Goal: Information Seeking & Learning: Find specific fact

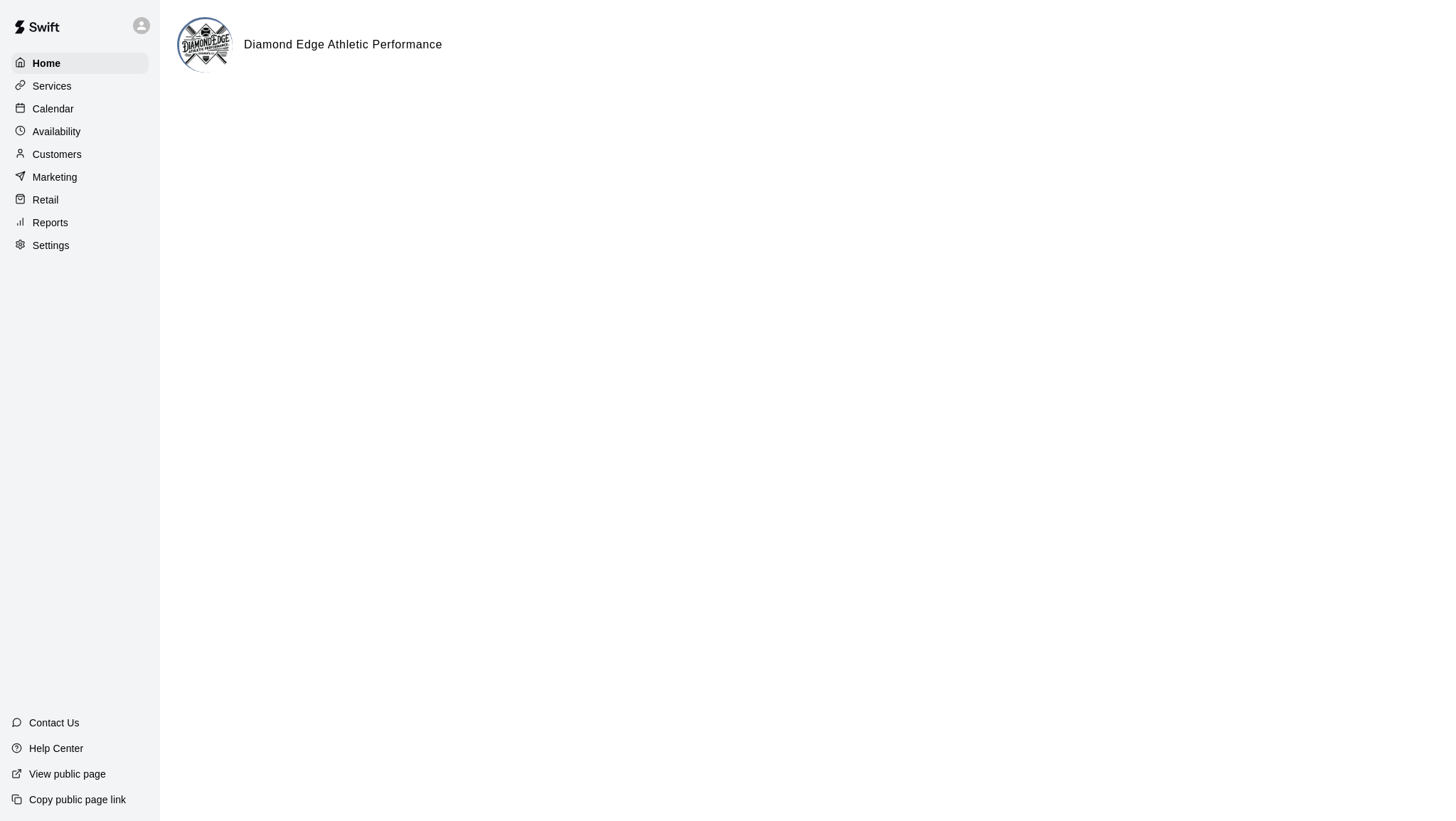
click at [47, 78] on div "Services" at bounding box center [80, 86] width 138 height 21
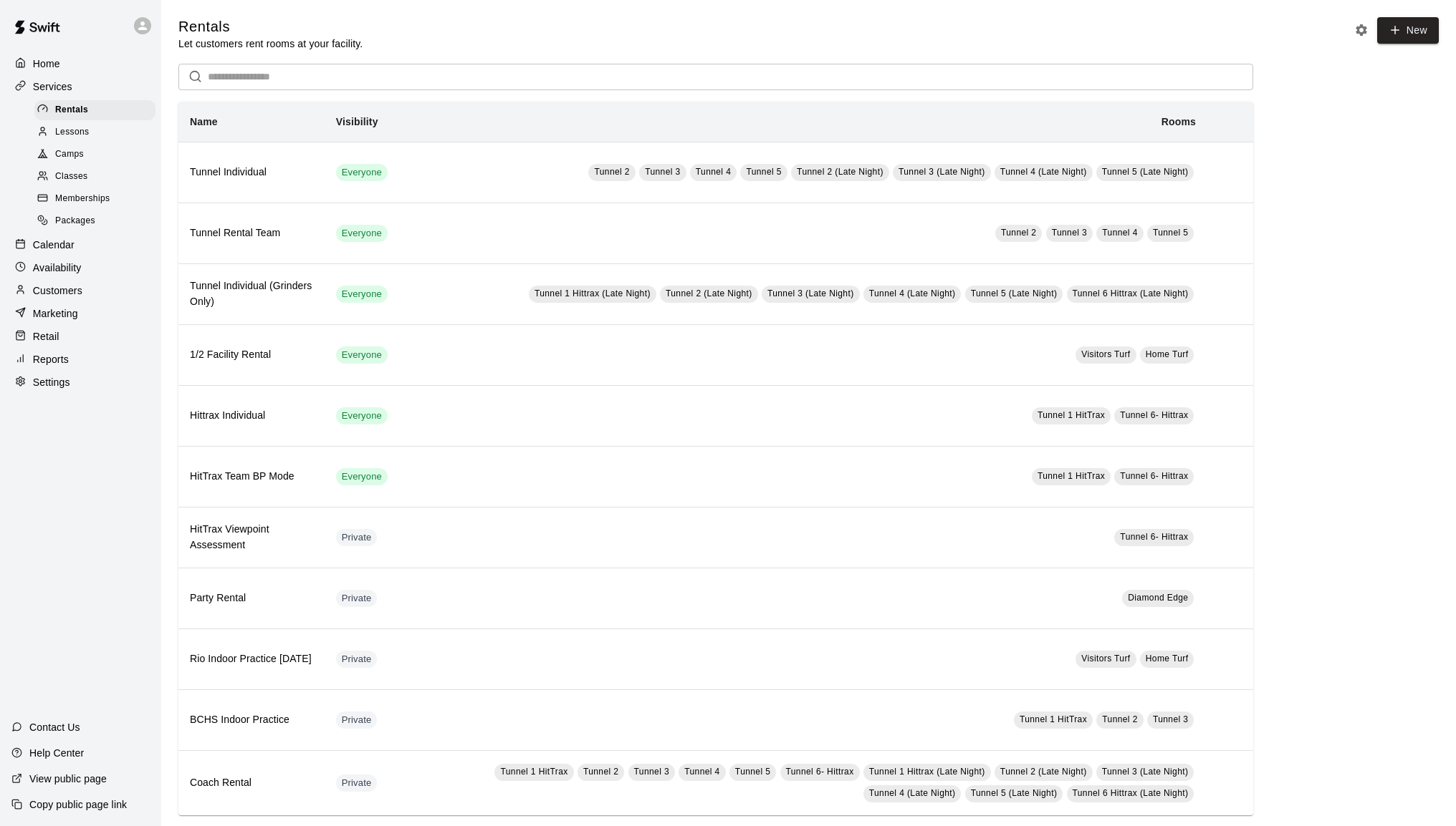
click at [86, 198] on span "Memberships" at bounding box center [83, 198] width 55 height 14
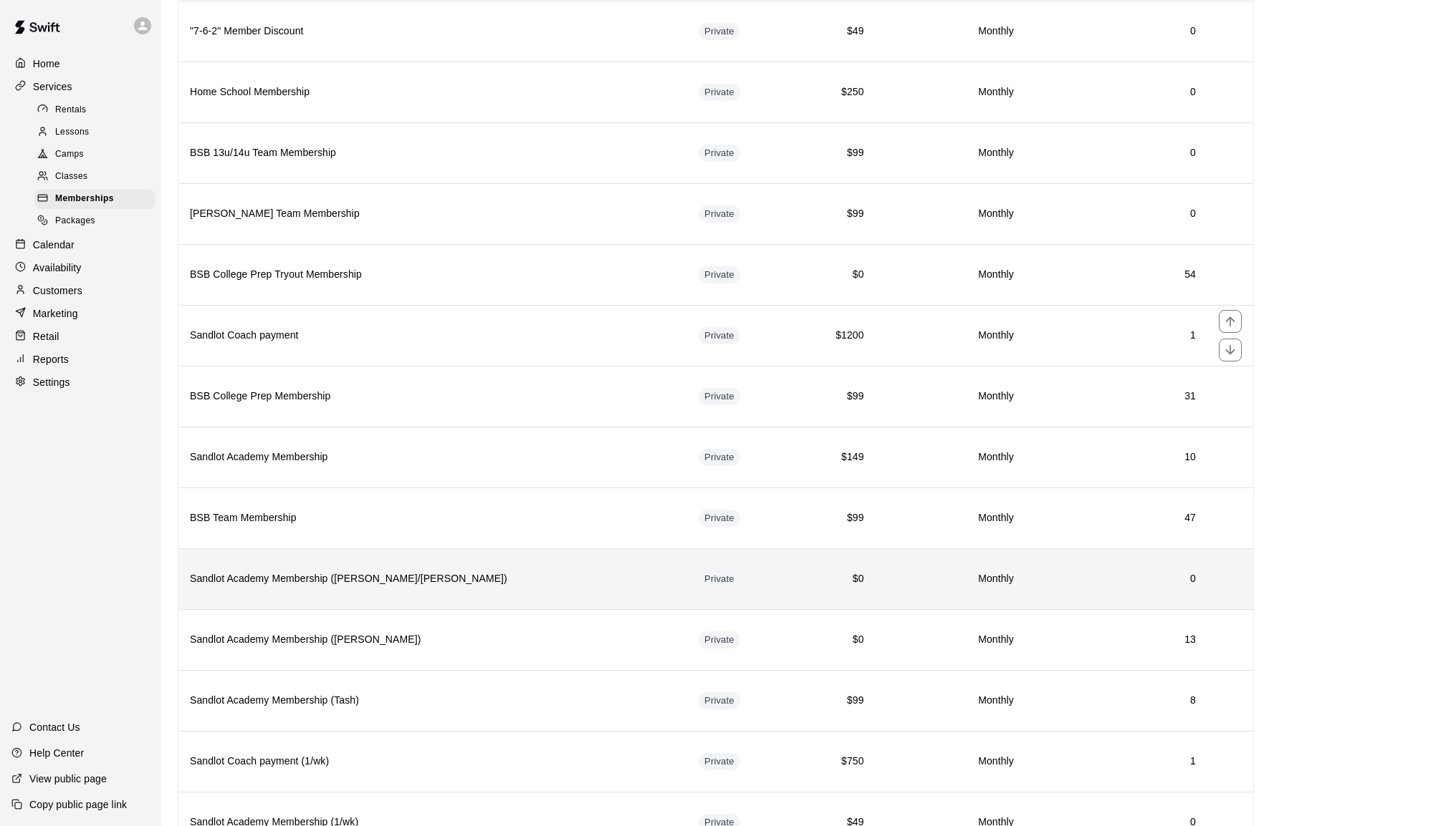
scroll to position [636, 0]
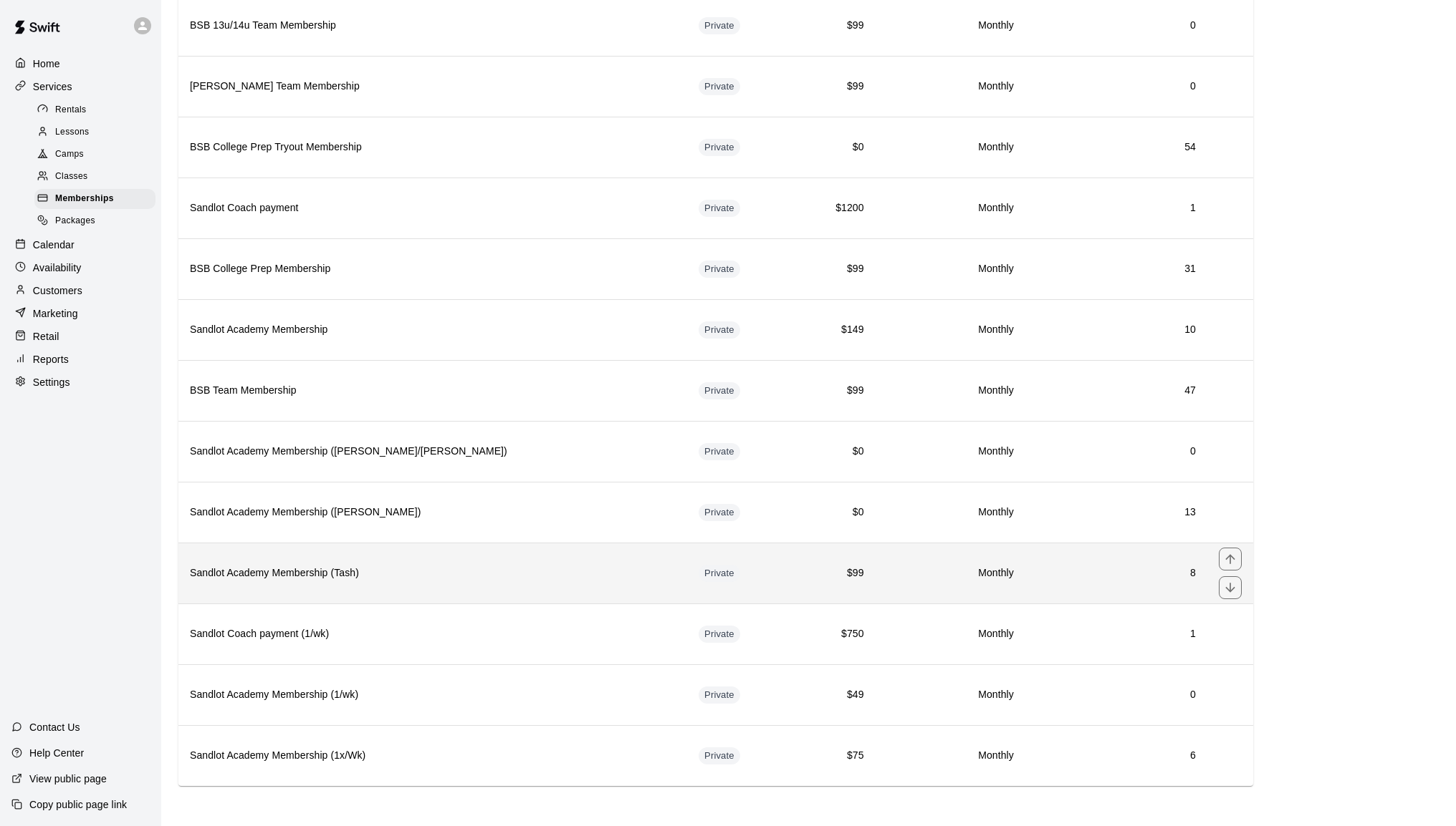
click at [325, 566] on h6 "Sandlot Academy Membership (Tash)" at bounding box center [433, 573] width 486 height 16
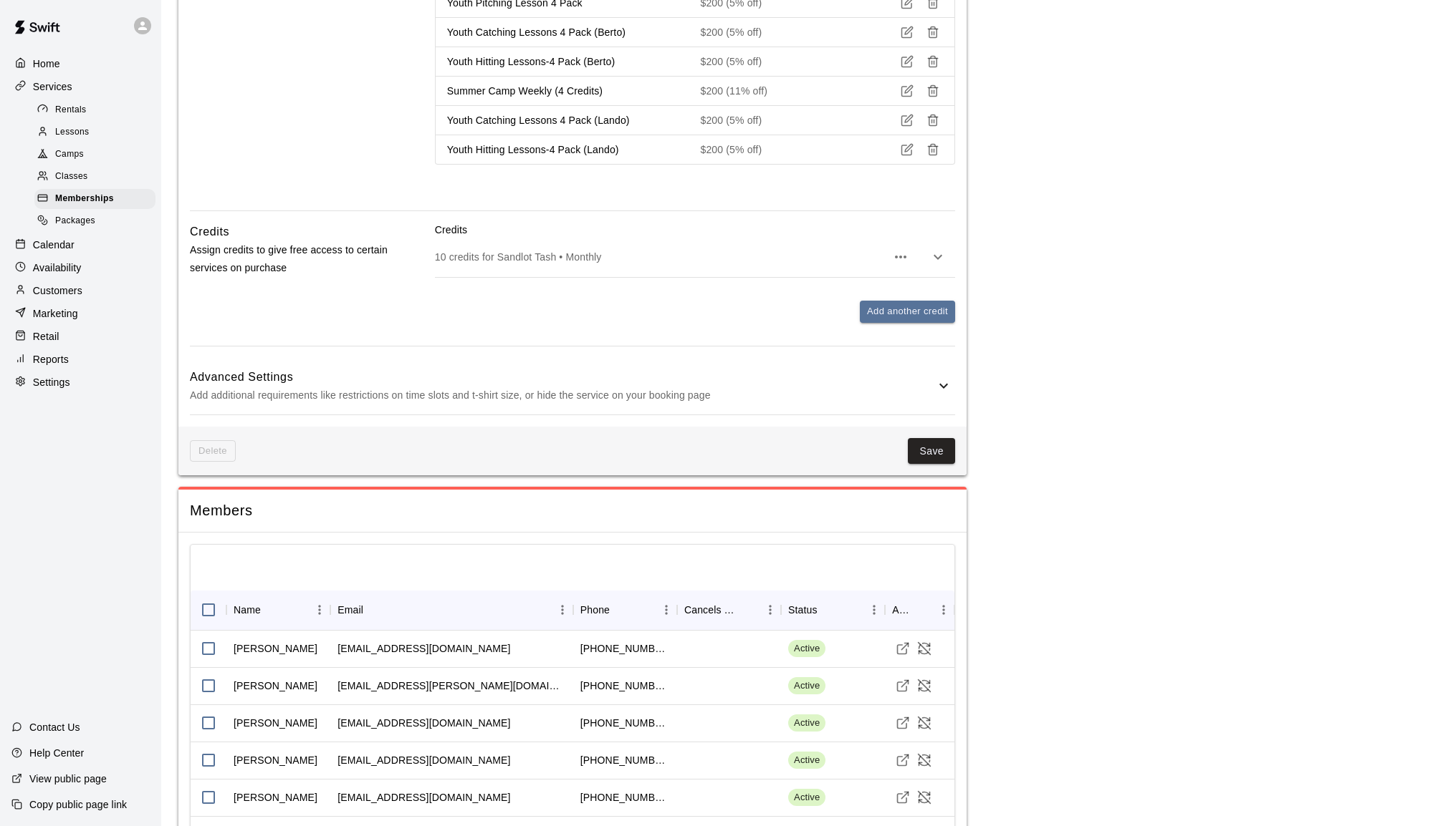
scroll to position [1788, 0]
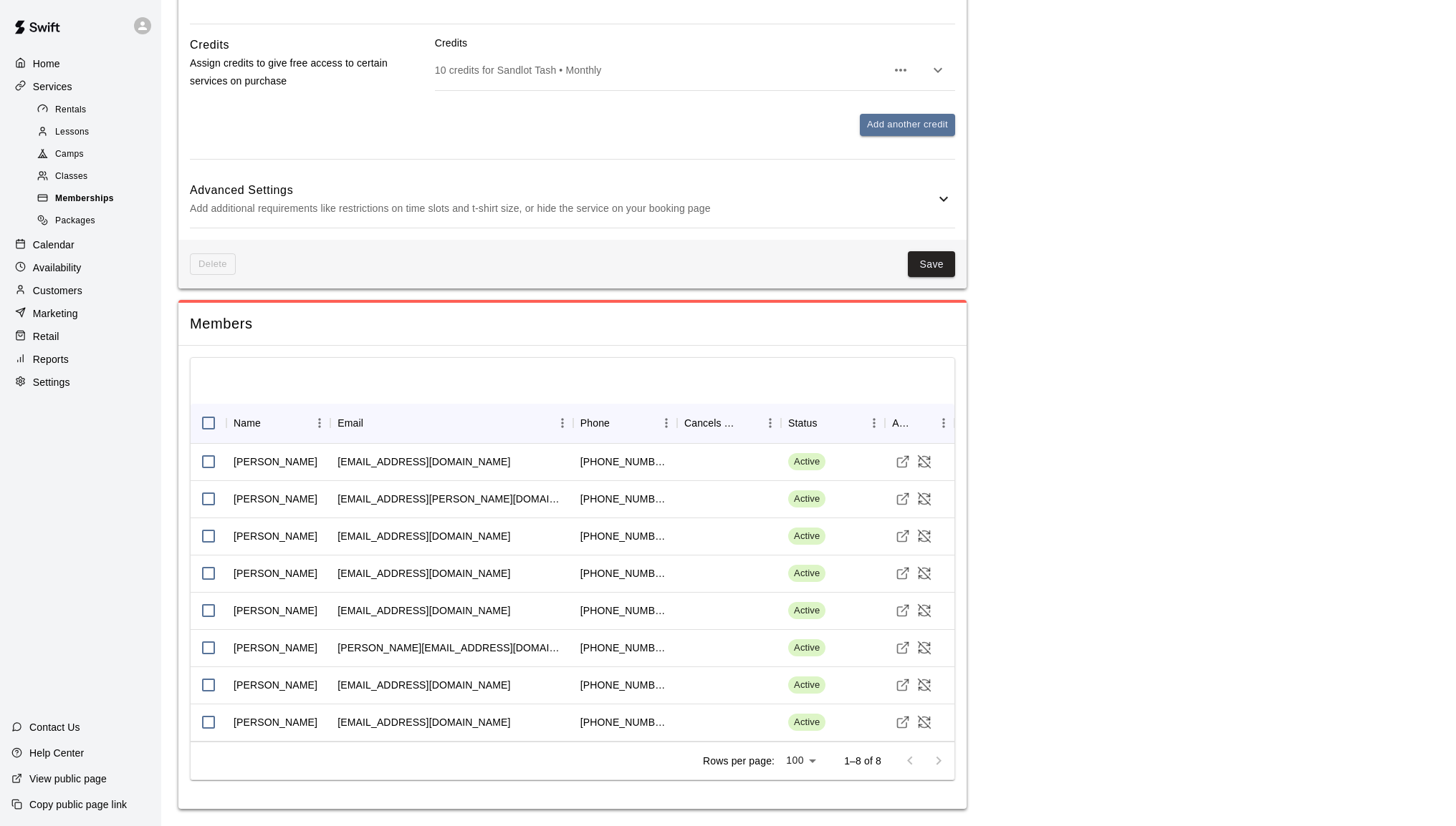
click at [100, 201] on span "Memberships" at bounding box center [85, 198] width 59 height 14
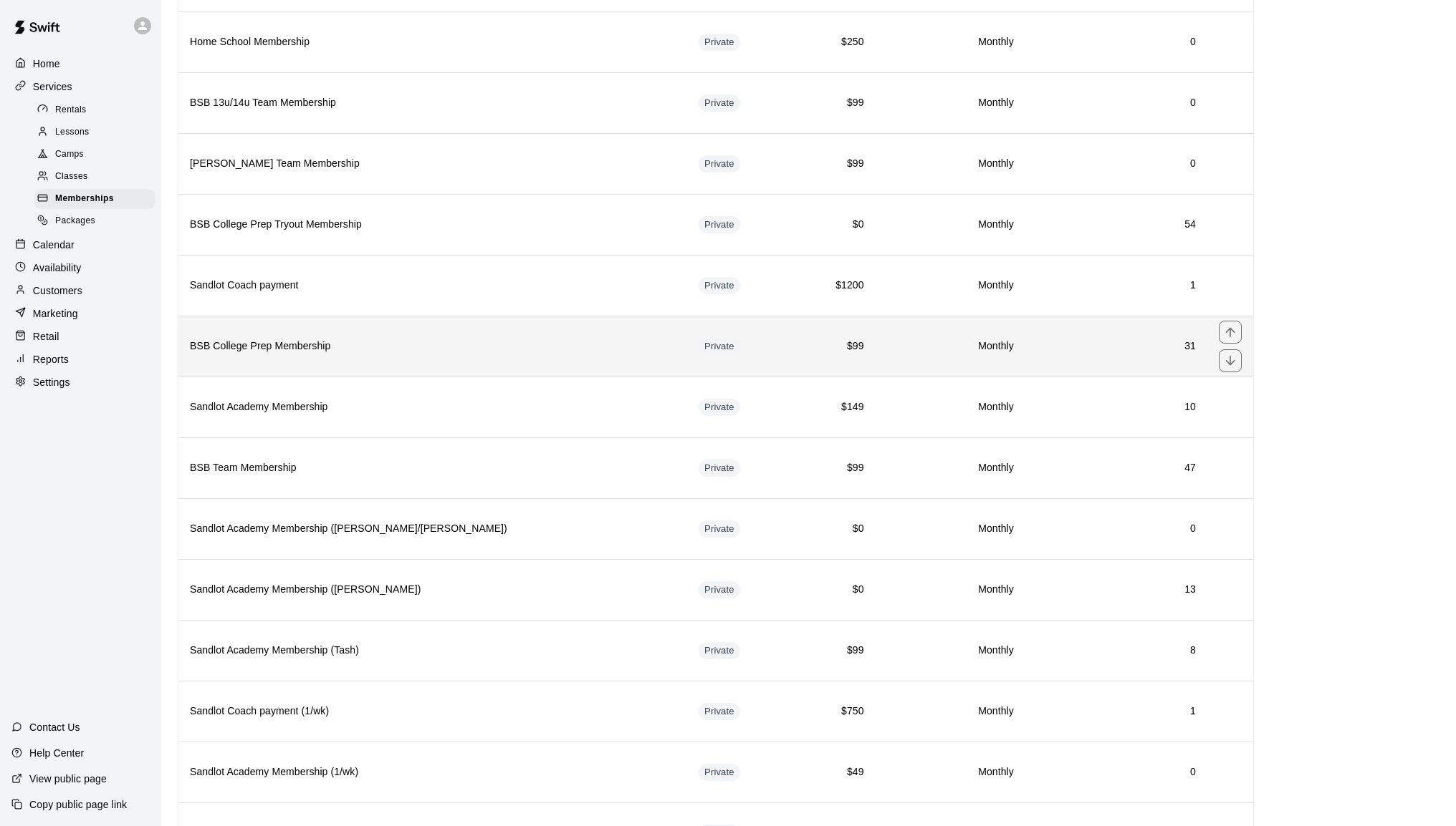
scroll to position [573, 0]
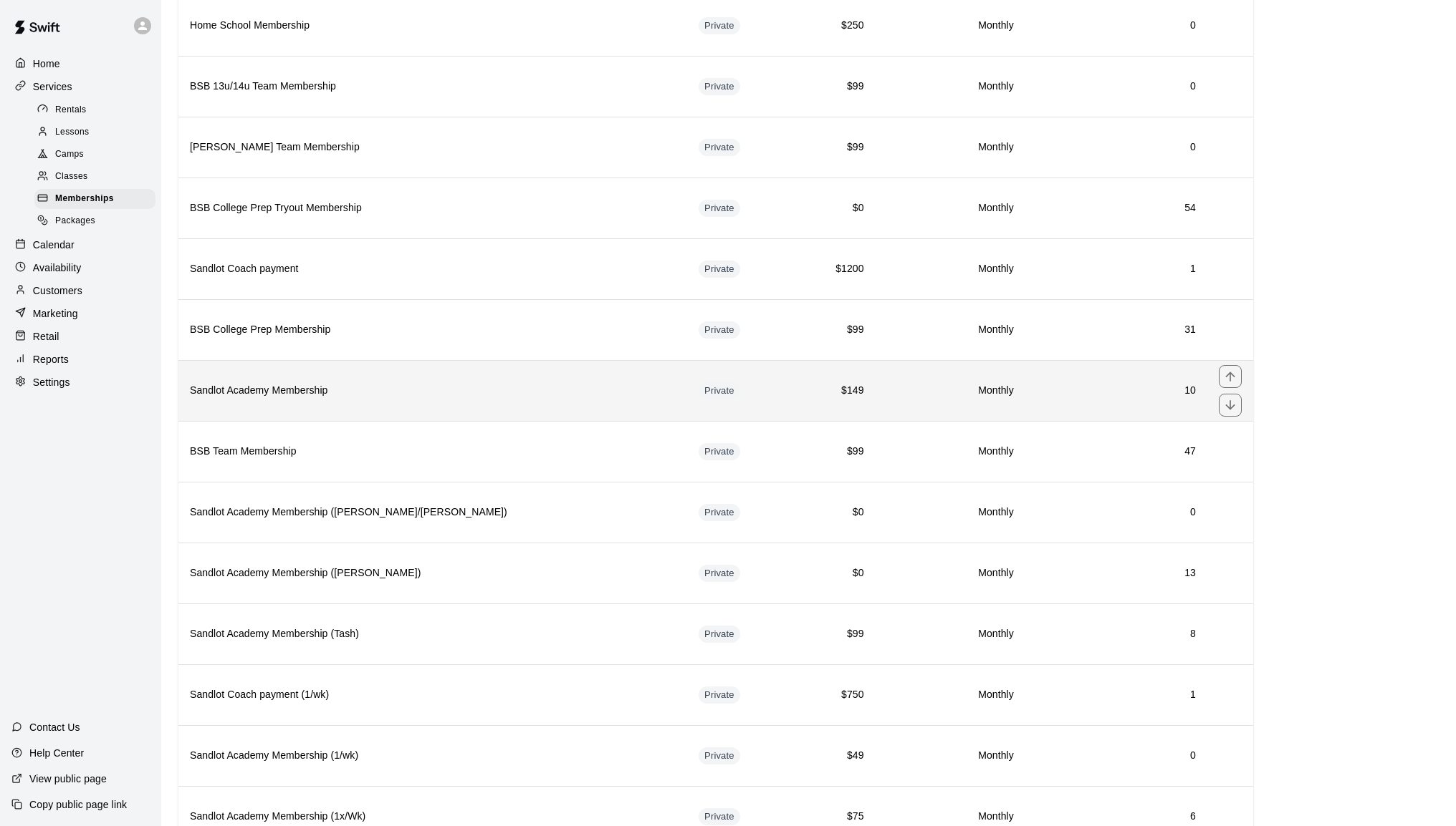
click at [323, 391] on h6 "Sandlot Academy Membership" at bounding box center [433, 391] width 486 height 16
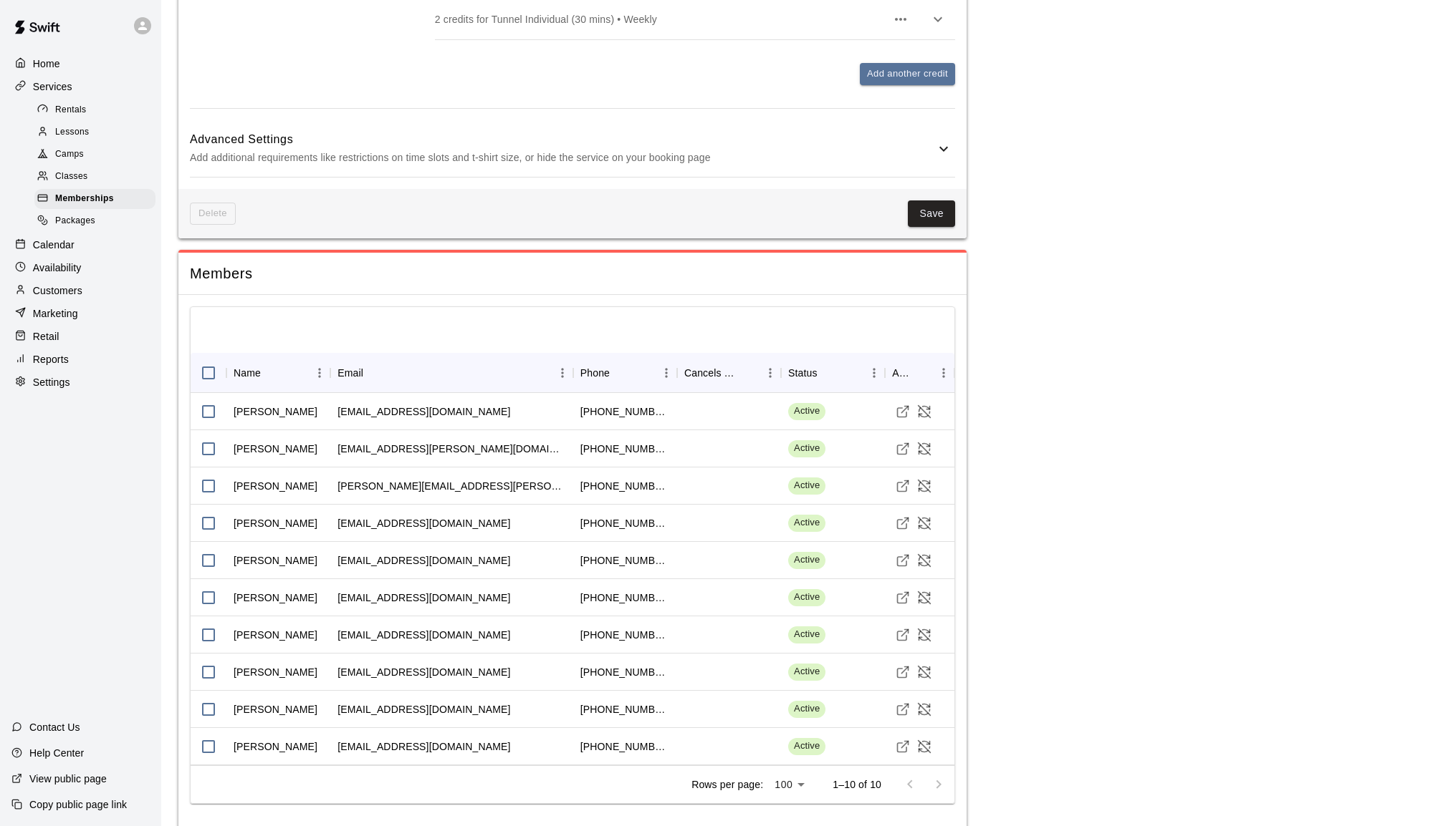
scroll to position [855, 0]
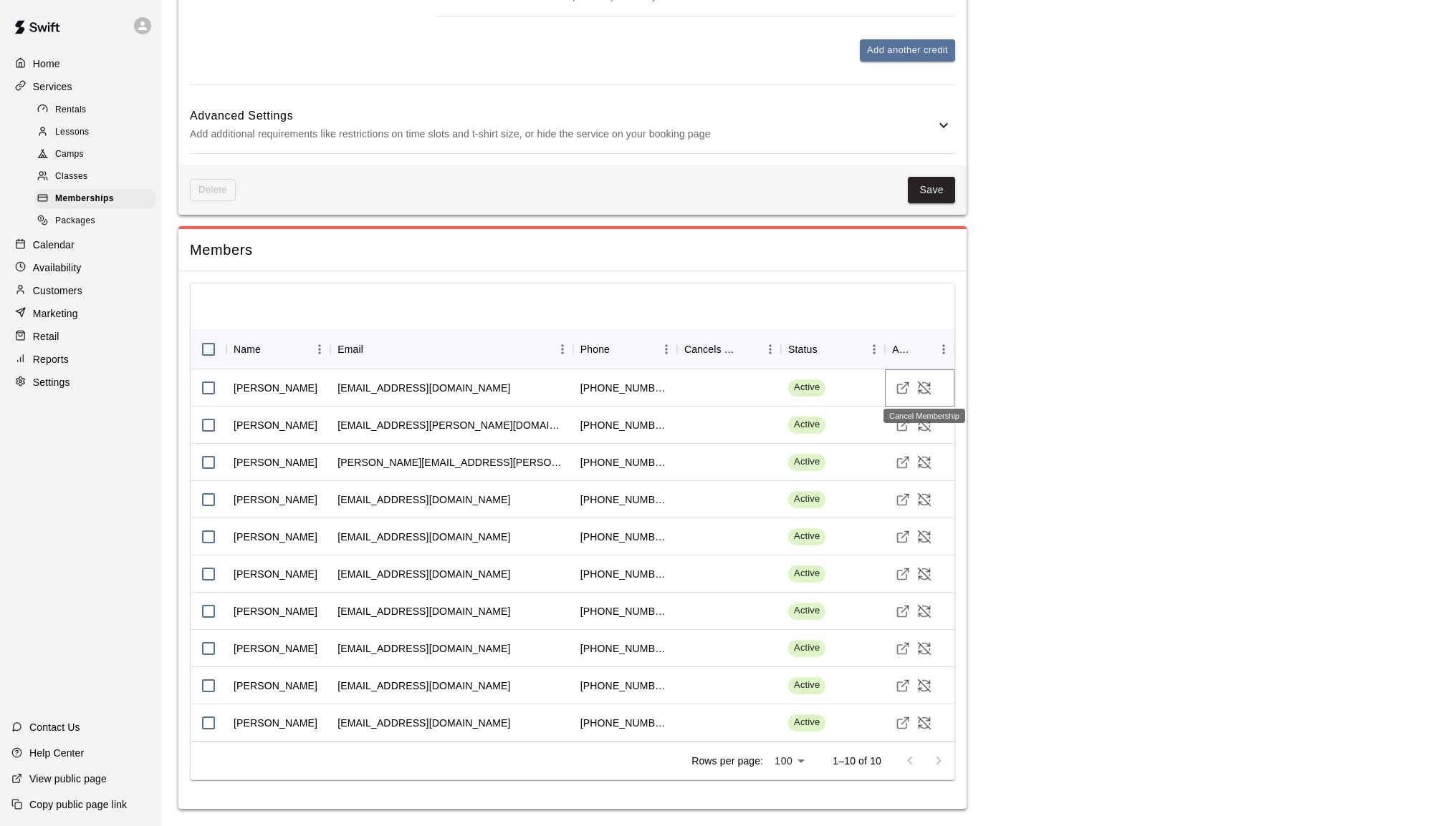
click at [926, 383] on icon "Cancel Membership" at bounding box center [926, 384] width 7 height 3
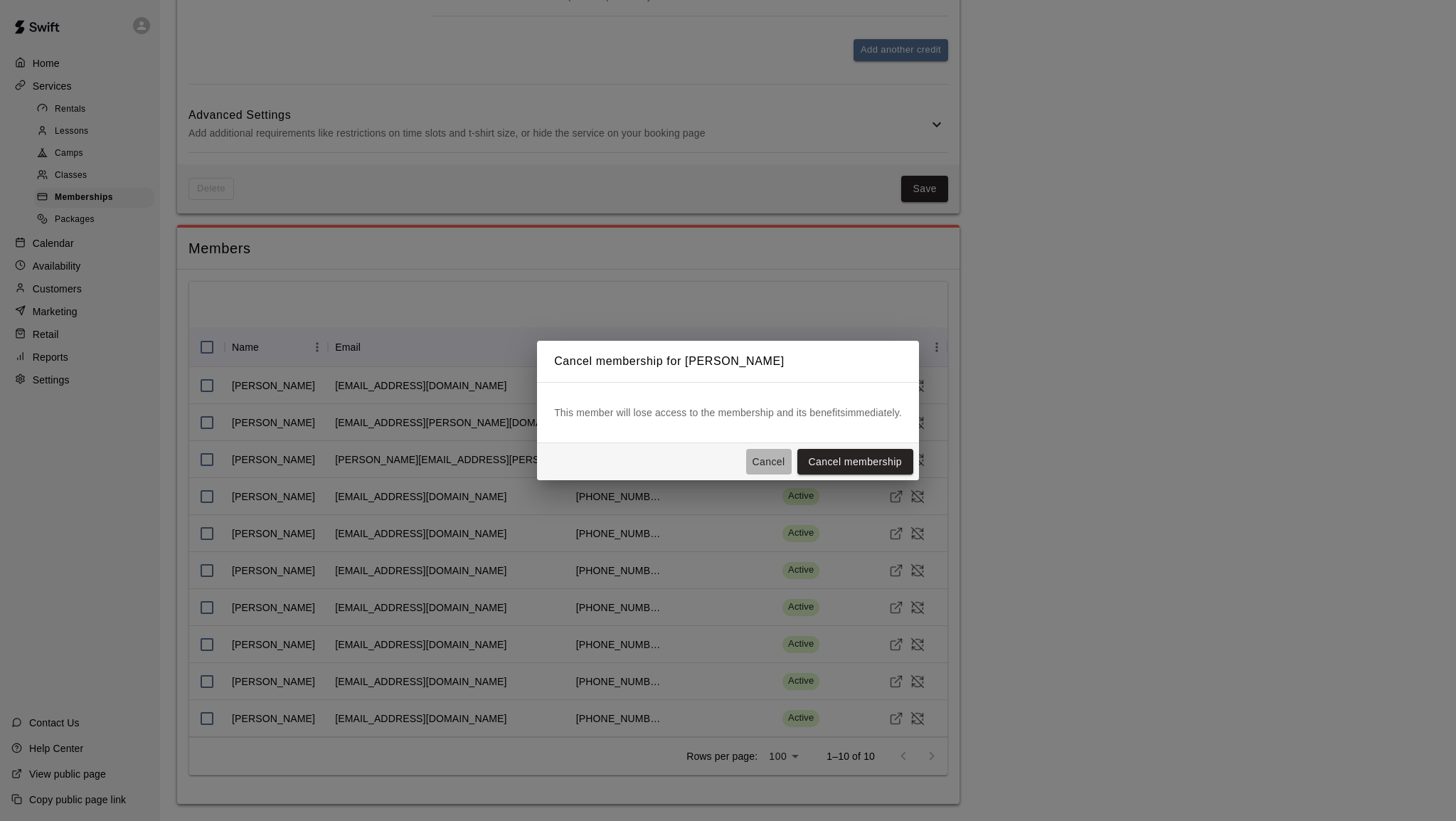
click at [768, 464] on button "Cancel" at bounding box center [769, 462] width 46 height 26
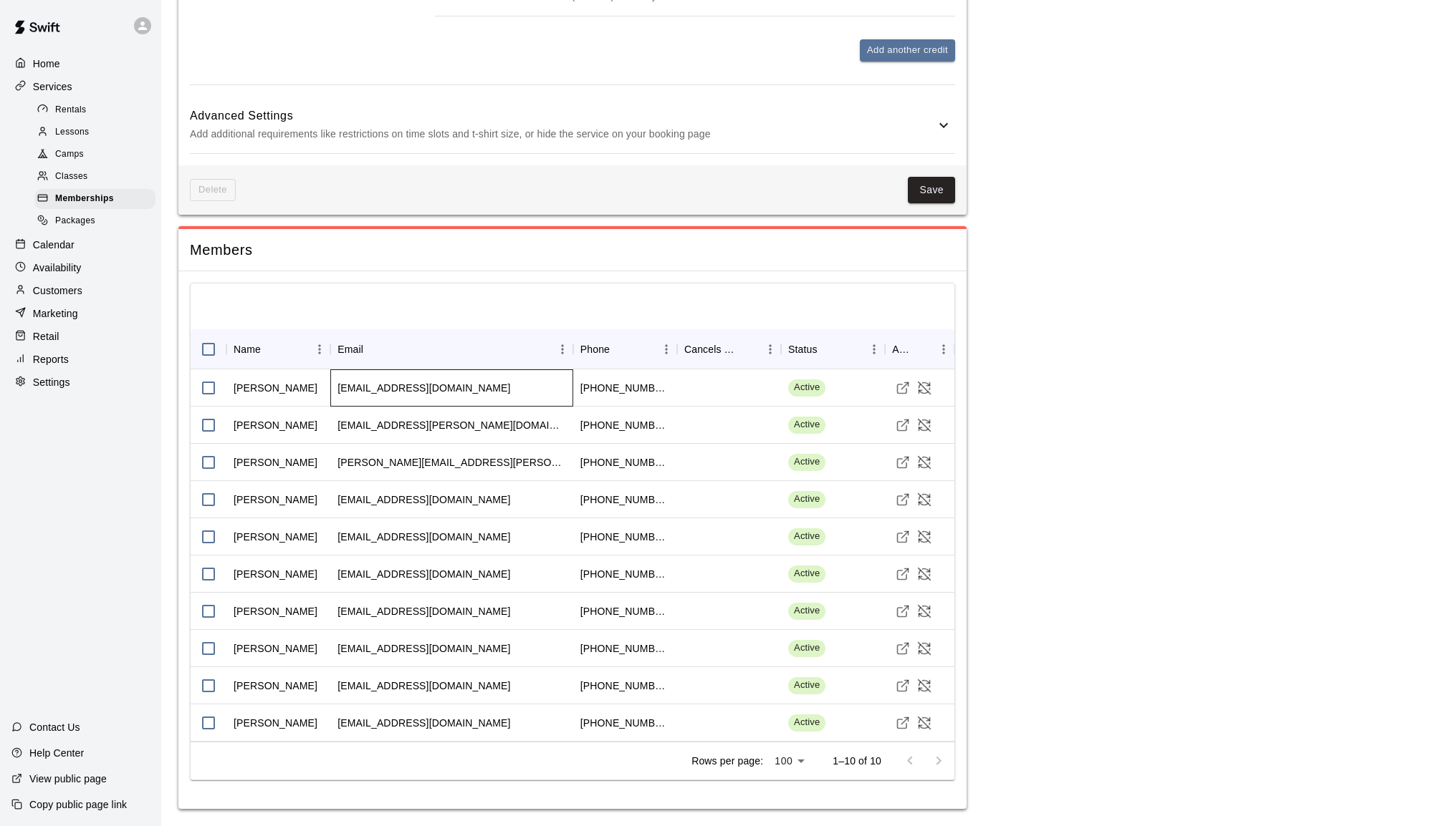
click at [456, 391] on div "adriantdewald@yahoo.com" at bounding box center [423, 388] width 173 height 14
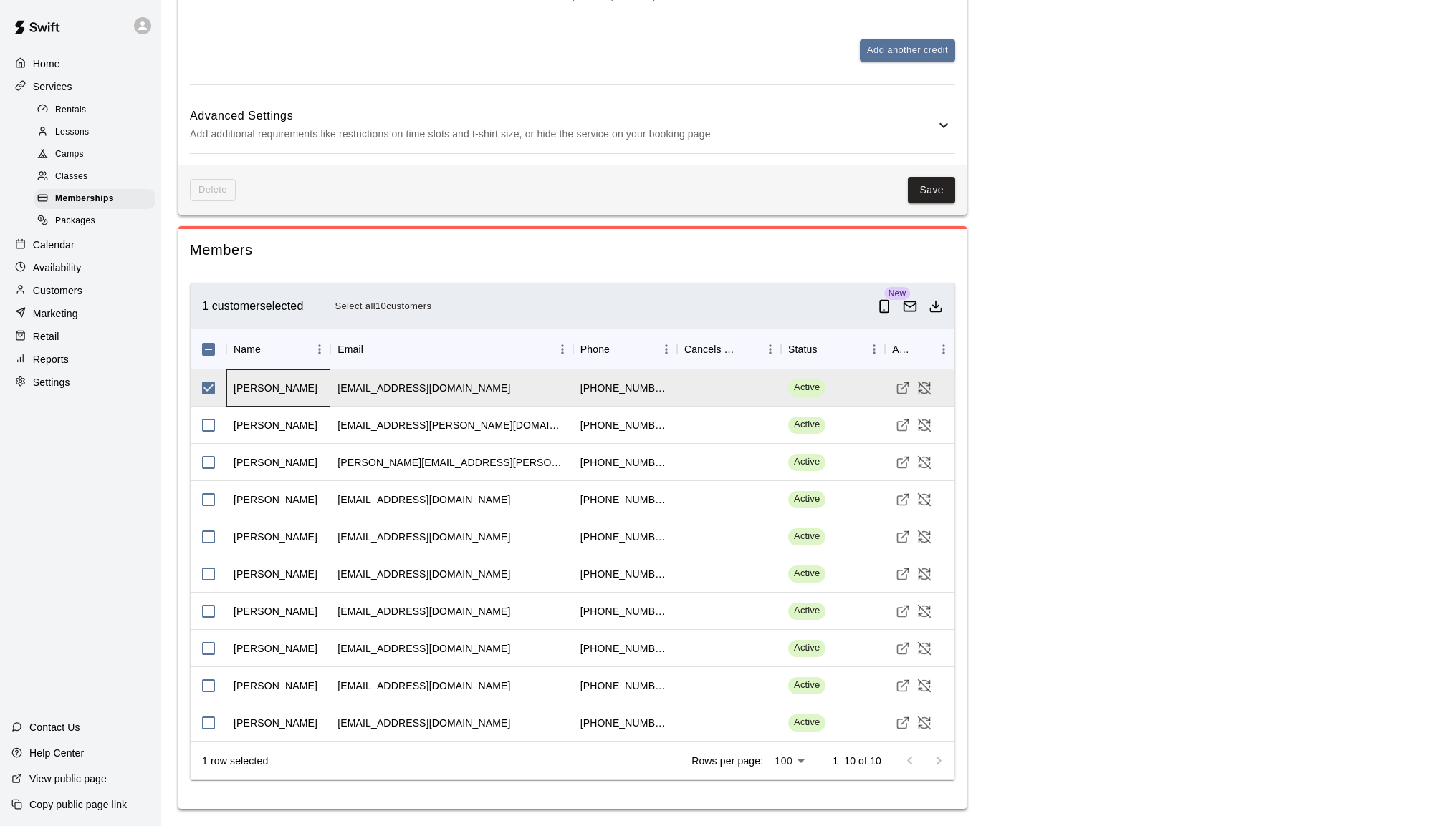
click at [248, 389] on div "Adrian DeWald" at bounding box center [275, 388] width 84 height 14
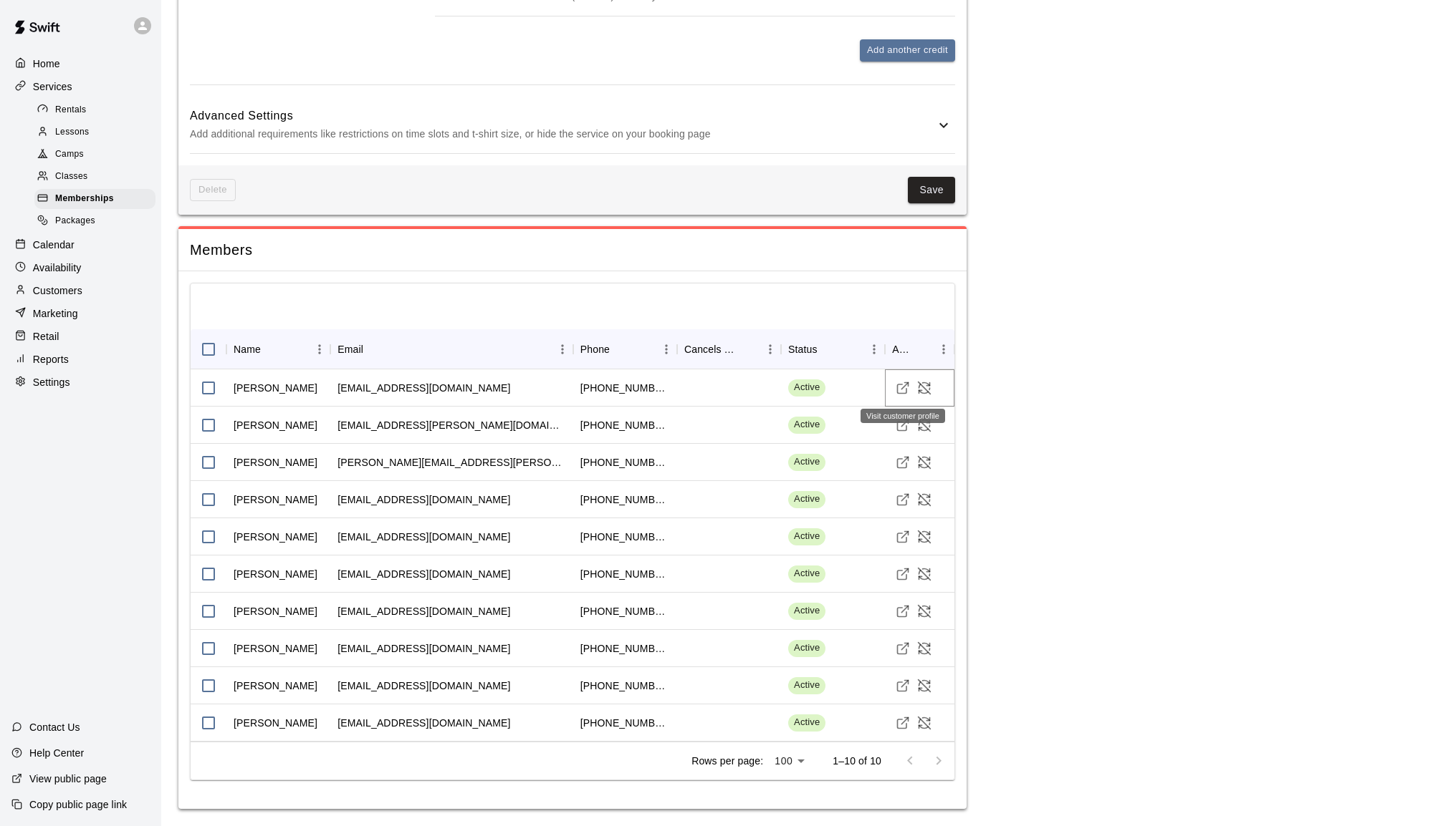
click at [899, 386] on icon "Visit customer profile" at bounding box center [902, 388] width 14 height 14
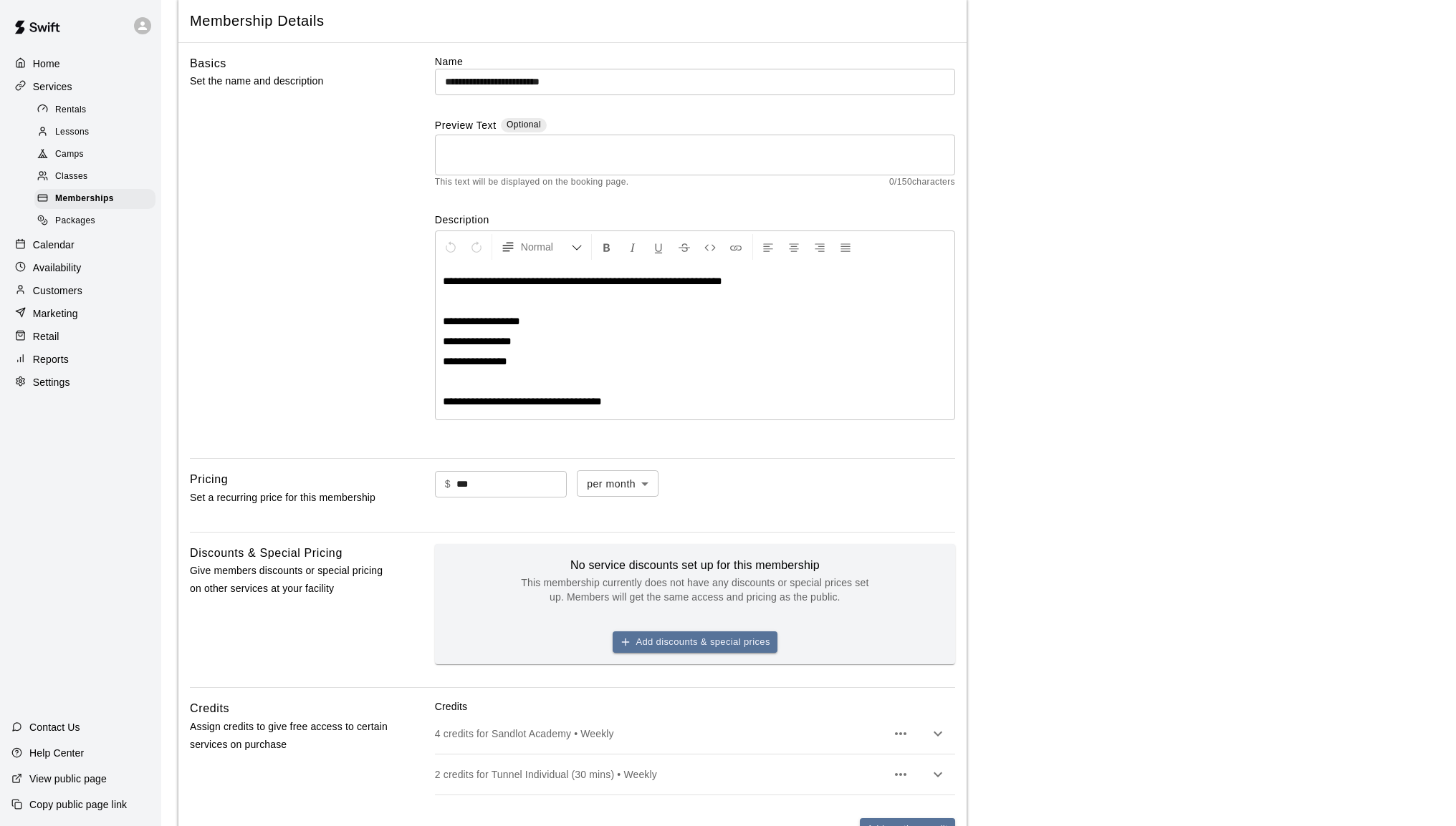
scroll to position [67, 0]
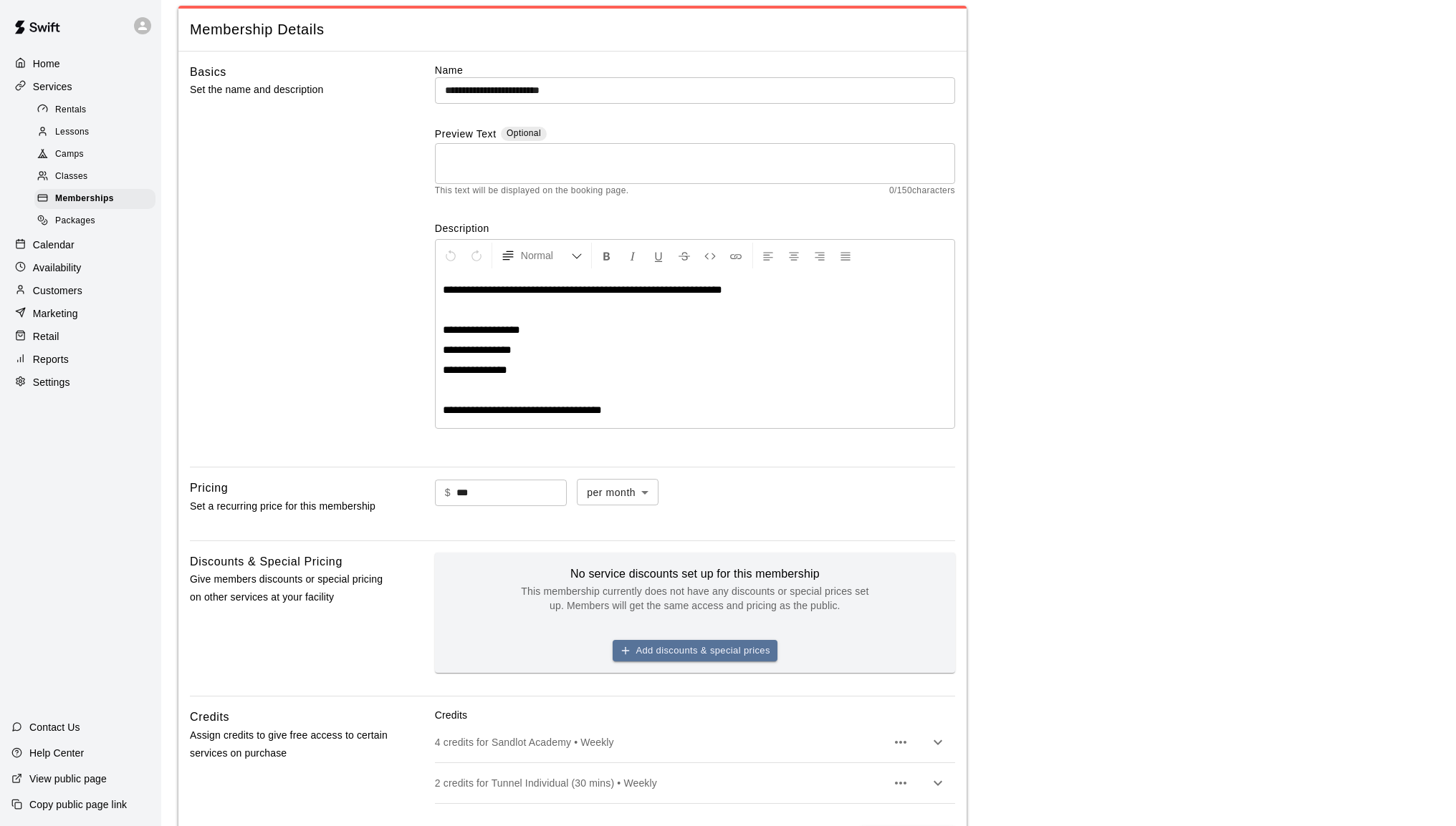
click at [66, 320] on p "Marketing" at bounding box center [56, 313] width 45 height 14
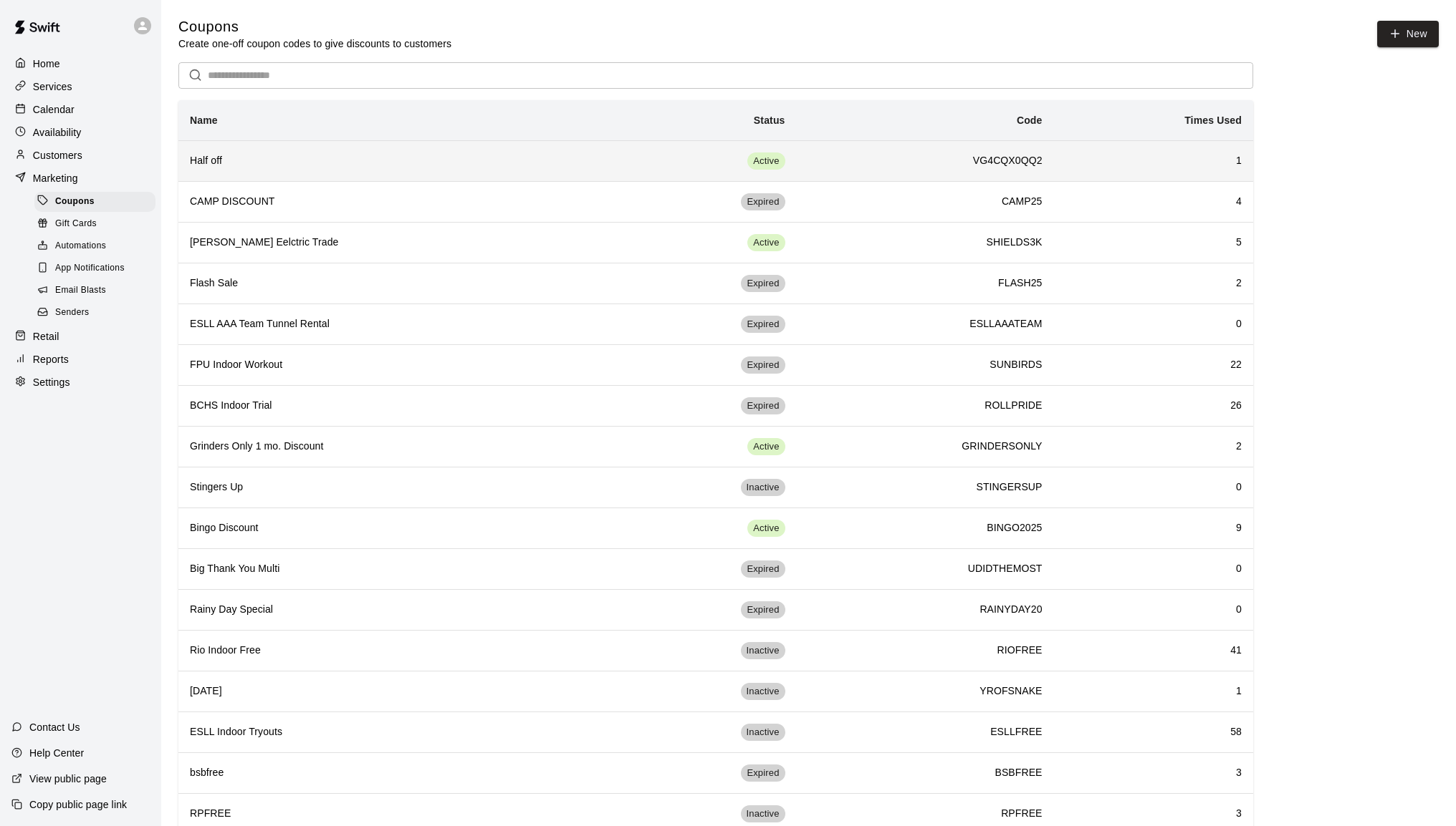
click at [214, 163] on h6 "Half off" at bounding box center [392, 161] width 404 height 16
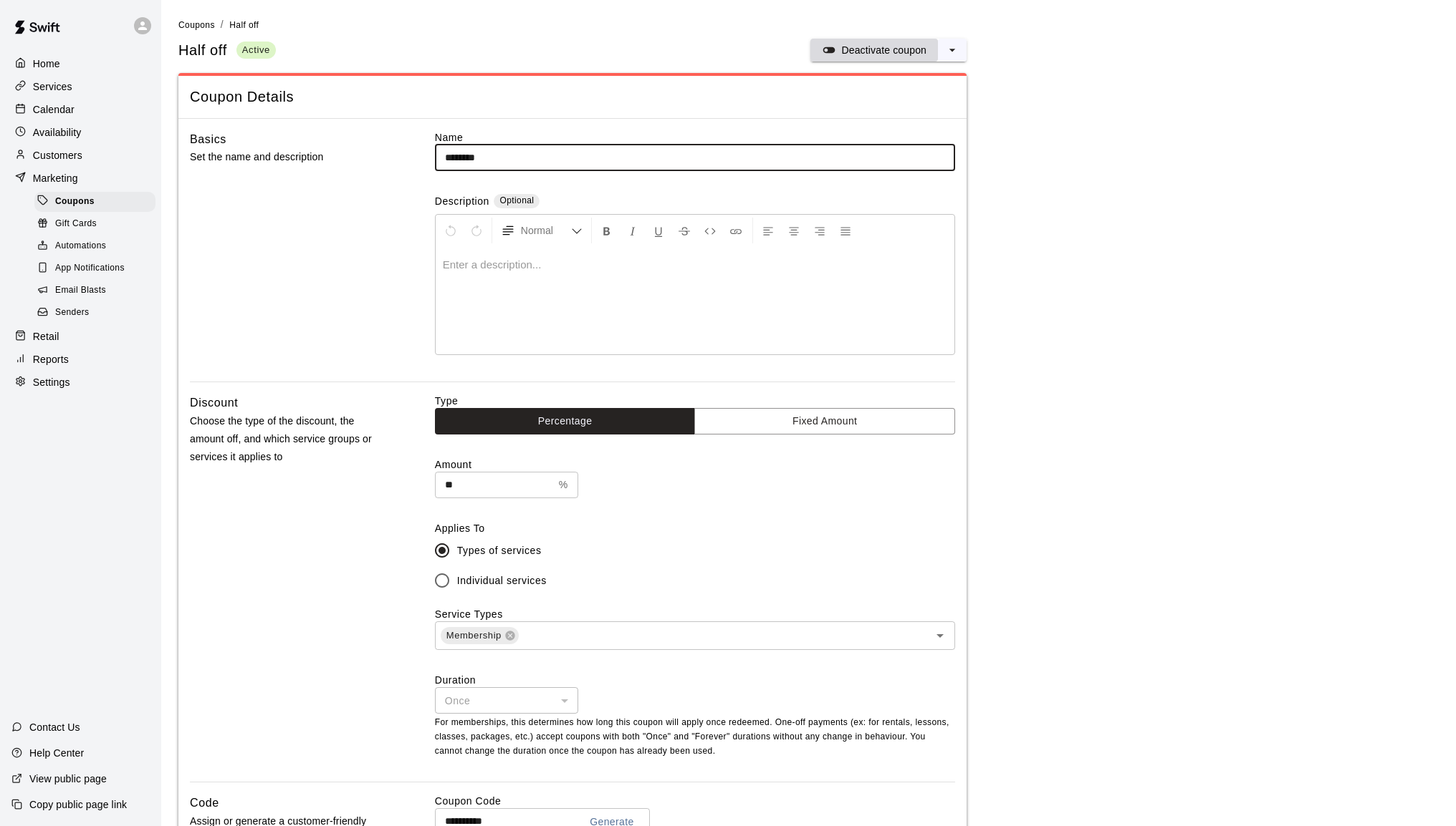
click at [864, 55] on p "Deactivate coupon" at bounding box center [883, 50] width 86 height 14
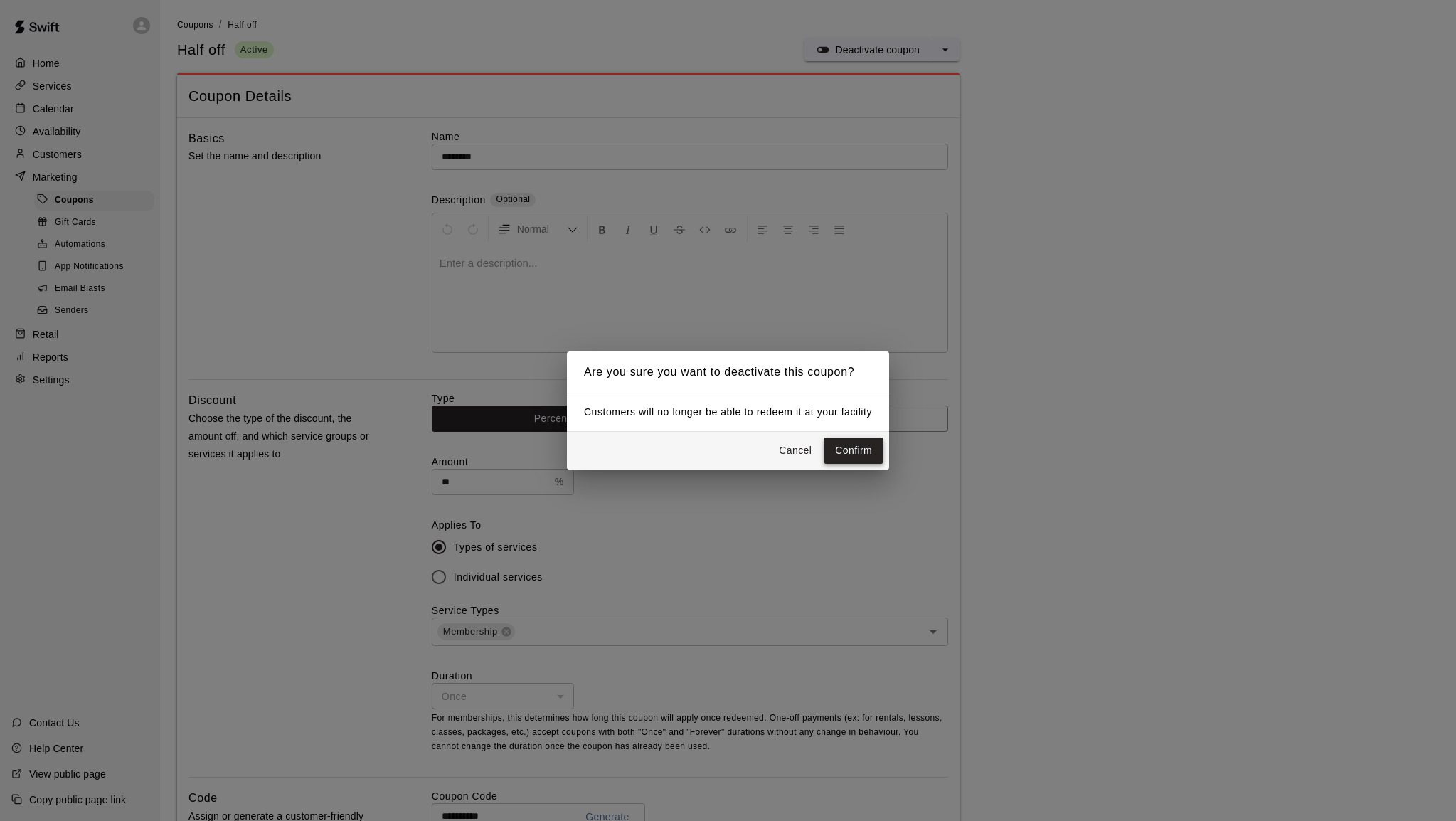
click at [858, 458] on button "Confirm" at bounding box center [853, 451] width 59 height 26
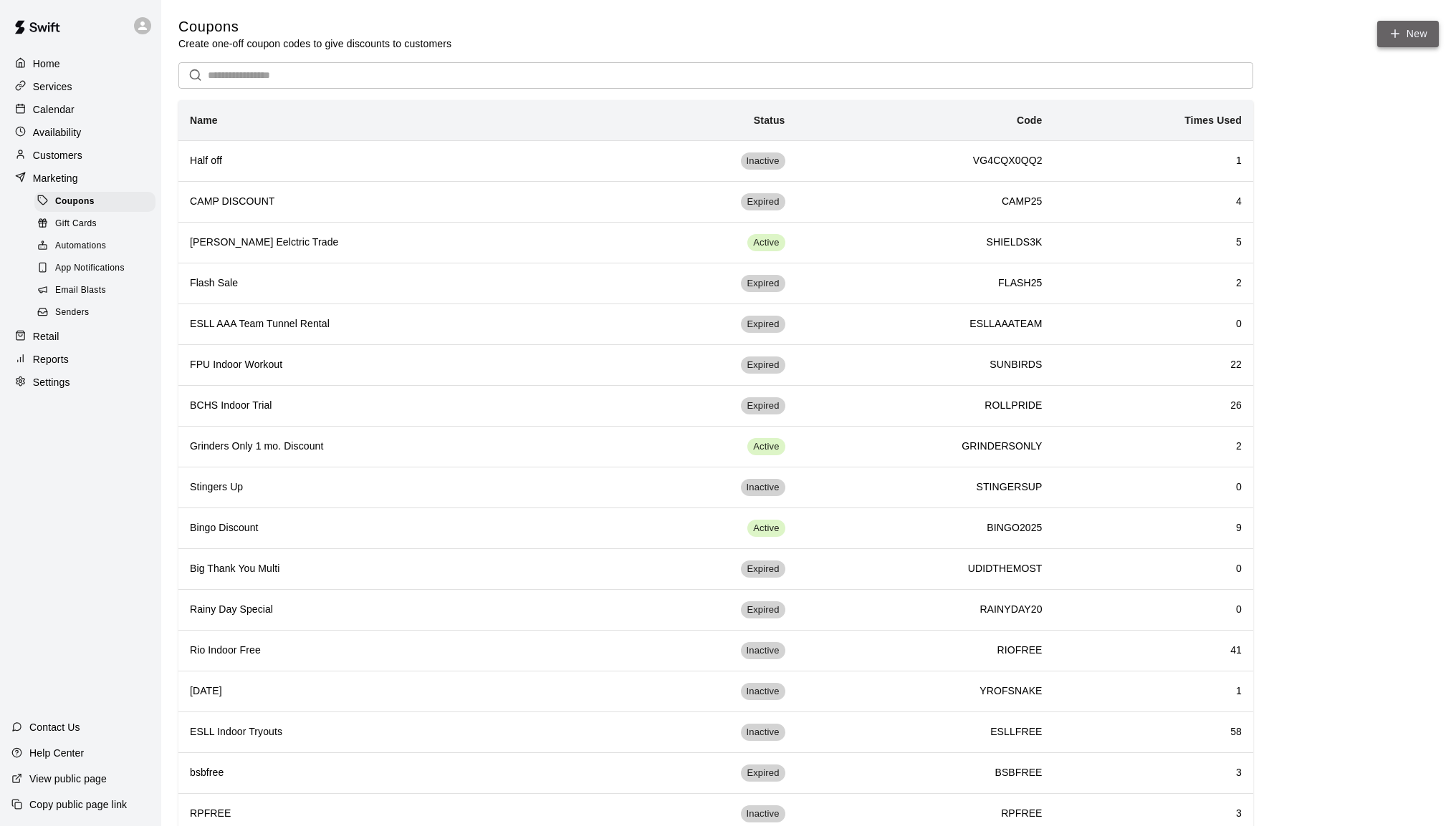
click at [1408, 38] on button "New" at bounding box center [1408, 33] width 61 height 26
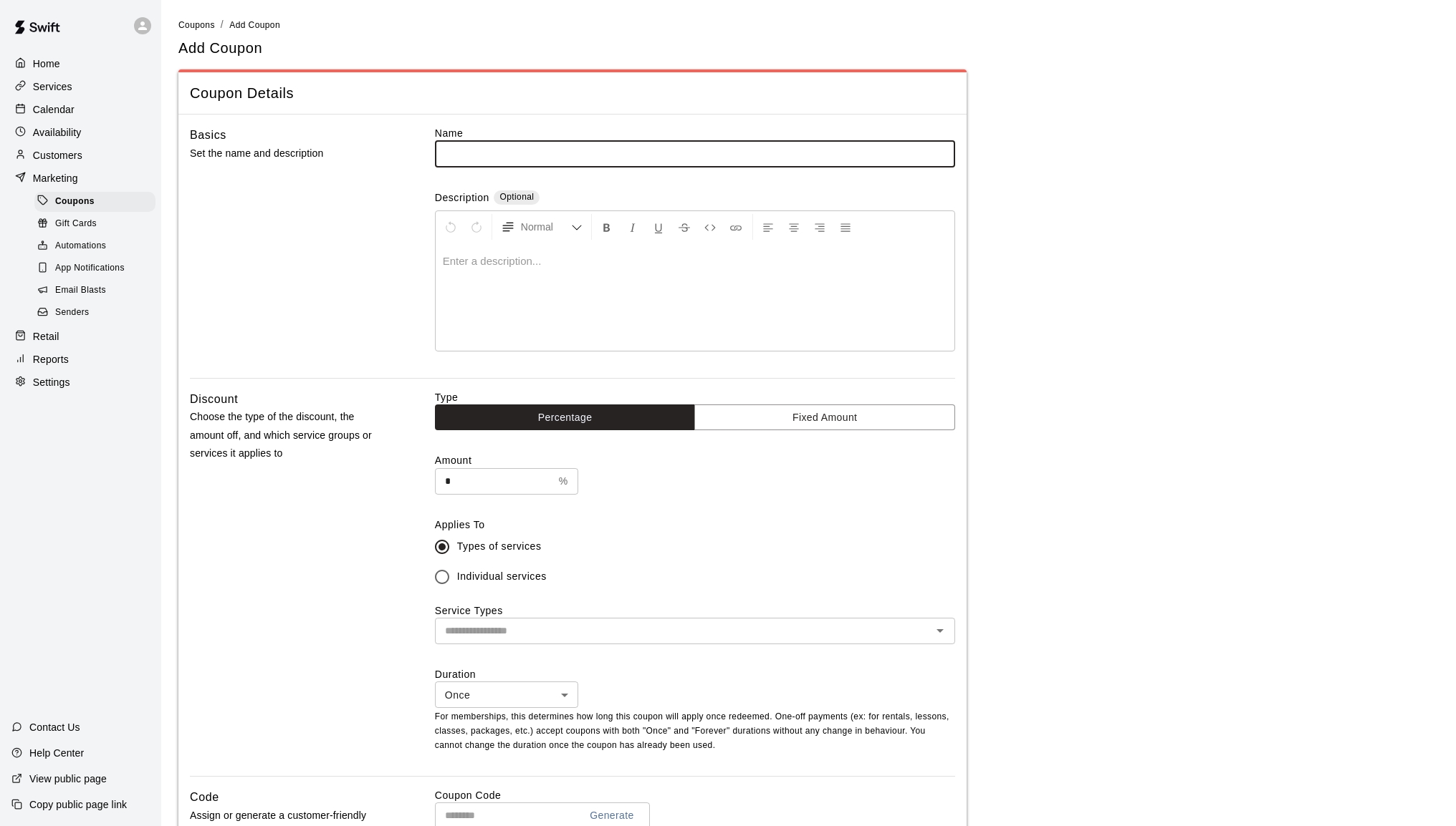
click at [475, 153] on input "text" at bounding box center [695, 153] width 520 height 26
type input "*******"
click at [551, 267] on p at bounding box center [695, 261] width 505 height 14
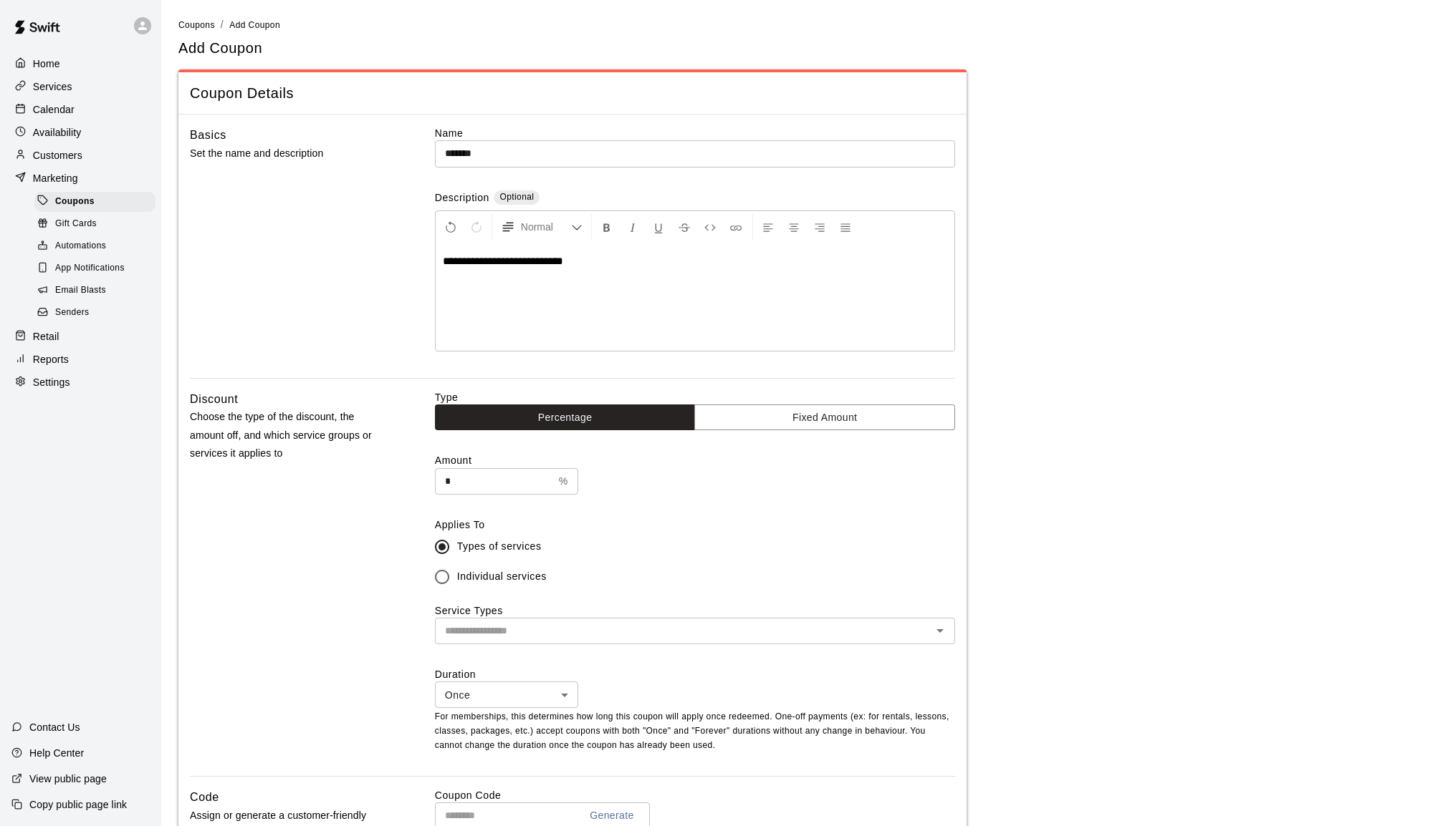
click at [1162, 335] on main "**********" at bounding box center [808, 622] width 1260 height 1208
click at [785, 419] on button "Fixed Amount" at bounding box center [824, 417] width 261 height 26
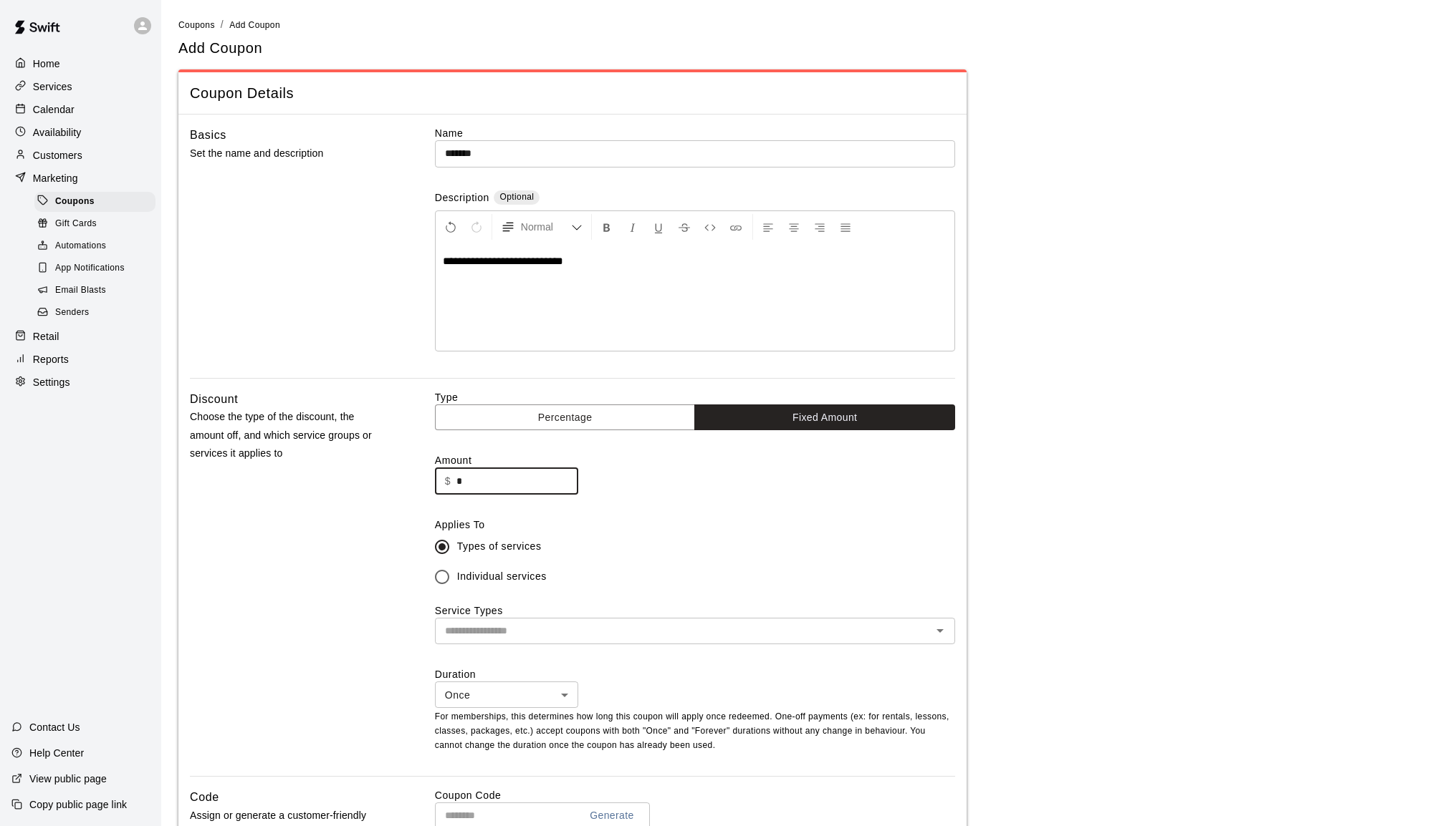
drag, startPoint x: 510, startPoint y: 477, endPoint x: 447, endPoint y: 482, distance: 63.2
click at [447, 482] on div "$ * ​" at bounding box center [506, 481] width 143 height 26
click at [940, 633] on icon "Open" at bounding box center [939, 631] width 7 height 4
type input "**"
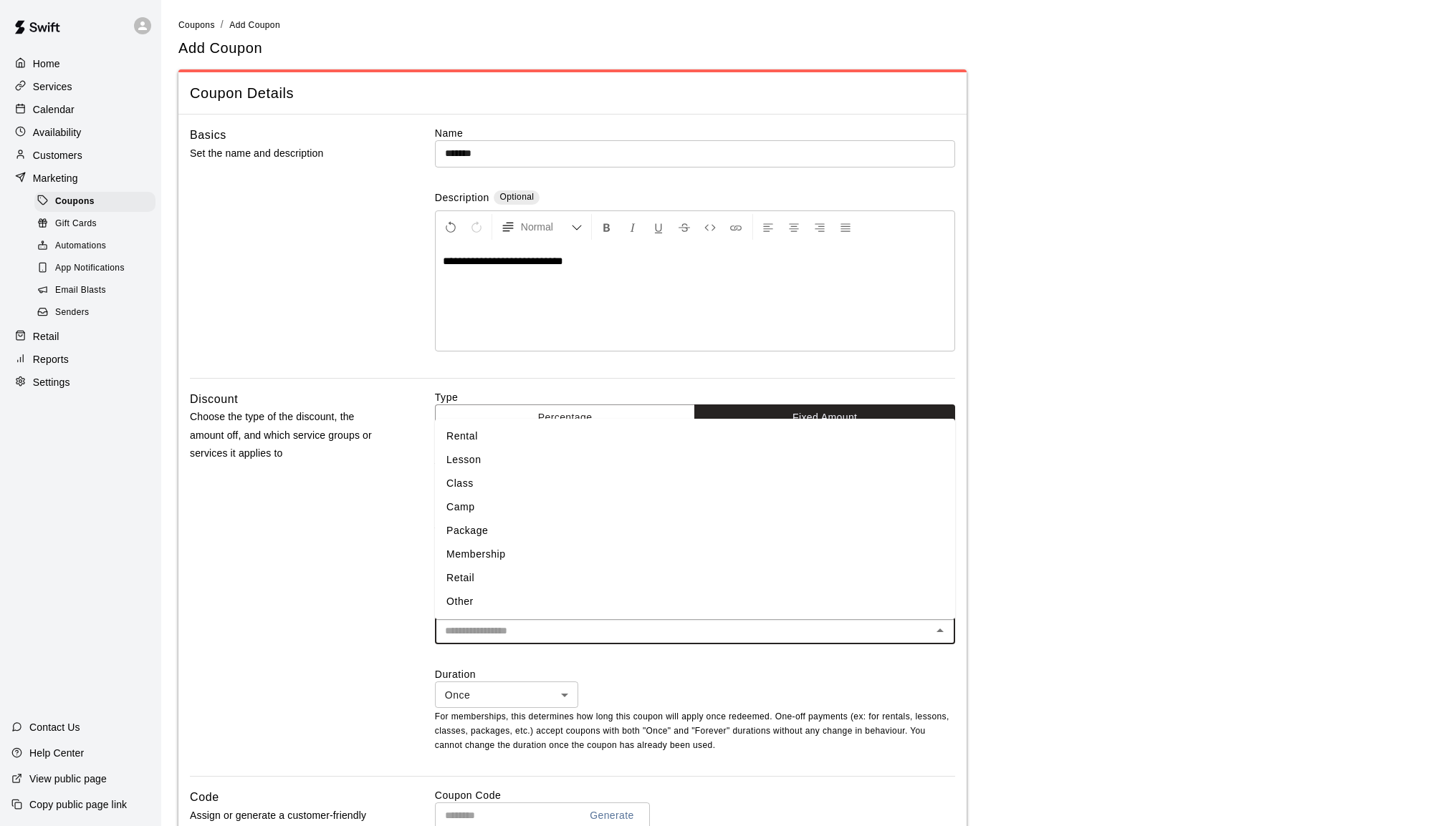
click at [604, 559] on li "Membership" at bounding box center [695, 554] width 520 height 23
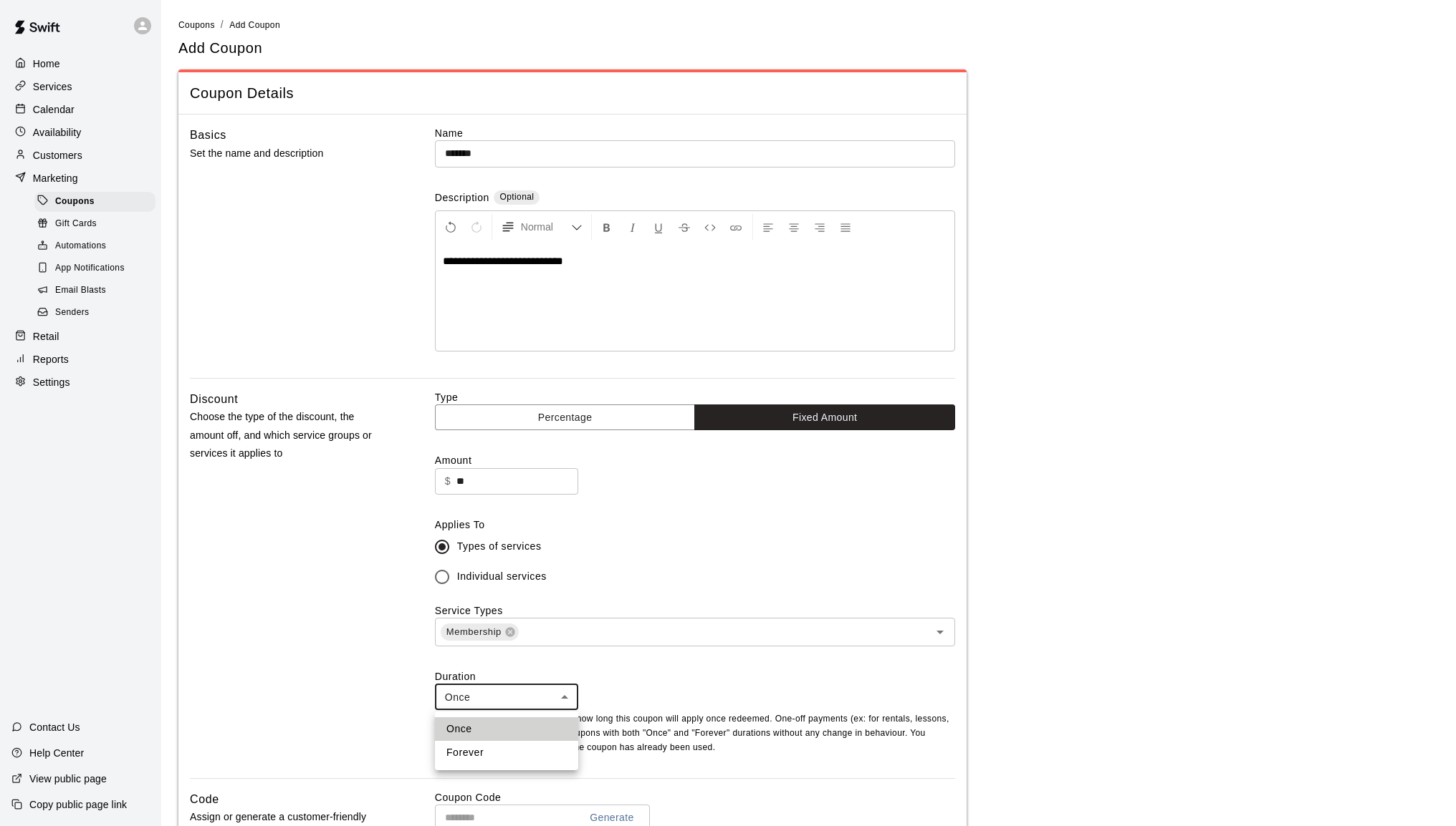
click at [564, 703] on body "**********" at bounding box center [728, 622] width 1456 height 1245
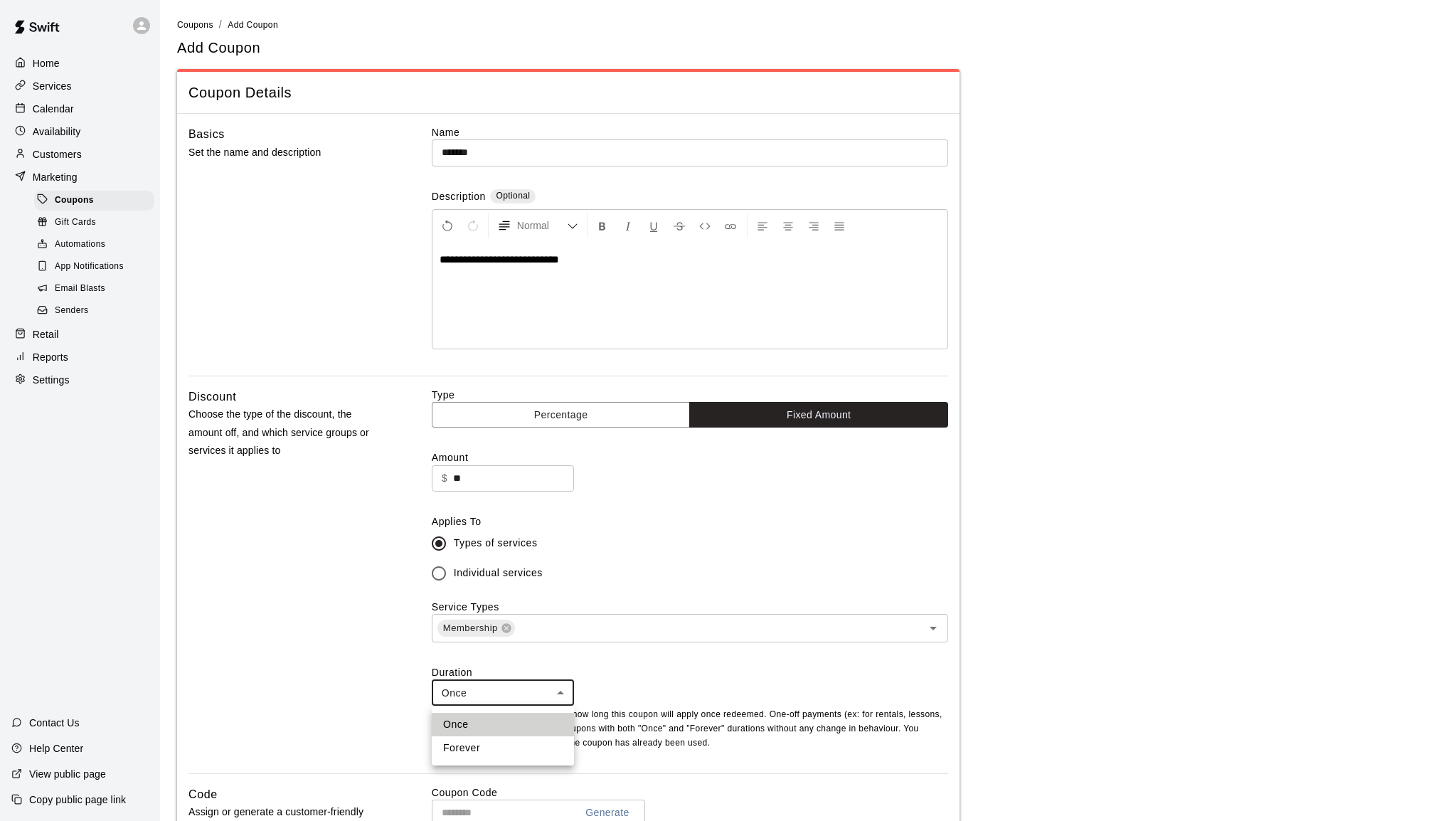
click at [514, 746] on li "Forever" at bounding box center [502, 748] width 142 height 23
type input "*******"
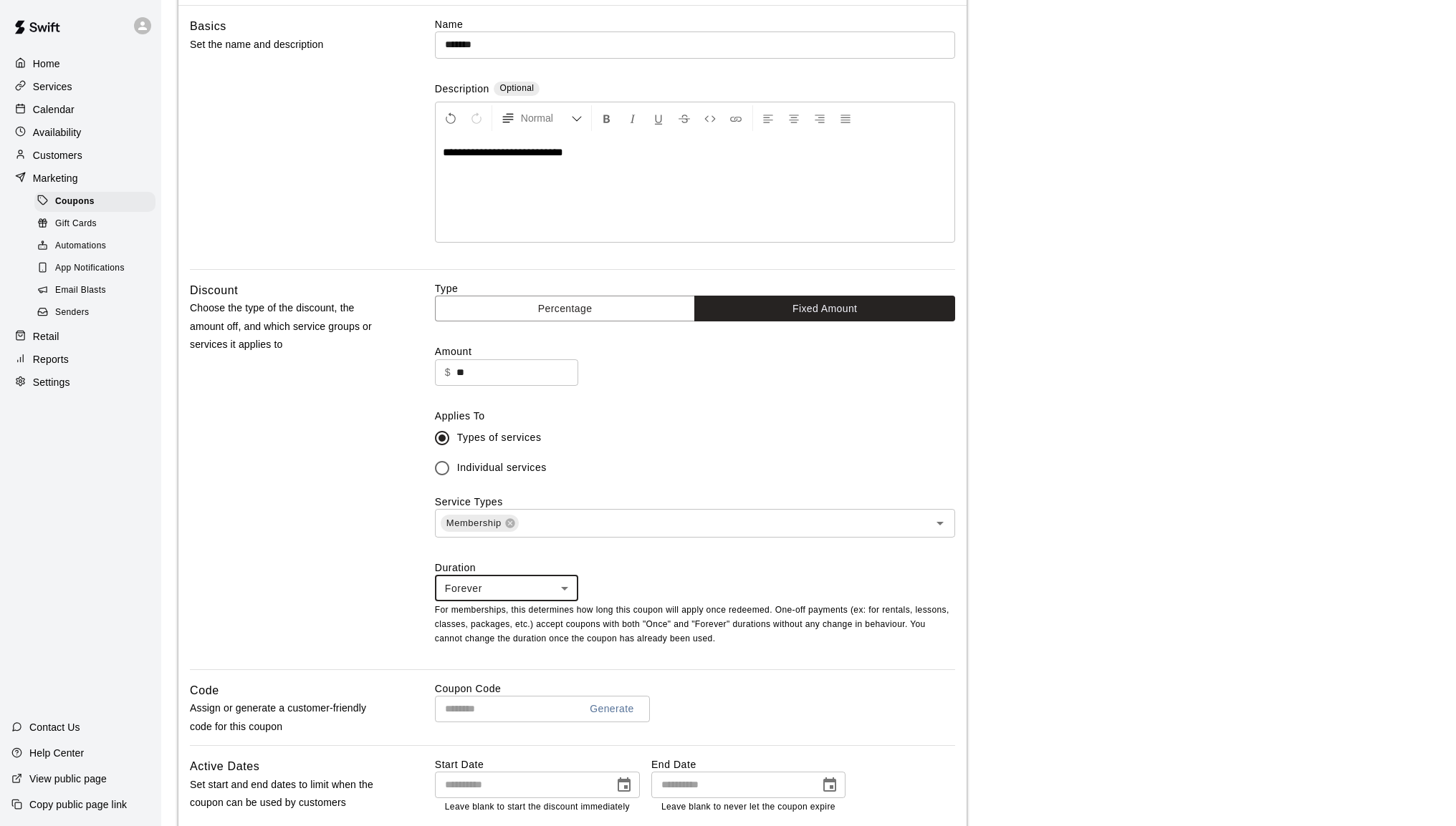
scroll to position [143, 0]
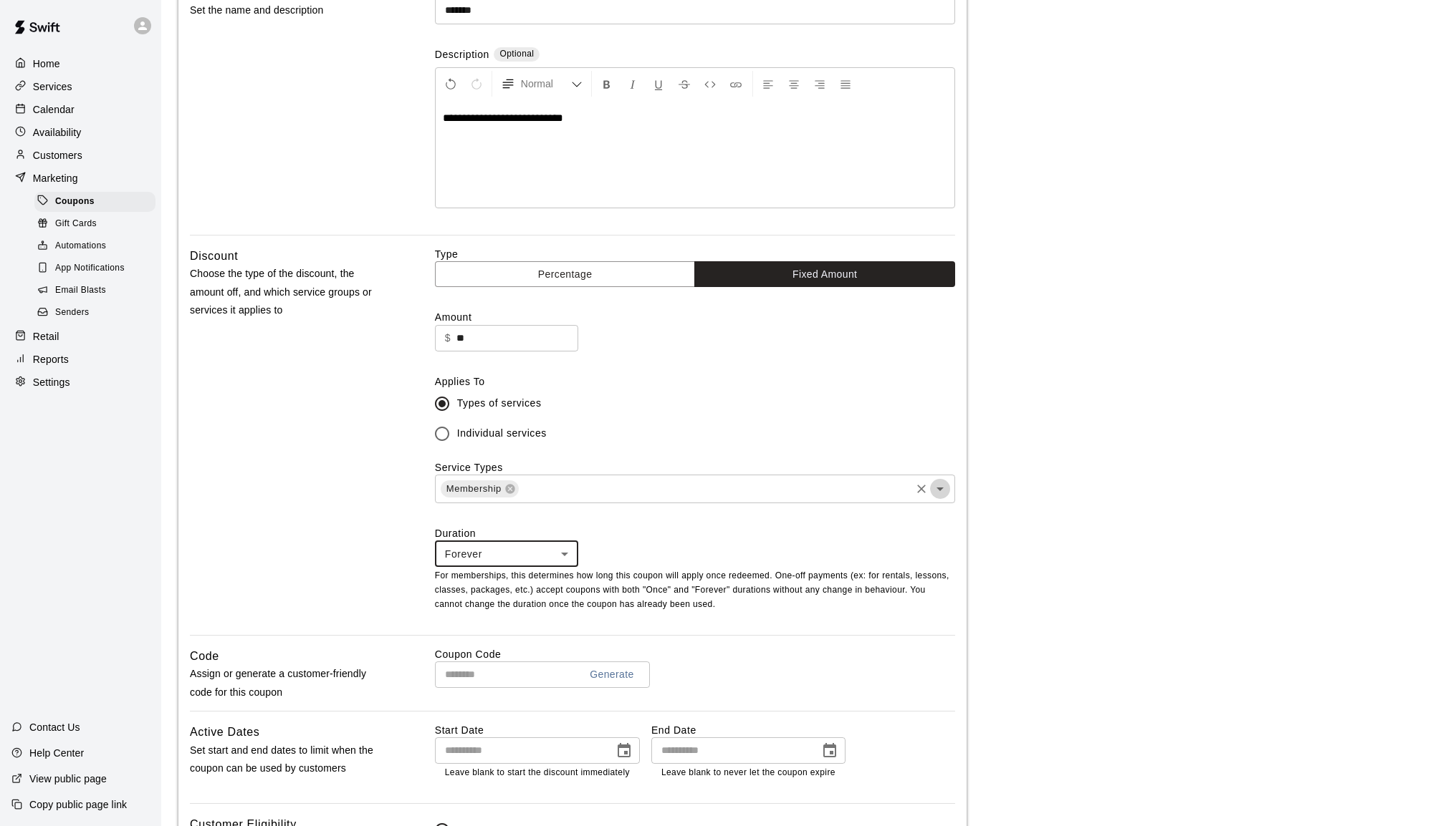
click at [937, 494] on icon "Open" at bounding box center [939, 489] width 17 height 17
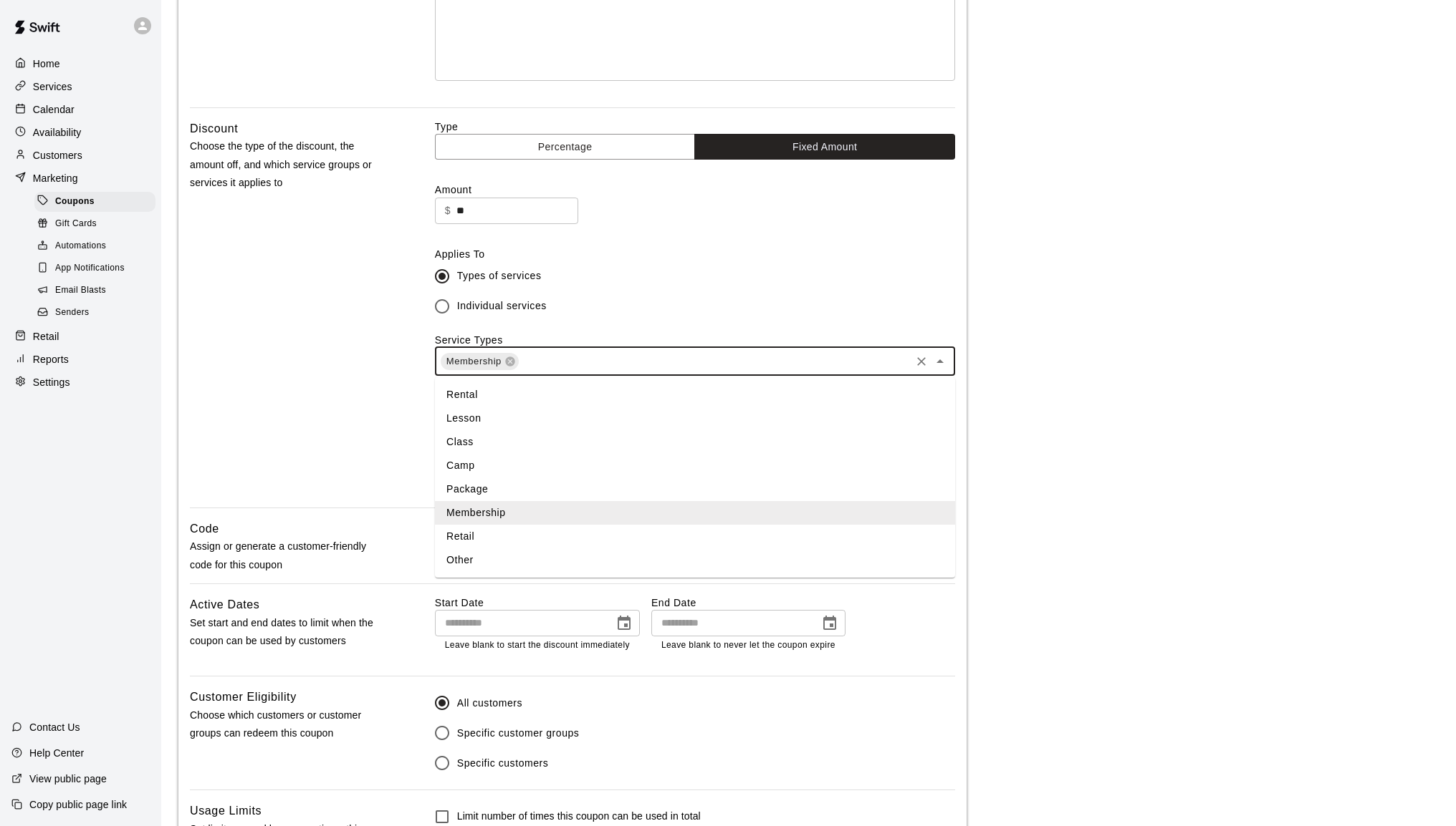
scroll to position [286, 0]
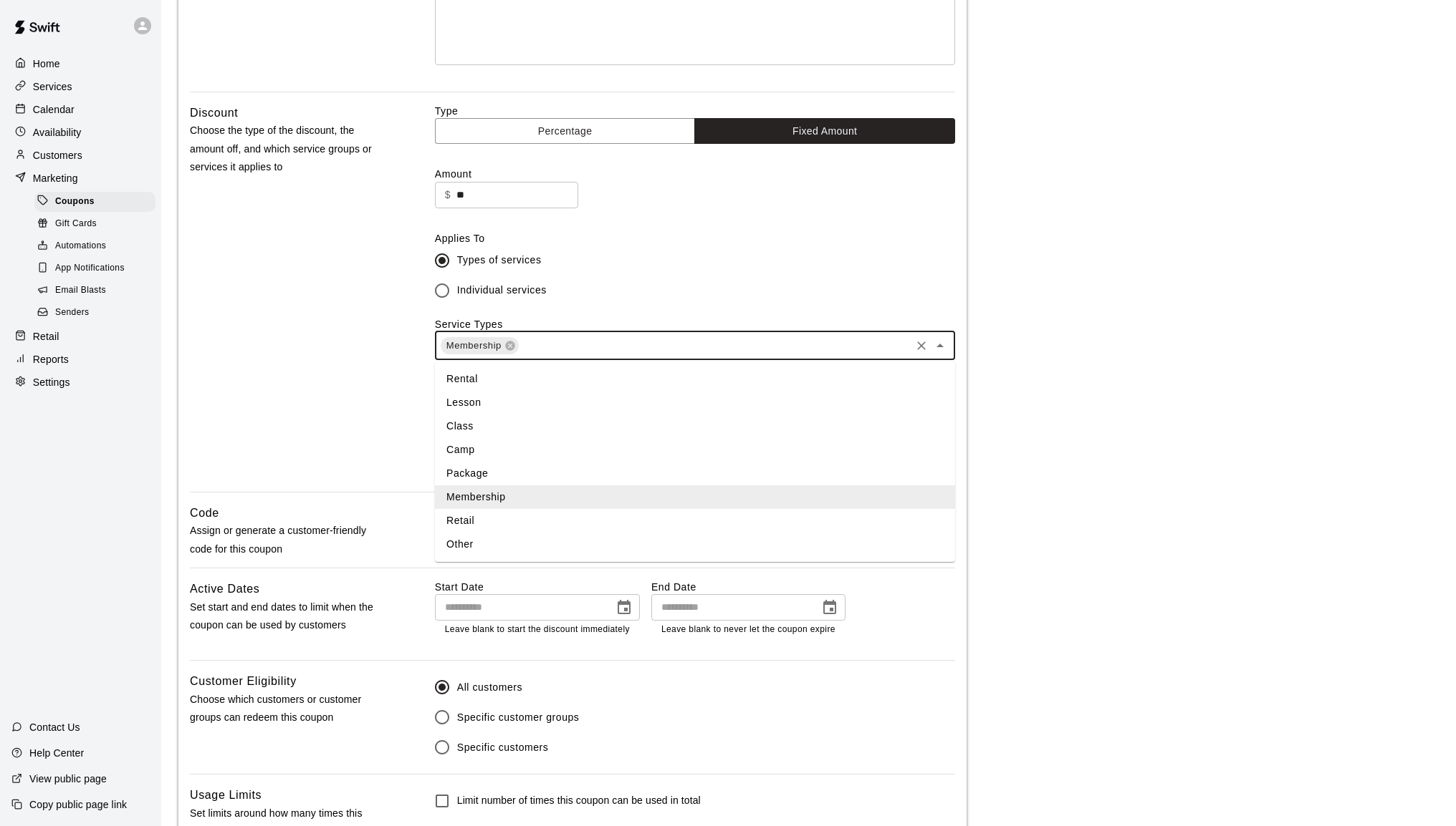
click at [1172, 553] on main "**********" at bounding box center [808, 335] width 1260 height 1211
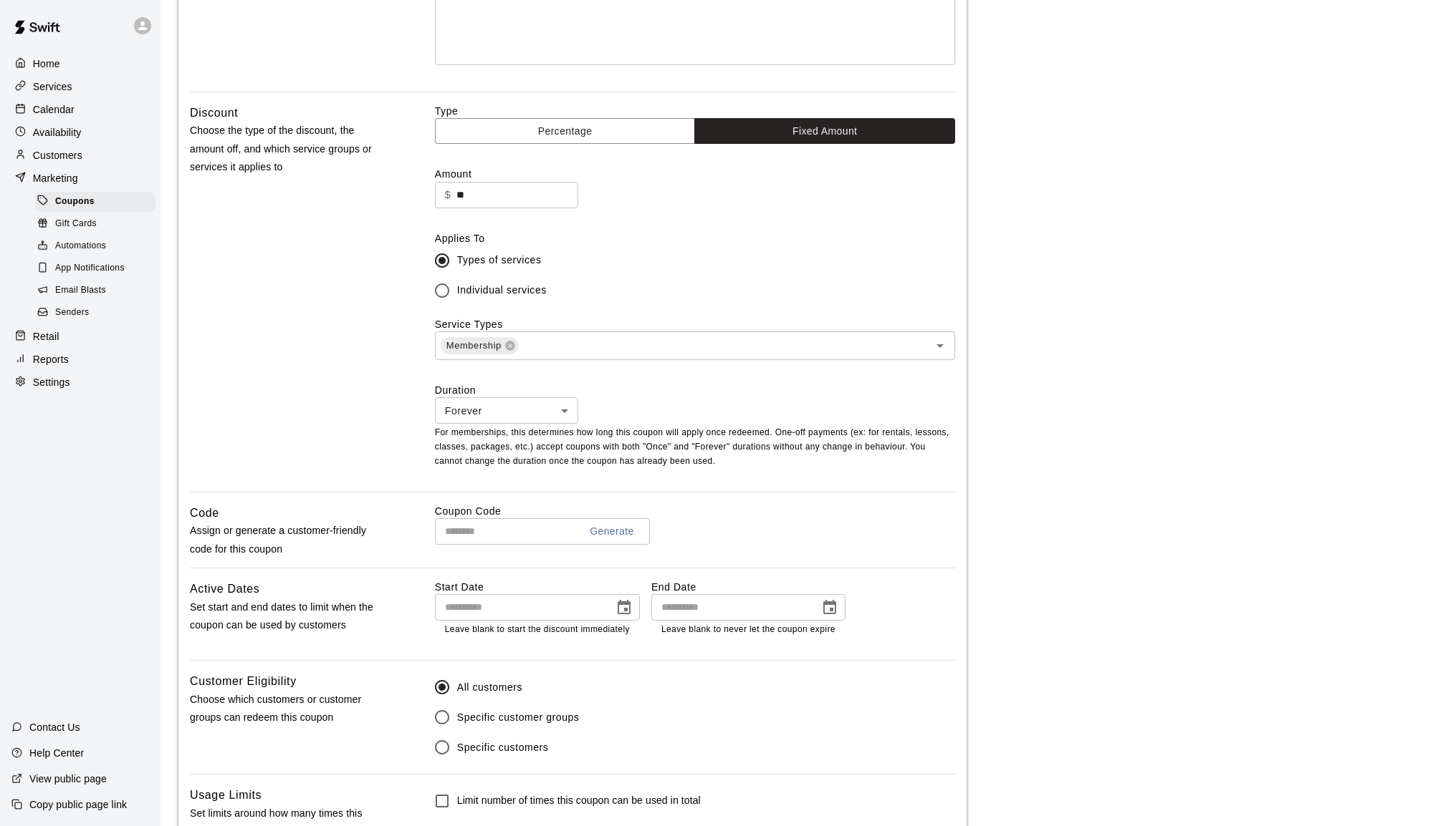
click at [514, 535] on input "text" at bounding box center [501, 531] width 133 height 26
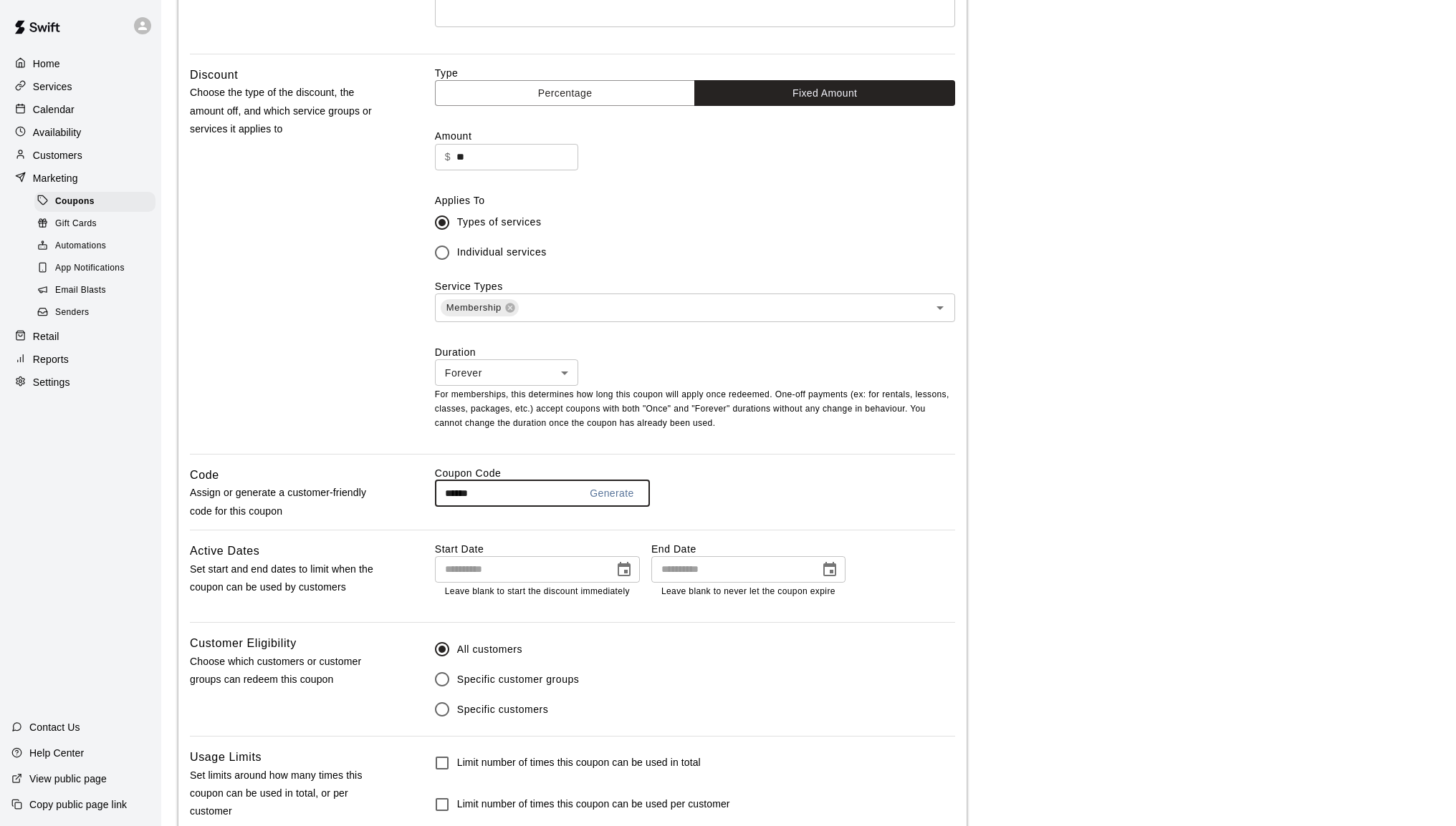
scroll to position [358, 0]
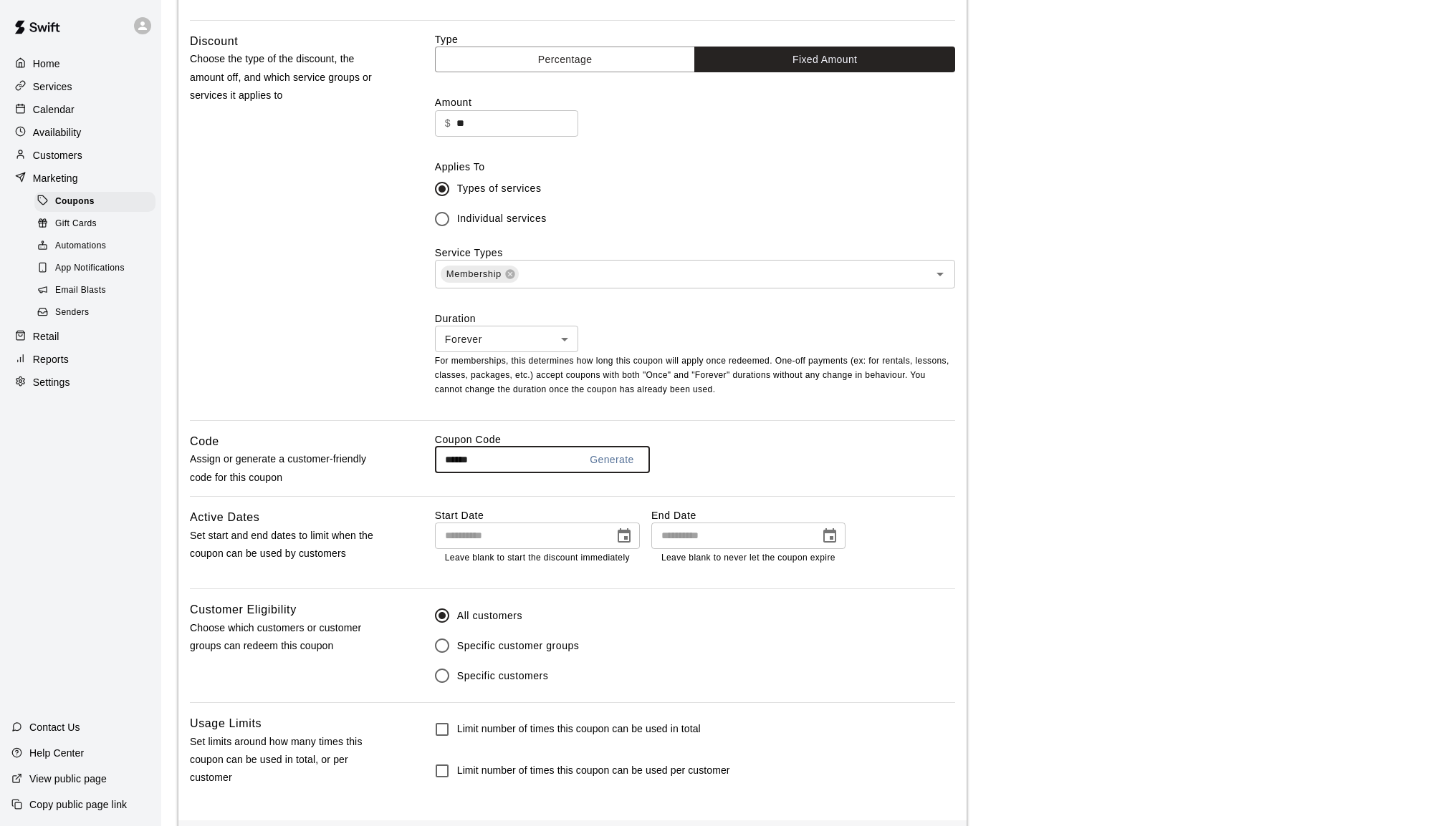
type input "******"
click at [626, 540] on icon "Choose date" at bounding box center [623, 535] width 13 height 14
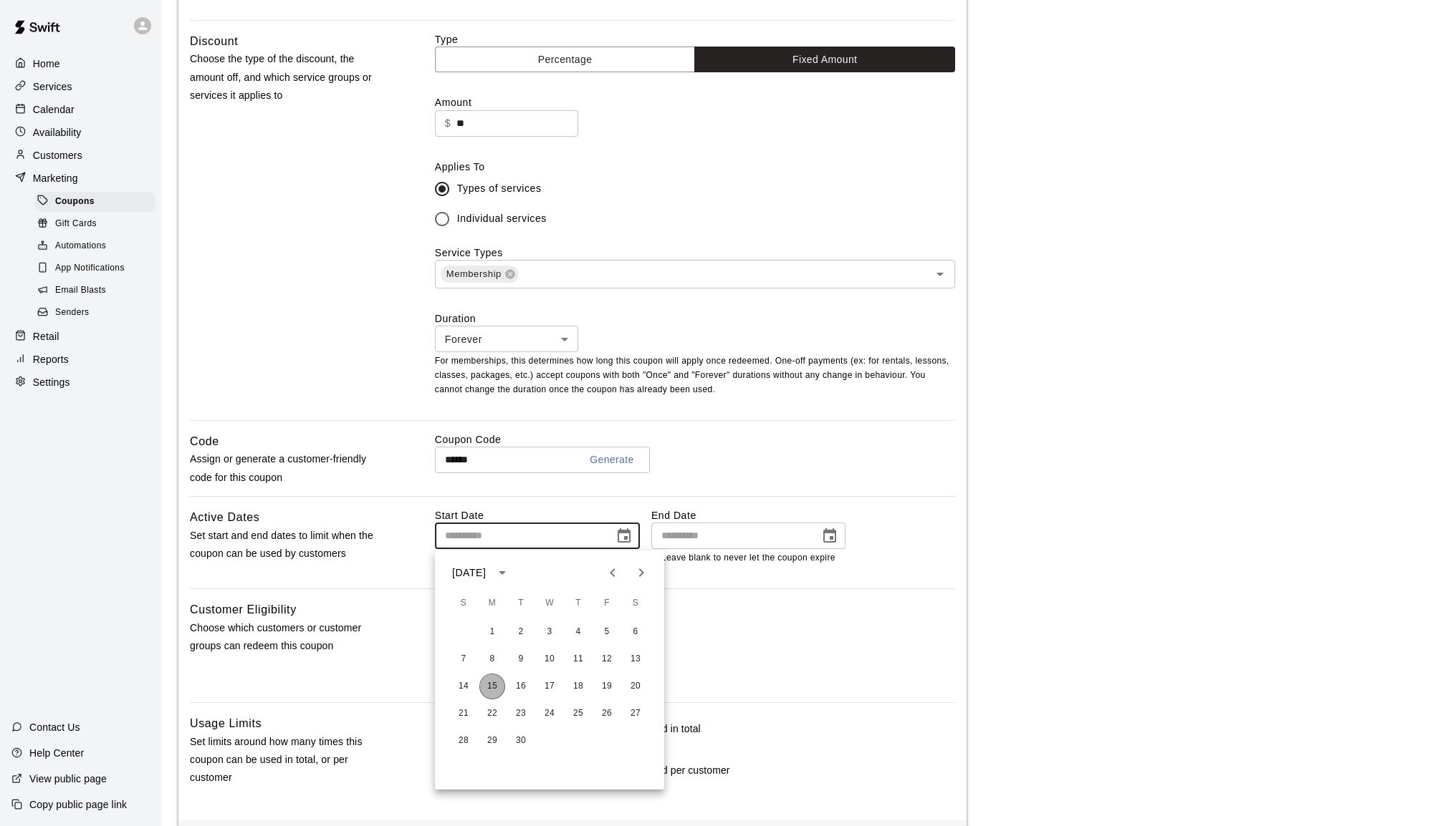
click at [495, 683] on button "15" at bounding box center [492, 687] width 26 height 26
type input "**********"
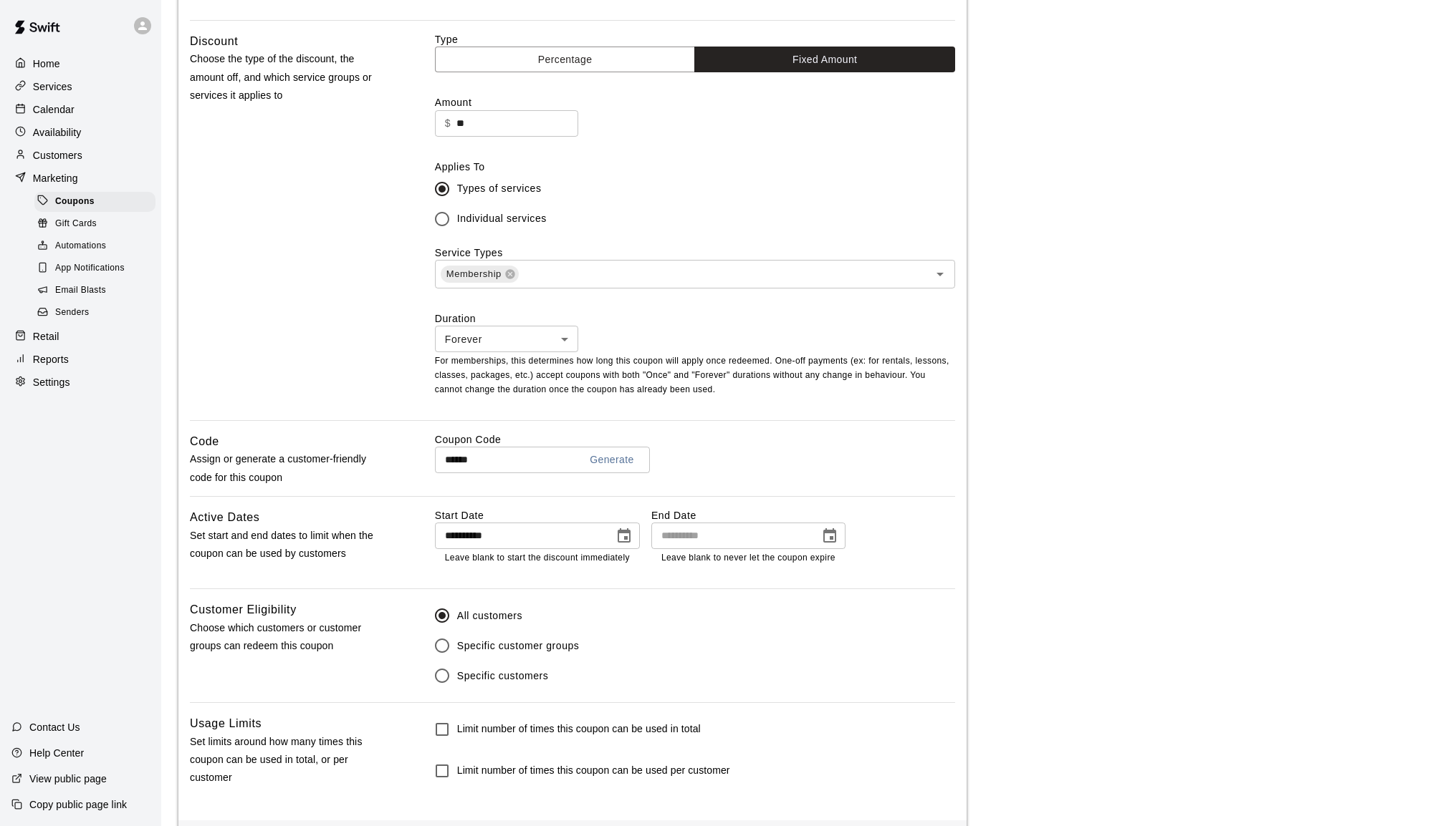
click at [831, 535] on icon "Choose date" at bounding box center [830, 536] width 17 height 17
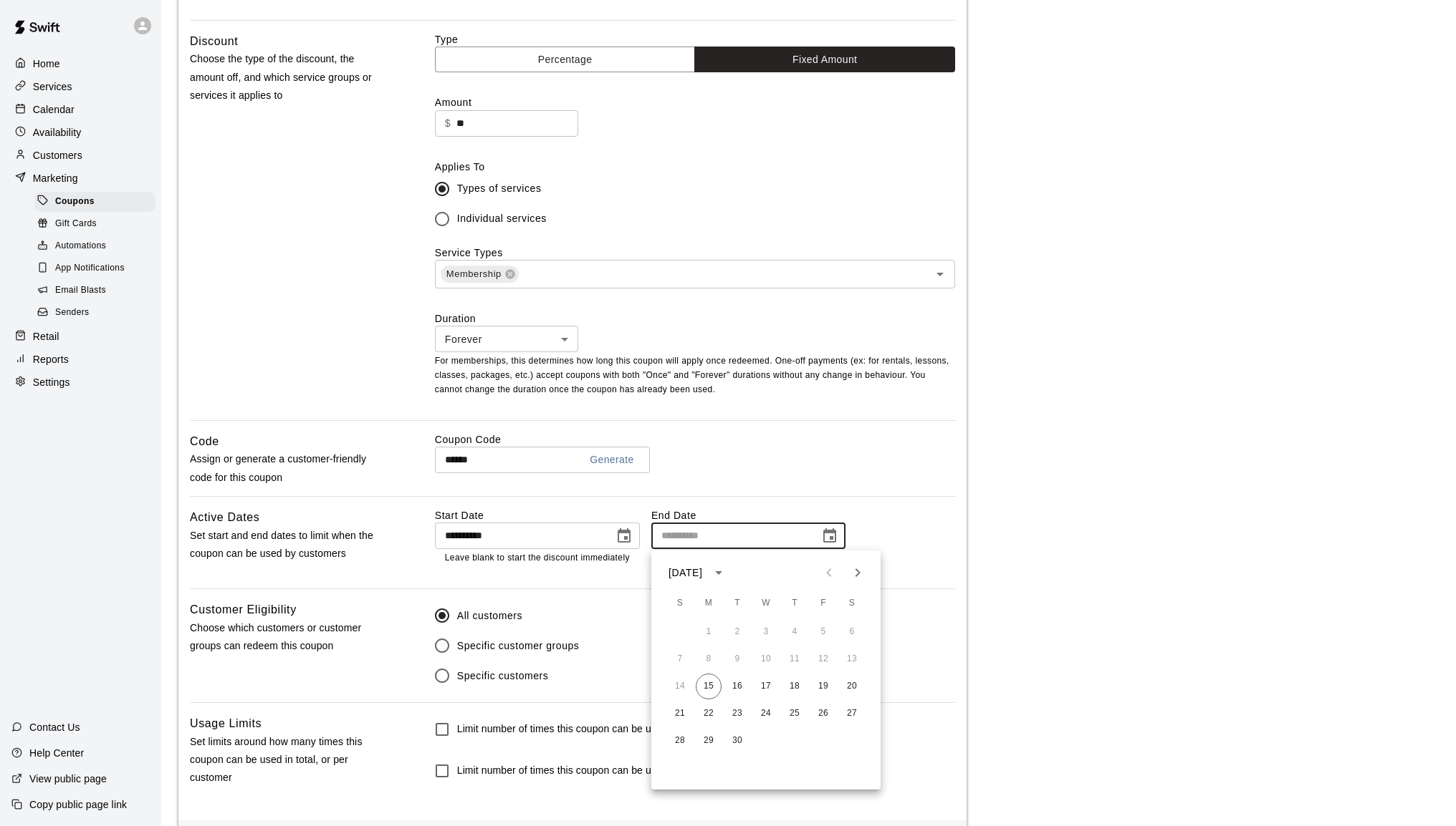
click at [855, 575] on icon "Next month" at bounding box center [858, 572] width 17 height 17
click at [854, 575] on icon "Next month" at bounding box center [858, 572] width 17 height 17
click at [761, 744] on button "31" at bounding box center [766, 741] width 26 height 26
type input "**********"
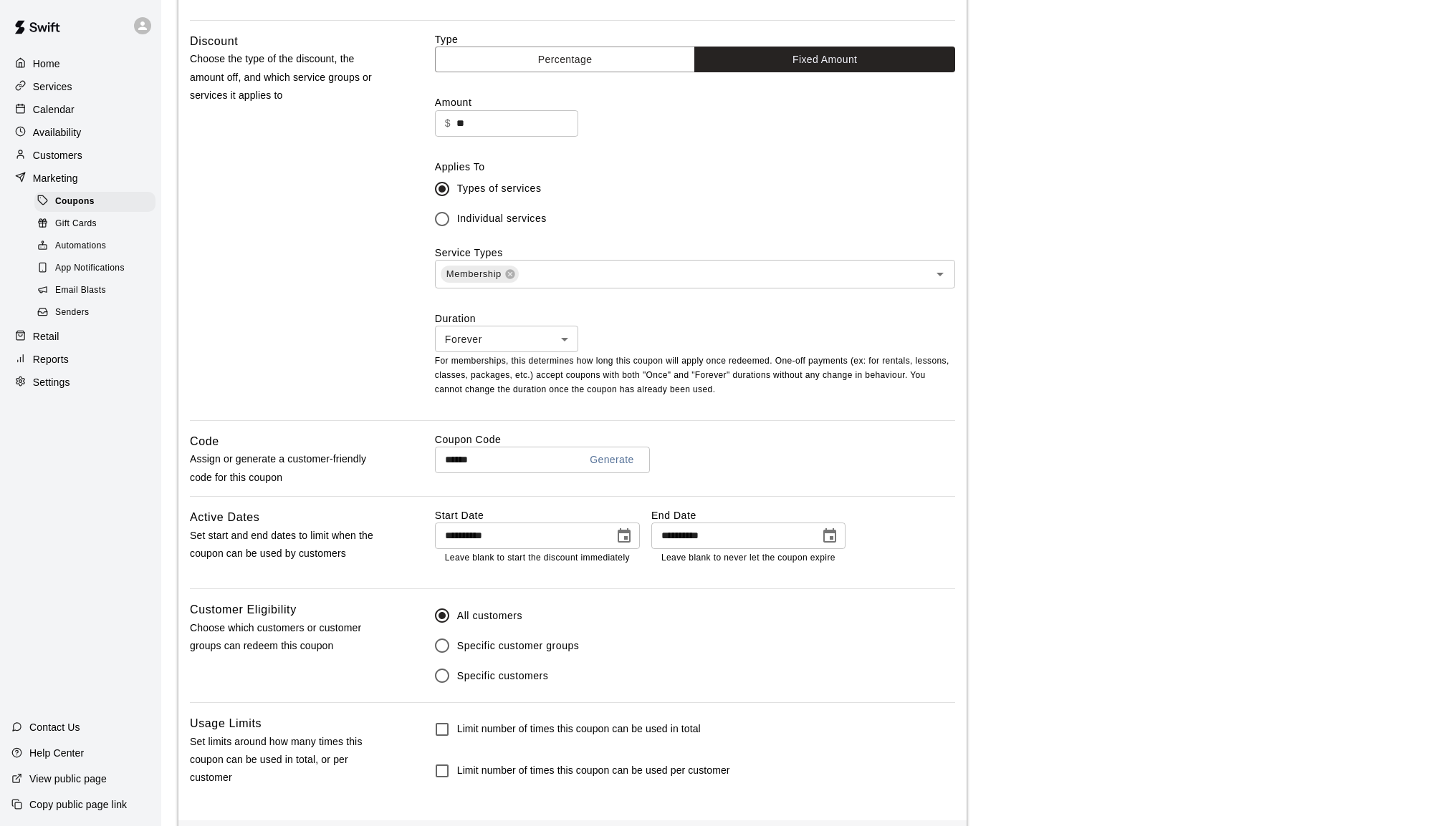
click at [1075, 619] on main "**********" at bounding box center [808, 264] width 1260 height 1211
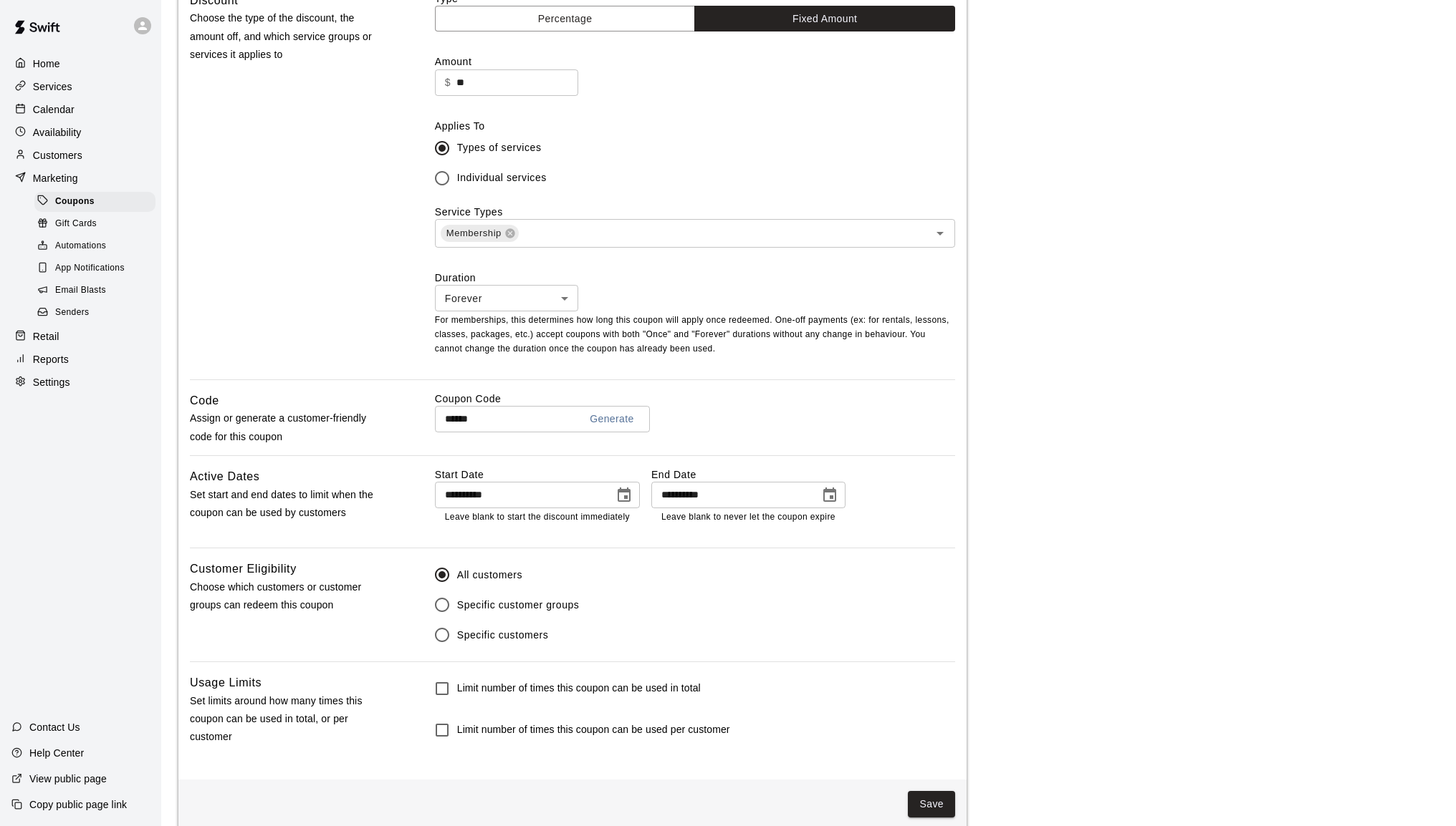
scroll to position [420, 0]
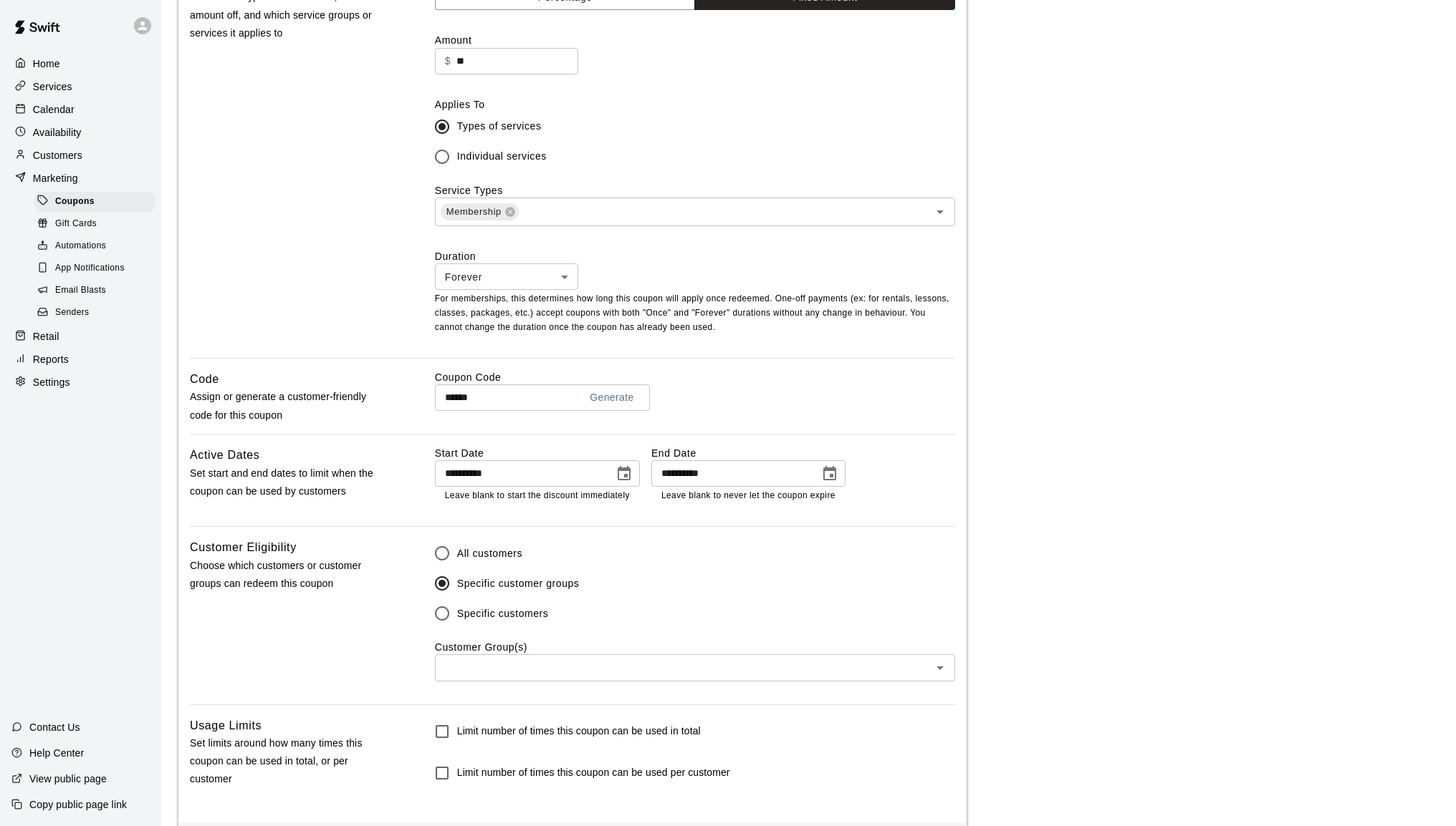
click at [939, 675] on icon "Open" at bounding box center [939, 668] width 17 height 17
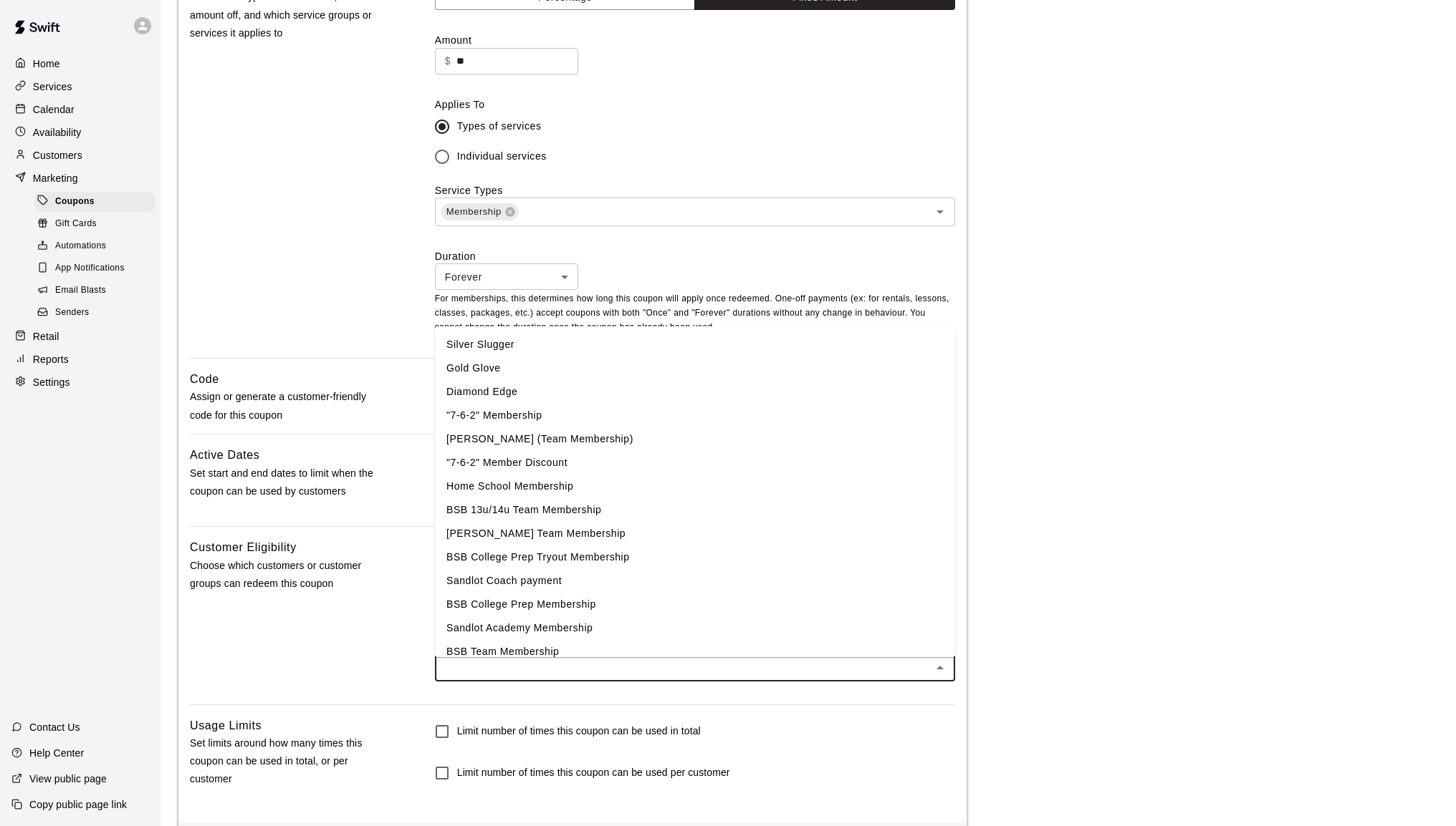
scroll to position [72, 0]
click at [678, 601] on li "Sandlot Academy Membership" at bounding box center [695, 603] width 520 height 23
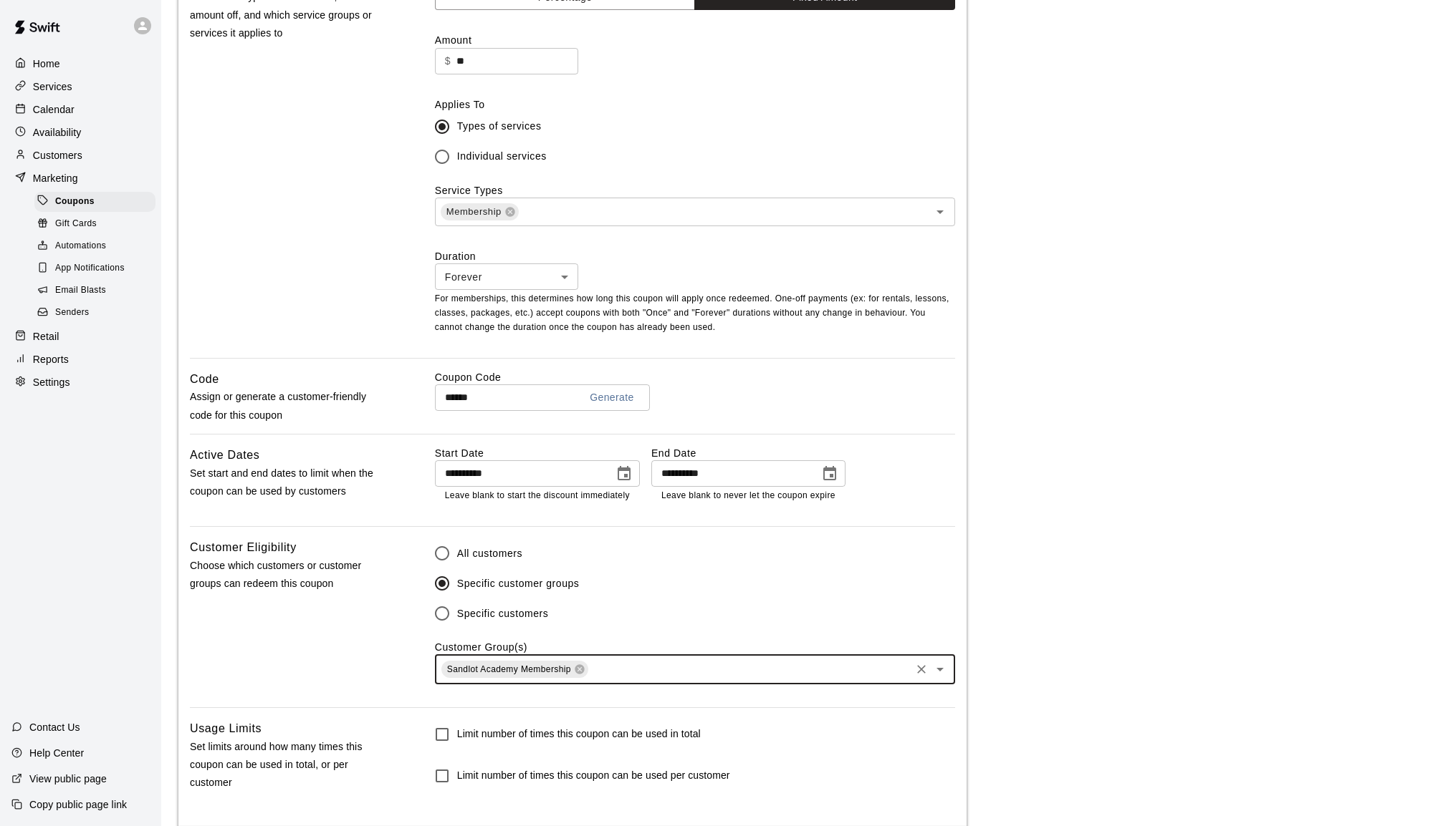
scroll to position [489, 0]
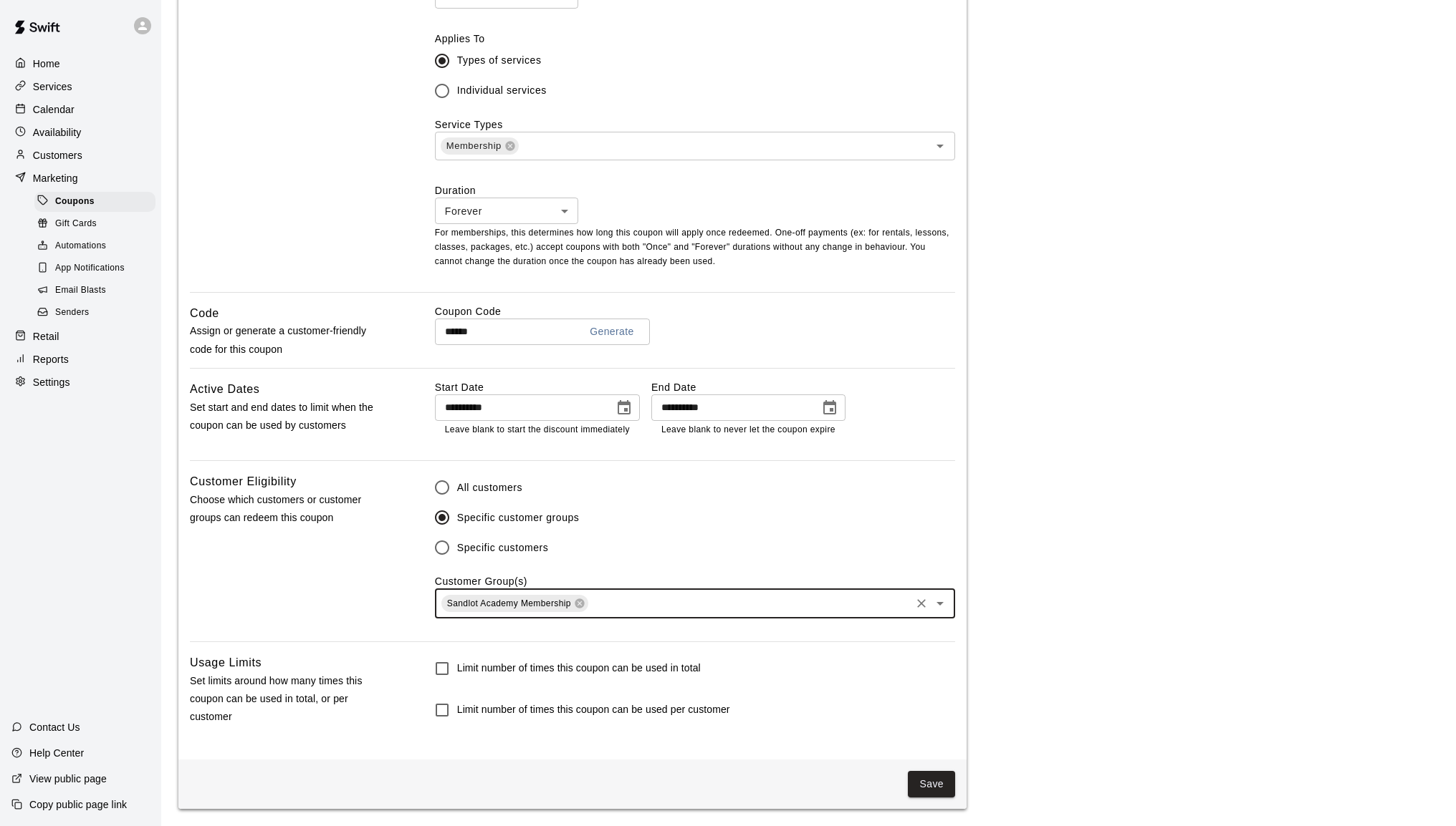
click at [931, 784] on button "Save" at bounding box center [931, 784] width 47 height 26
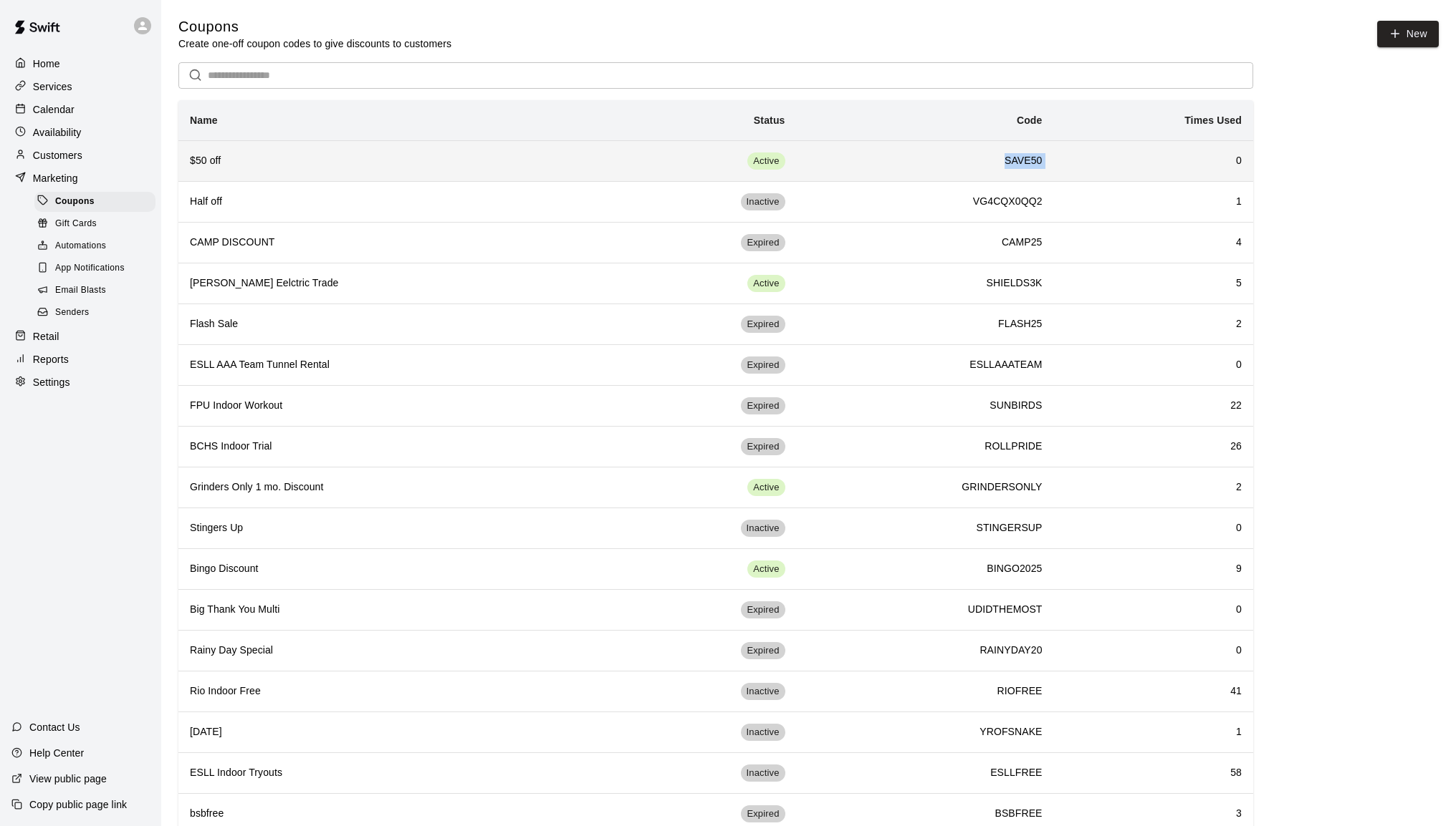
drag, startPoint x: 1044, startPoint y: 162, endPoint x: 999, endPoint y: 161, distance: 45.0
click at [999, 161] on tr "$50 off Active SAVE50 0" at bounding box center [715, 161] width 1075 height 41
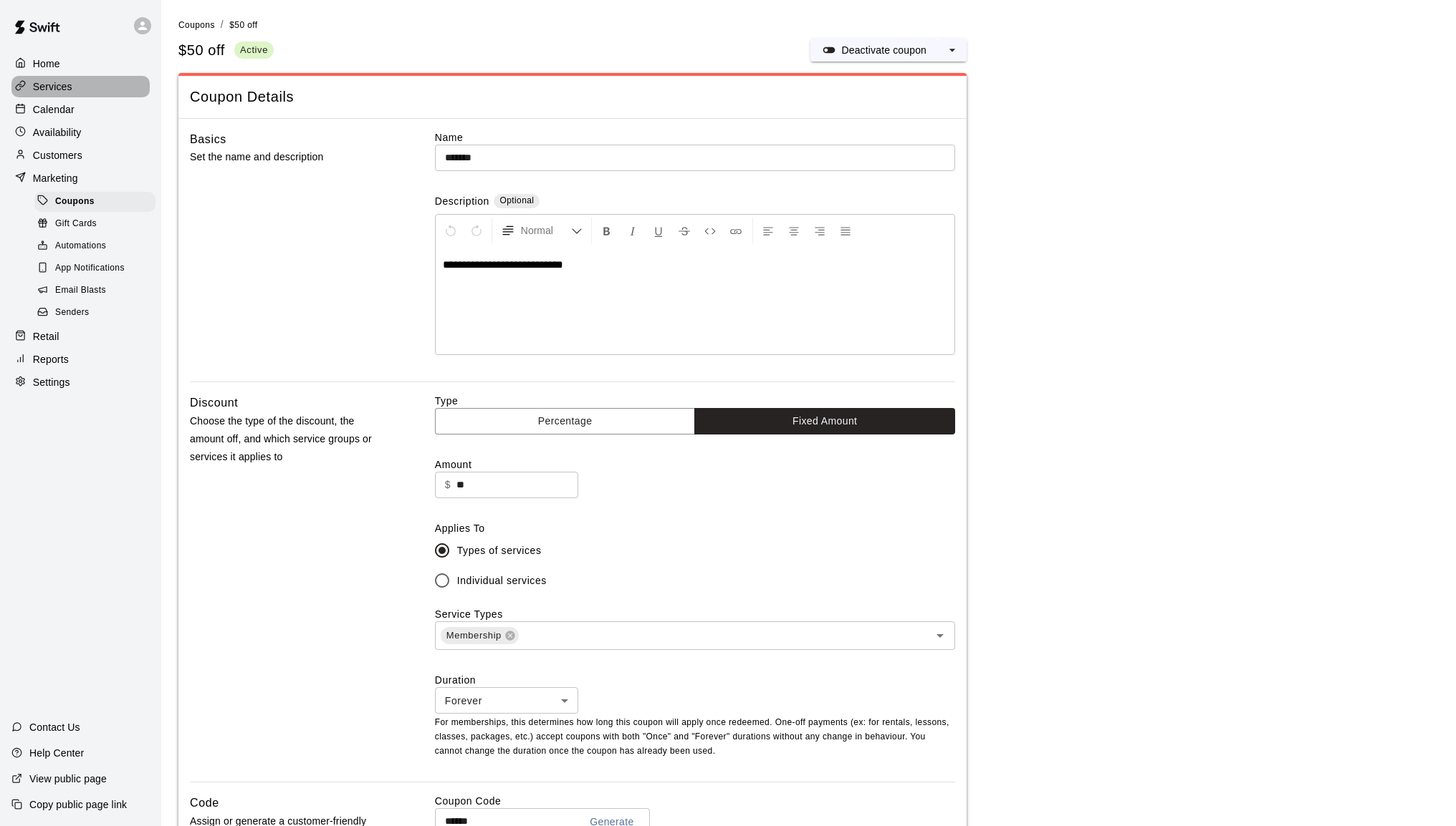
click at [62, 93] on p "Services" at bounding box center [53, 86] width 39 height 14
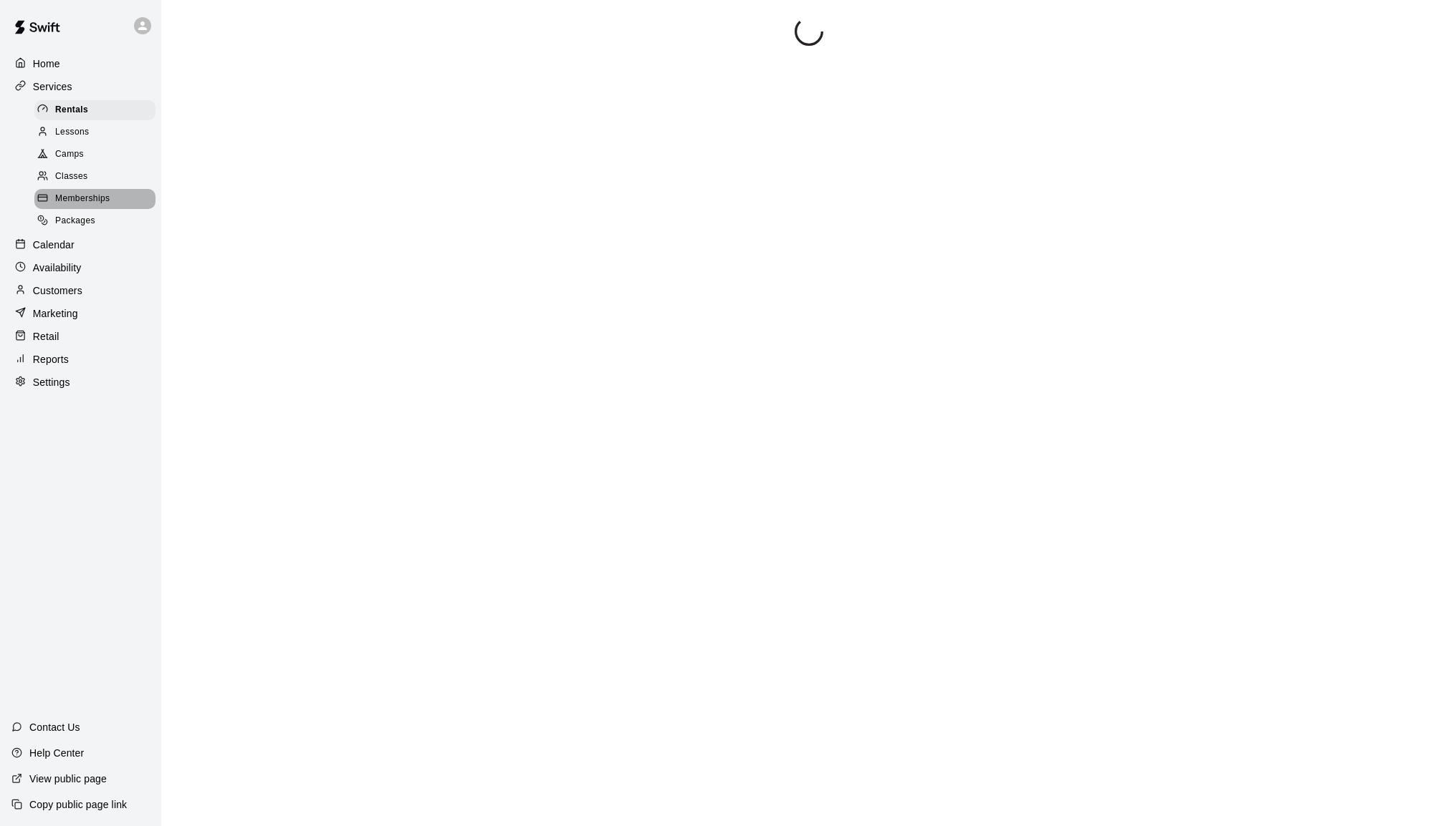
click at [69, 204] on span "Memberships" at bounding box center [83, 198] width 55 height 14
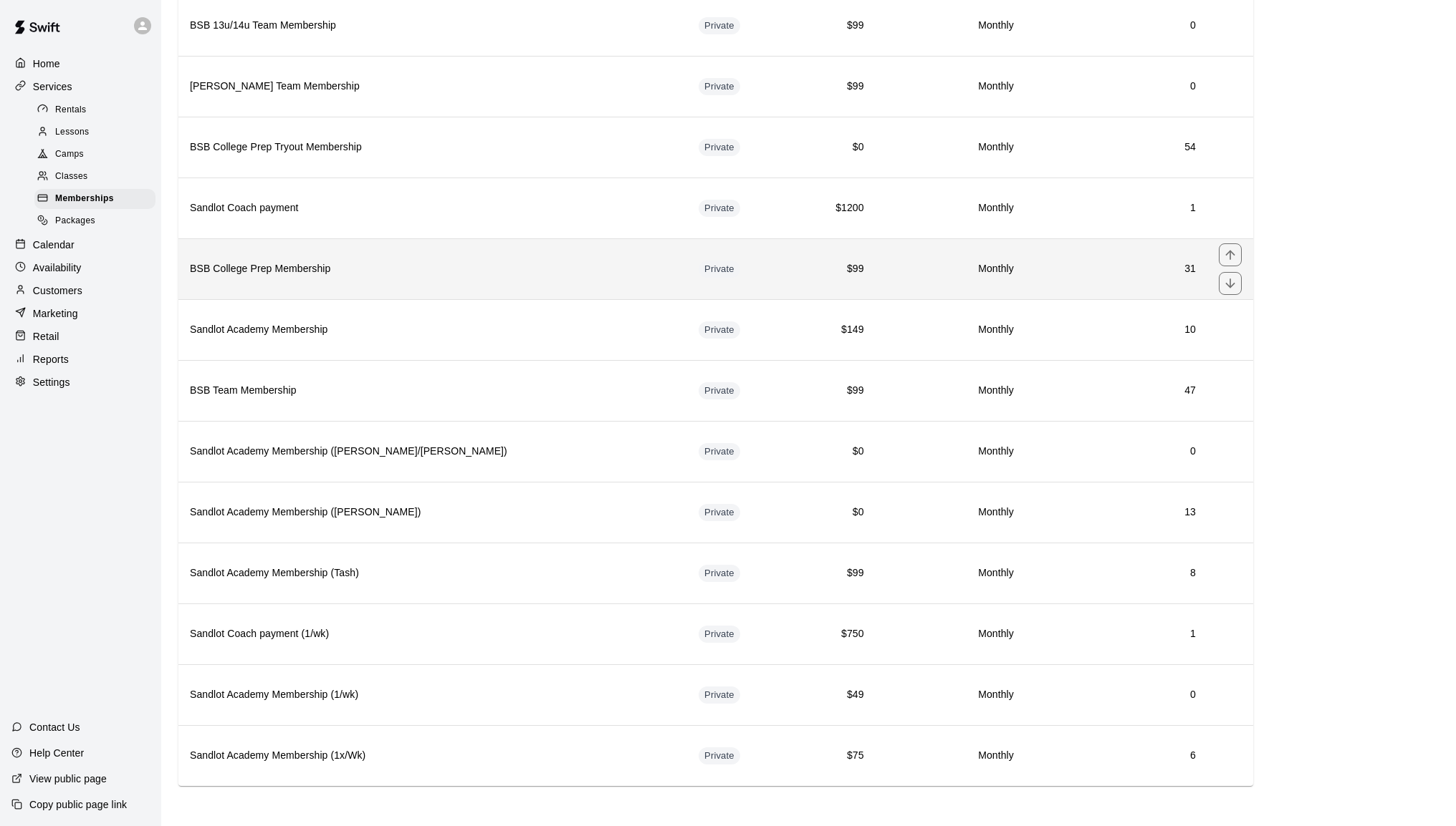
scroll to position [636, 0]
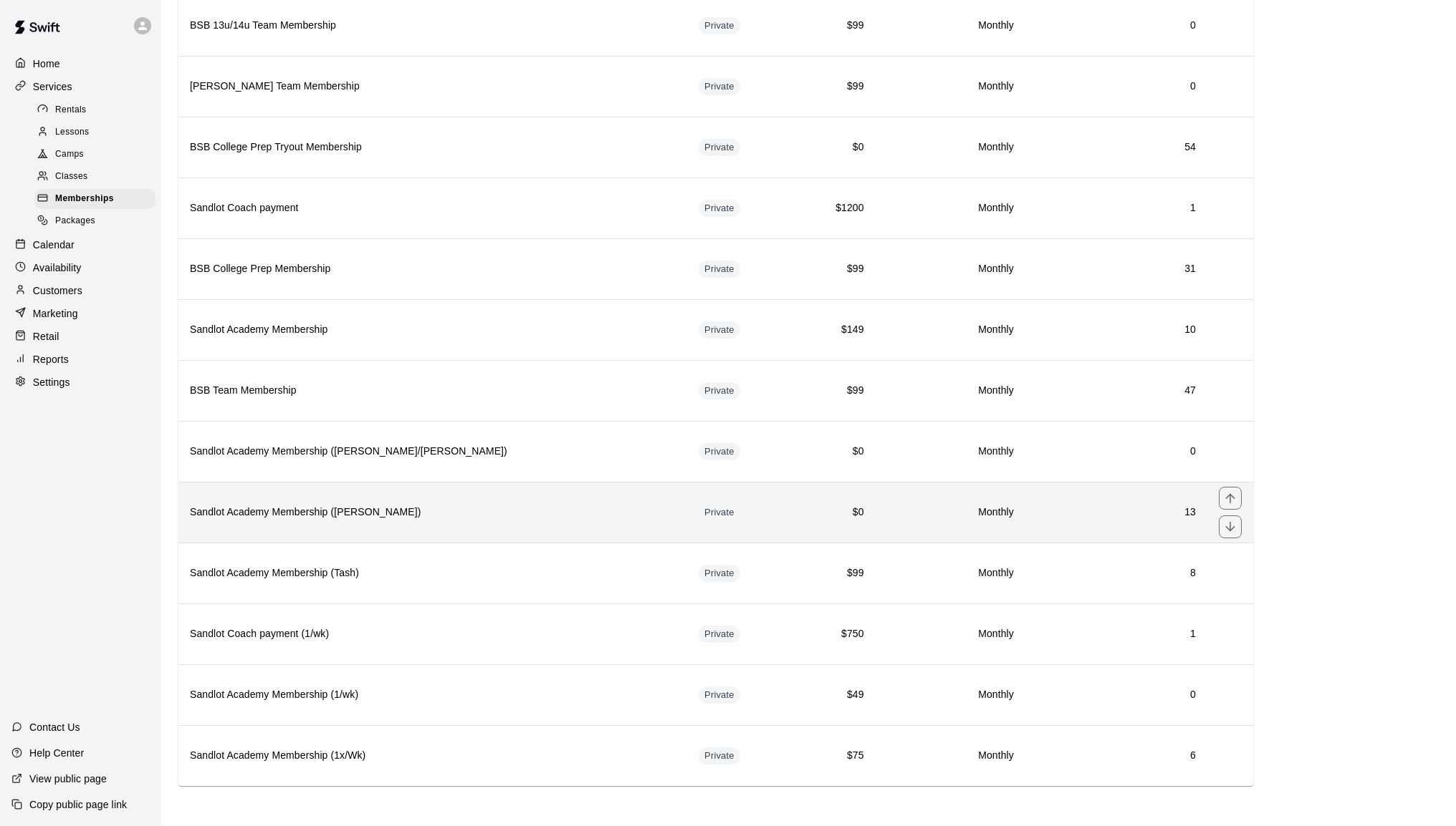
click at [445, 514] on h6 "Sandlot Academy Membership (Sussman)" at bounding box center [433, 513] width 486 height 16
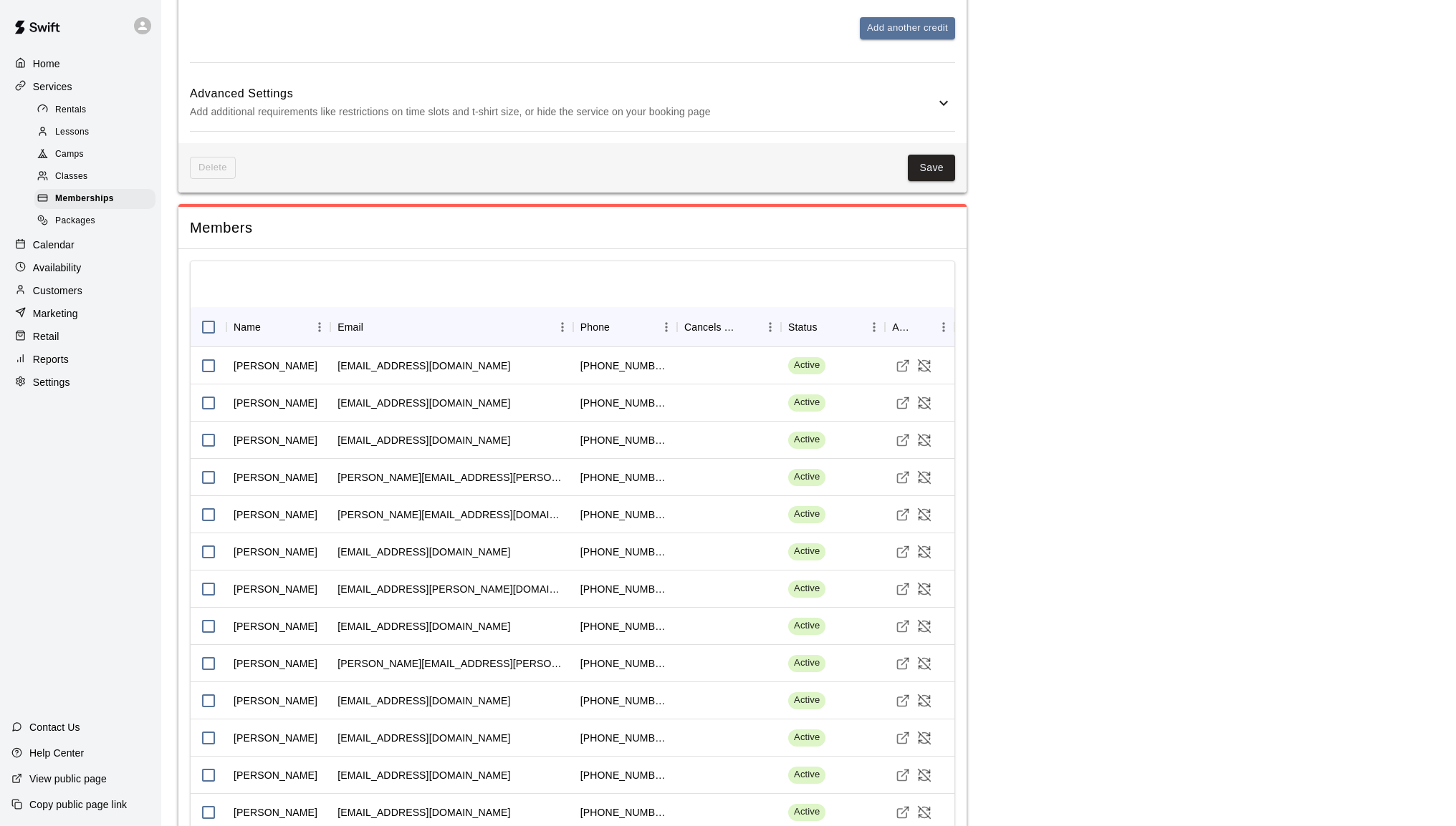
scroll to position [859, 0]
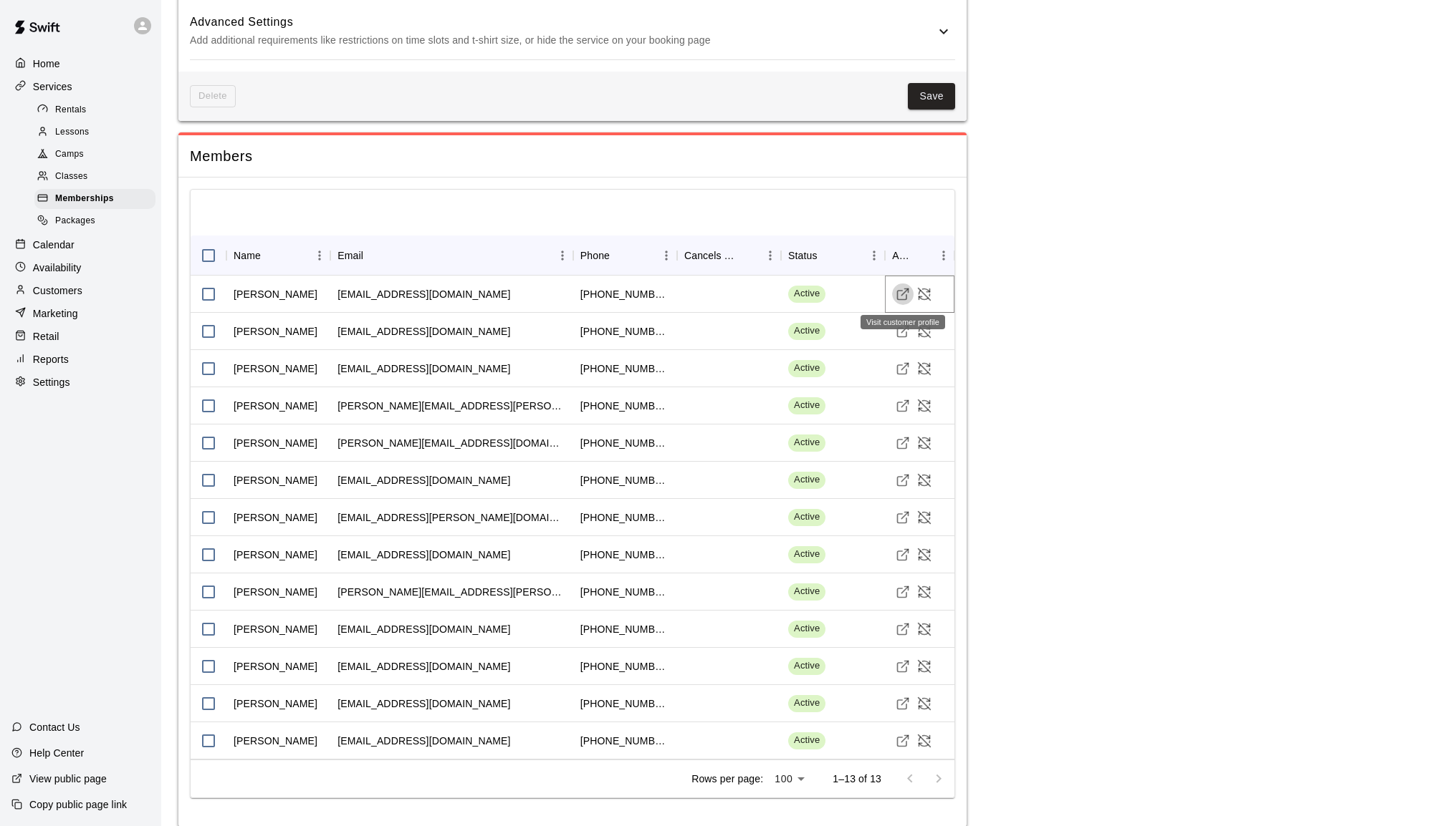
click at [904, 292] on icon "Visit customer profile" at bounding box center [902, 294] width 14 height 14
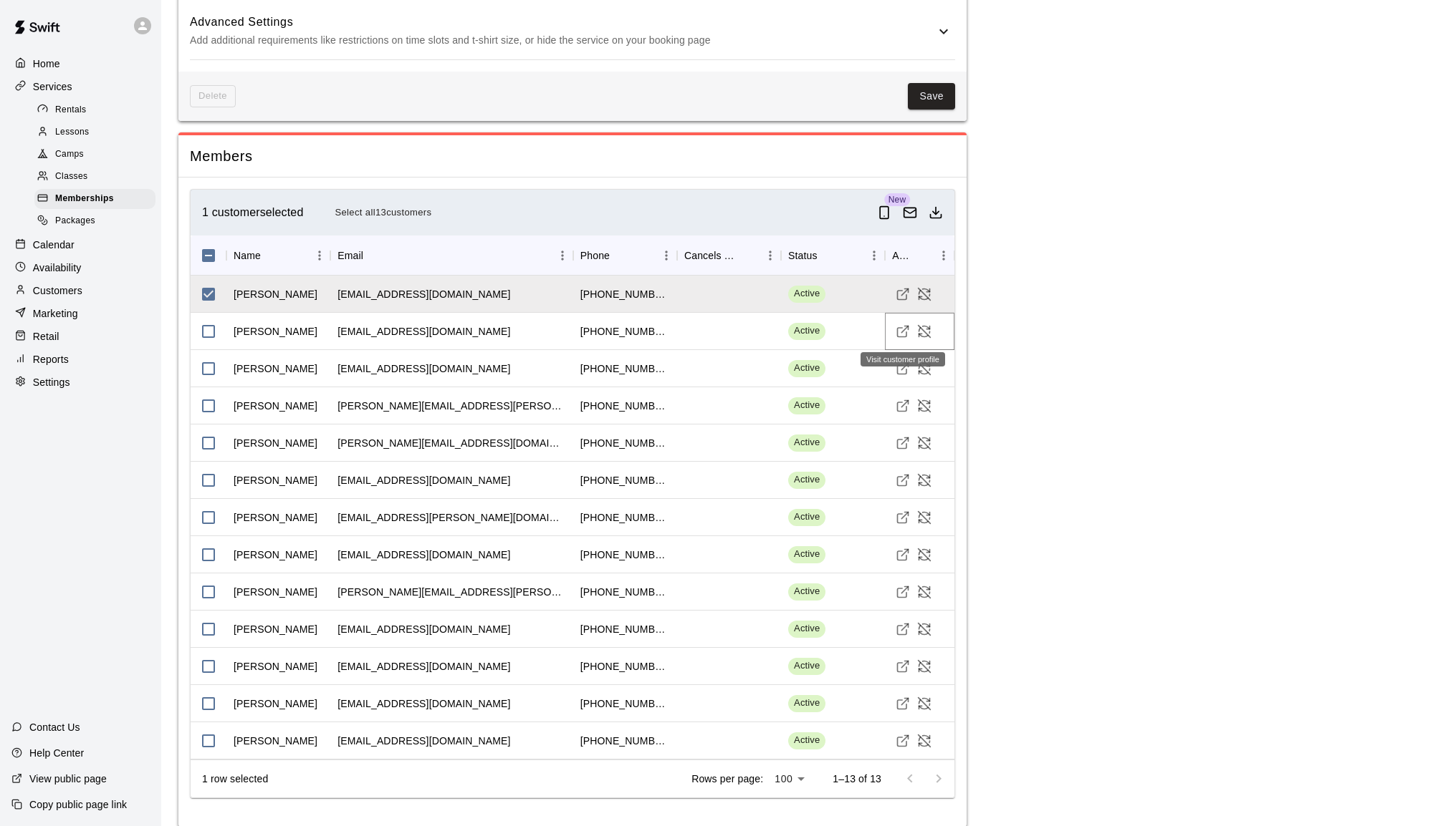
click at [900, 326] on icon "Visit customer profile" at bounding box center [902, 331] width 14 height 14
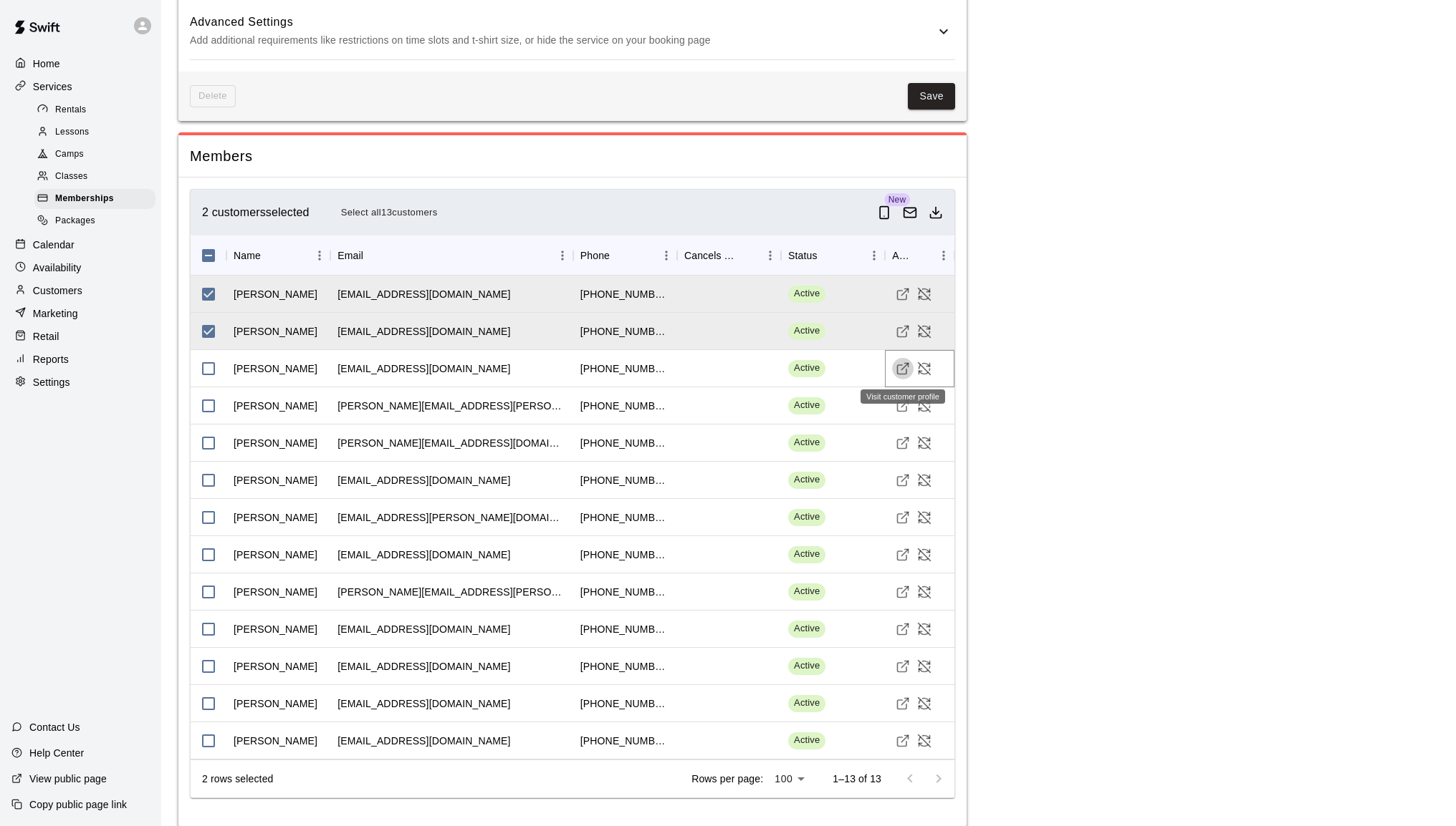
click at [900, 371] on icon "Visit customer profile" at bounding box center [902, 369] width 14 height 14
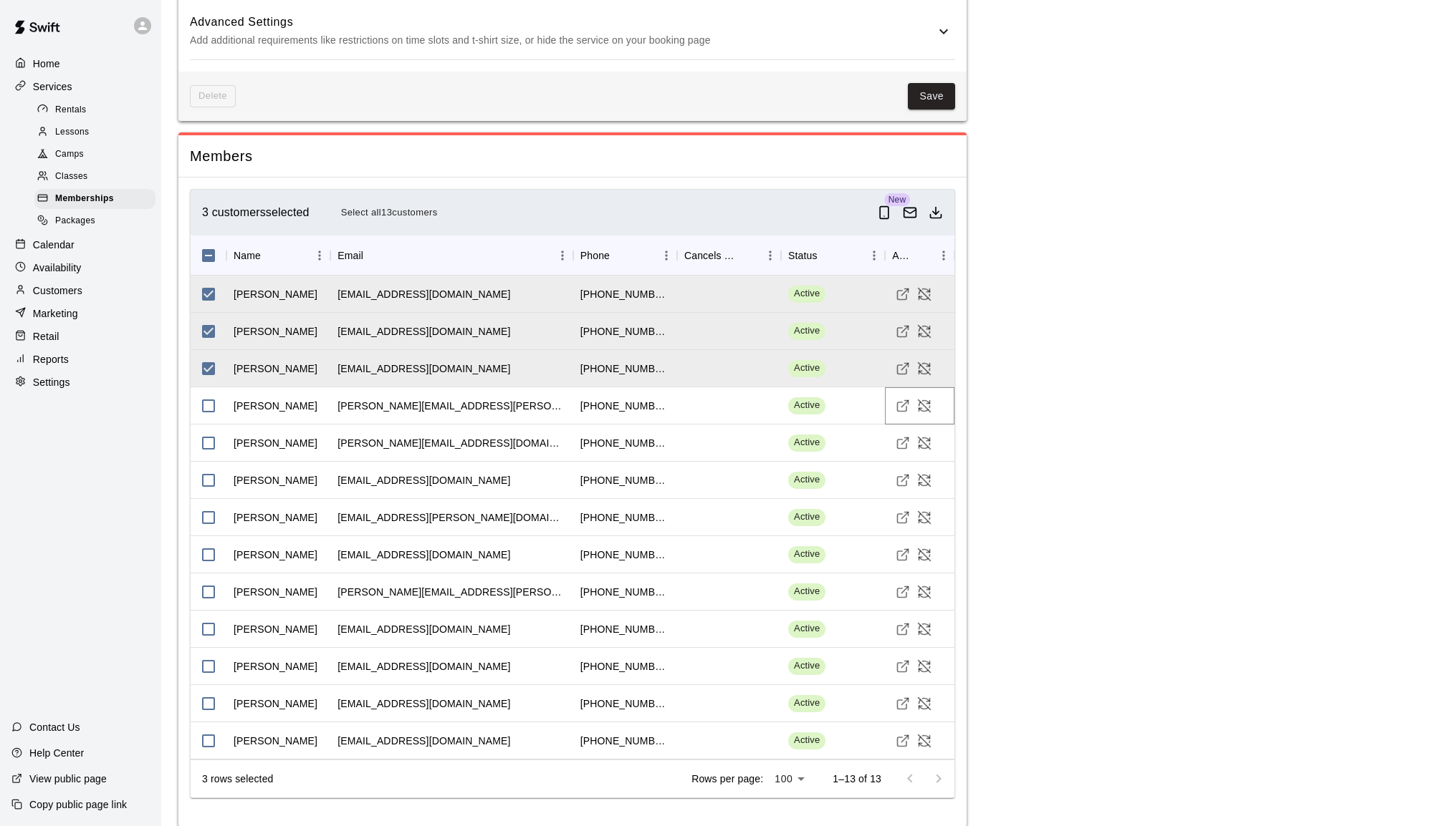
click at [905, 406] on icon "Visit customer profile" at bounding box center [902, 406] width 14 height 14
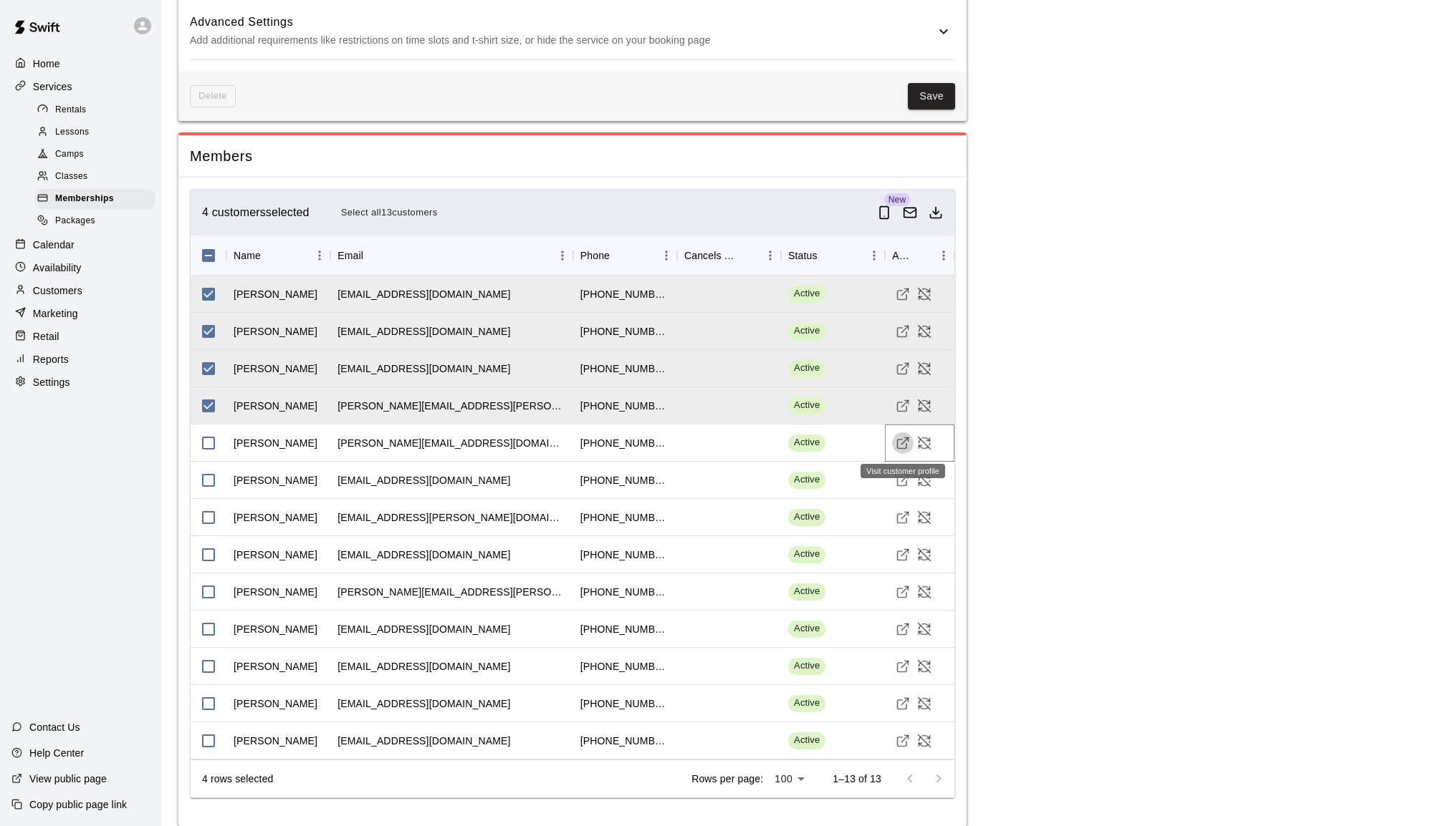
click at [906, 437] on icon "Visit customer profile" at bounding box center [902, 443] width 14 height 14
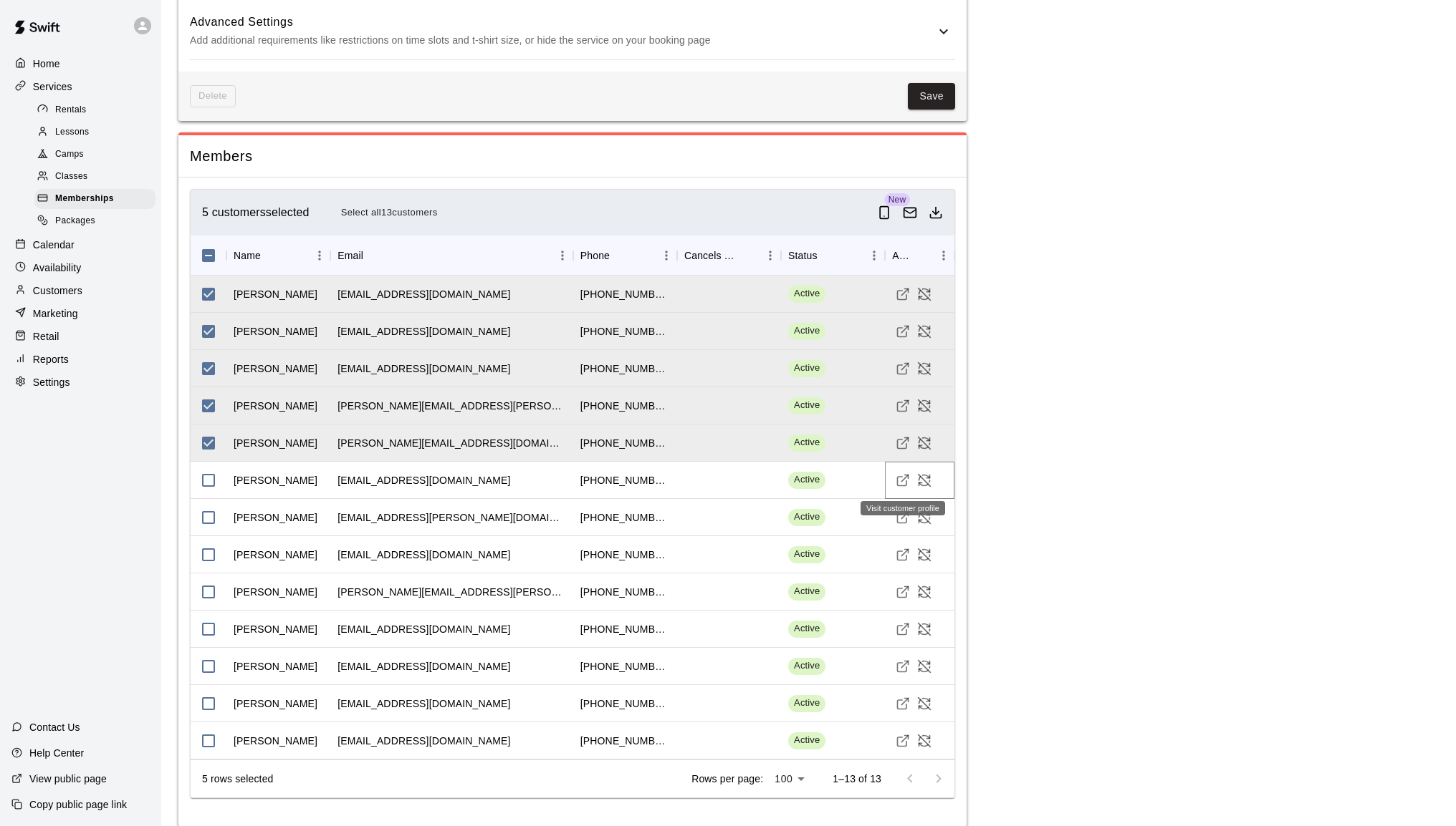
click at [898, 483] on icon "Visit customer profile" at bounding box center [902, 482] width 9 height 9
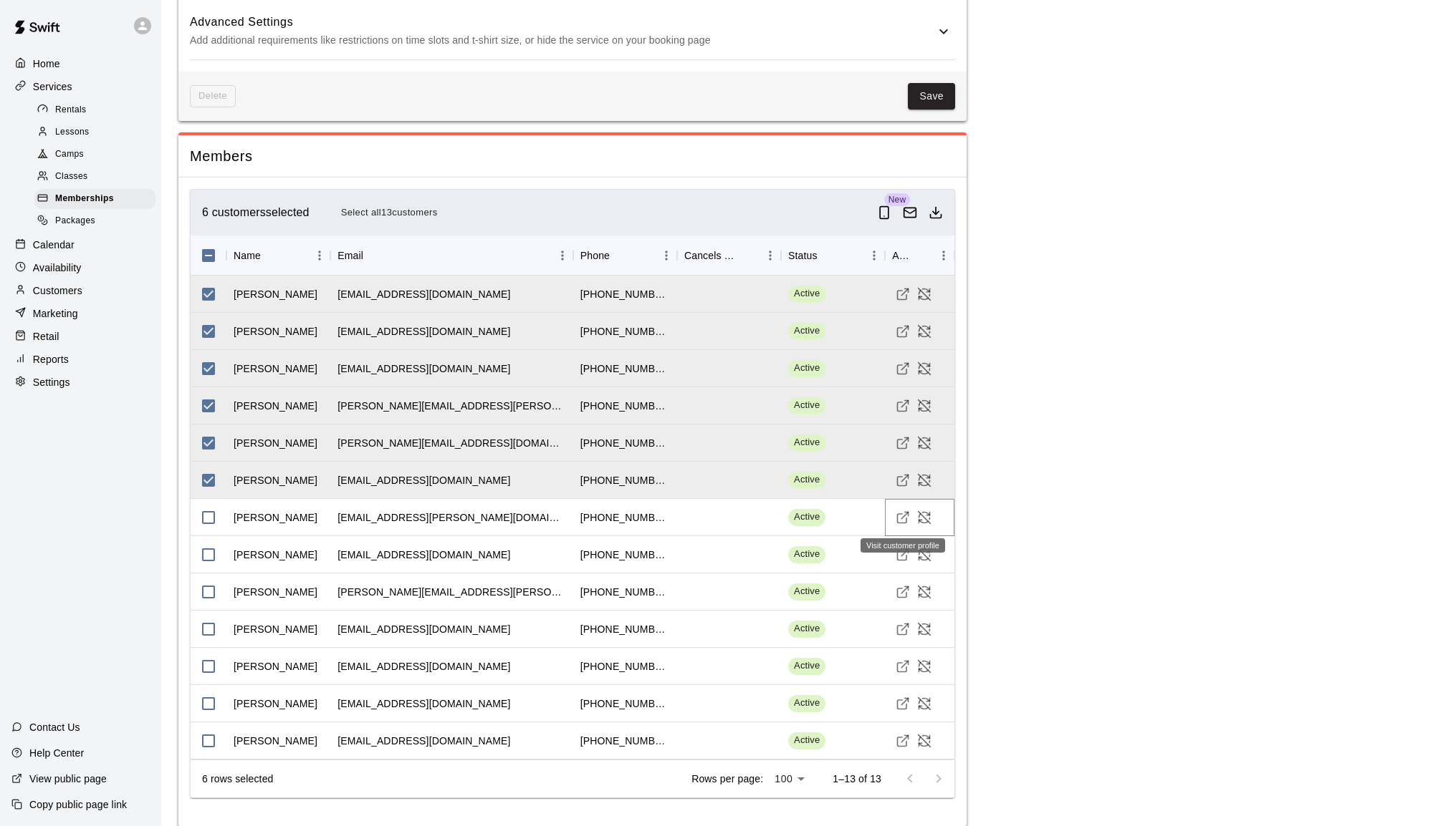
click at [905, 518] on icon "Visit customer profile" at bounding box center [902, 517] width 14 height 14
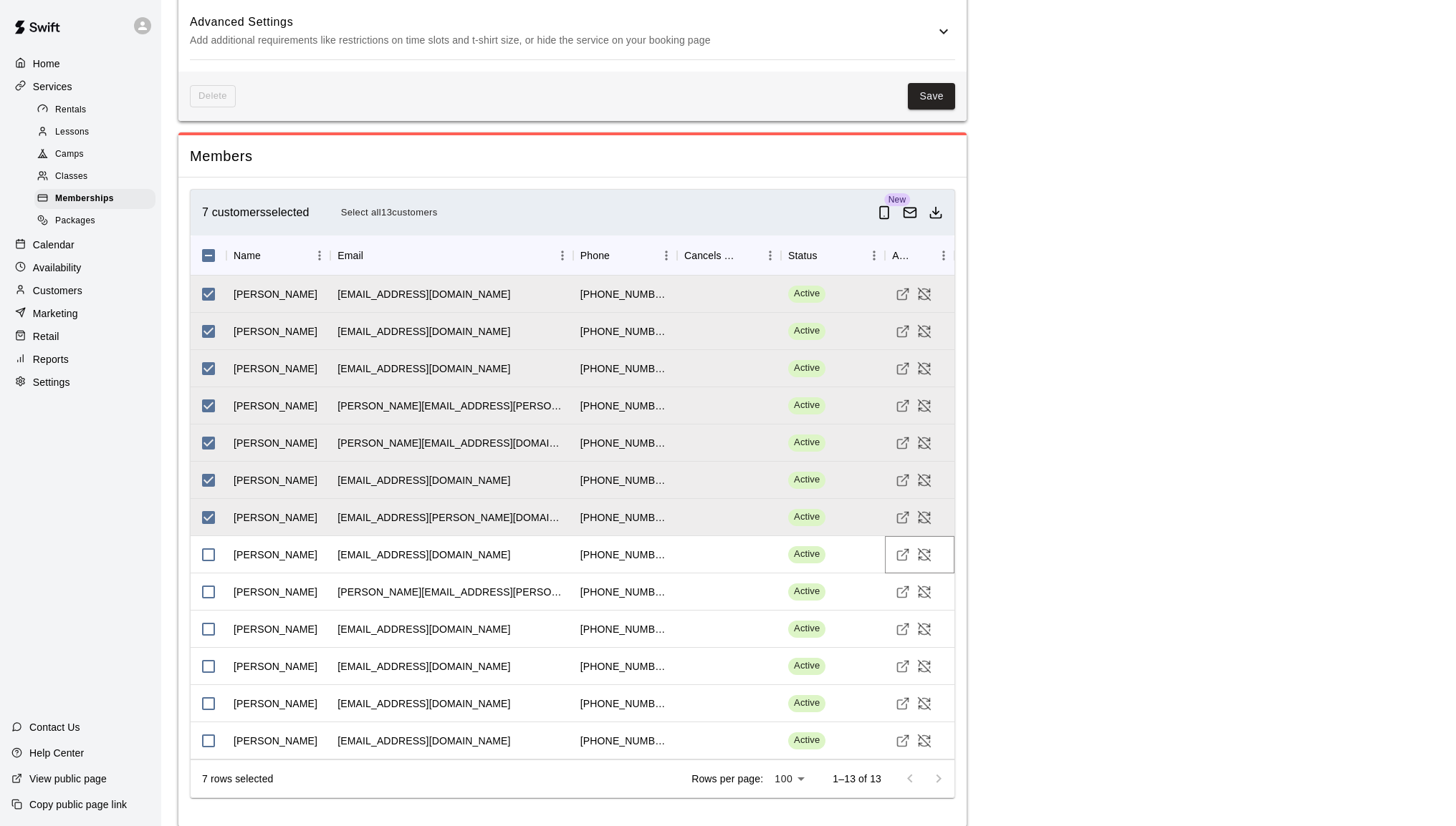
click at [901, 557] on icon "Visit customer profile" at bounding box center [902, 554] width 14 height 14
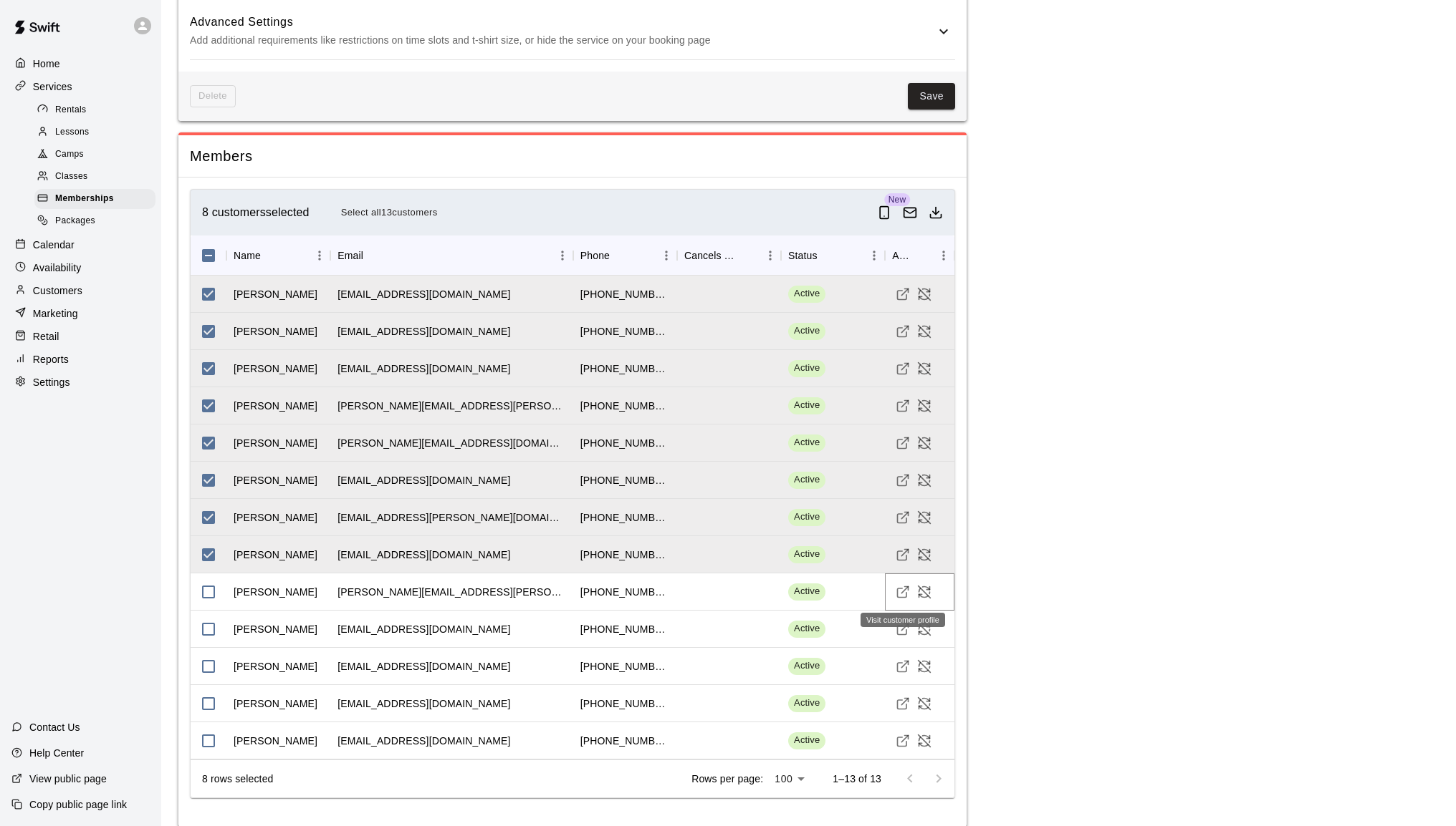
click at [903, 587] on icon "Visit customer profile" at bounding box center [902, 592] width 14 height 14
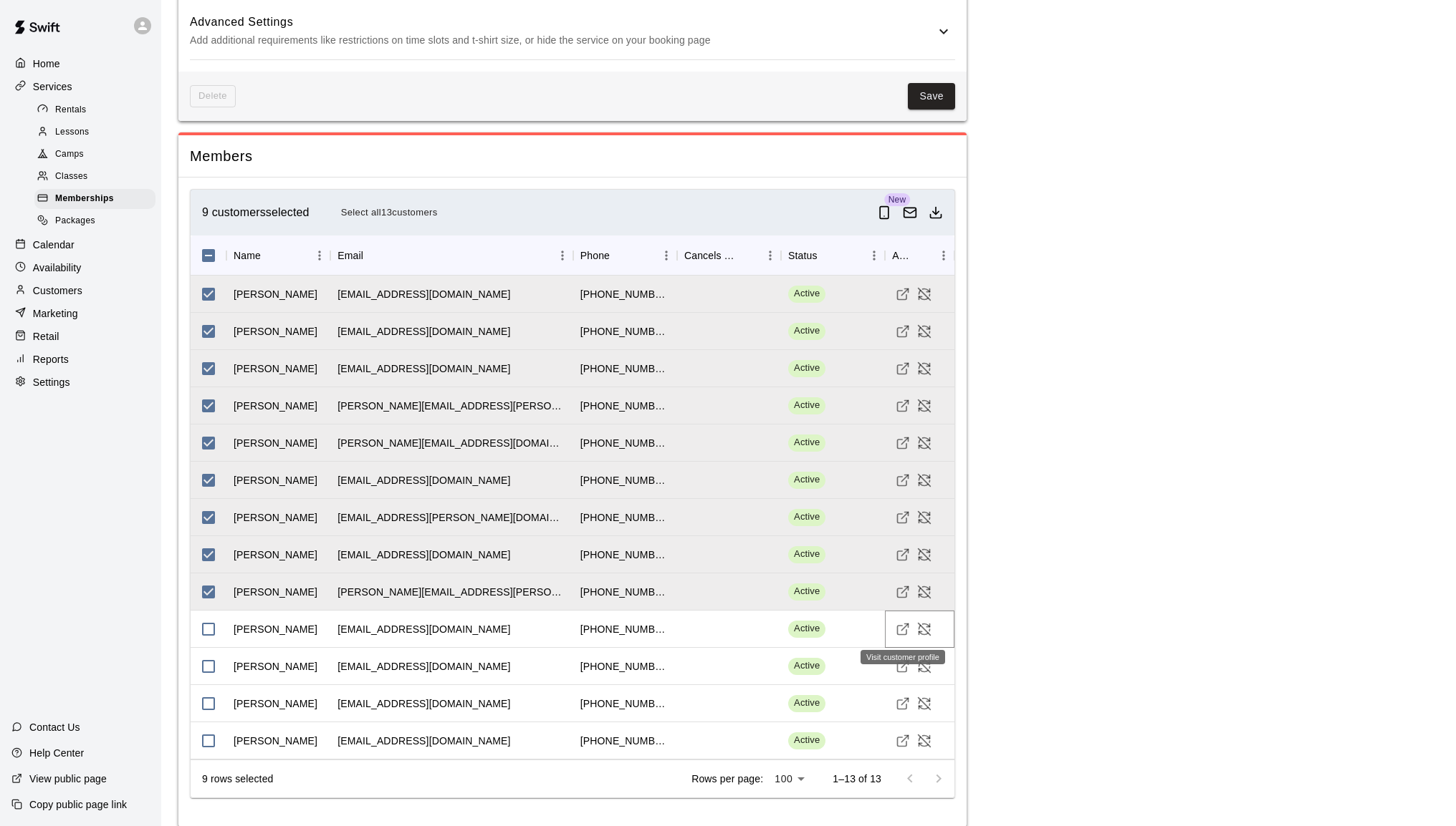
click at [901, 632] on icon "Visit customer profile" at bounding box center [902, 629] width 14 height 14
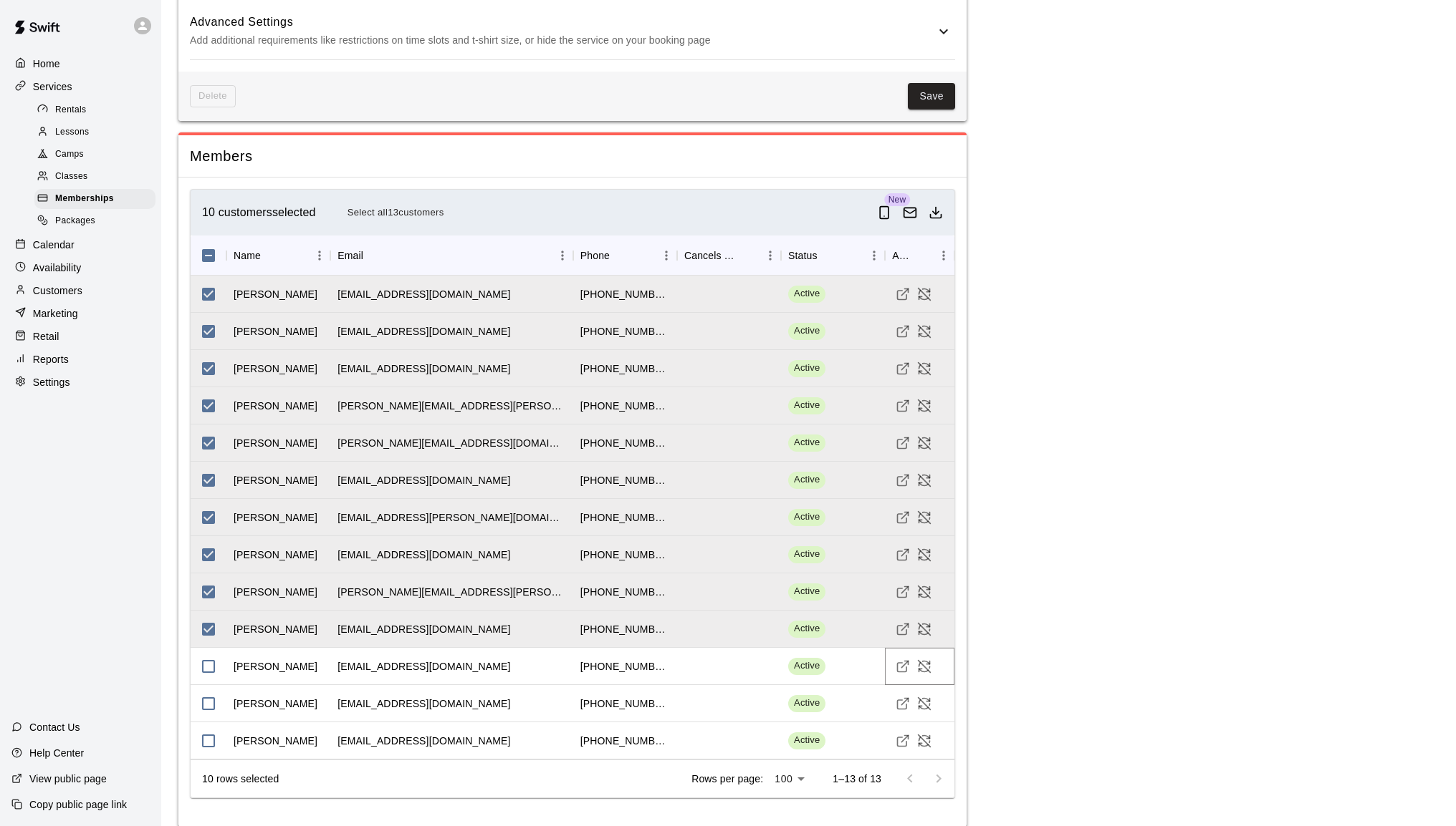
click at [899, 665] on icon "Visit customer profile" at bounding box center [902, 666] width 14 height 14
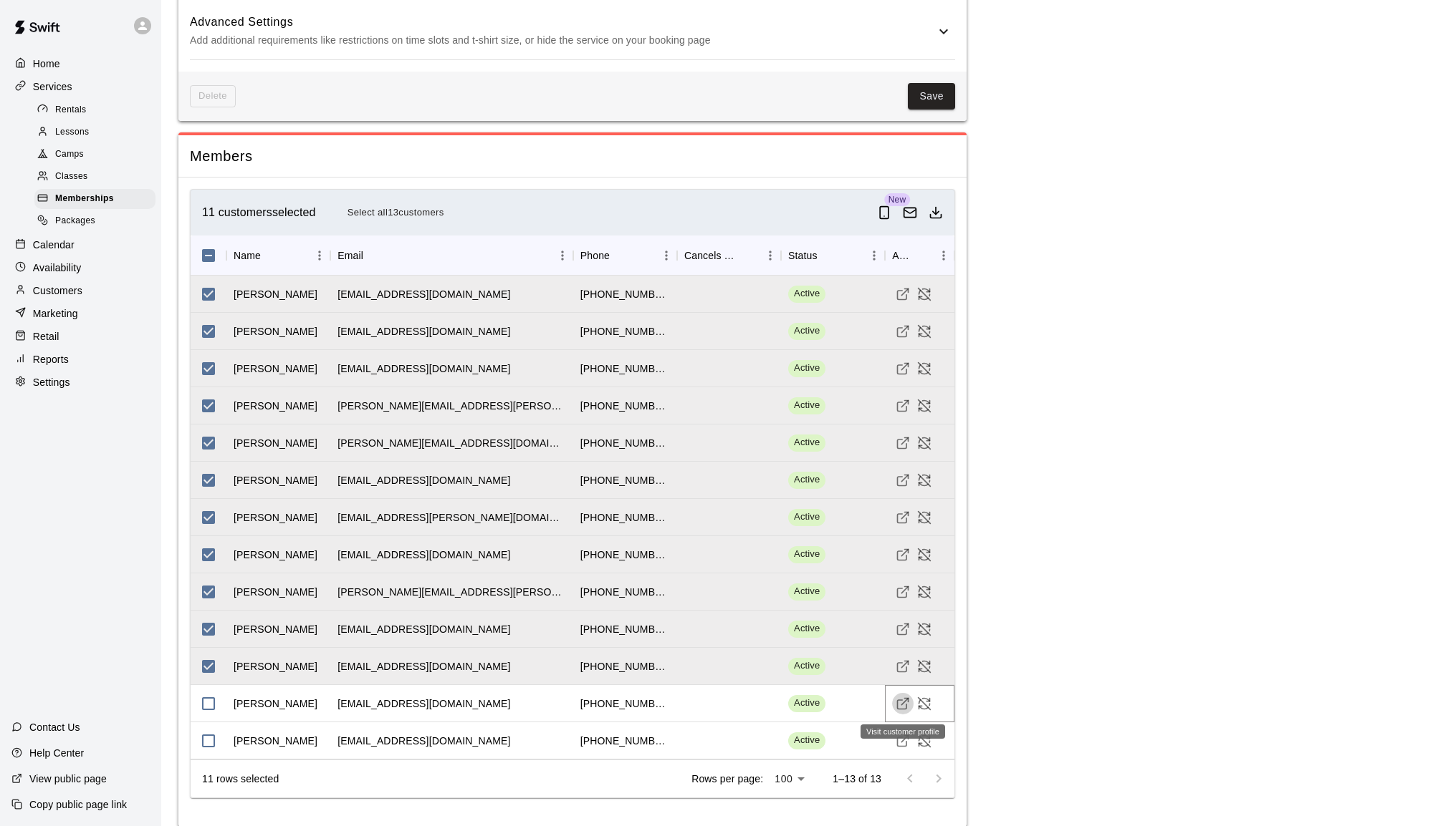
click at [907, 706] on icon "Visit customer profile" at bounding box center [902, 705] width 9 height 9
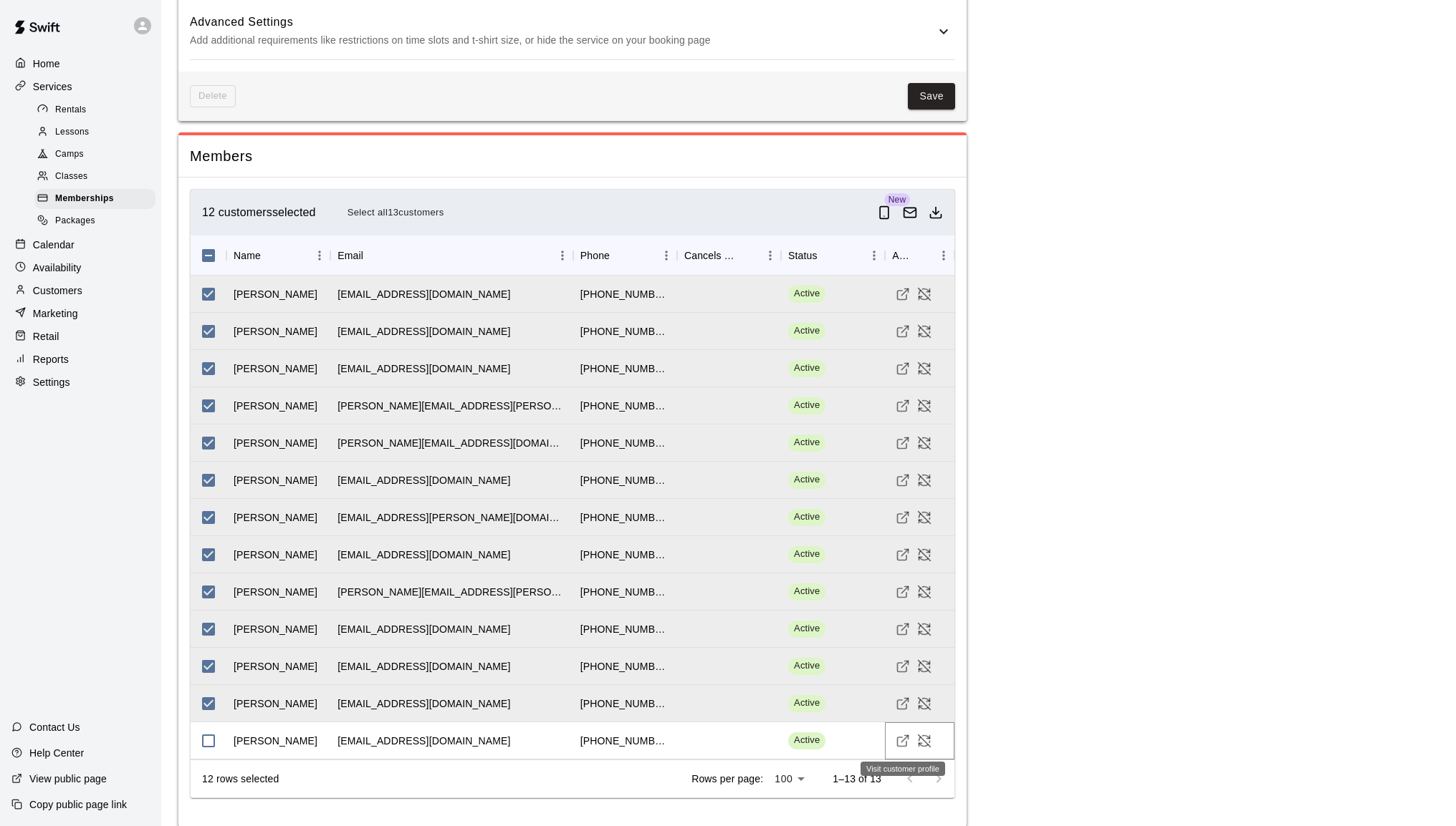
click at [900, 743] on icon "Visit customer profile" at bounding box center [902, 740] width 14 height 14
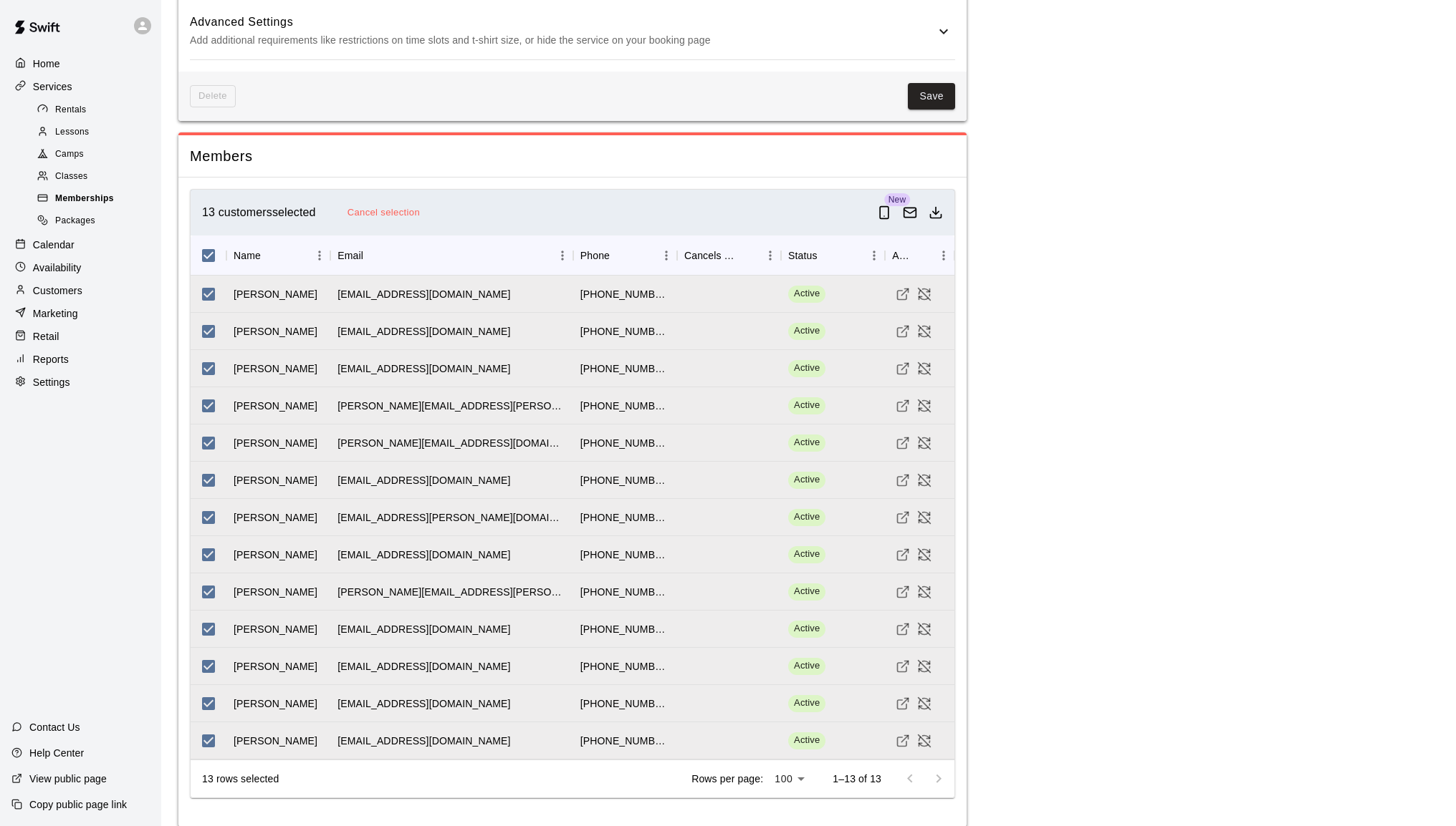
click at [70, 206] on span "Memberships" at bounding box center [85, 198] width 59 height 14
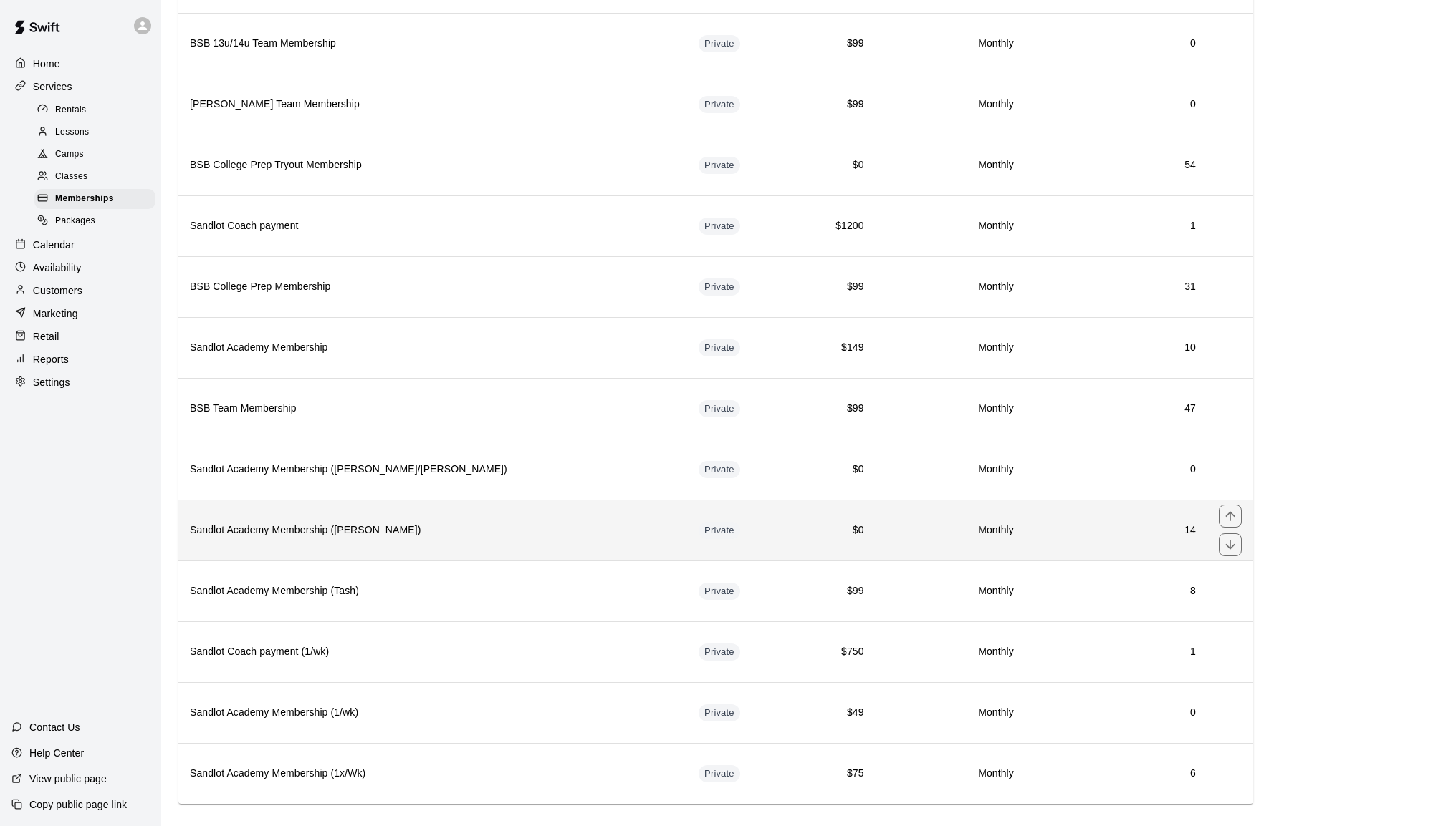
scroll to position [636, 0]
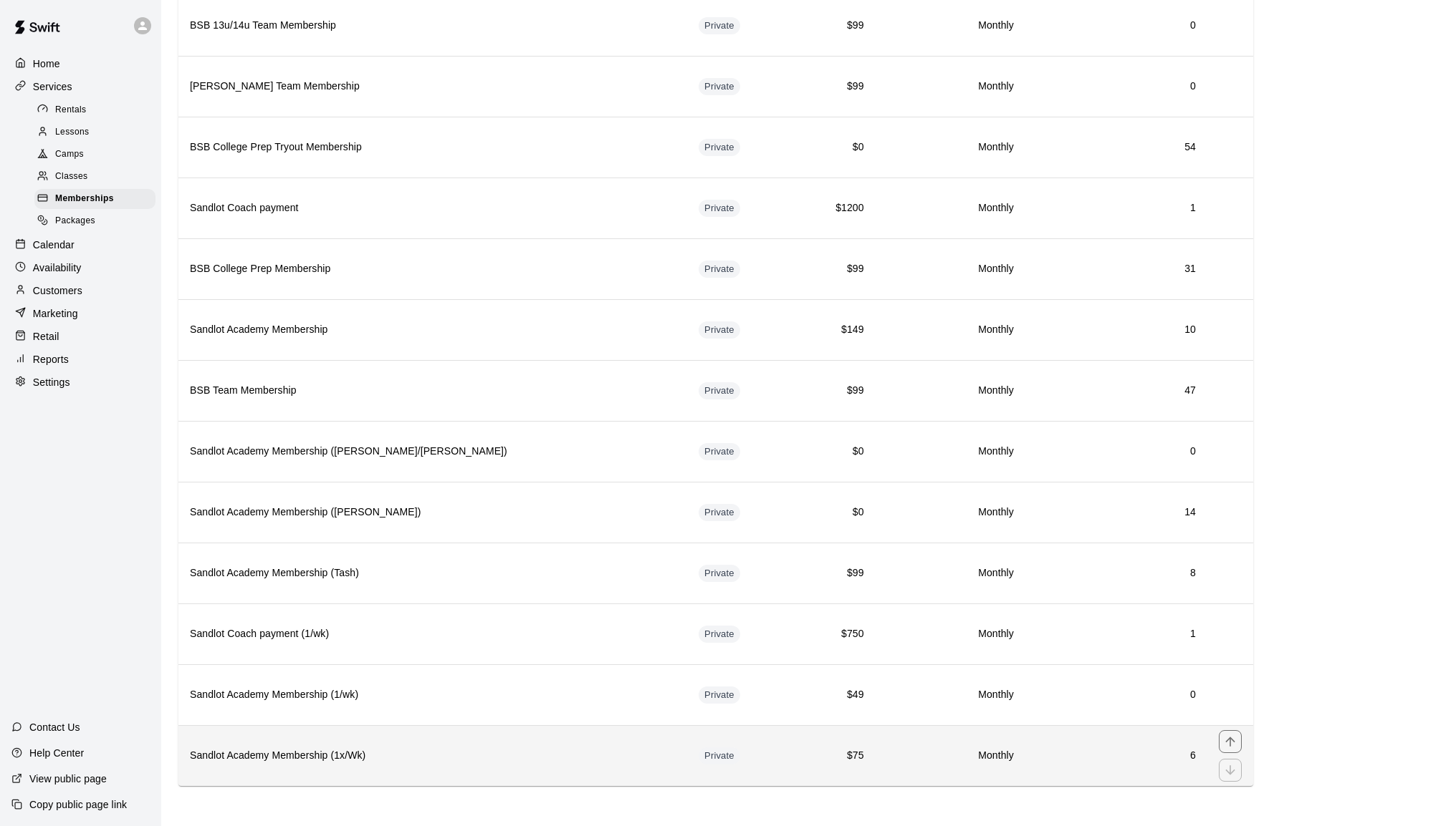
click at [428, 759] on h6 "Sandlot Academy Membership (1x/Wk)" at bounding box center [433, 756] width 486 height 16
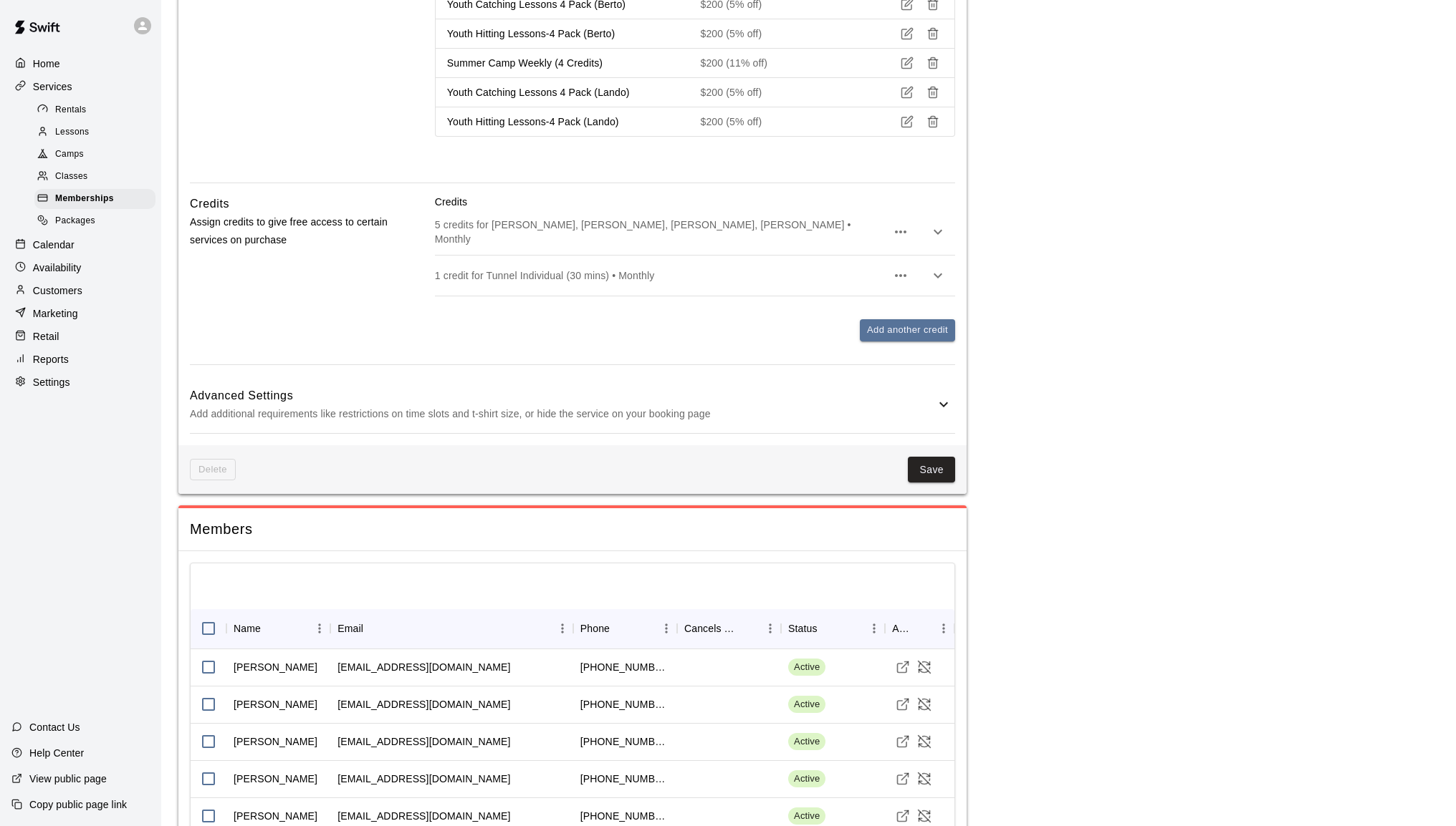
scroll to position [1754, 0]
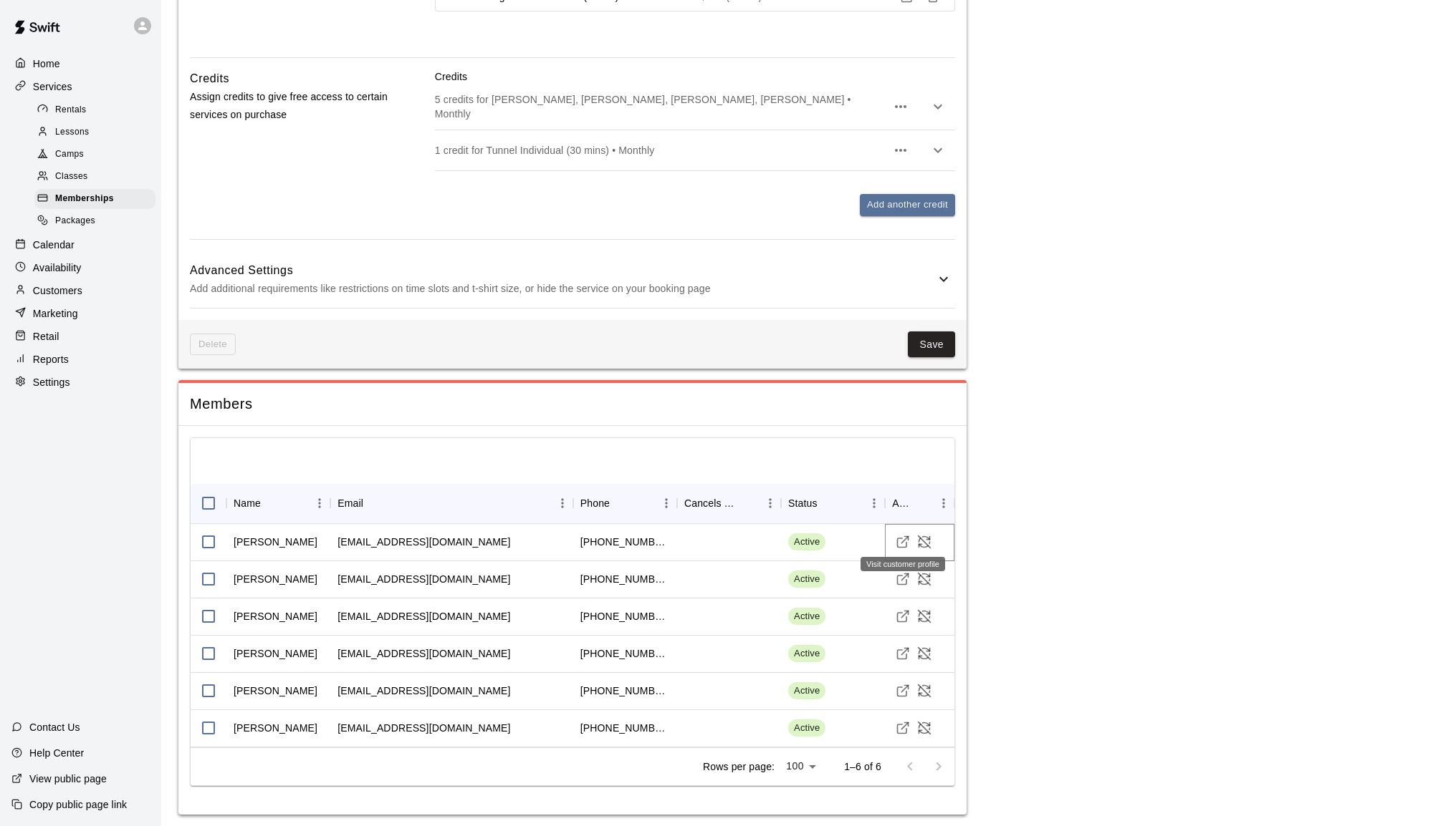
click at [904, 537] on line "Visit customer profile" at bounding box center [905, 540] width 7 height 7
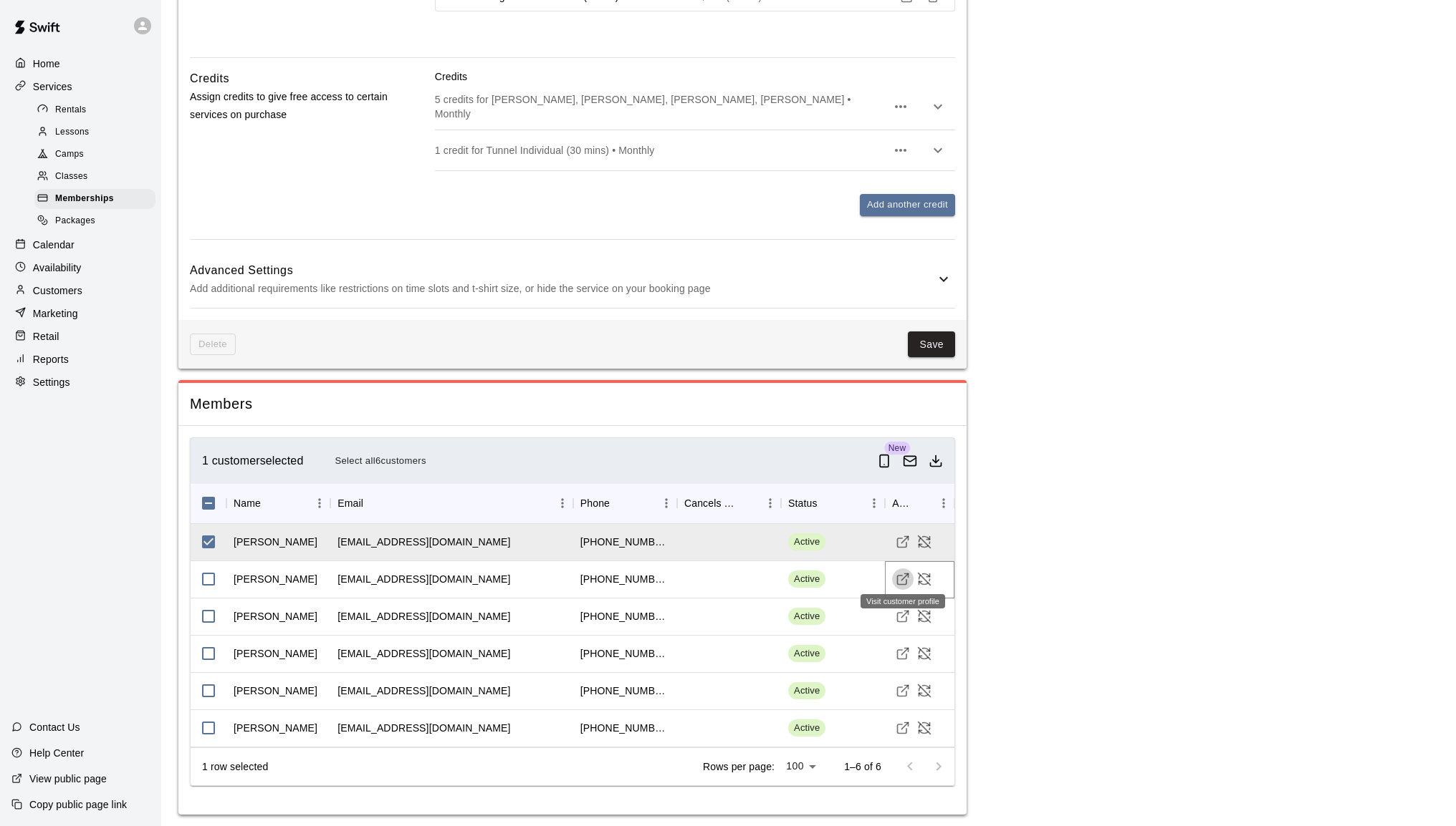
click at [901, 572] on icon "Visit customer profile" at bounding box center [902, 579] width 14 height 14
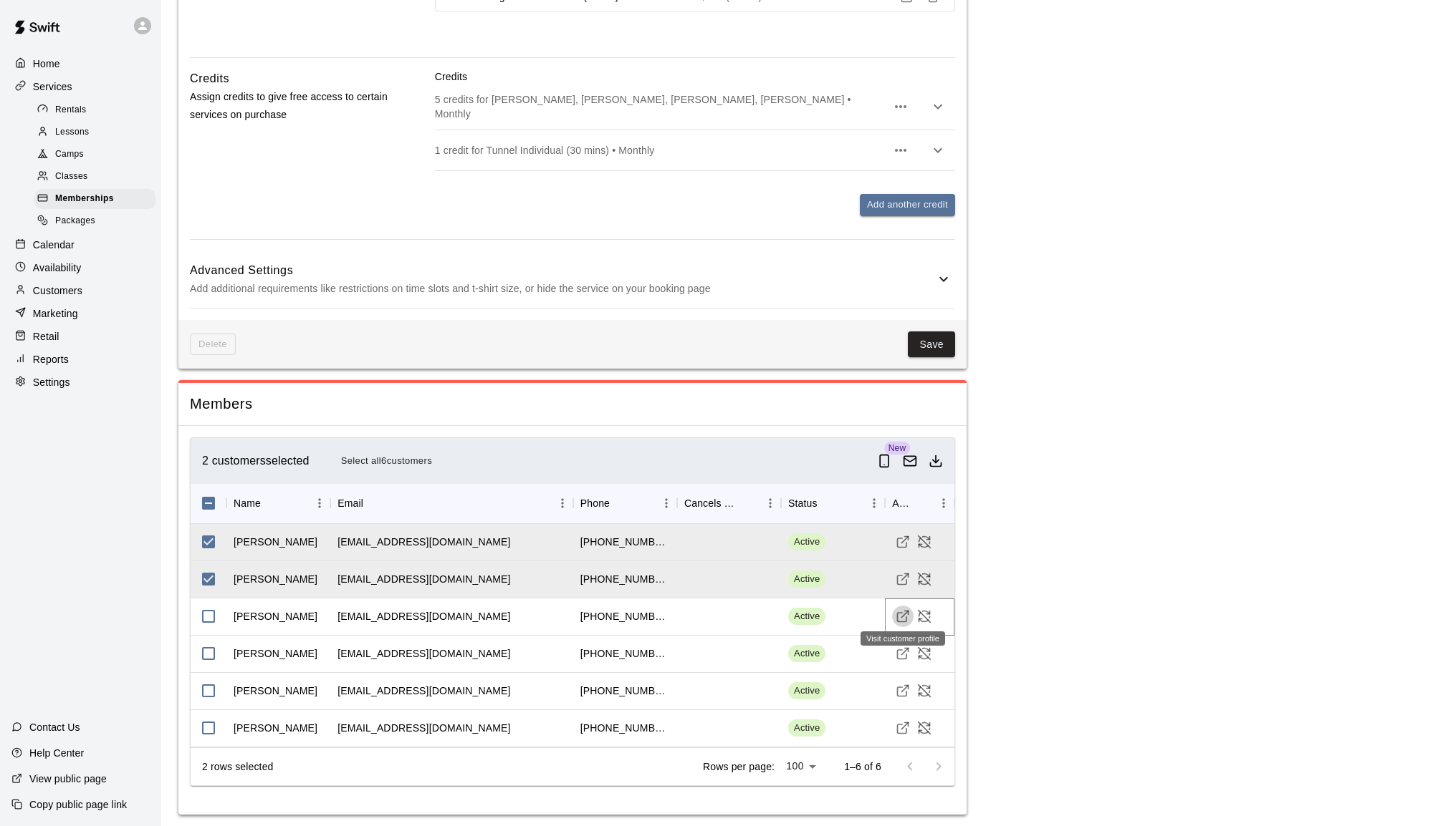
click at [904, 612] on icon "Visit customer profile" at bounding box center [902, 616] width 14 height 14
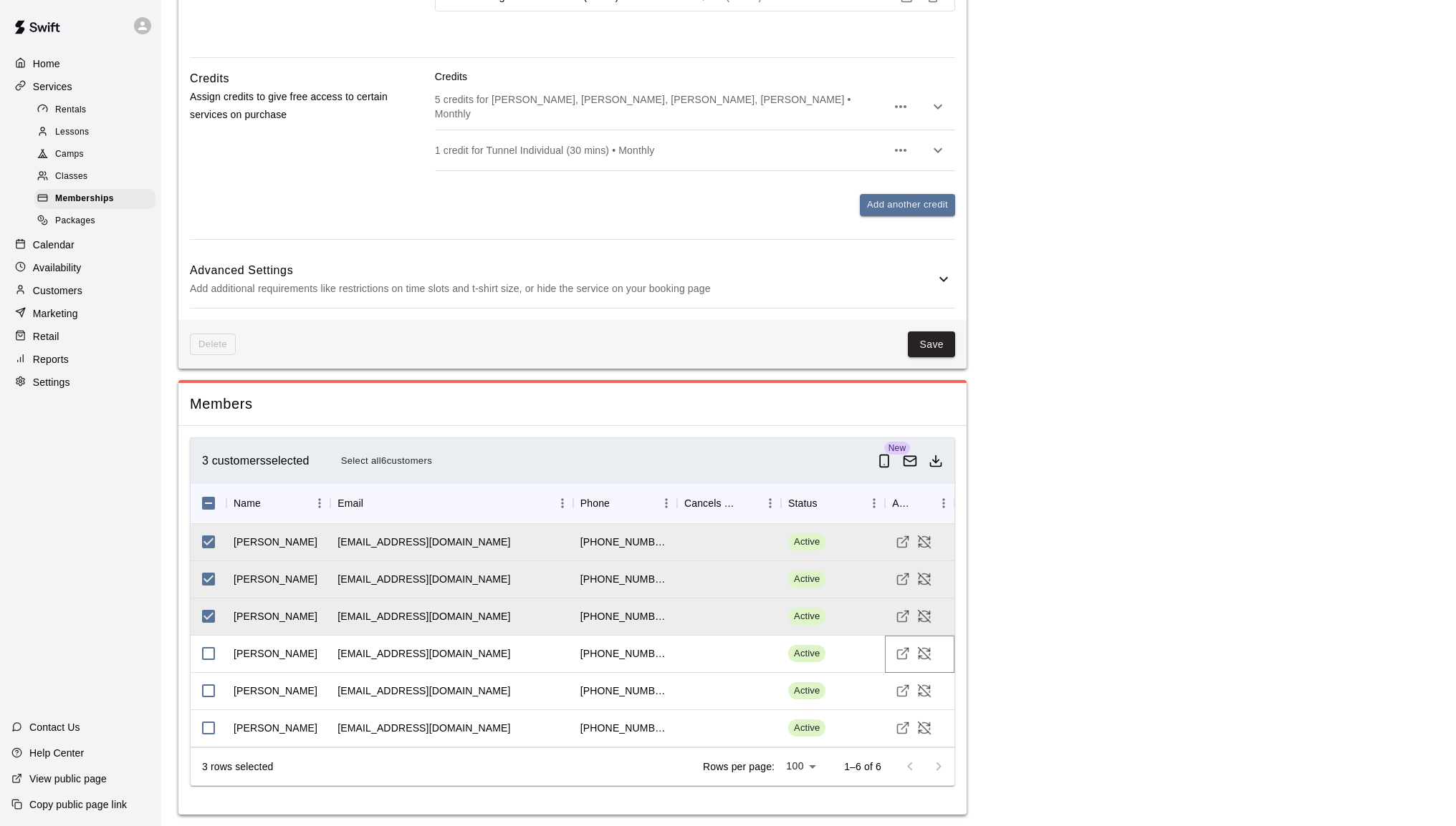
click at [903, 647] on icon "Visit customer profile" at bounding box center [902, 653] width 14 height 14
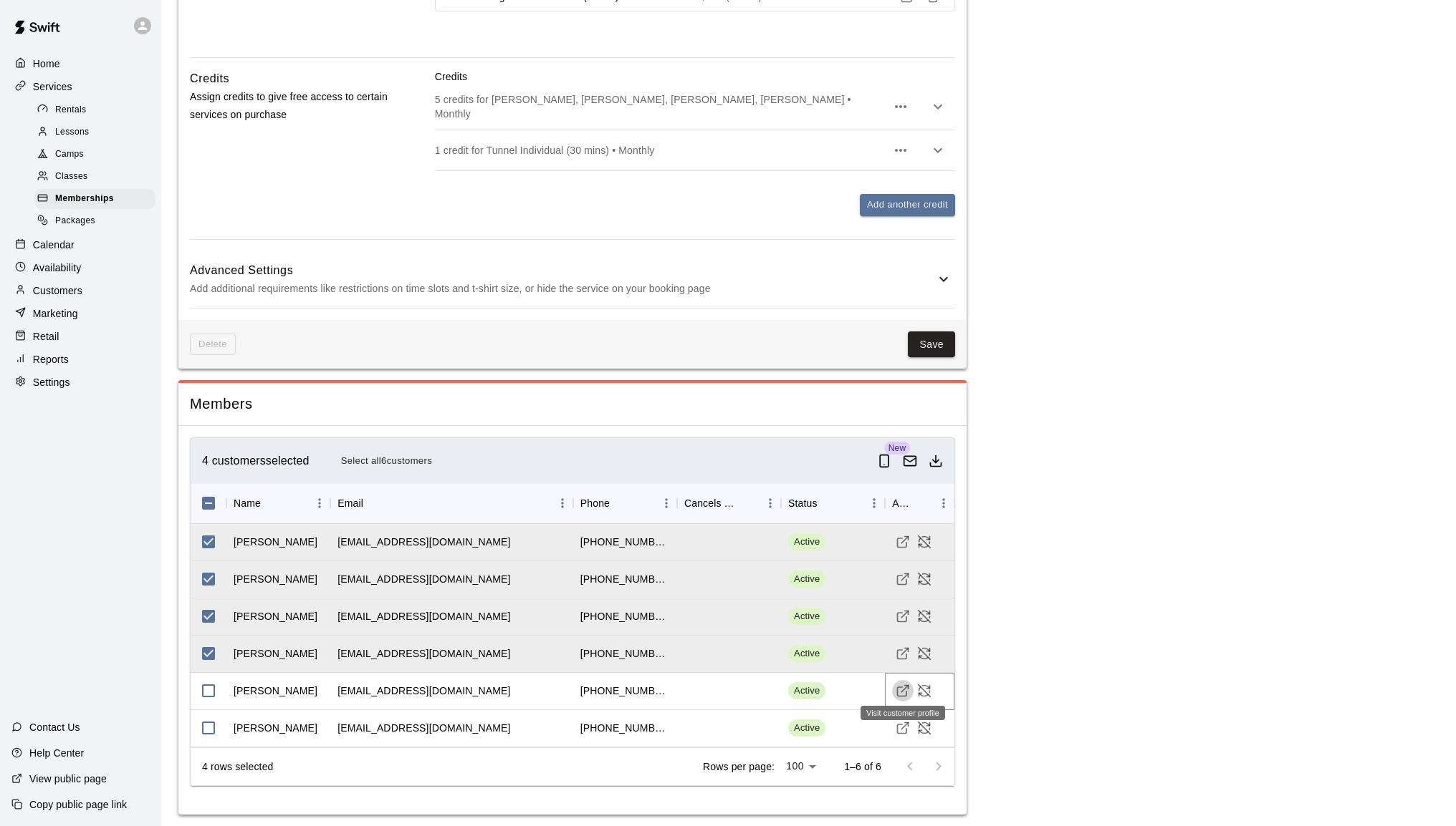
click at [905, 684] on icon "Visit customer profile" at bounding box center [902, 690] width 14 height 14
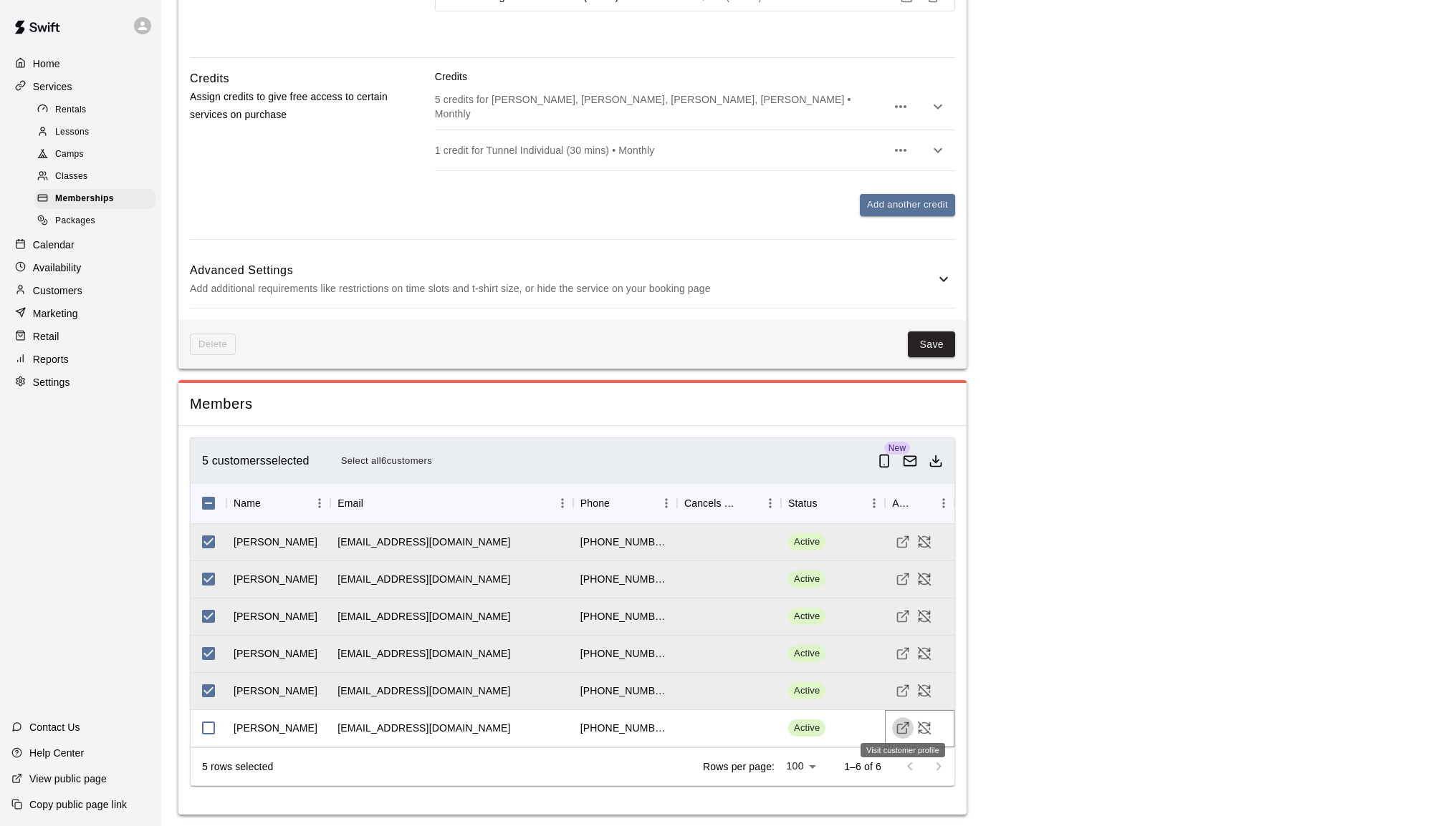
click at [896, 726] on icon "Visit customer profile" at bounding box center [902, 728] width 14 height 14
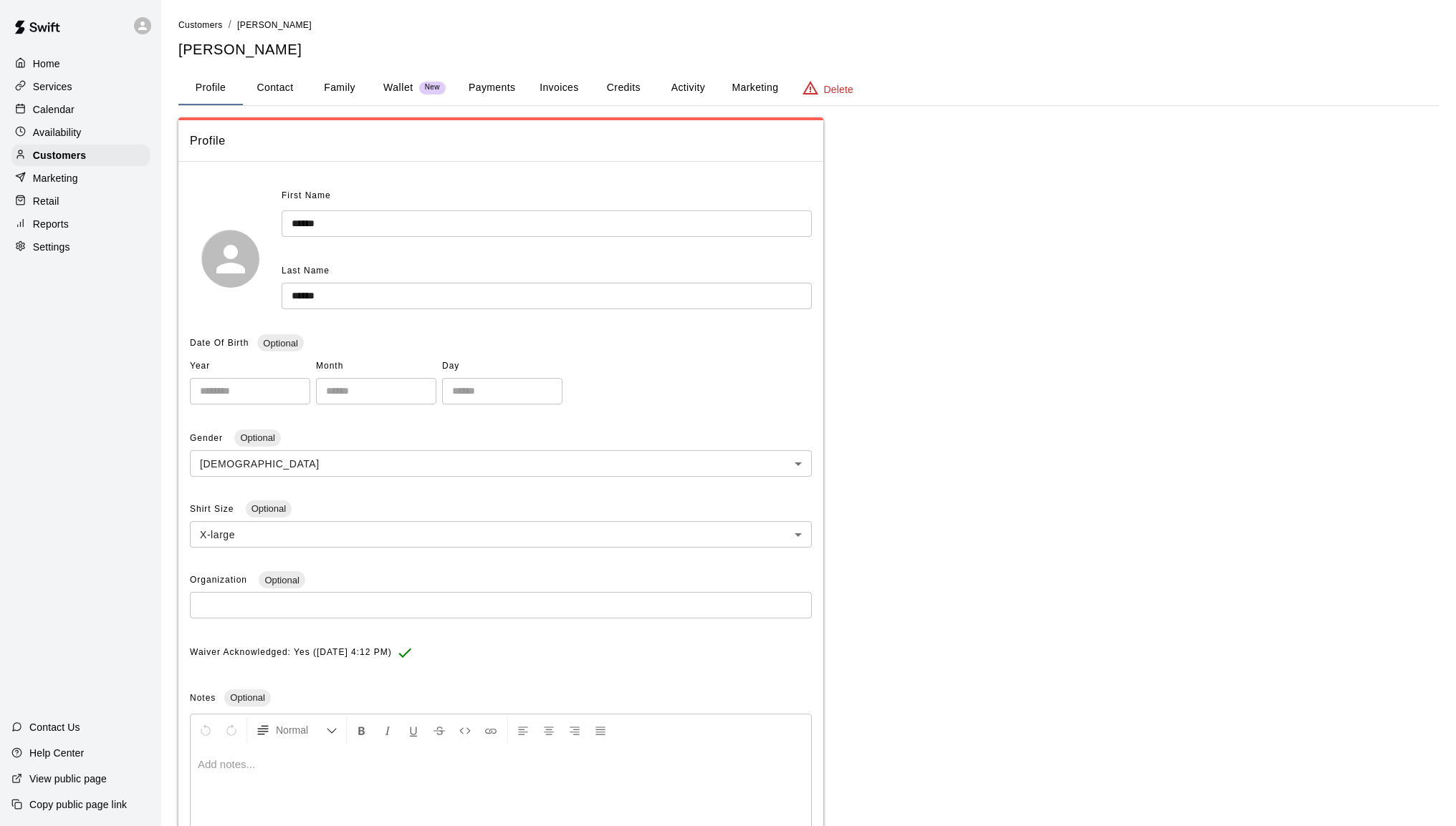
click at [507, 86] on button "Payments" at bounding box center [492, 88] width 70 height 34
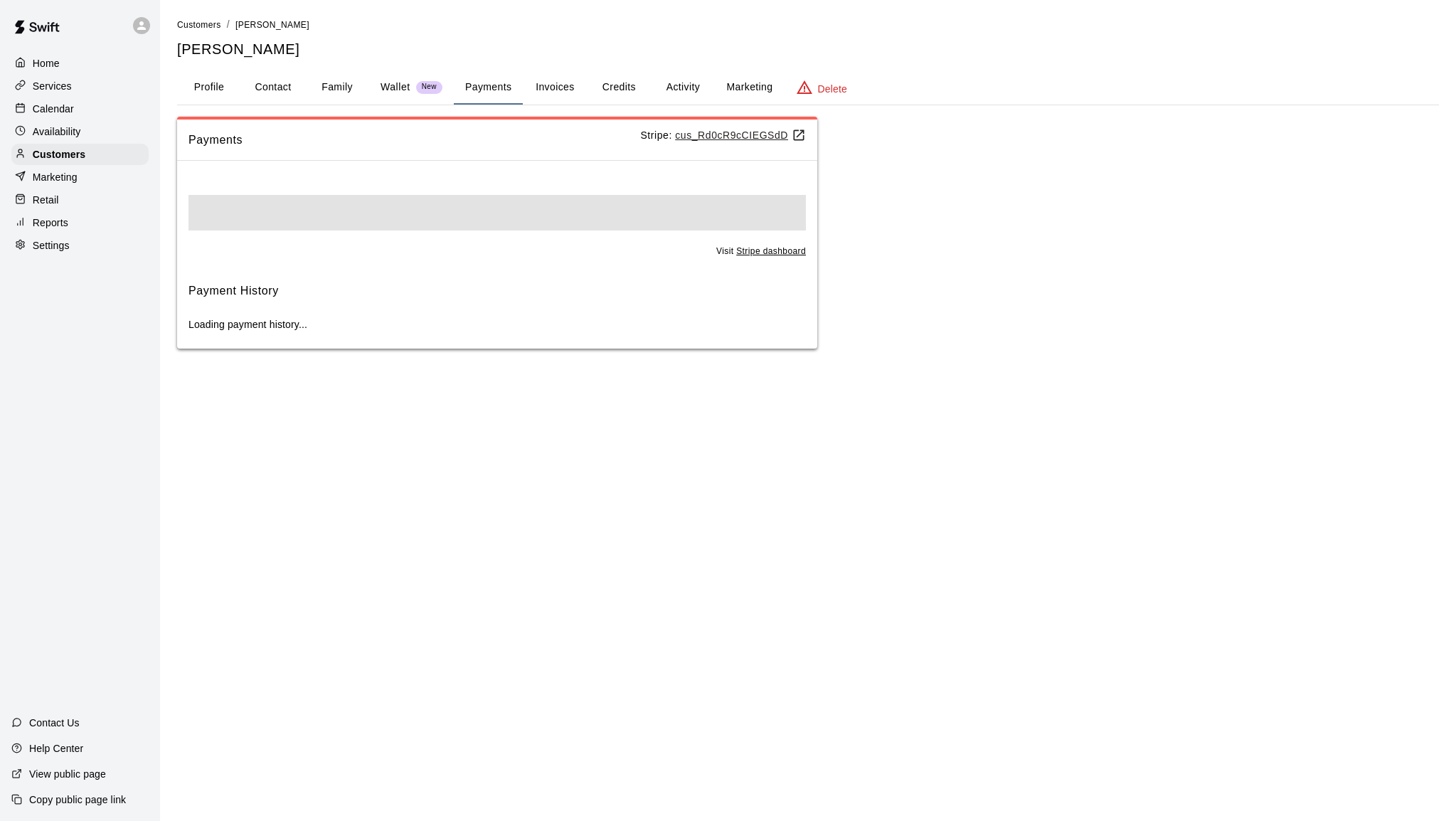
click at [395, 87] on p "Wallet" at bounding box center [396, 87] width 30 height 15
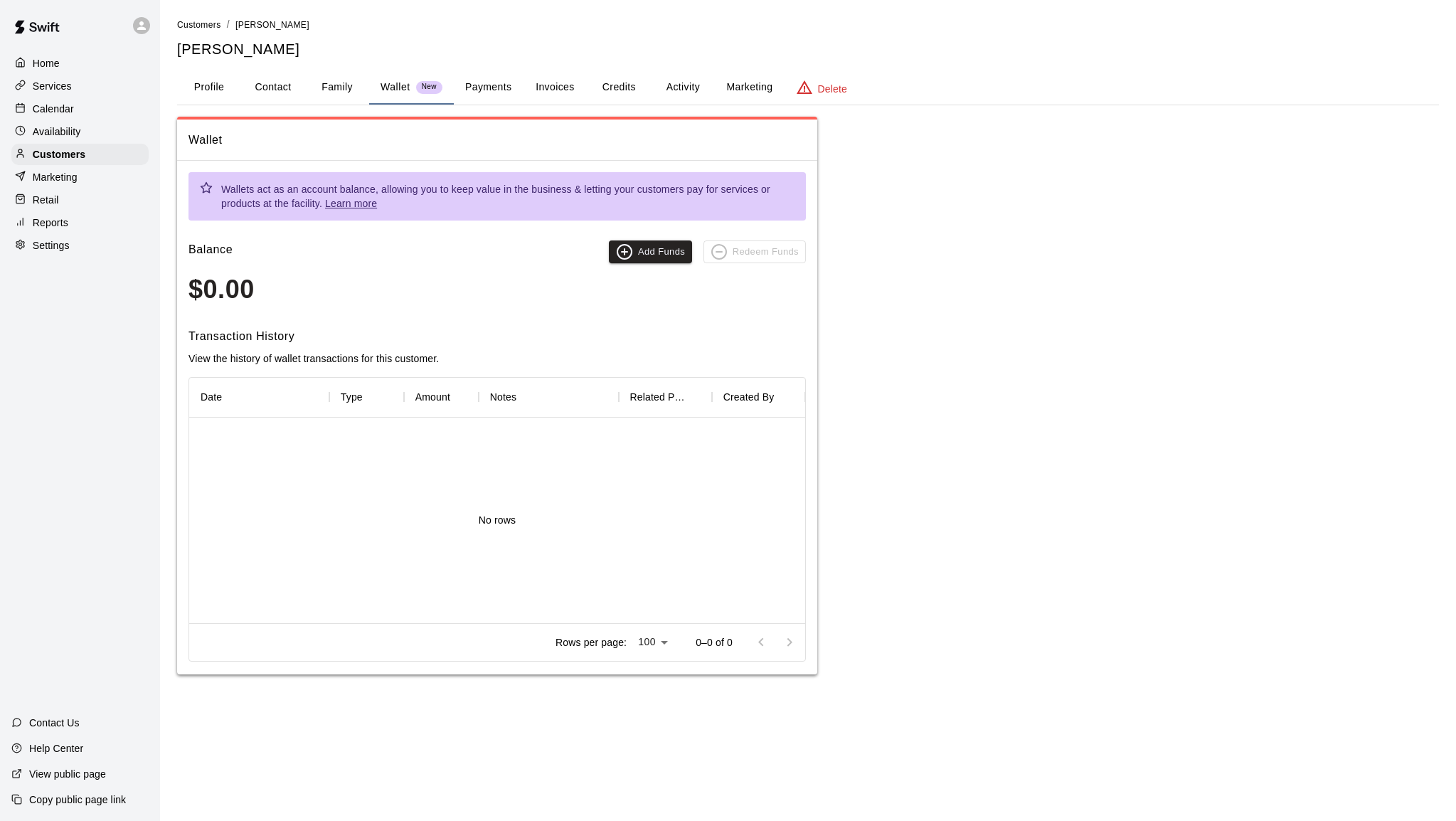
click at [279, 85] on button "Contact" at bounding box center [273, 87] width 64 height 34
select select "**"
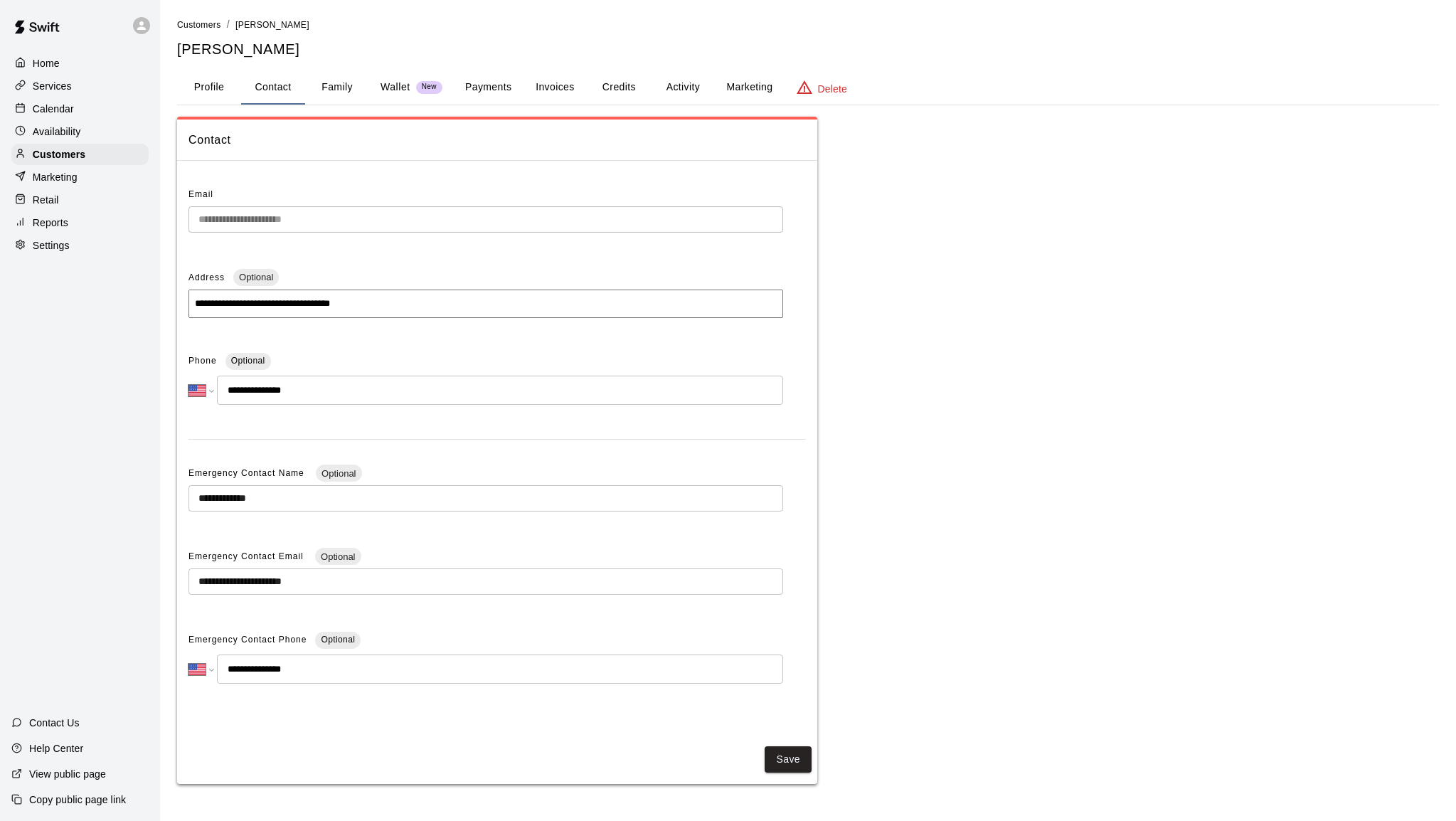
click at [341, 87] on button "Family" at bounding box center [337, 87] width 64 height 34
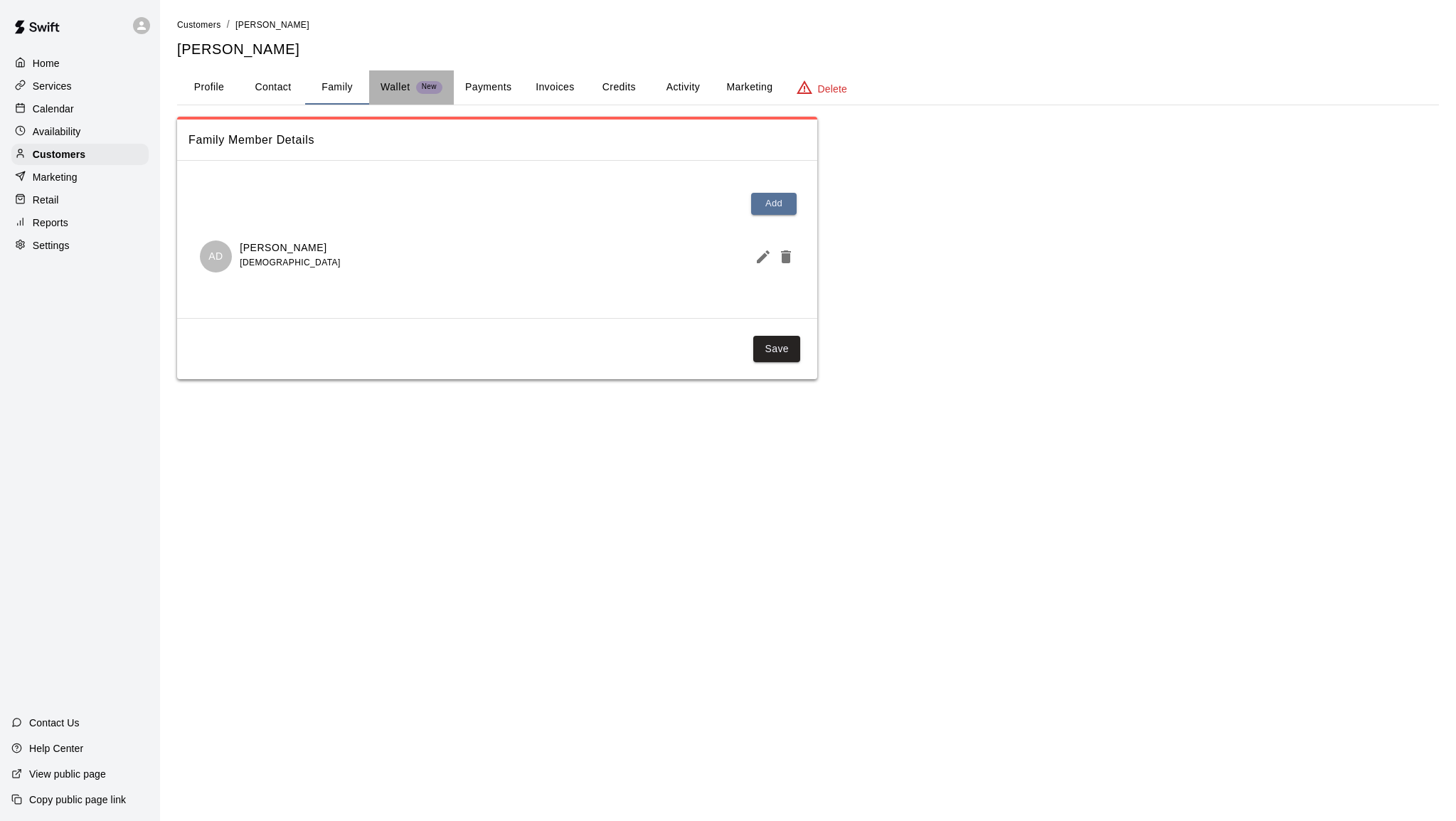
click at [395, 94] on p "Wallet" at bounding box center [396, 87] width 30 height 15
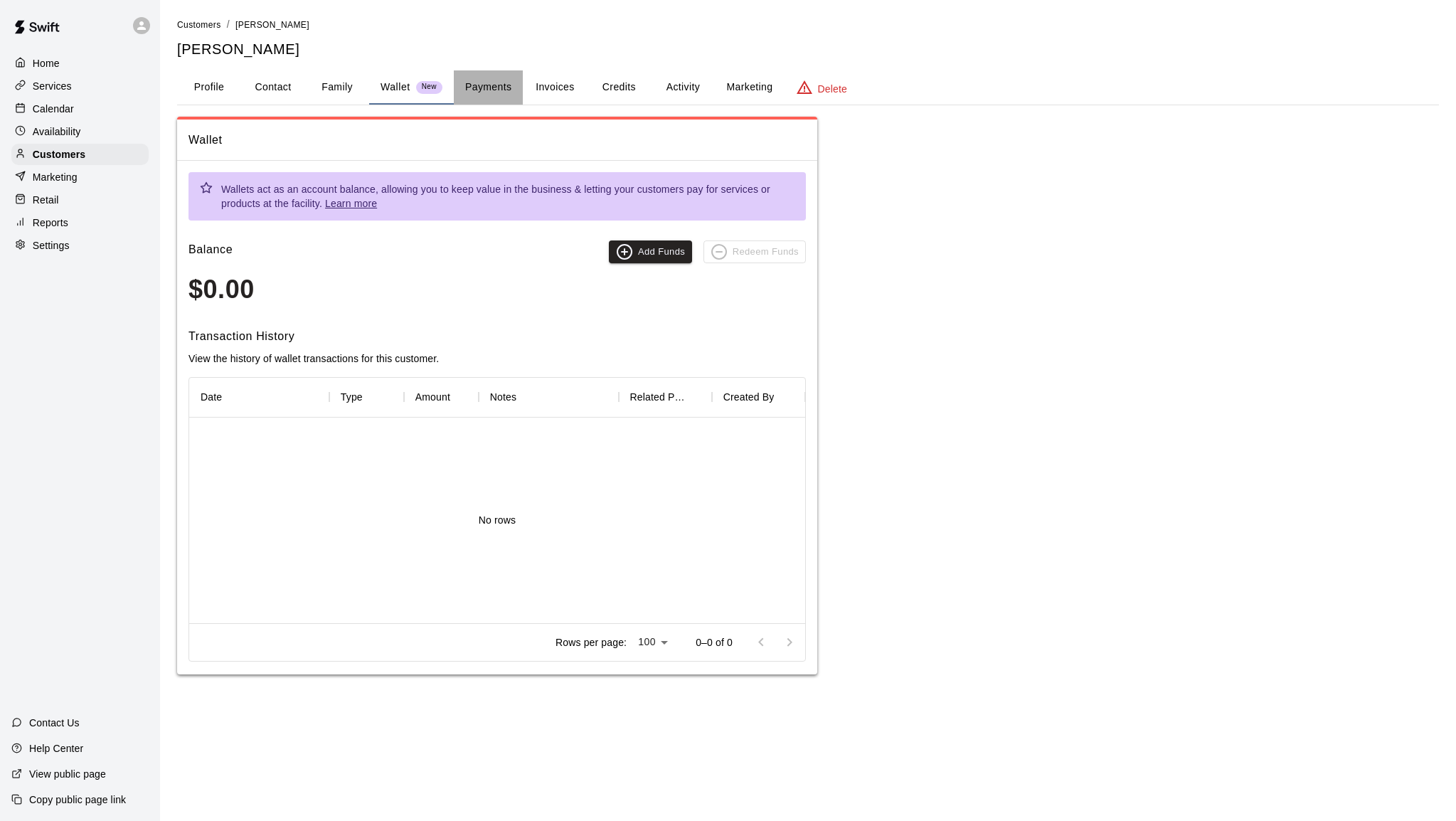
click at [503, 93] on button "Payments" at bounding box center [488, 87] width 69 height 34
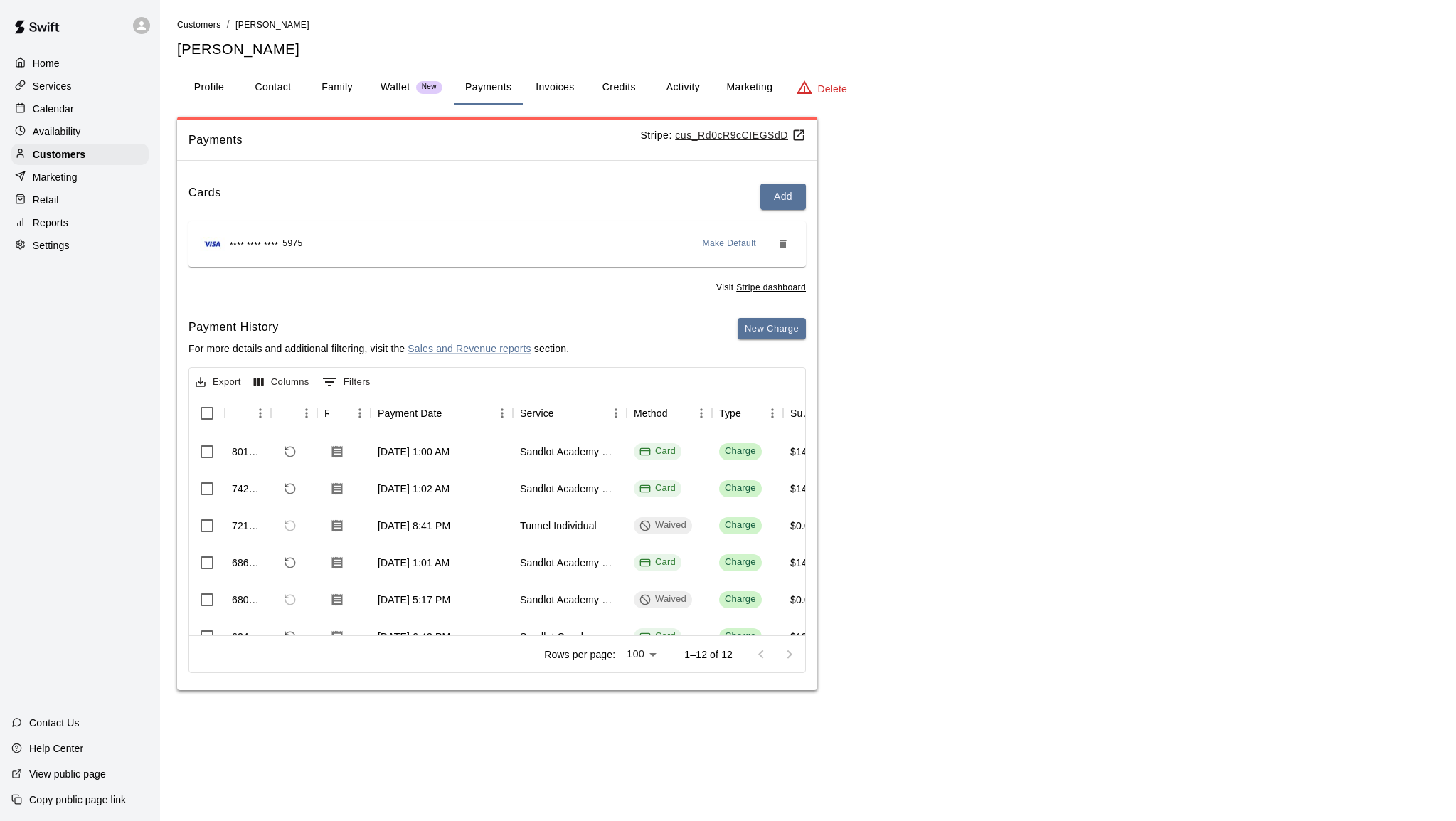
click at [563, 94] on button "Invoices" at bounding box center [554, 87] width 64 height 34
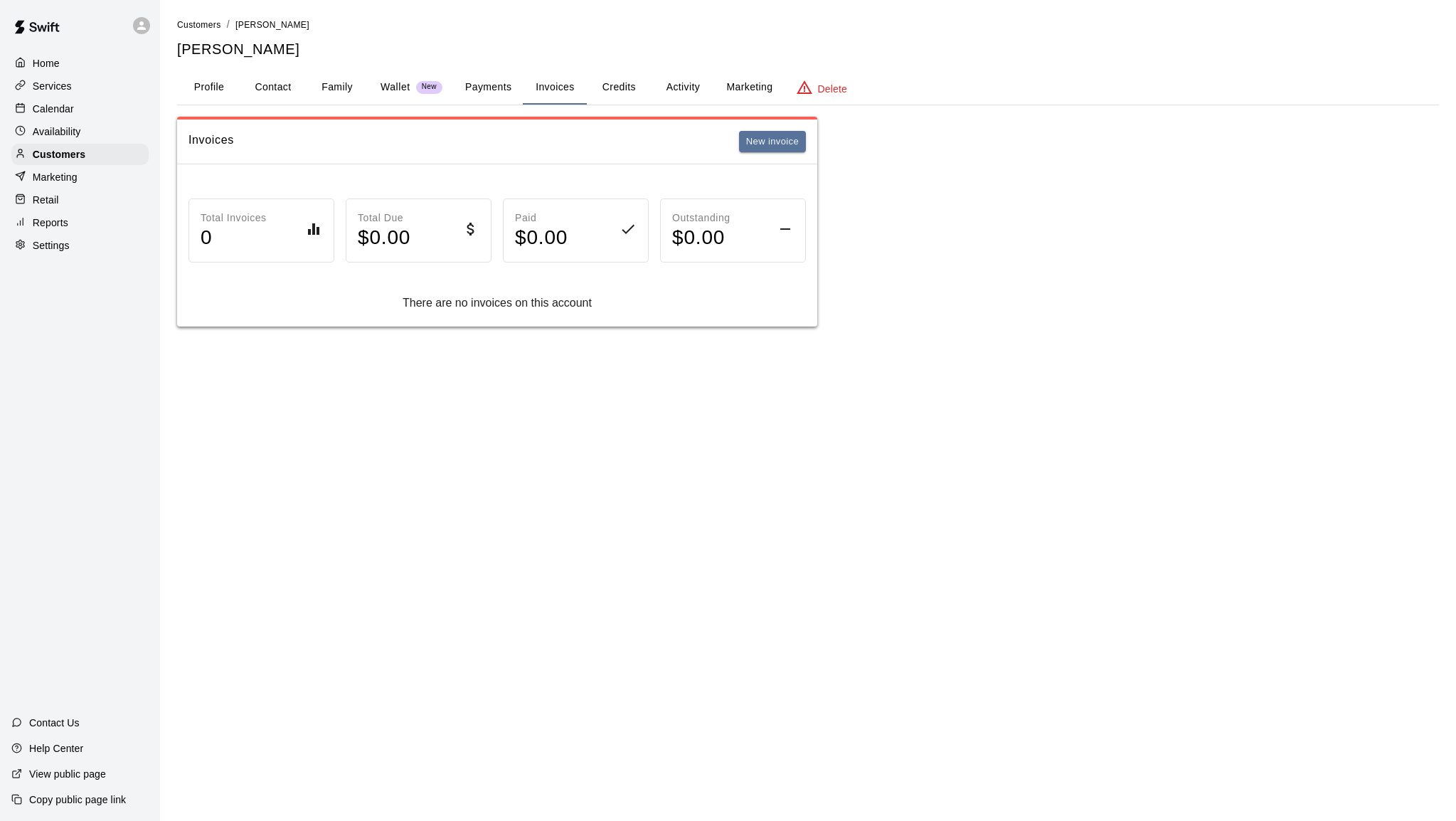
click at [622, 92] on button "Credits" at bounding box center [618, 87] width 64 height 34
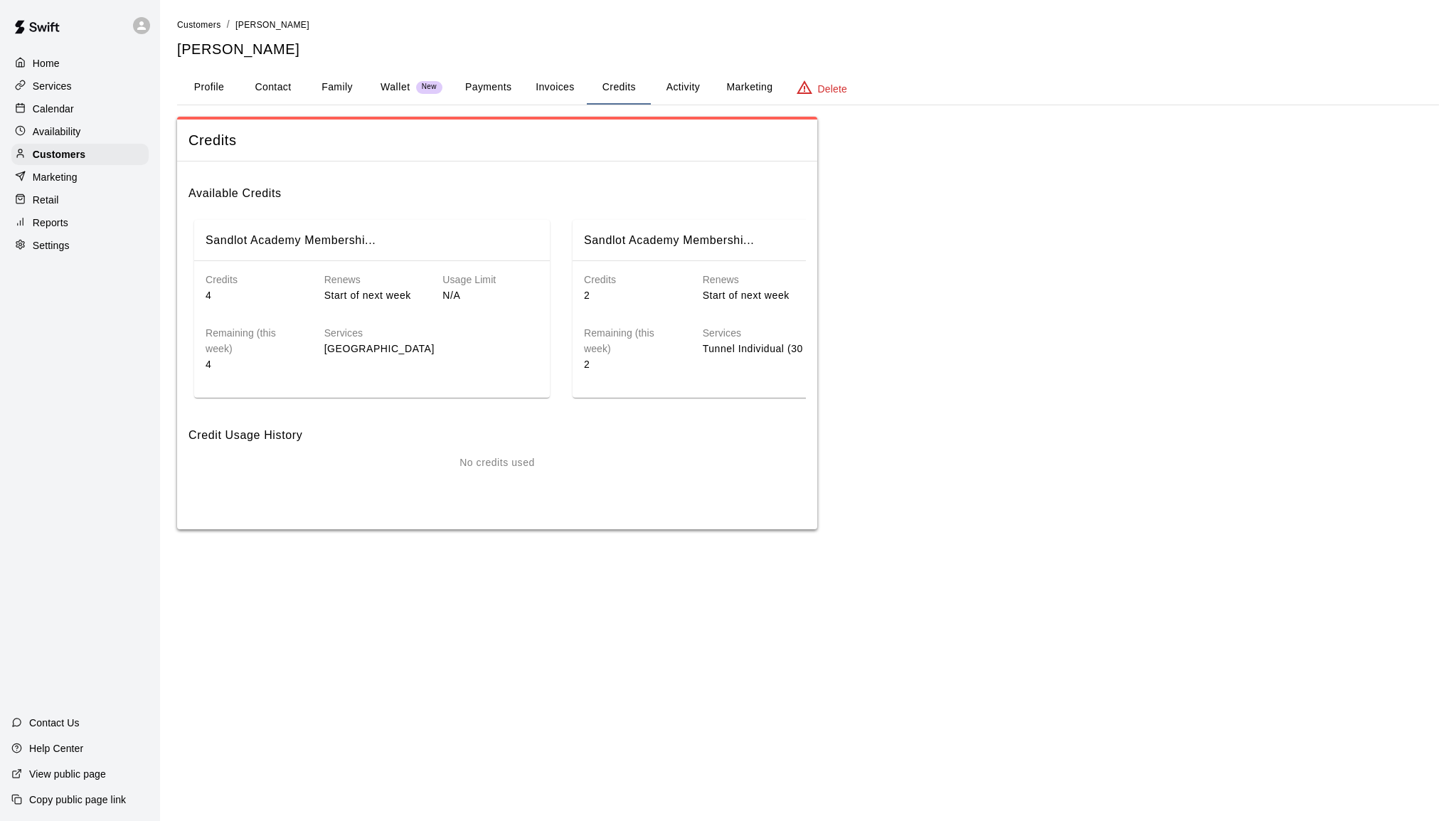
click at [678, 90] on button "Activity" at bounding box center [682, 87] width 64 height 34
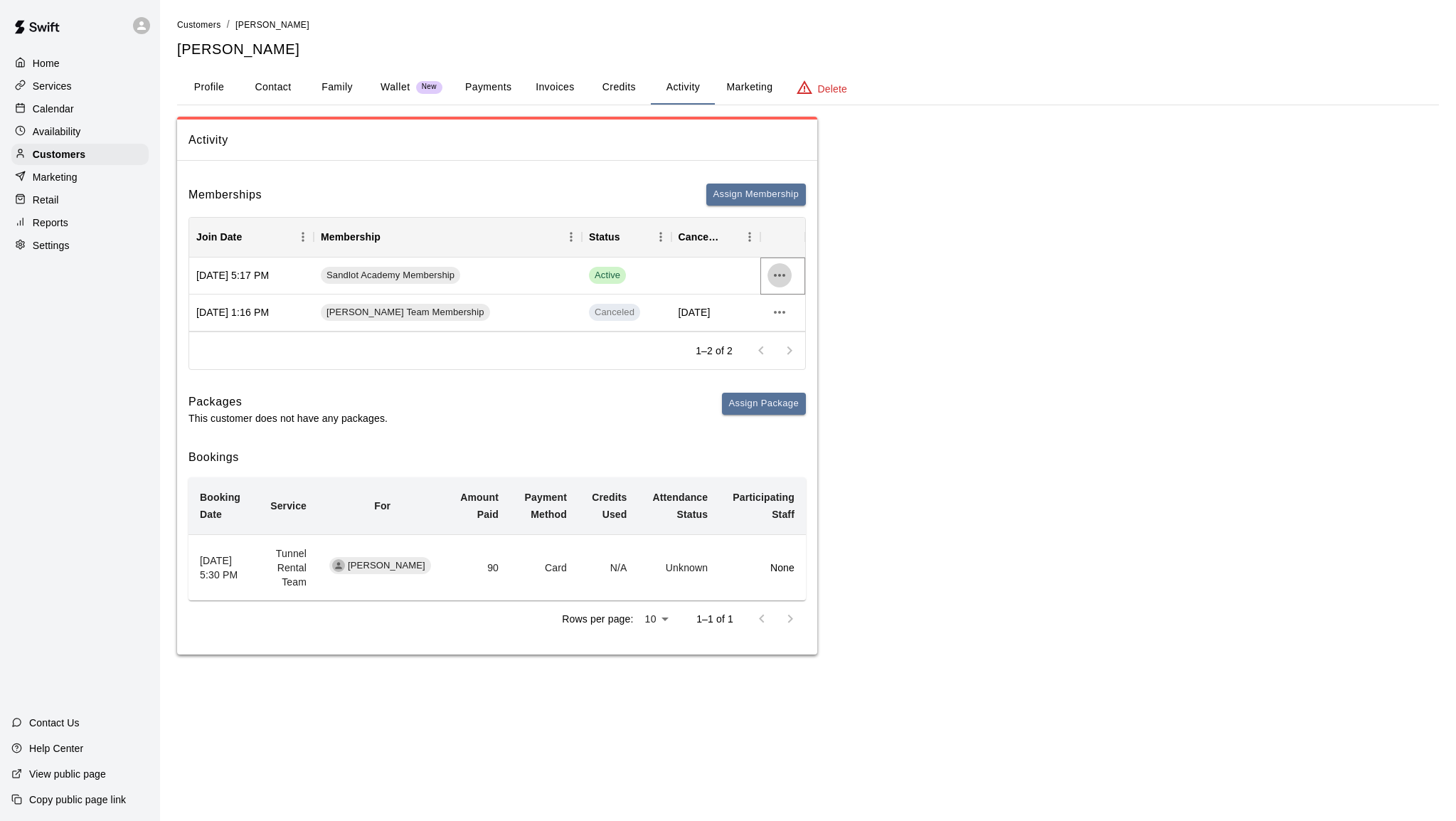
click at [782, 275] on icon "more actions" at bounding box center [779, 275] width 17 height 17
click at [787, 309] on li "View details" at bounding box center [807, 305] width 80 height 23
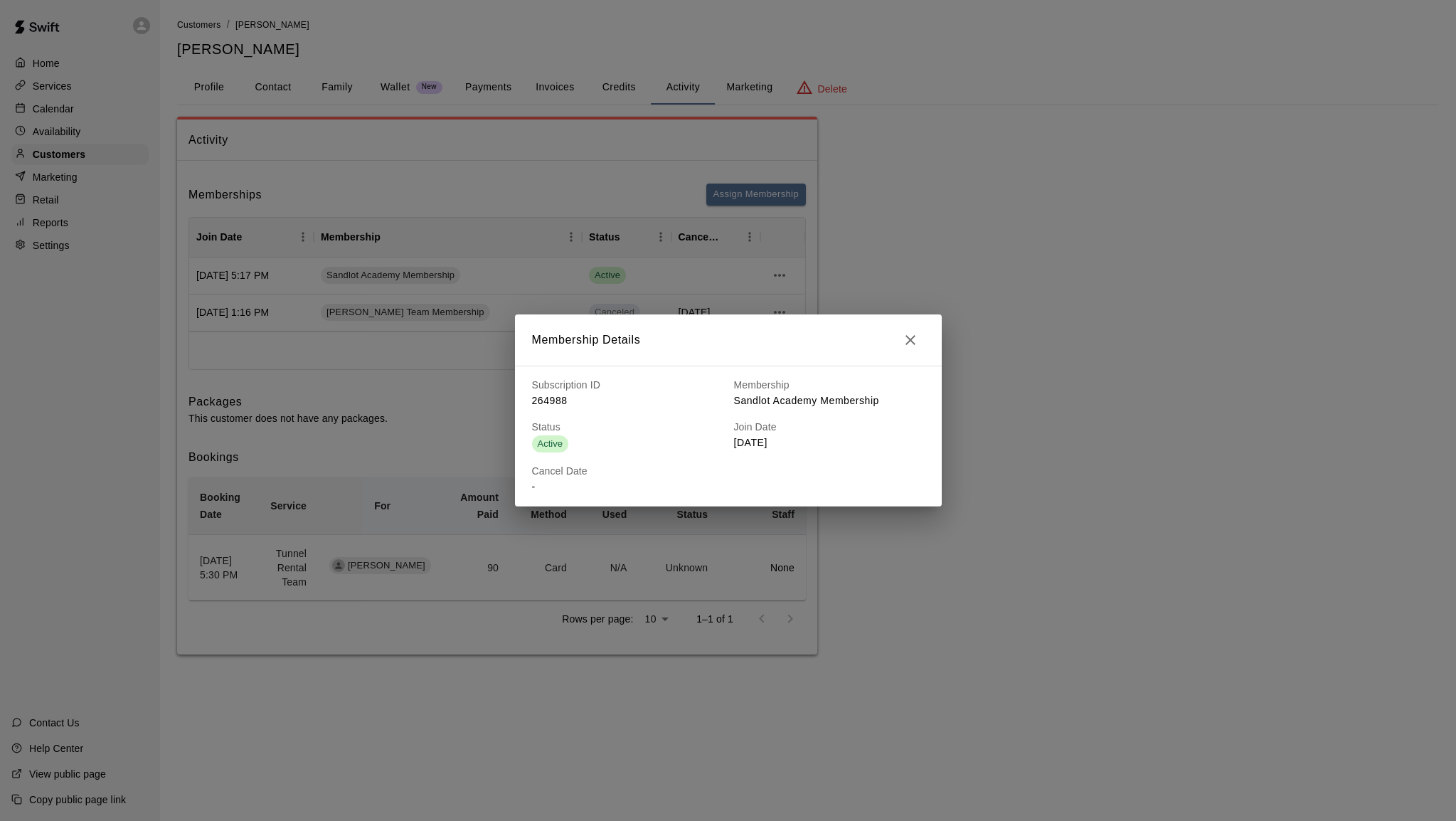
click at [912, 339] on icon "button" at bounding box center [910, 340] width 17 height 17
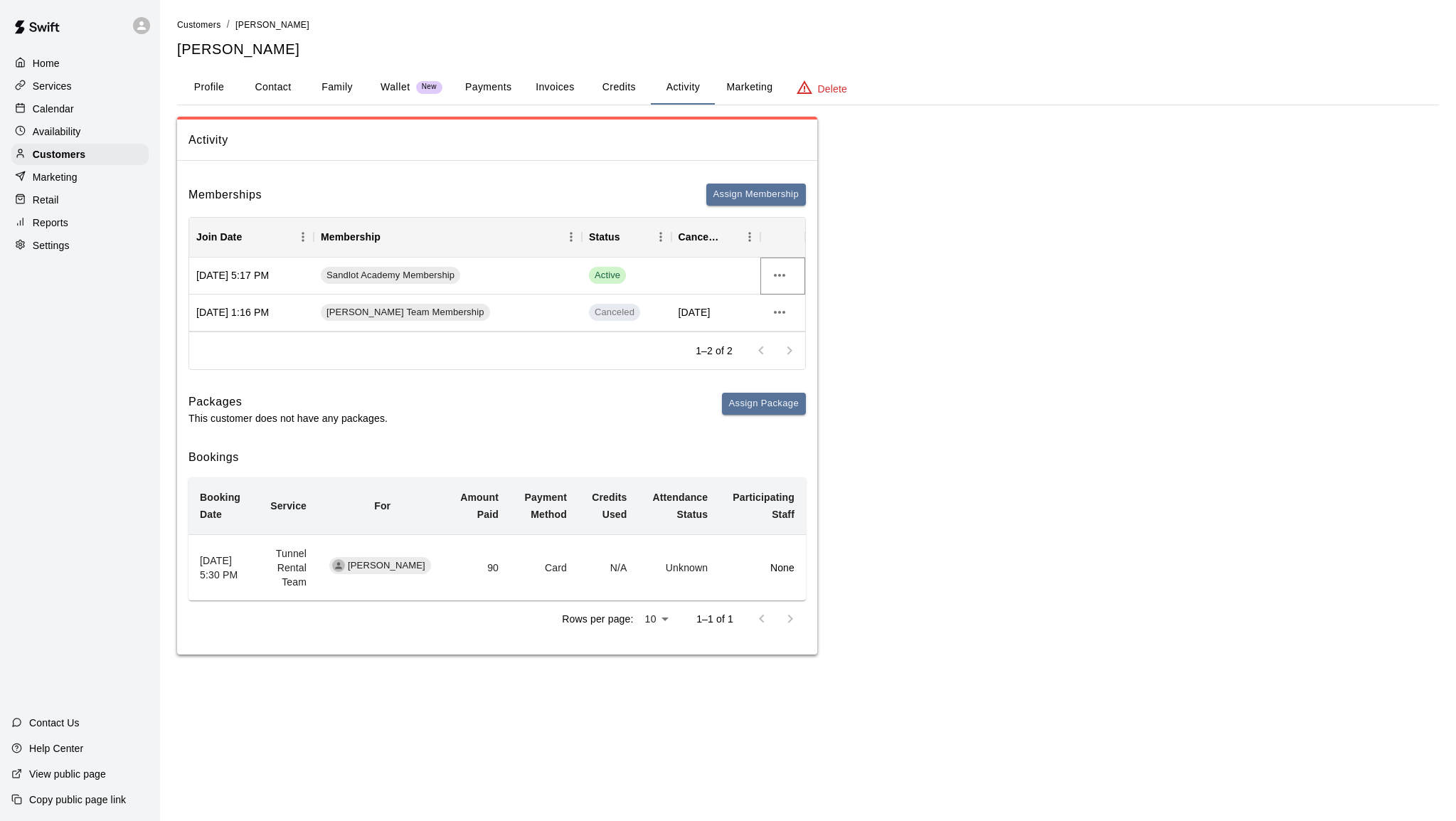
click at [779, 279] on icon "more actions" at bounding box center [779, 275] width 17 height 17
click at [798, 327] on li "Cancel" at bounding box center [807, 328] width 80 height 23
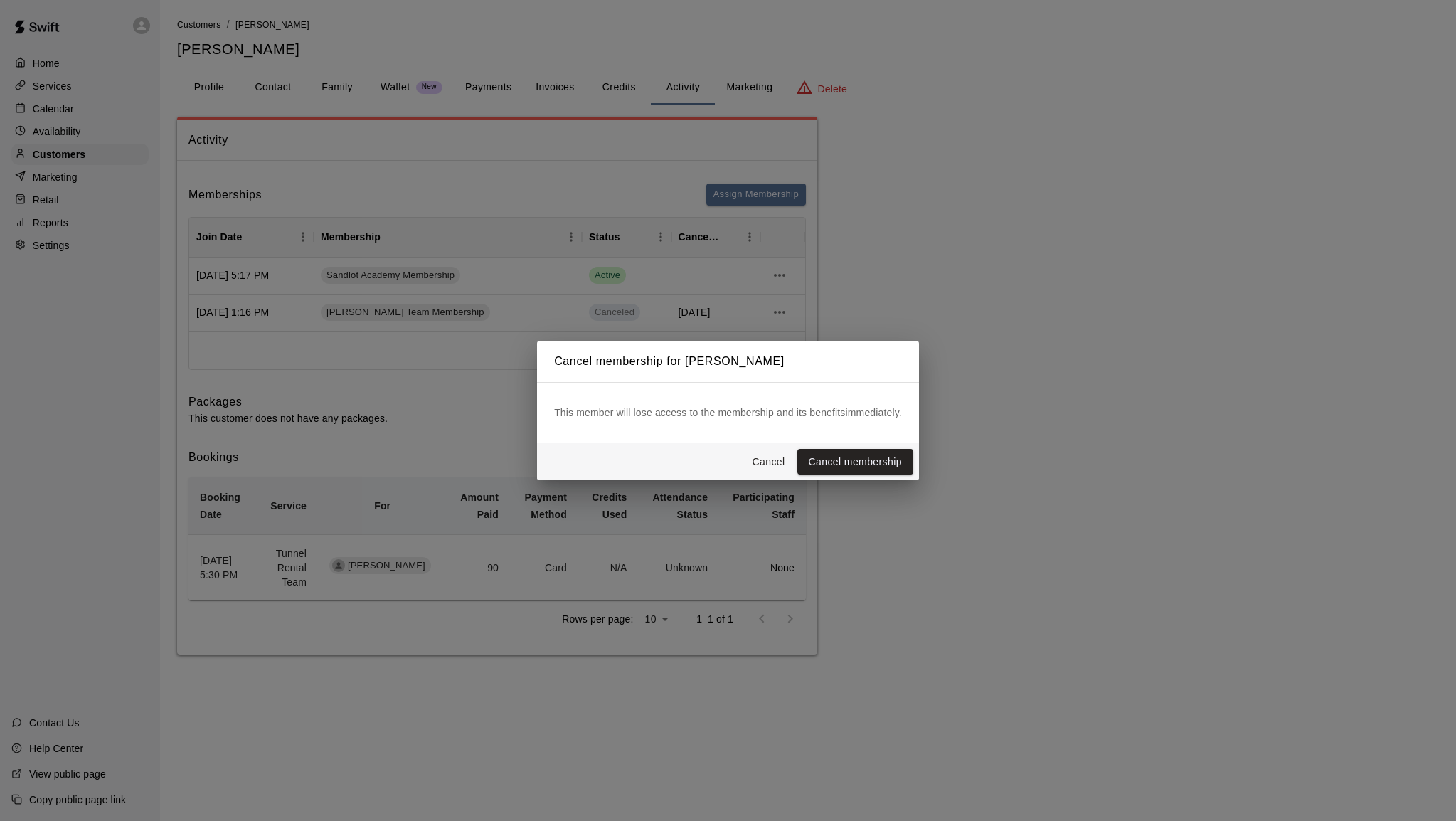
click at [766, 461] on button "Cancel" at bounding box center [769, 462] width 46 height 26
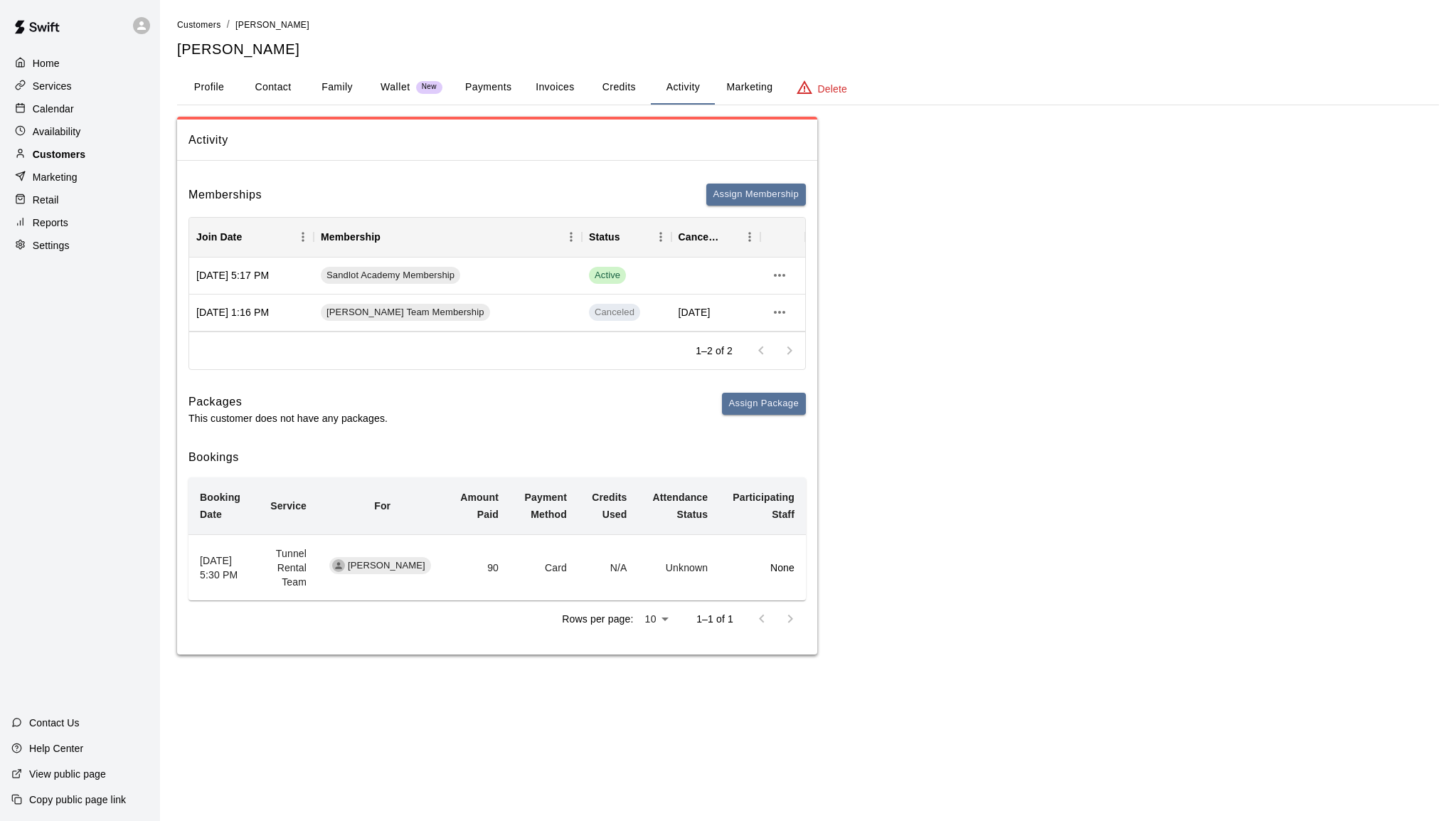
click at [85, 152] on p "Customers" at bounding box center [59, 154] width 53 height 14
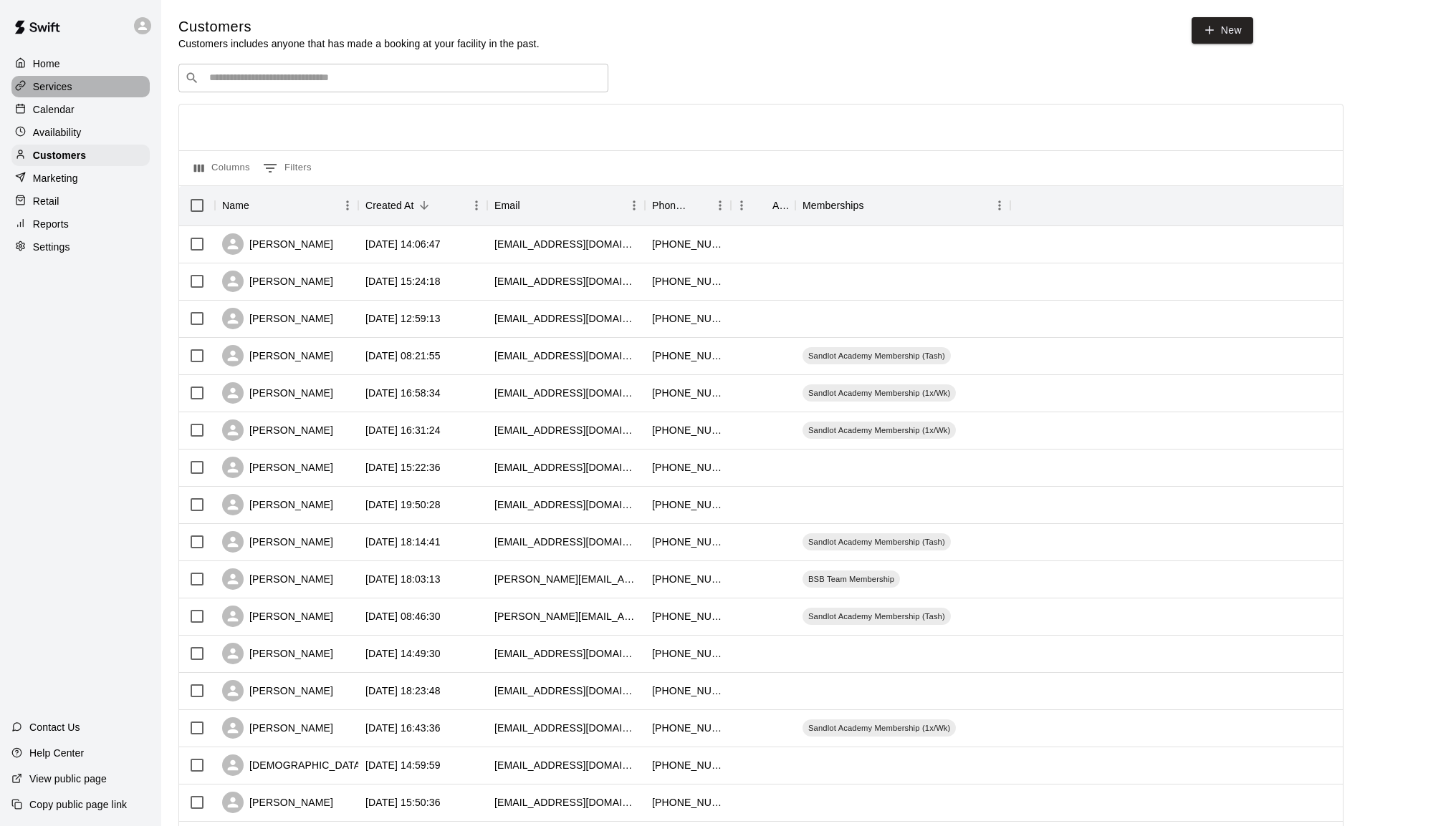
click at [62, 94] on p "Services" at bounding box center [53, 86] width 39 height 14
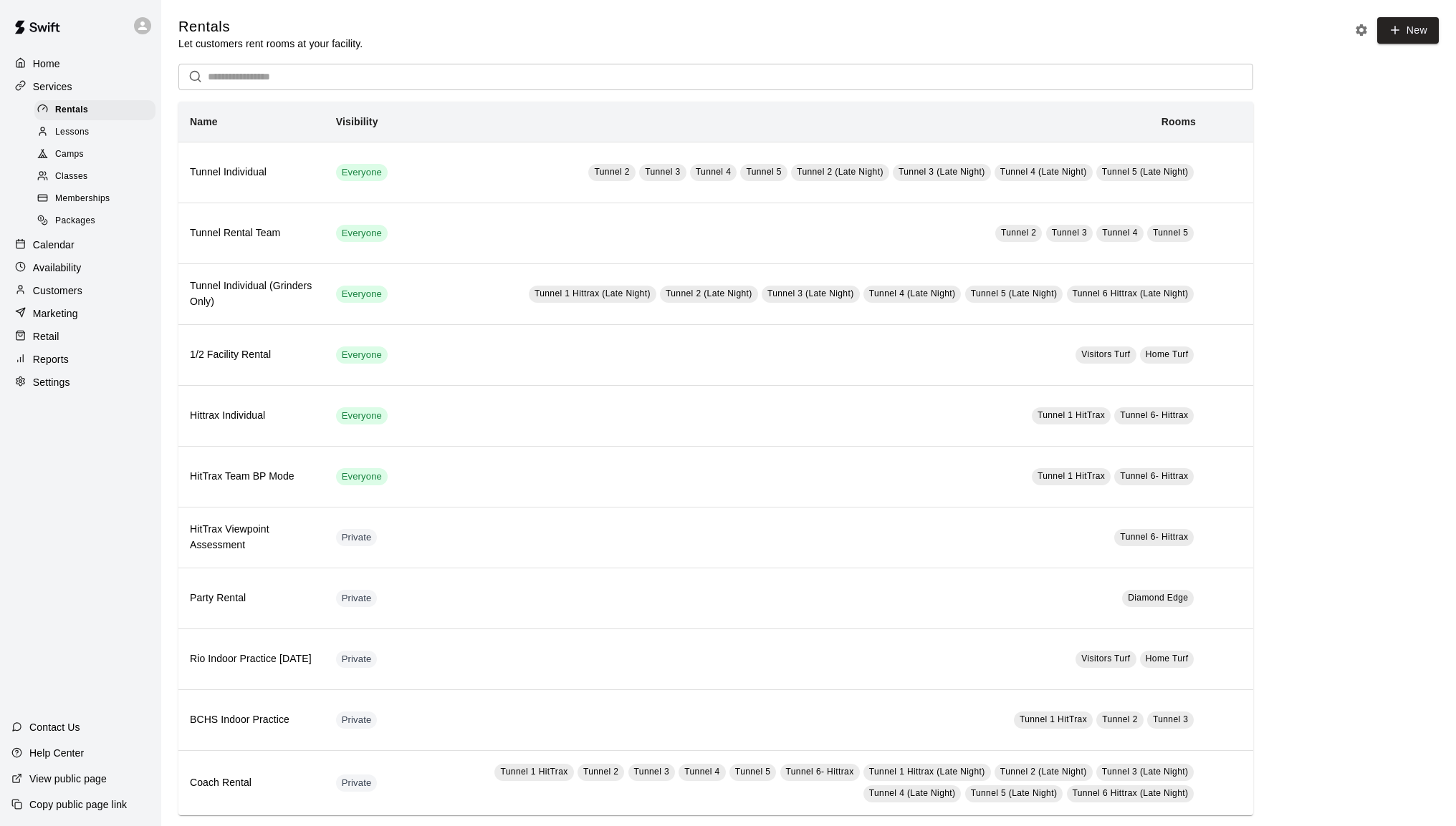
click at [71, 206] on span "Memberships" at bounding box center [83, 198] width 55 height 14
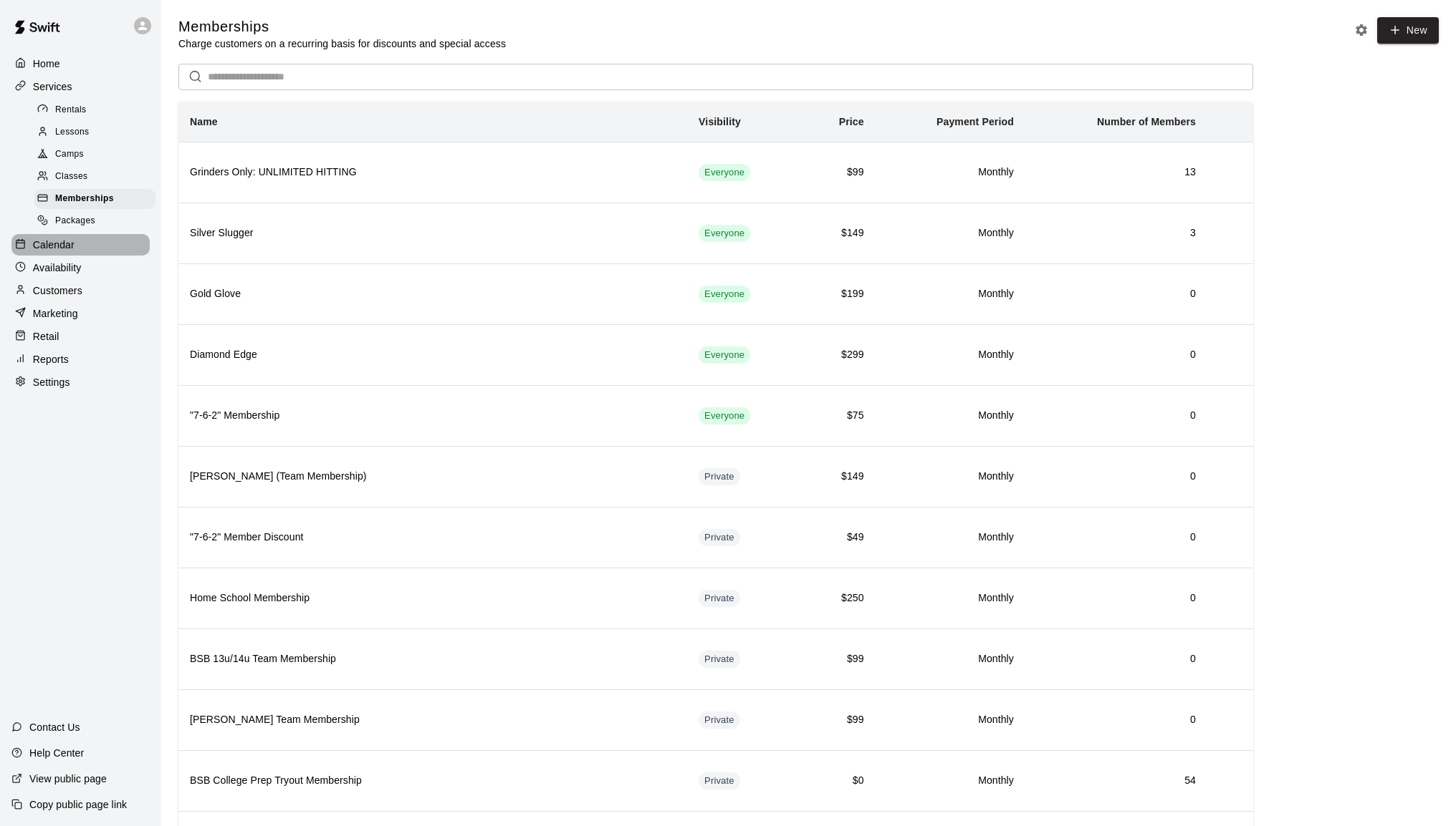
click at [54, 256] on div "Calendar" at bounding box center [80, 245] width 139 height 21
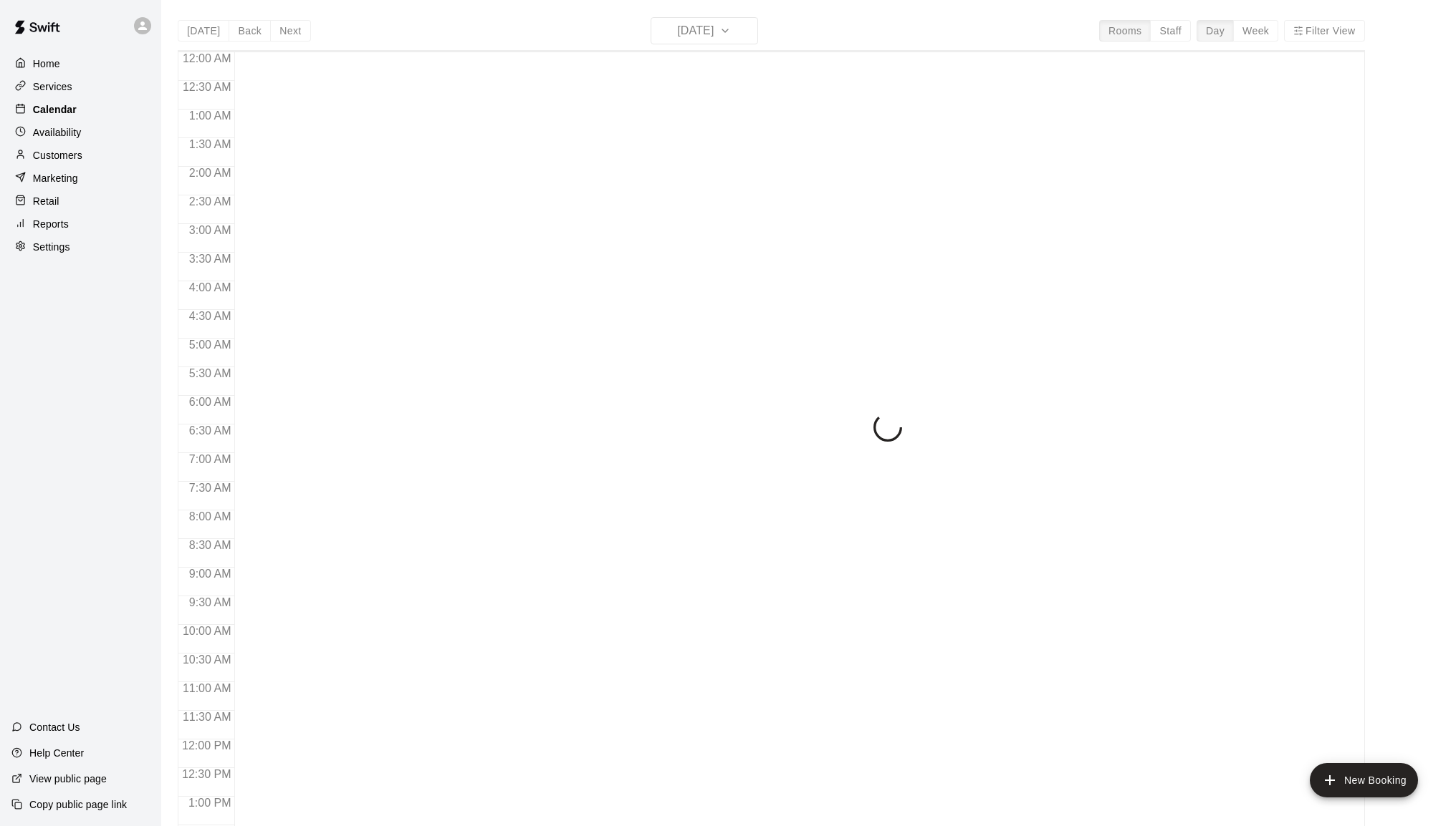
scroll to position [584, 0]
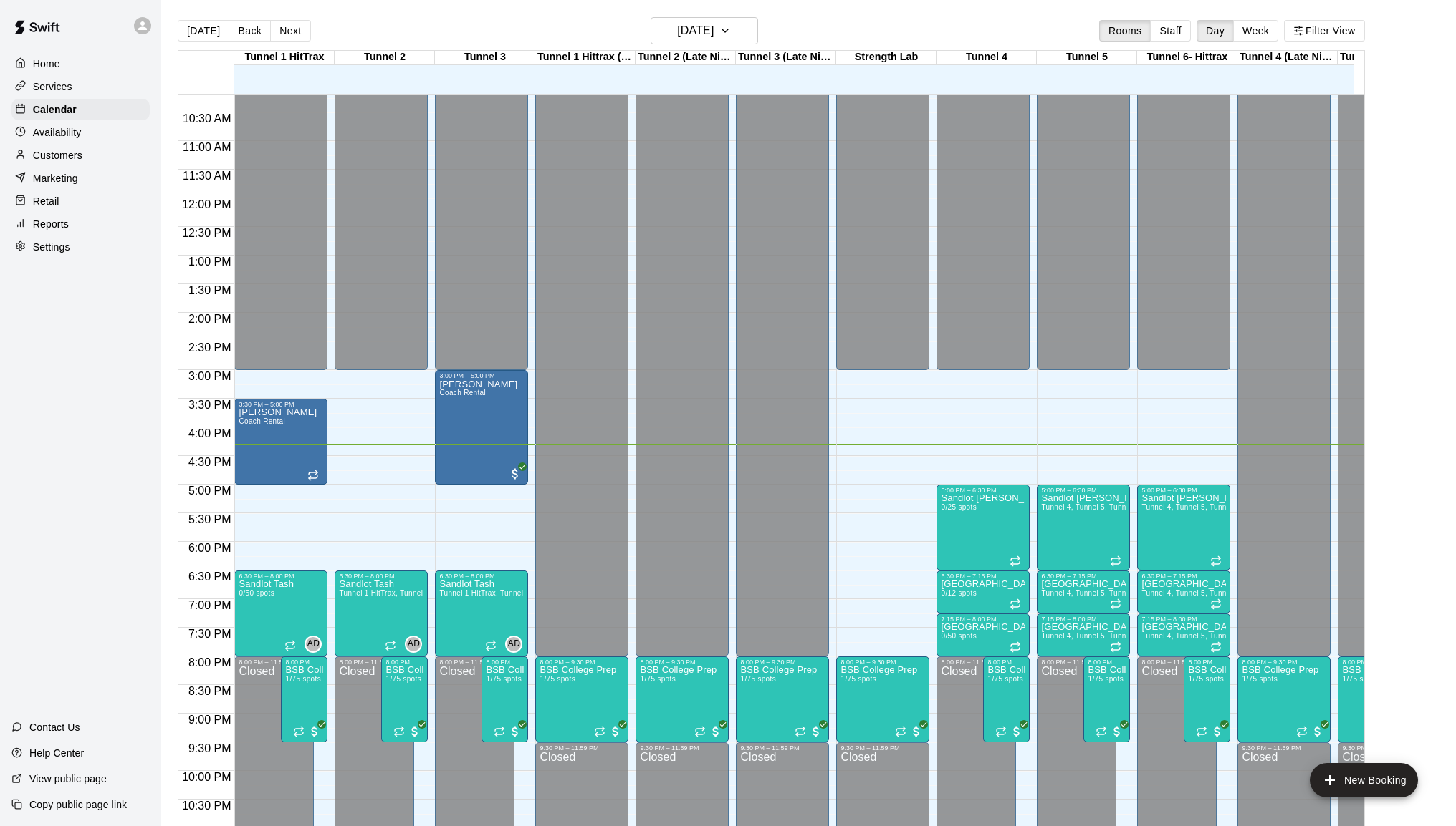
click at [58, 161] on p "Customers" at bounding box center [58, 155] width 49 height 14
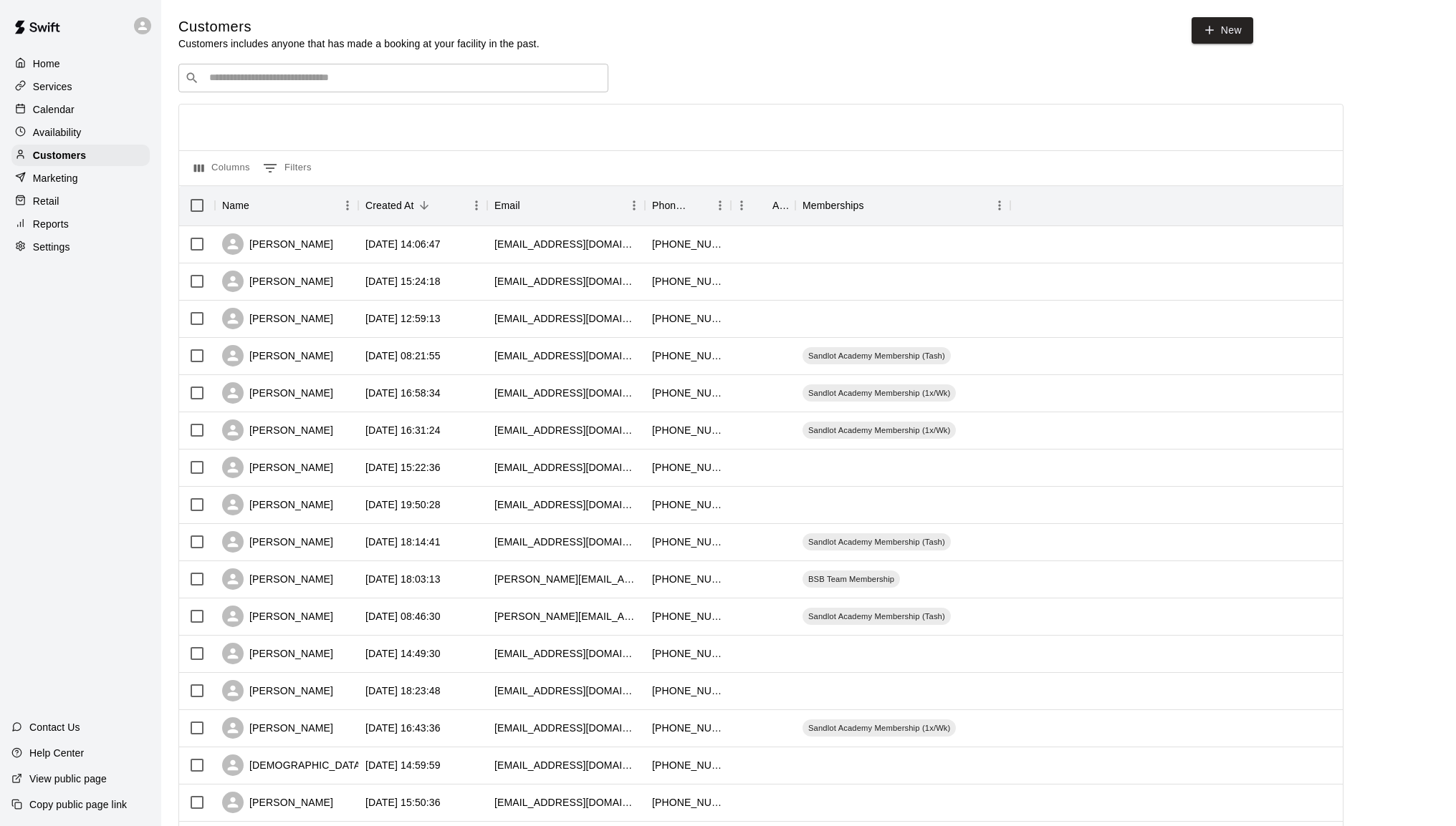
click at [47, 92] on p "Services" at bounding box center [53, 86] width 39 height 14
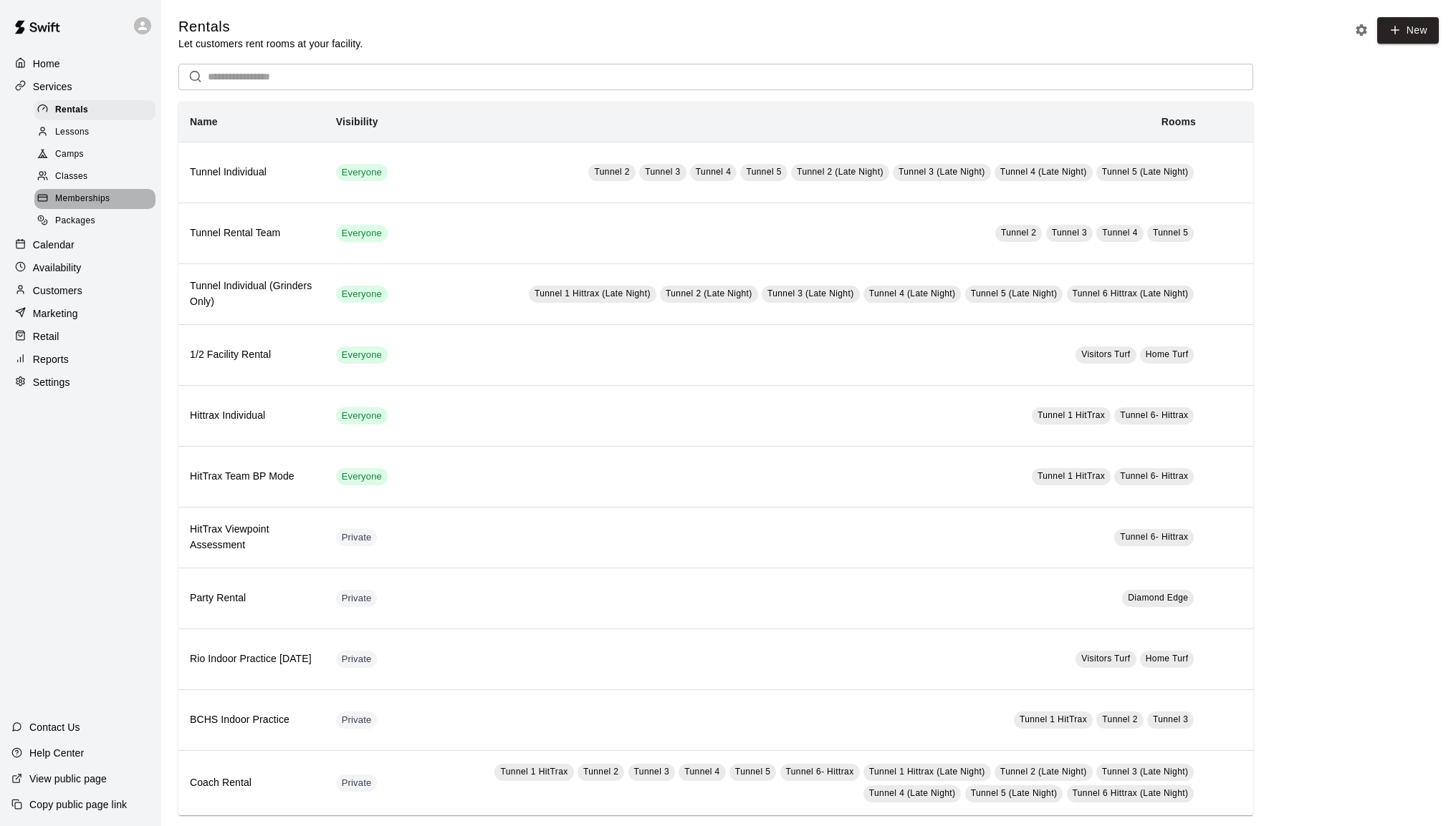
click at [85, 203] on span "Memberships" at bounding box center [83, 198] width 55 height 14
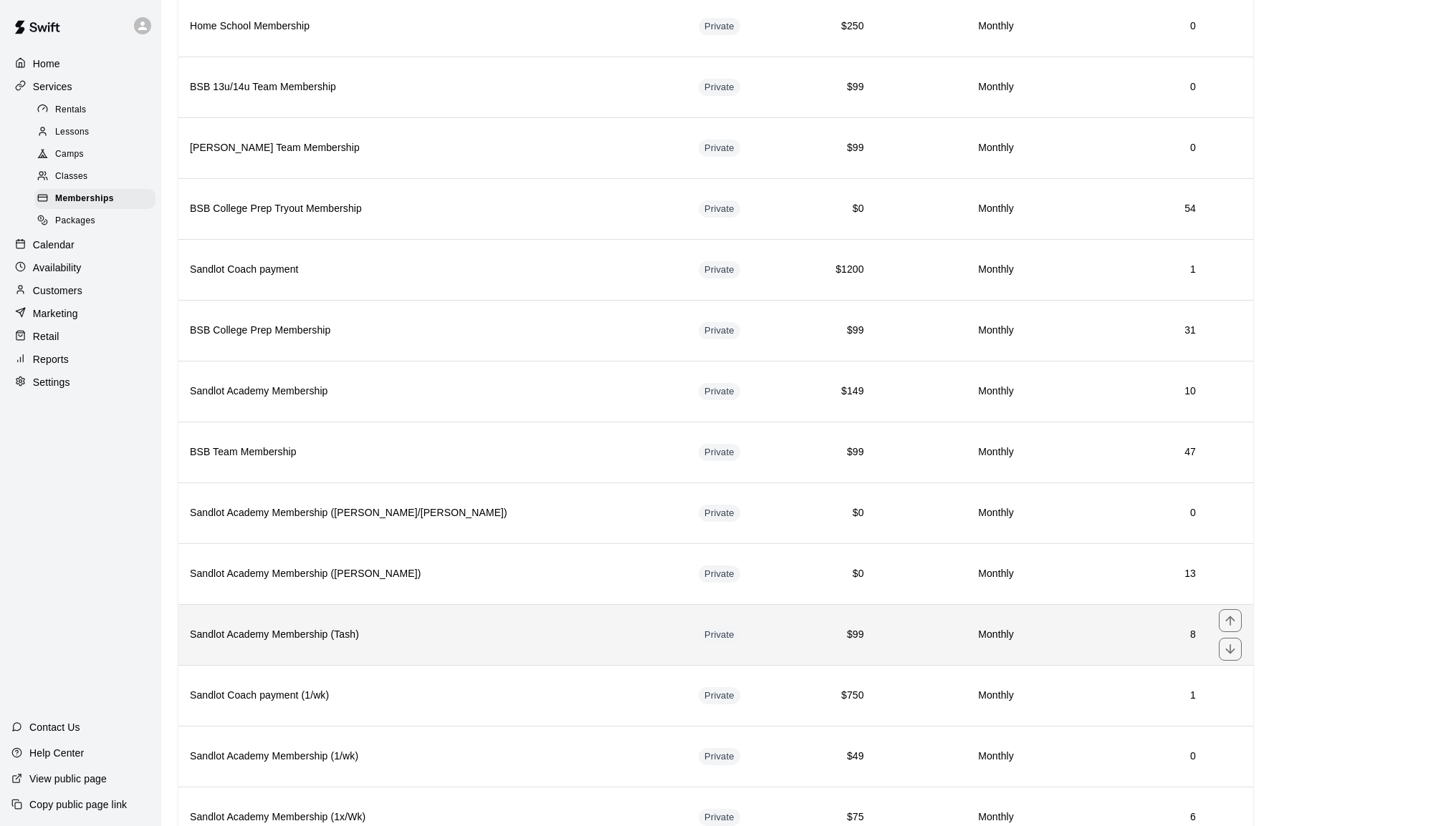
scroll to position [573, 0]
click at [302, 639] on h6 "Sandlot Academy Membership (Tash)" at bounding box center [433, 634] width 486 height 16
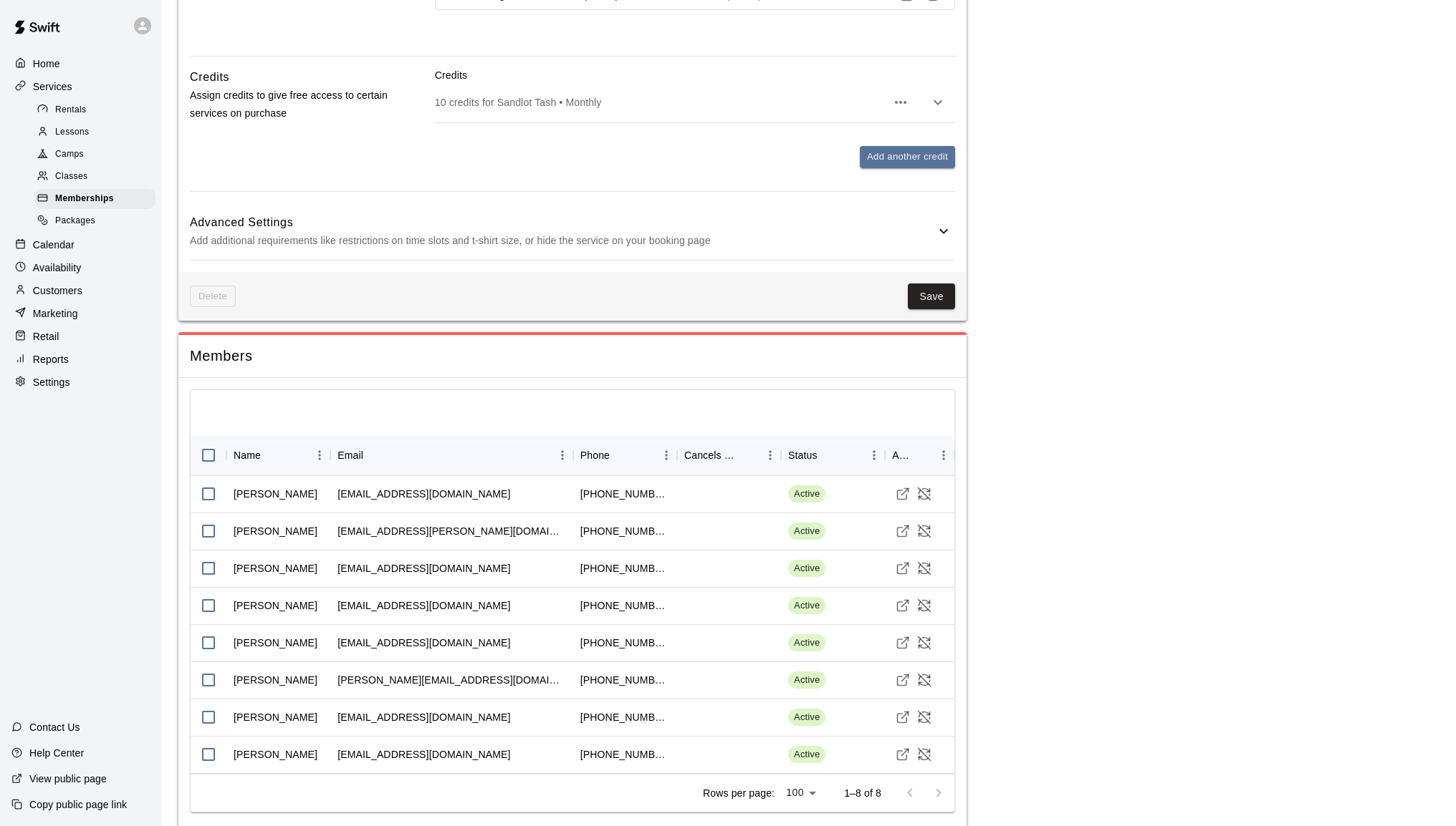
scroll to position [1788, 0]
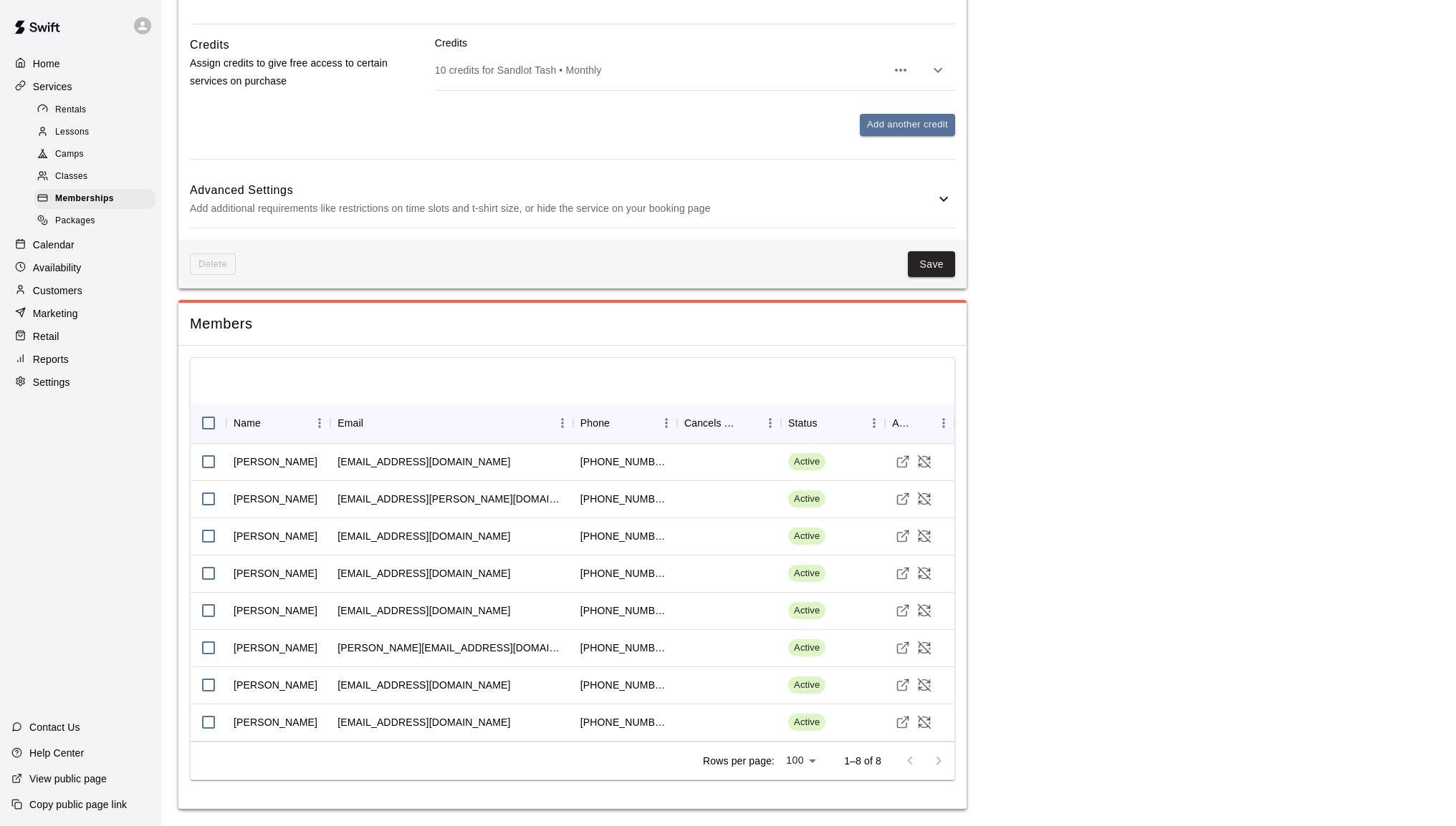
click at [824, 363] on div at bounding box center [573, 381] width 764 height 46
click at [901, 461] on icon "Visit customer profile" at bounding box center [902, 462] width 14 height 14
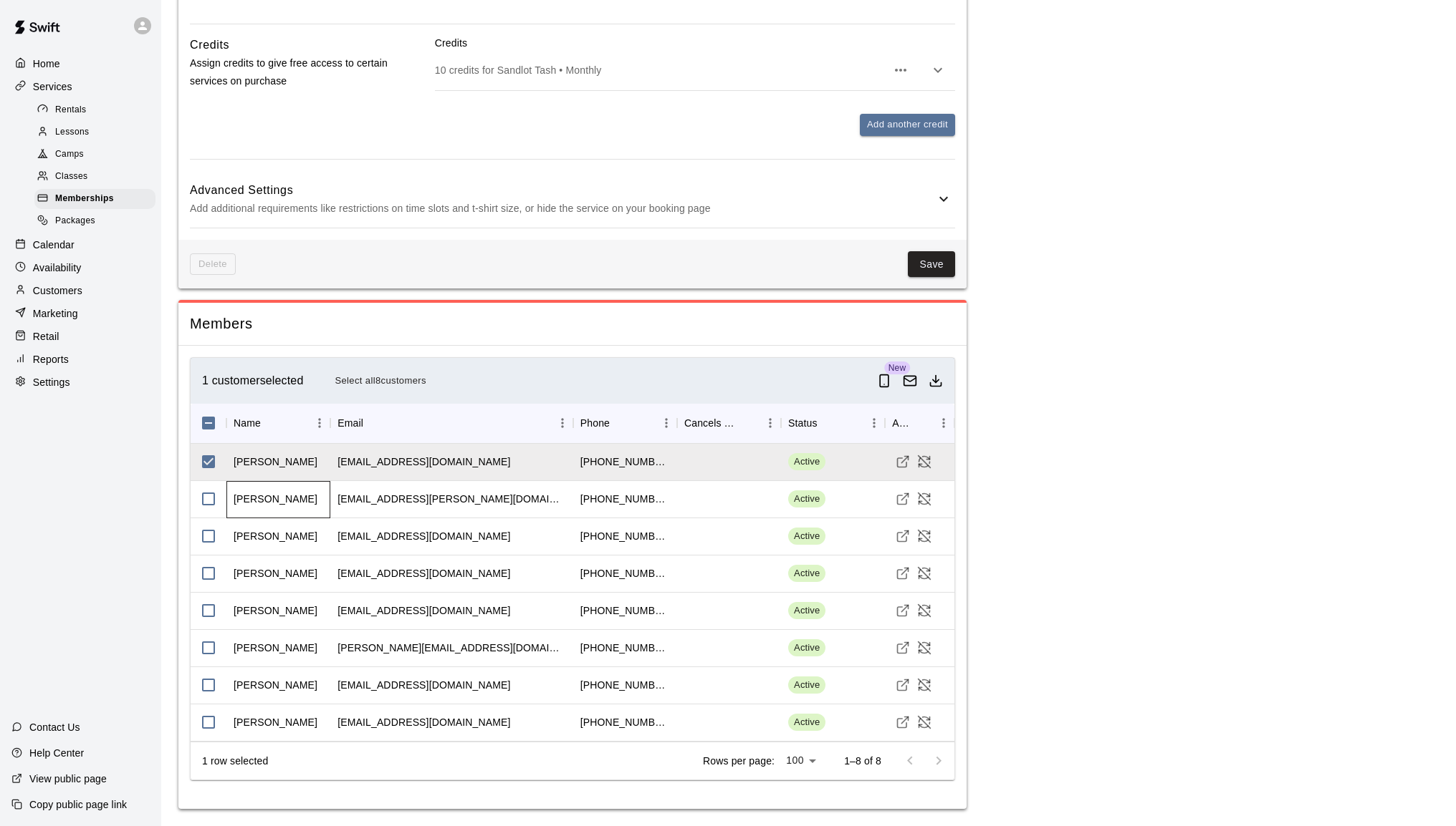
click at [273, 501] on div "Skye Ferrera" at bounding box center [275, 499] width 84 height 14
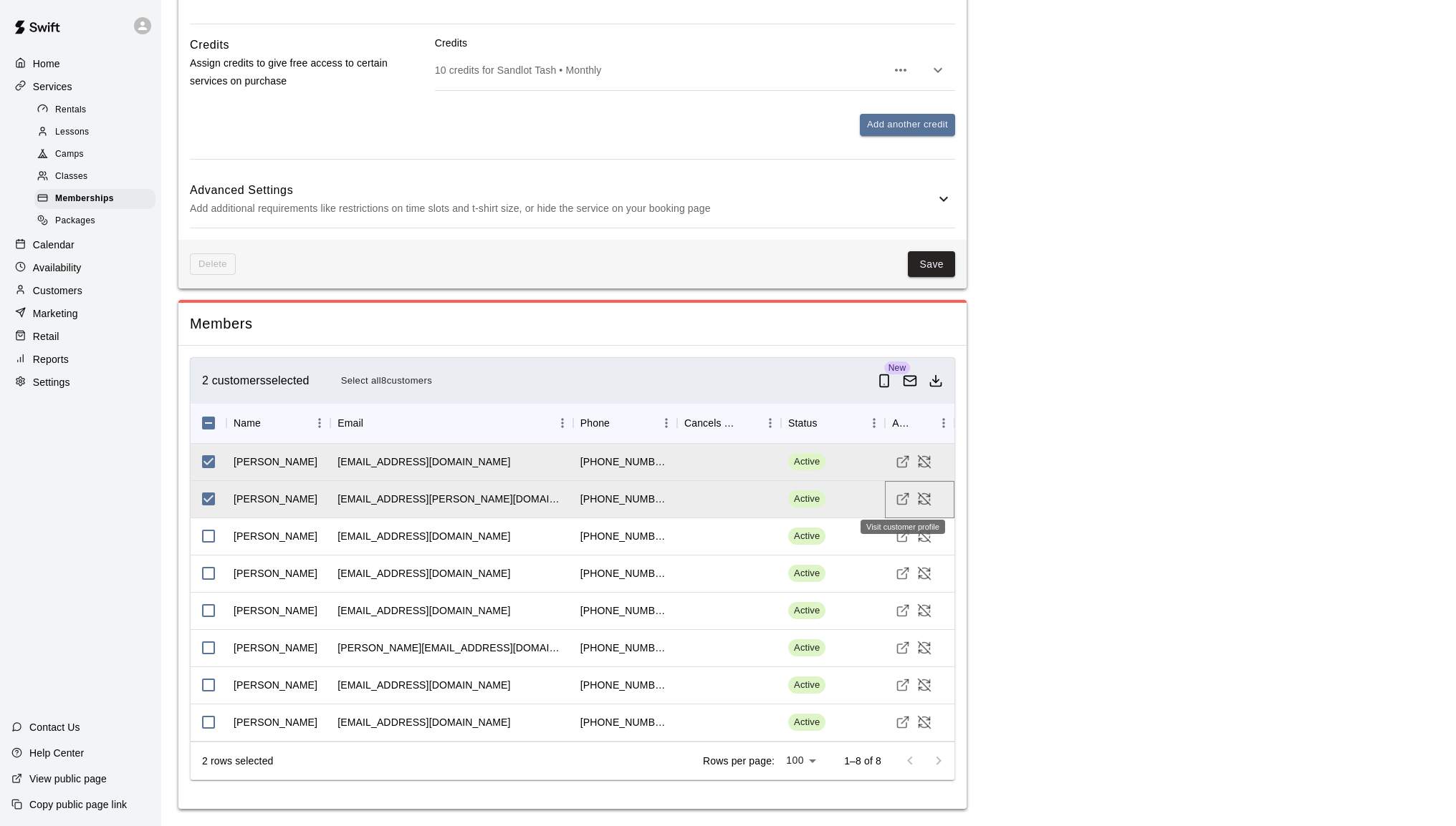
click at [898, 501] on icon "Visit customer profile" at bounding box center [902, 500] width 9 height 9
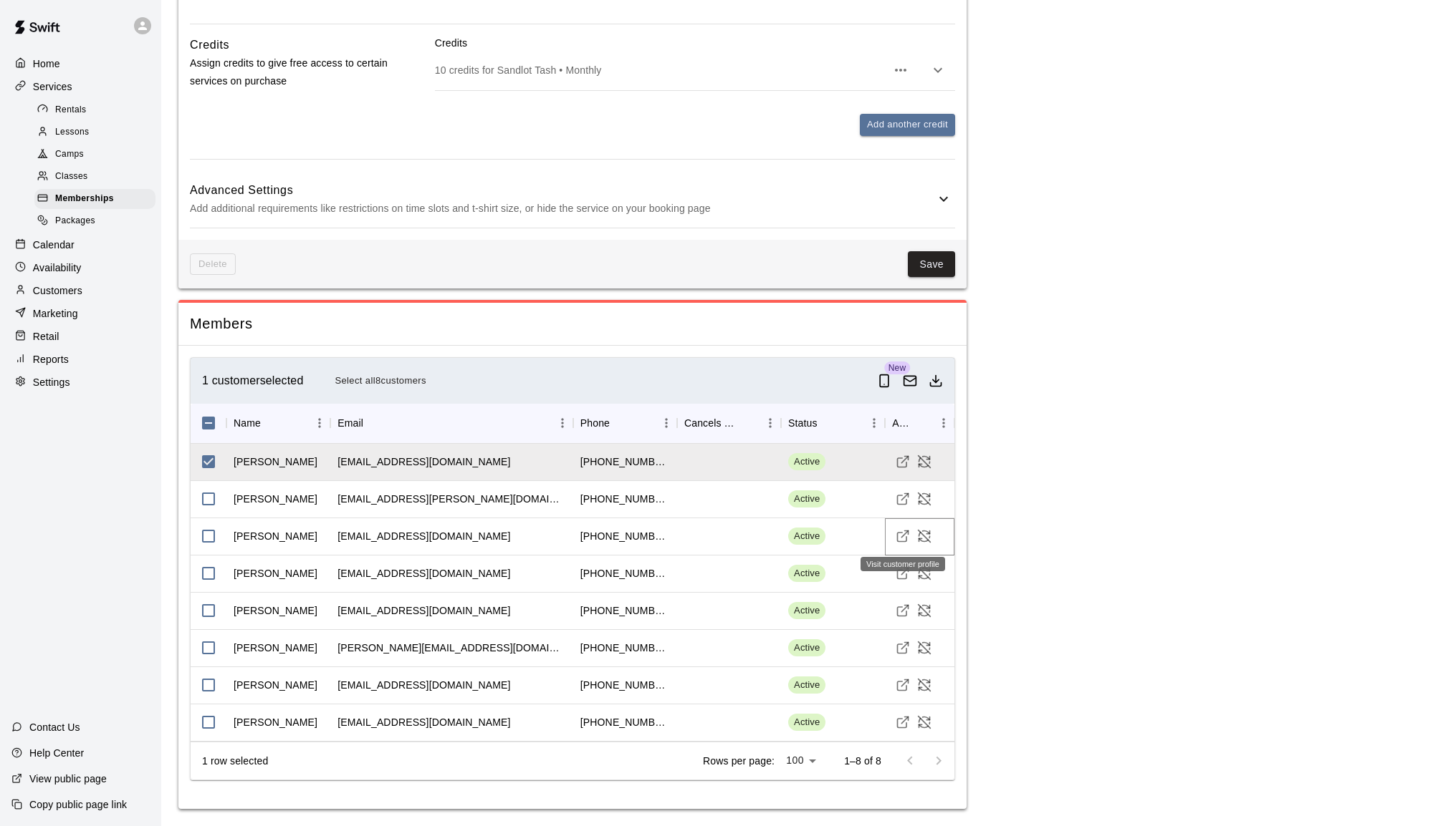
click at [903, 535] on icon "Visit customer profile" at bounding box center [902, 536] width 14 height 14
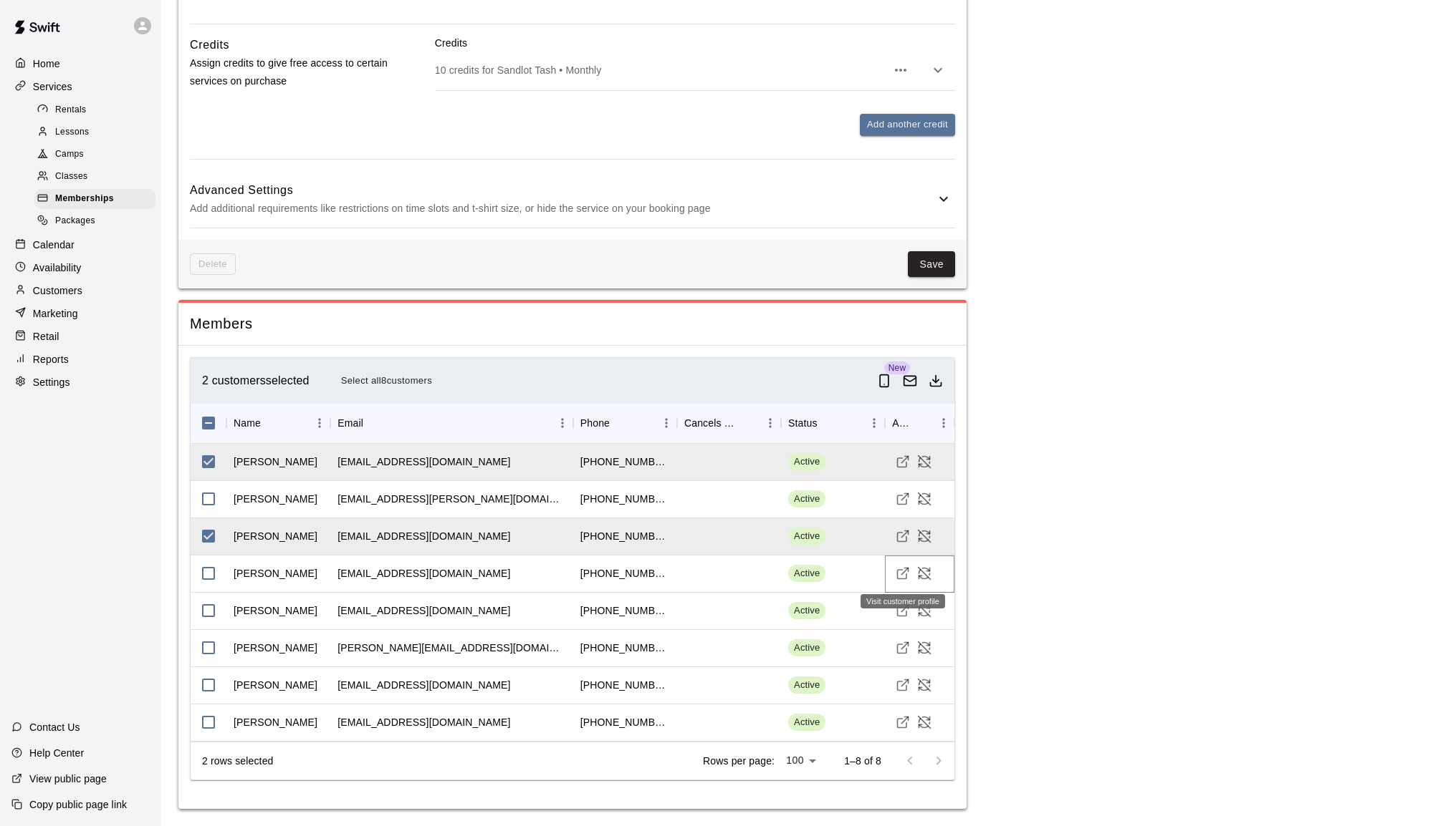
click at [902, 574] on line "Visit customer profile" at bounding box center [905, 572] width 7 height 7
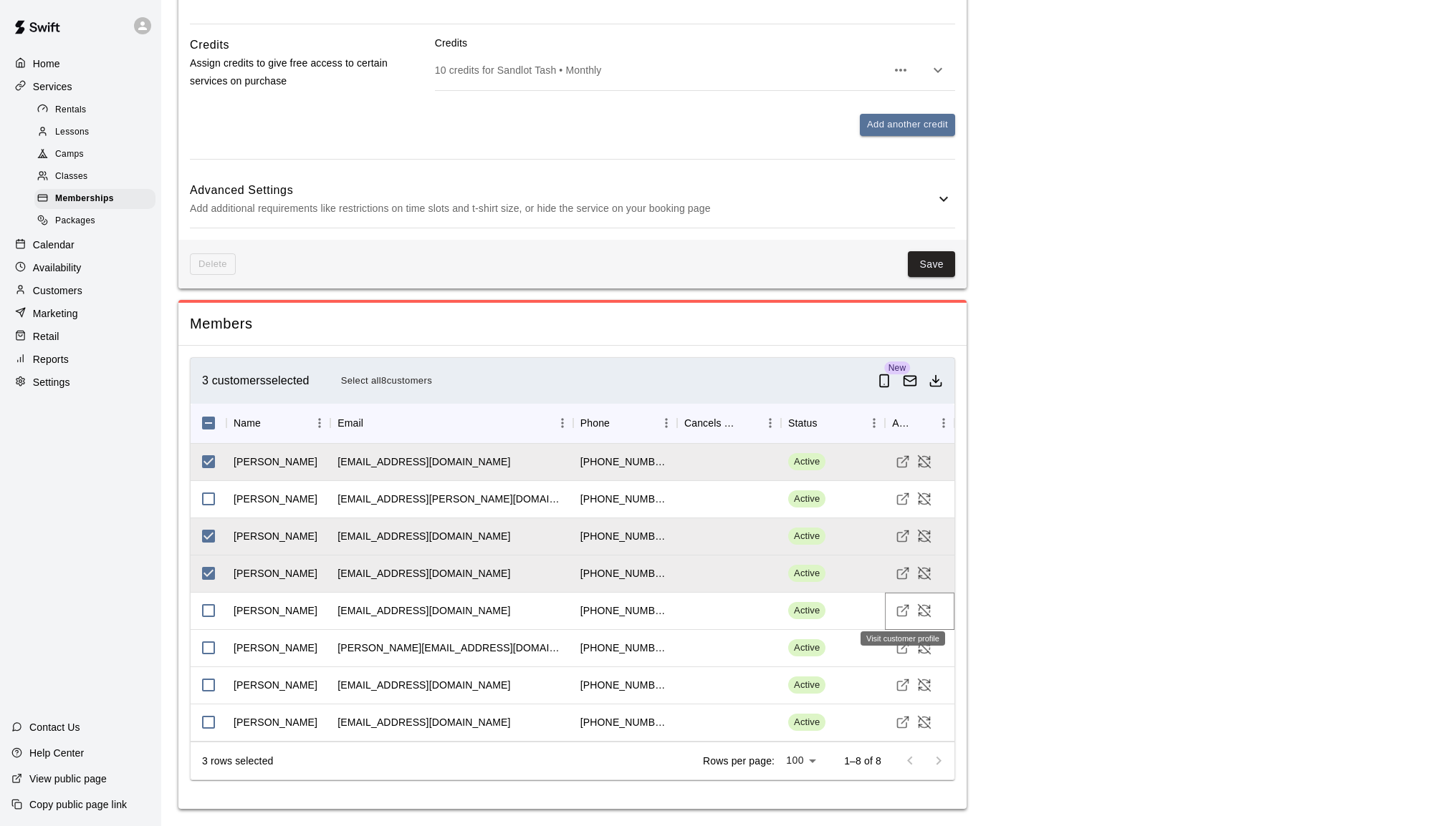
click at [898, 605] on icon "Visit customer profile" at bounding box center [902, 610] width 14 height 14
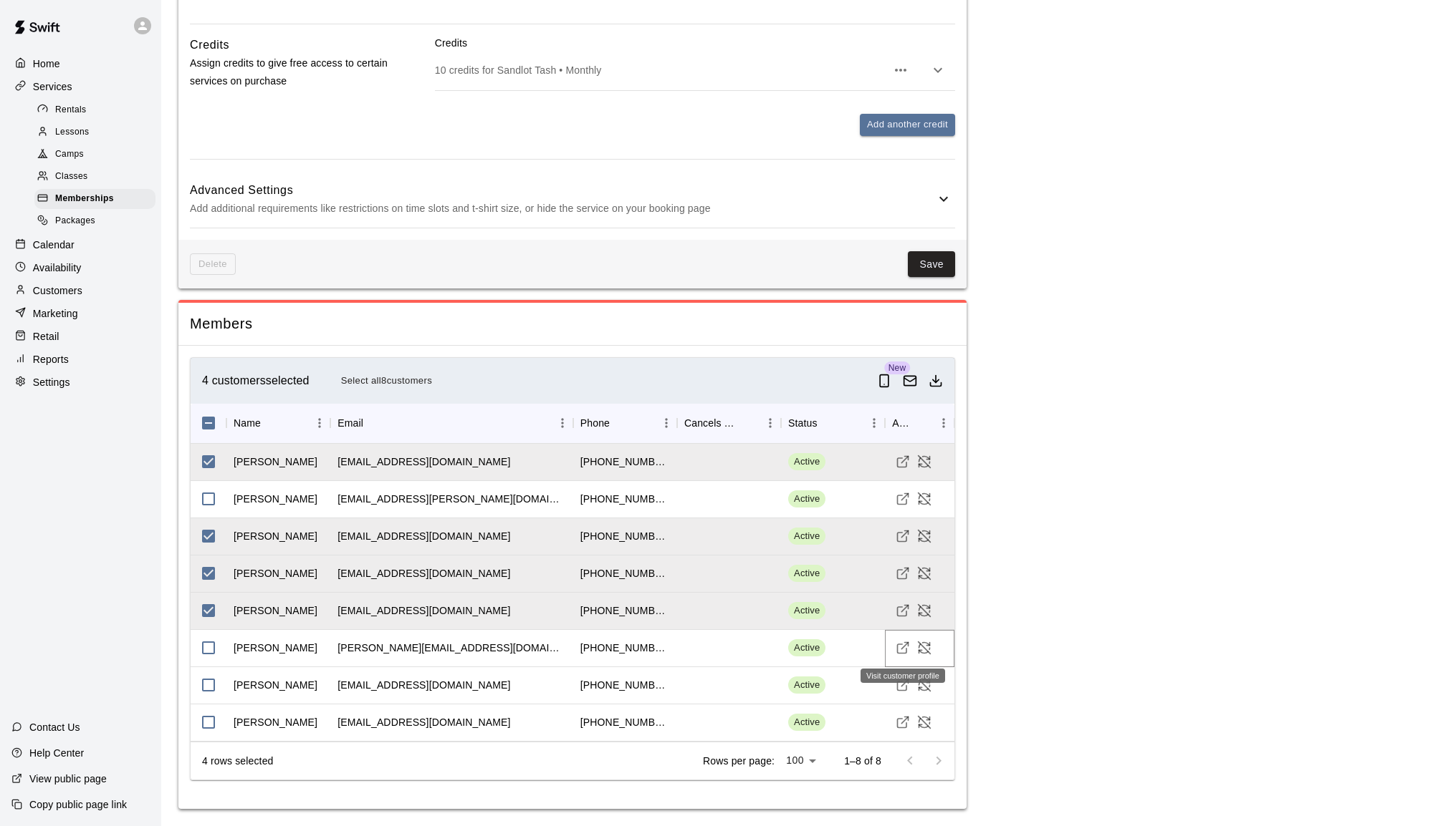
click at [903, 644] on icon "Visit customer profile" at bounding box center [902, 649] width 9 height 9
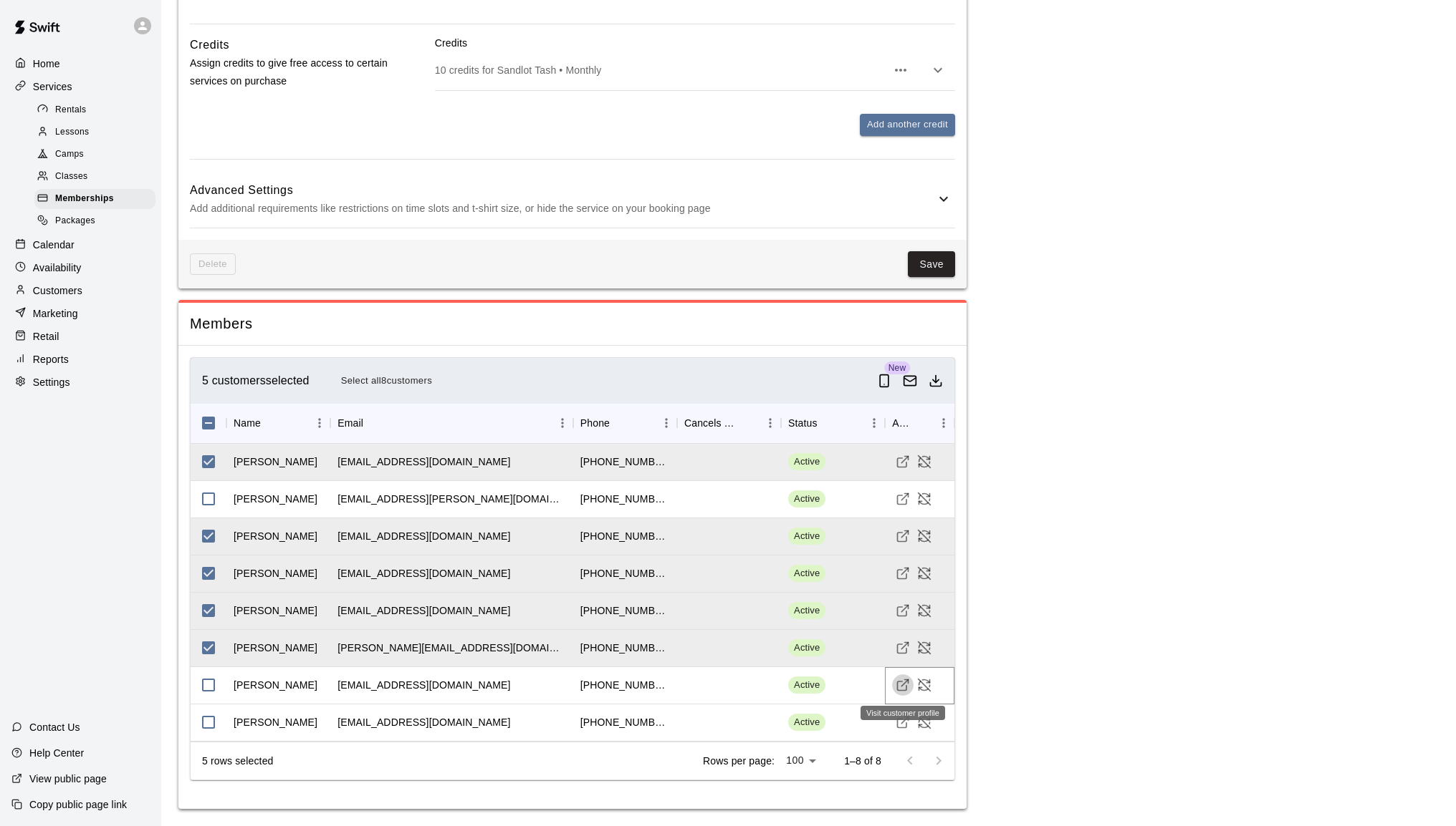
click at [896, 689] on icon "Visit customer profile" at bounding box center [902, 685] width 14 height 14
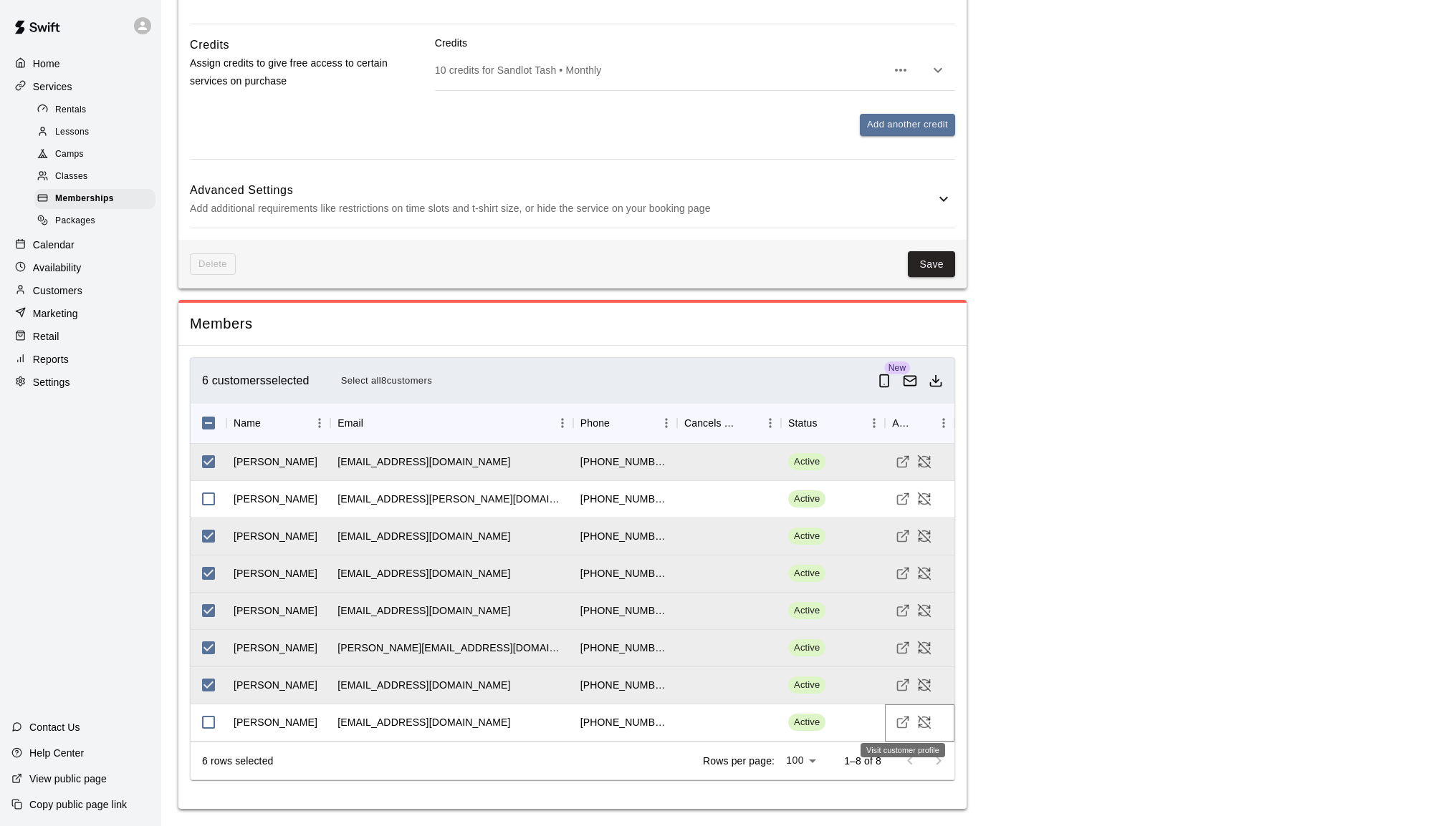
click at [904, 725] on icon "Visit customer profile" at bounding box center [902, 722] width 14 height 14
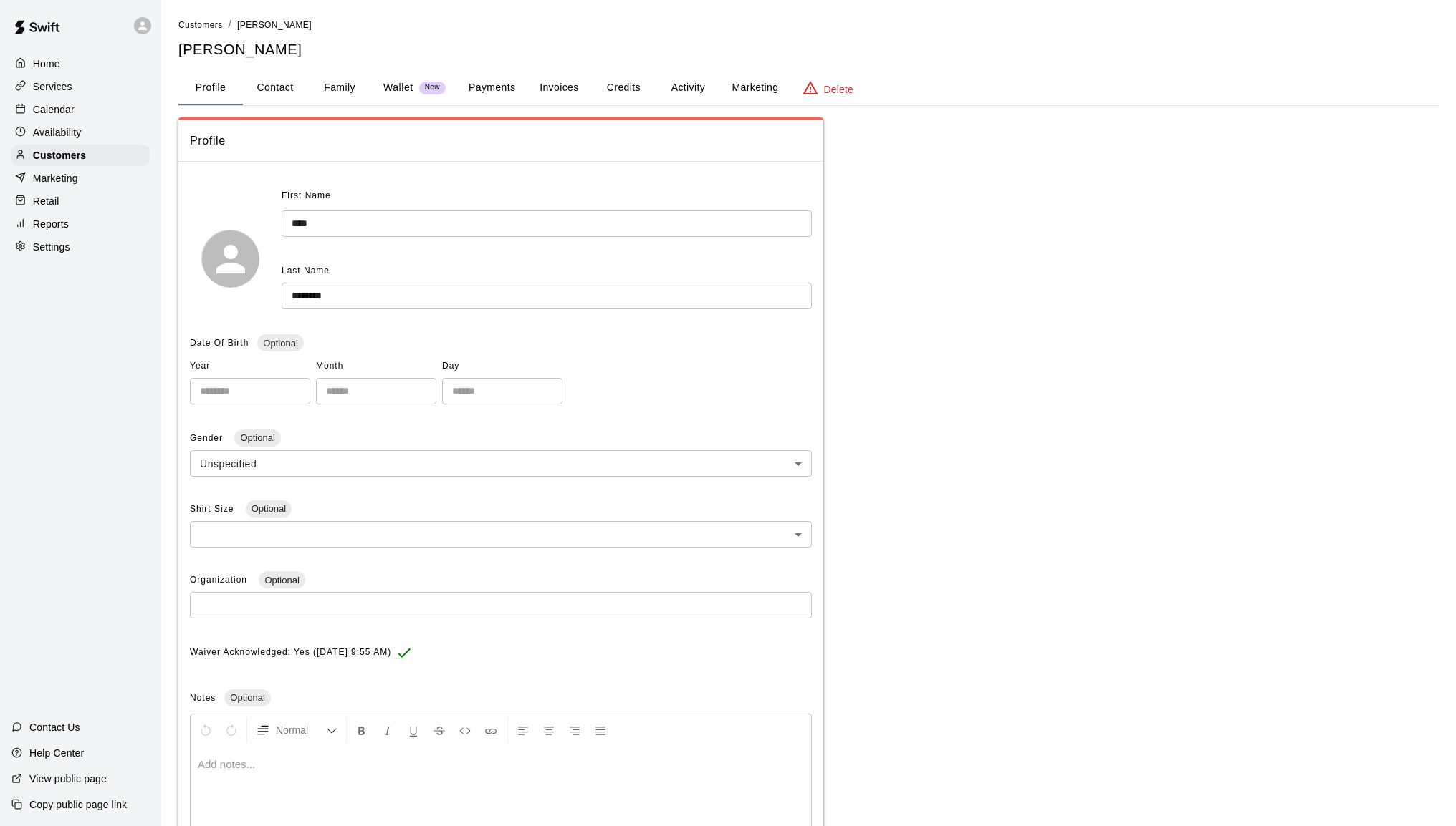
click at [286, 89] on button "Contact" at bounding box center [275, 88] width 64 height 34
select select "**"
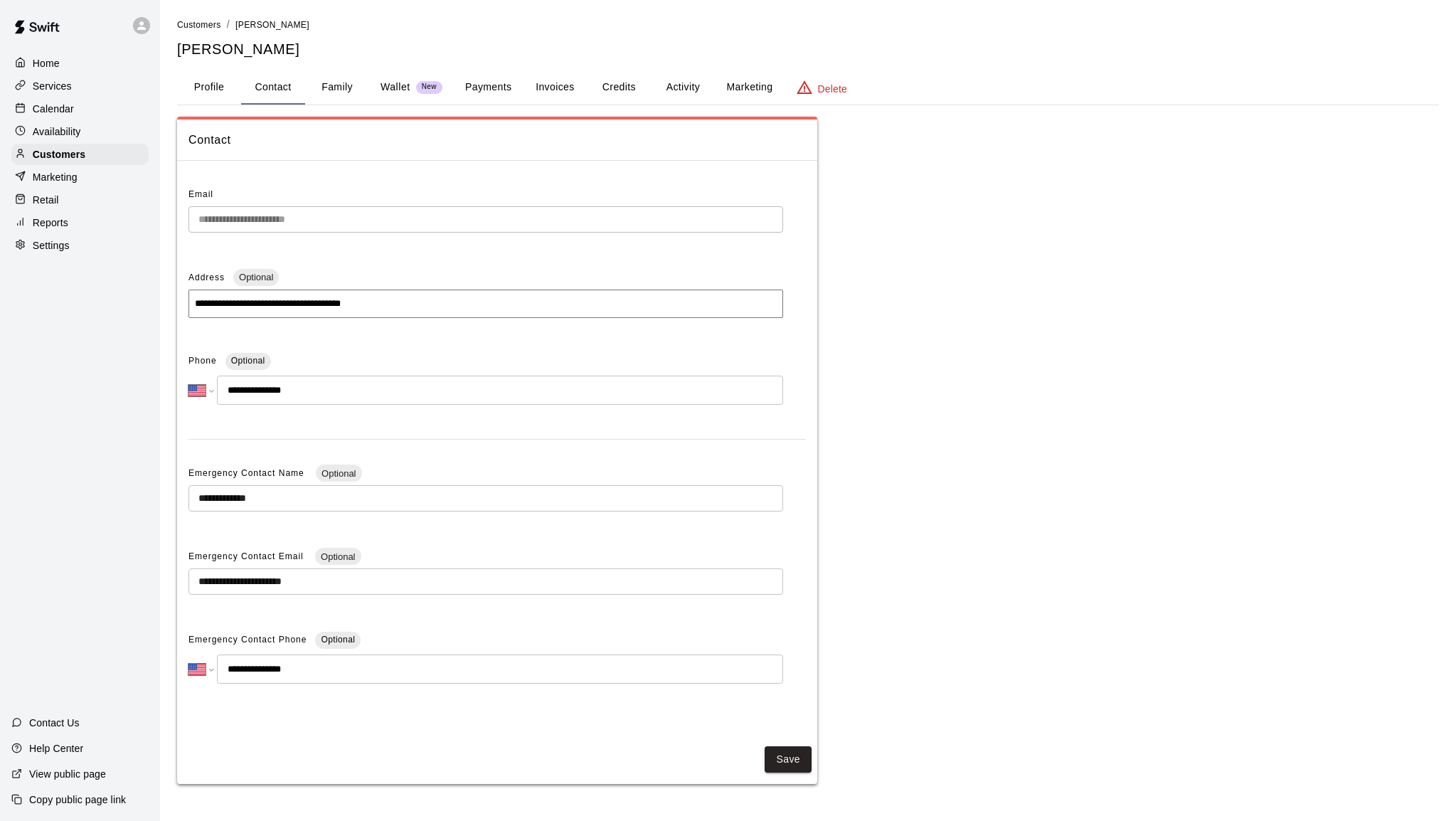
click at [341, 87] on button "Family" at bounding box center [337, 87] width 64 height 34
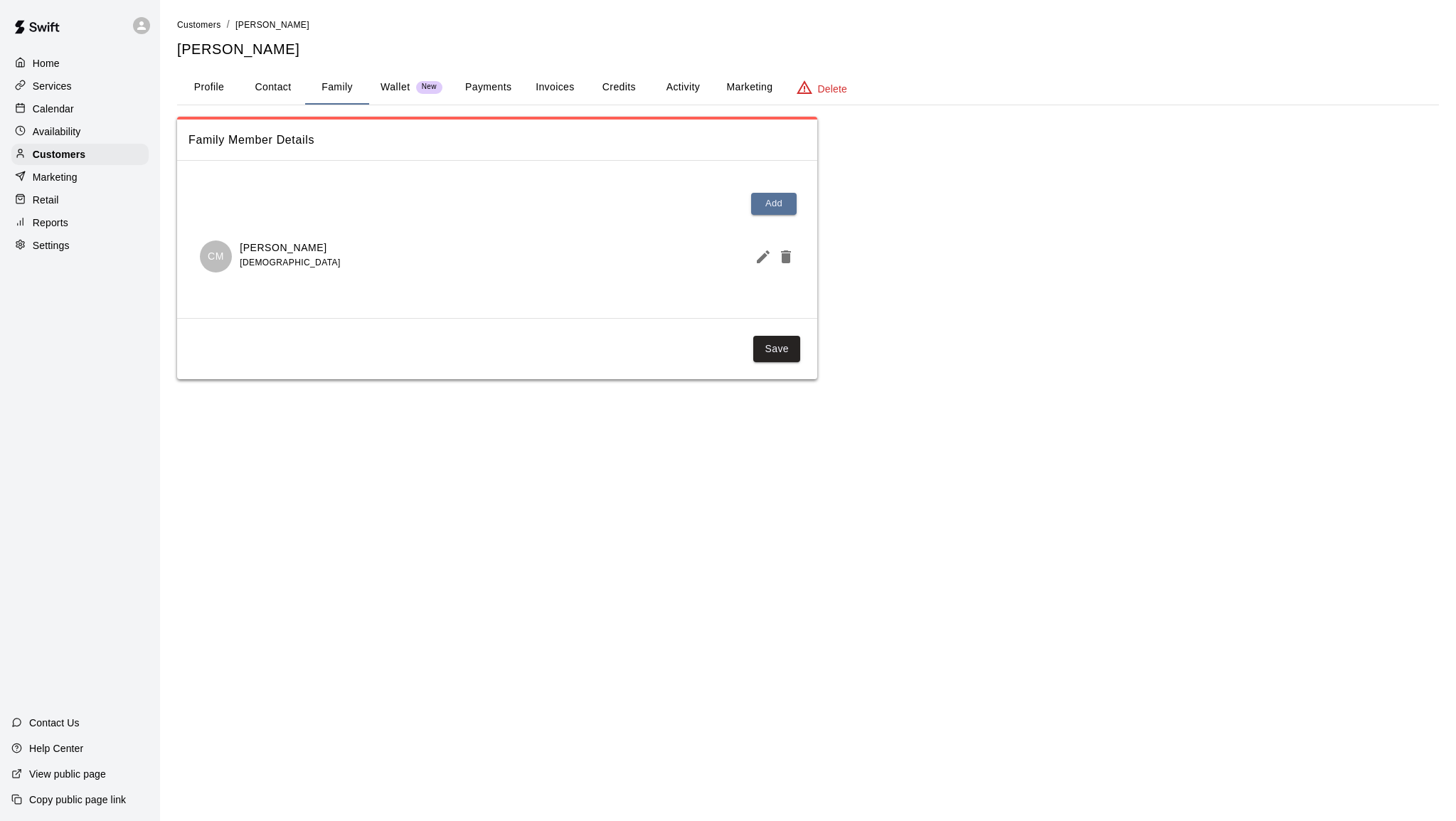
drag, startPoint x: 317, startPoint y: 250, endPoint x: 236, endPoint y: 250, distance: 81.0
click at [237, 251] on div "CM Calvin McDowell 13 years old" at bounding box center [497, 257] width 595 height 32
copy p "Calvin McDowell"
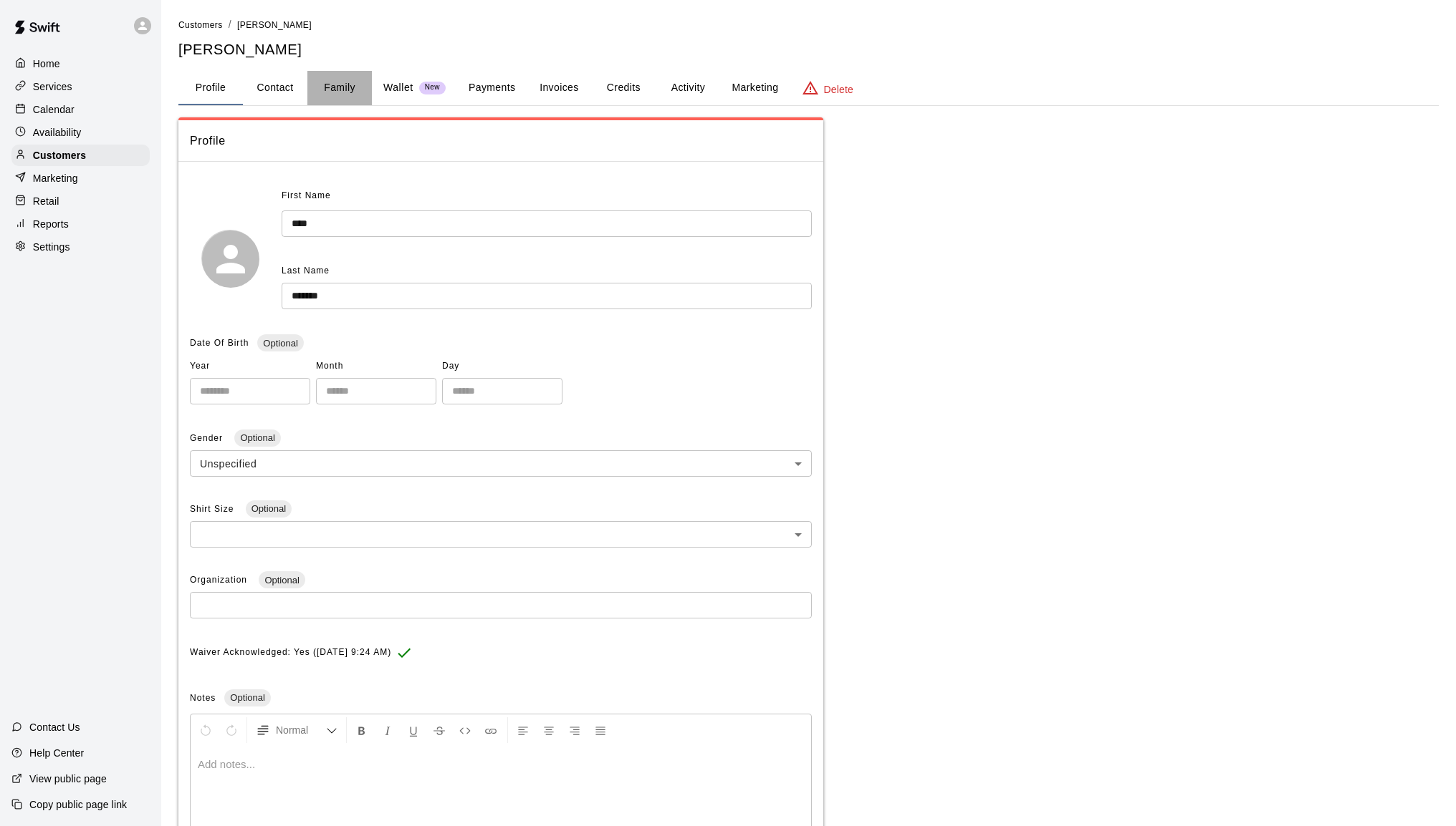
click at [334, 86] on button "Family" at bounding box center [339, 88] width 64 height 34
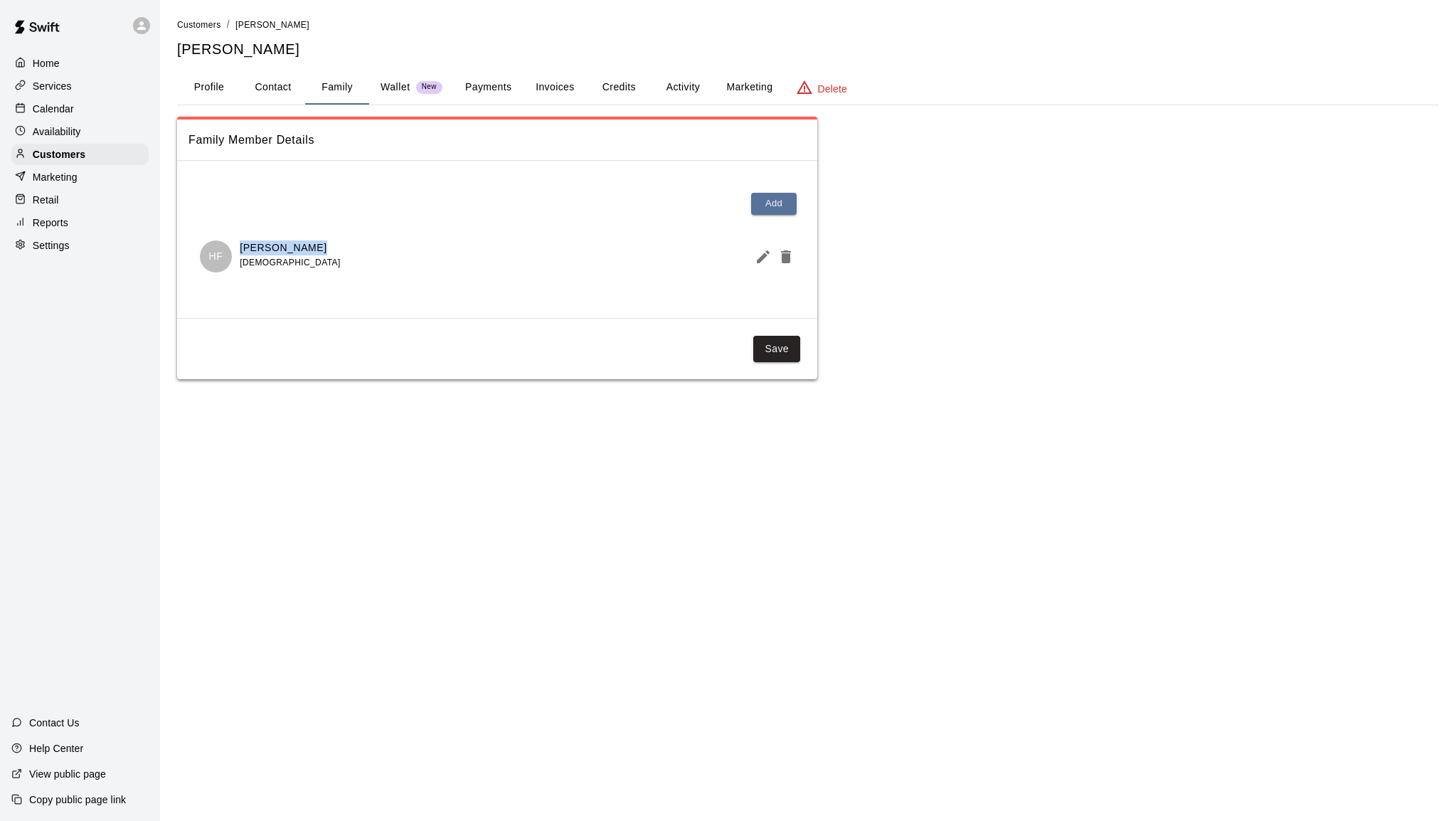
drag, startPoint x: 314, startPoint y: 243, endPoint x: 239, endPoint y: 251, distance: 75.4
click at [239, 251] on div "HF Henry Ferrera 12 years old" at bounding box center [497, 257] width 595 height 32
copy p "Henry Ferrera"
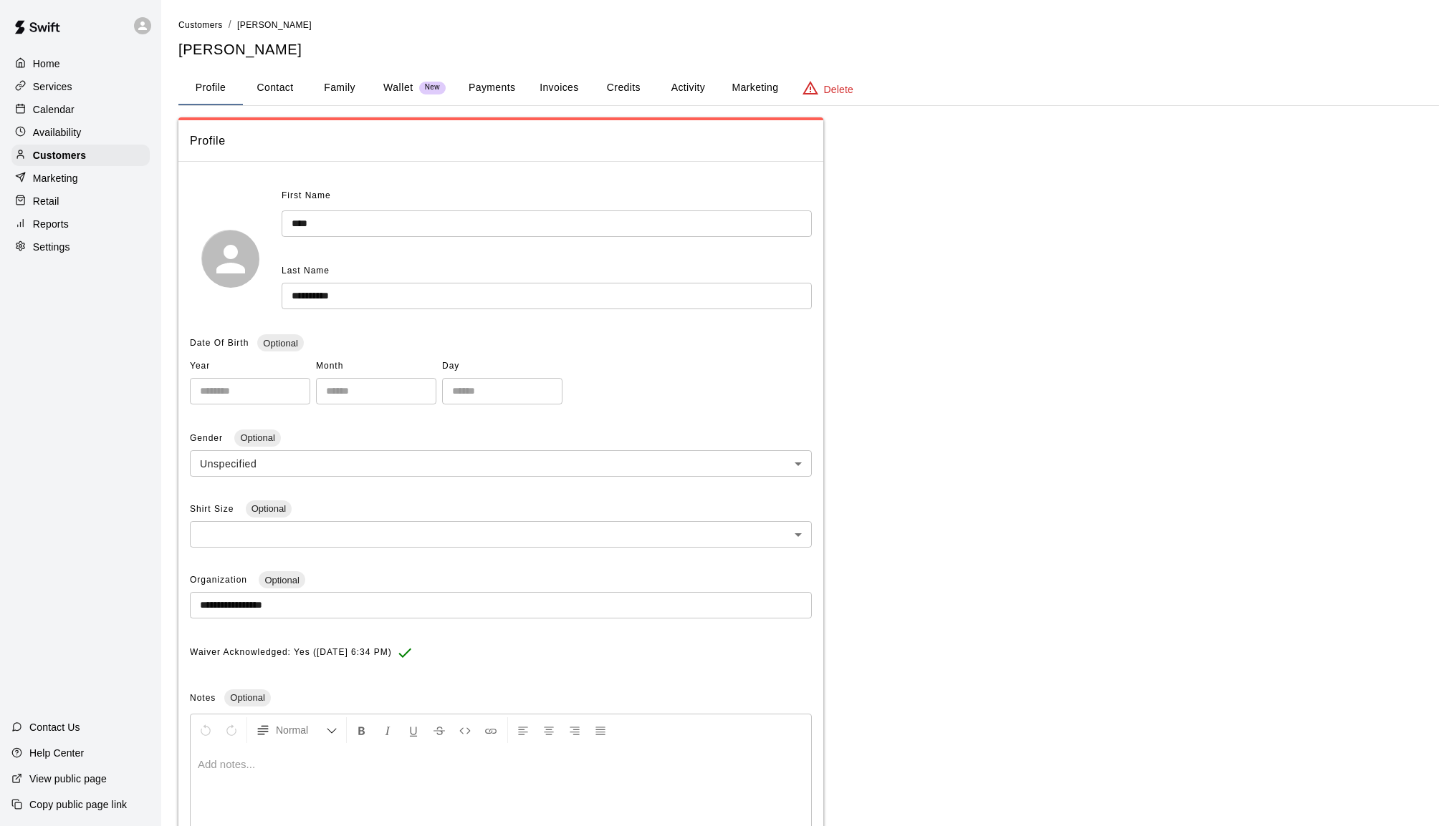
click at [348, 86] on button "Family" at bounding box center [339, 88] width 64 height 34
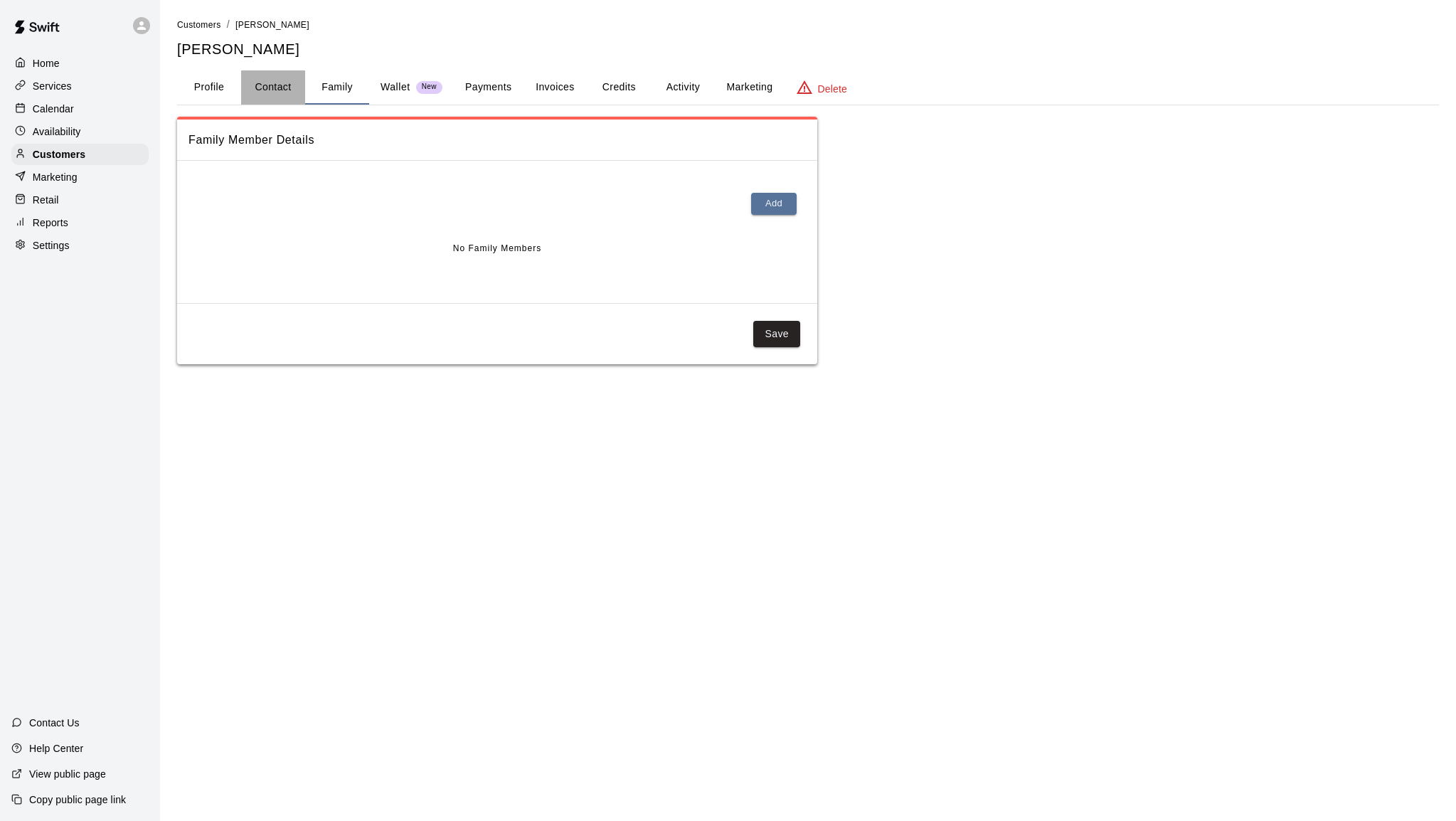
click at [286, 85] on button "Contact" at bounding box center [273, 87] width 64 height 34
select select "**"
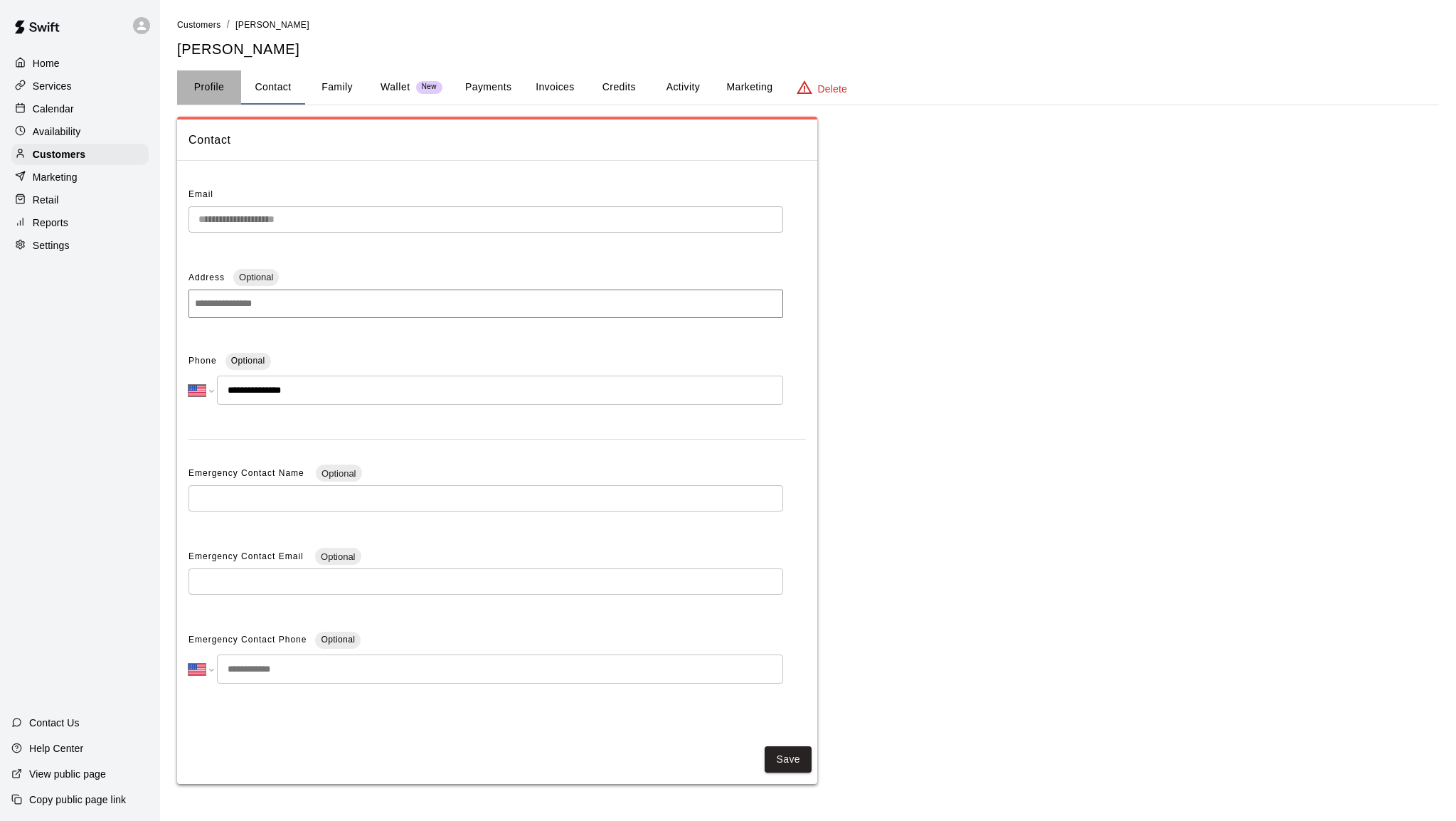
click at [224, 85] on button "Profile" at bounding box center [208, 87] width 64 height 34
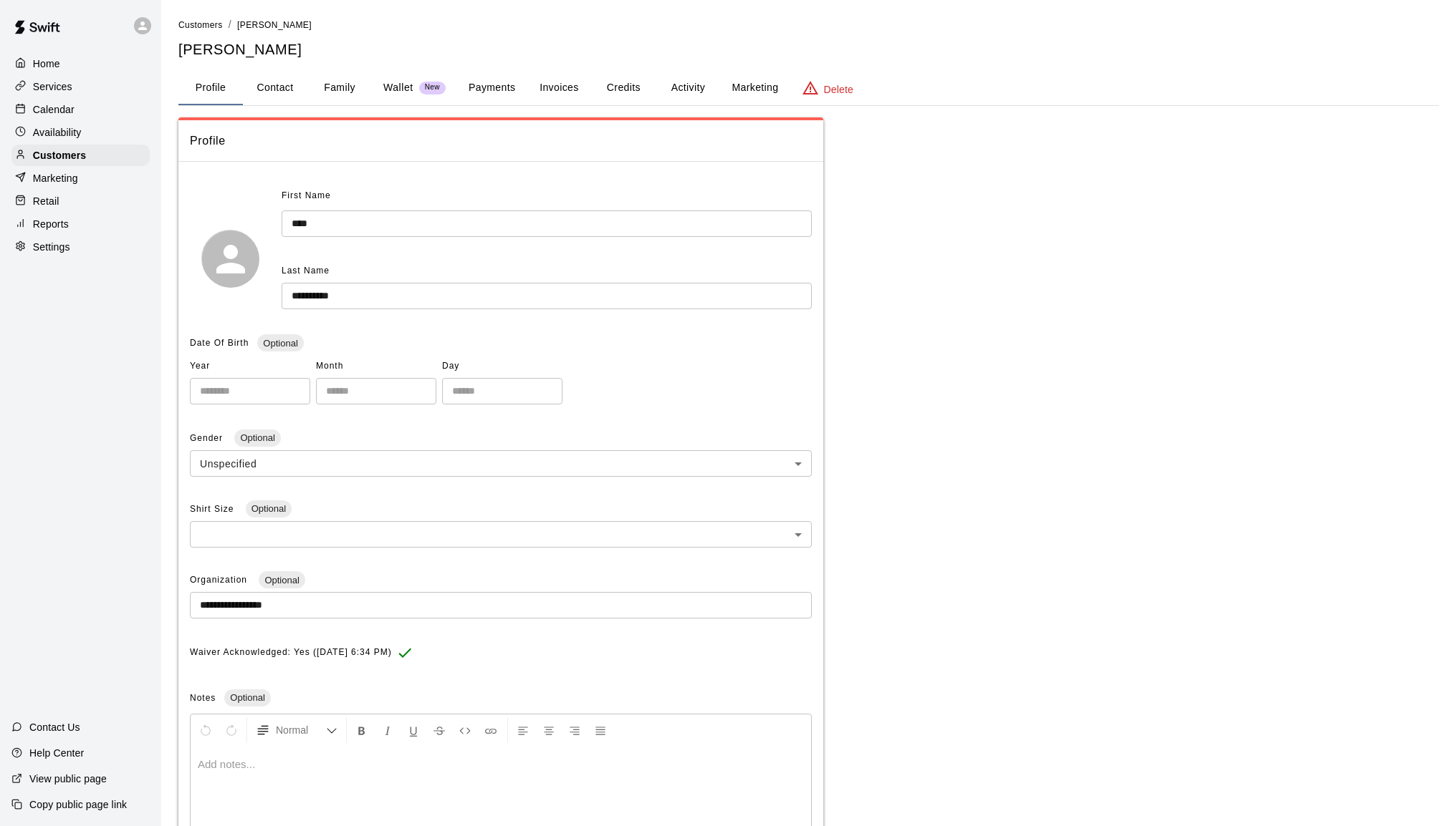
click at [506, 86] on button "Payments" at bounding box center [492, 88] width 70 height 34
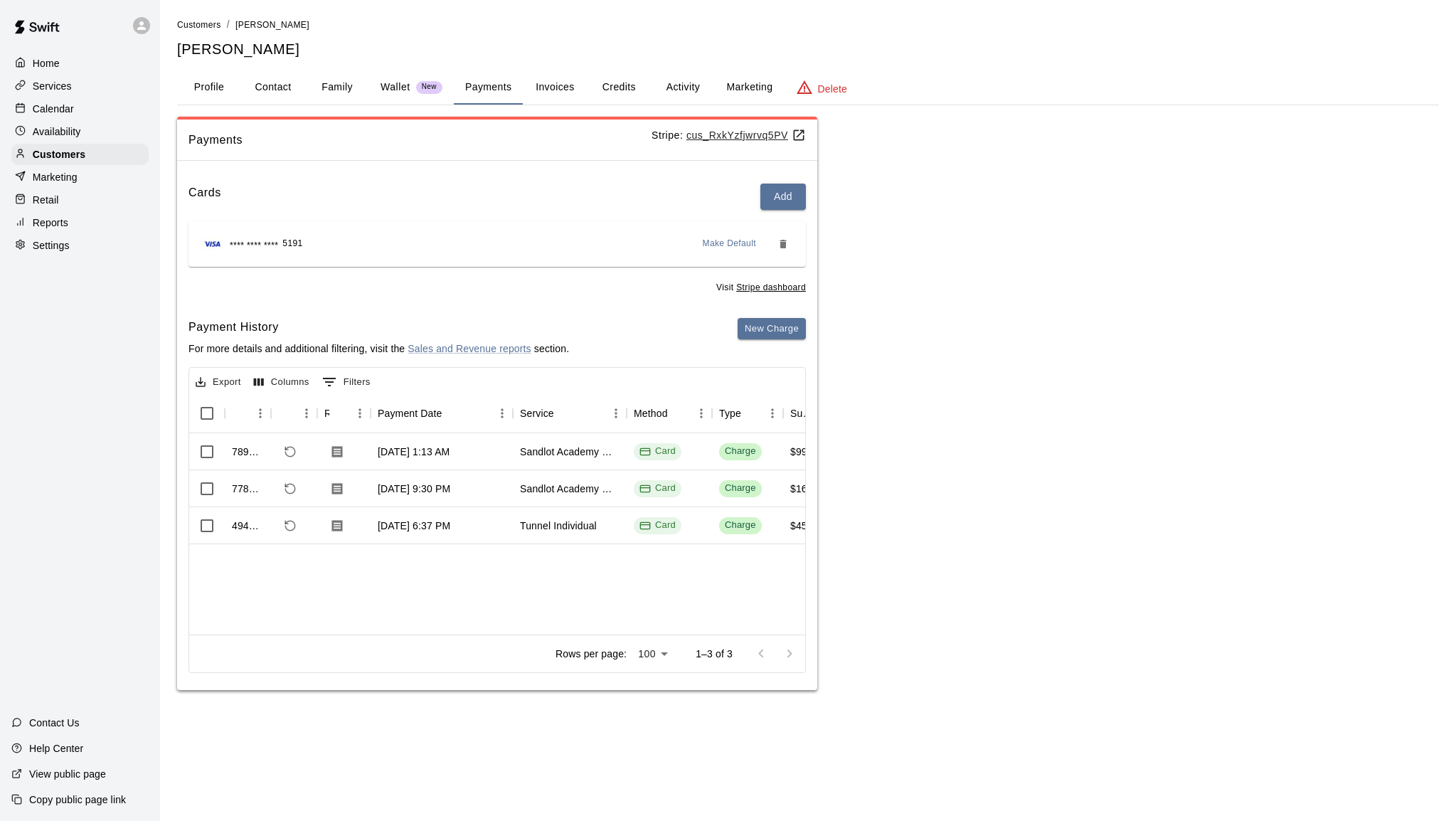
click at [324, 86] on button "Family" at bounding box center [337, 87] width 64 height 34
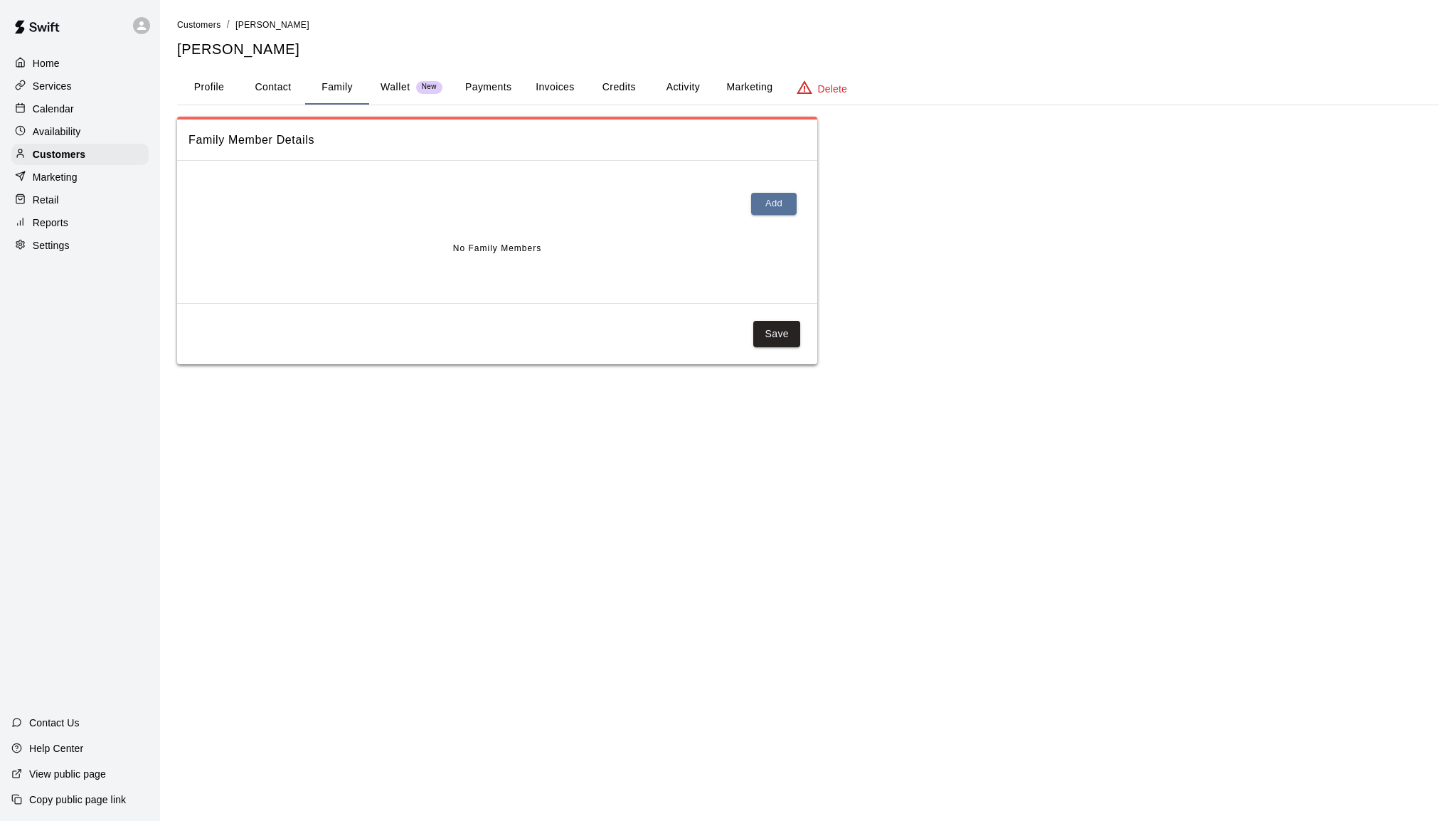
click at [275, 87] on button "Contact" at bounding box center [273, 87] width 64 height 34
select select "**"
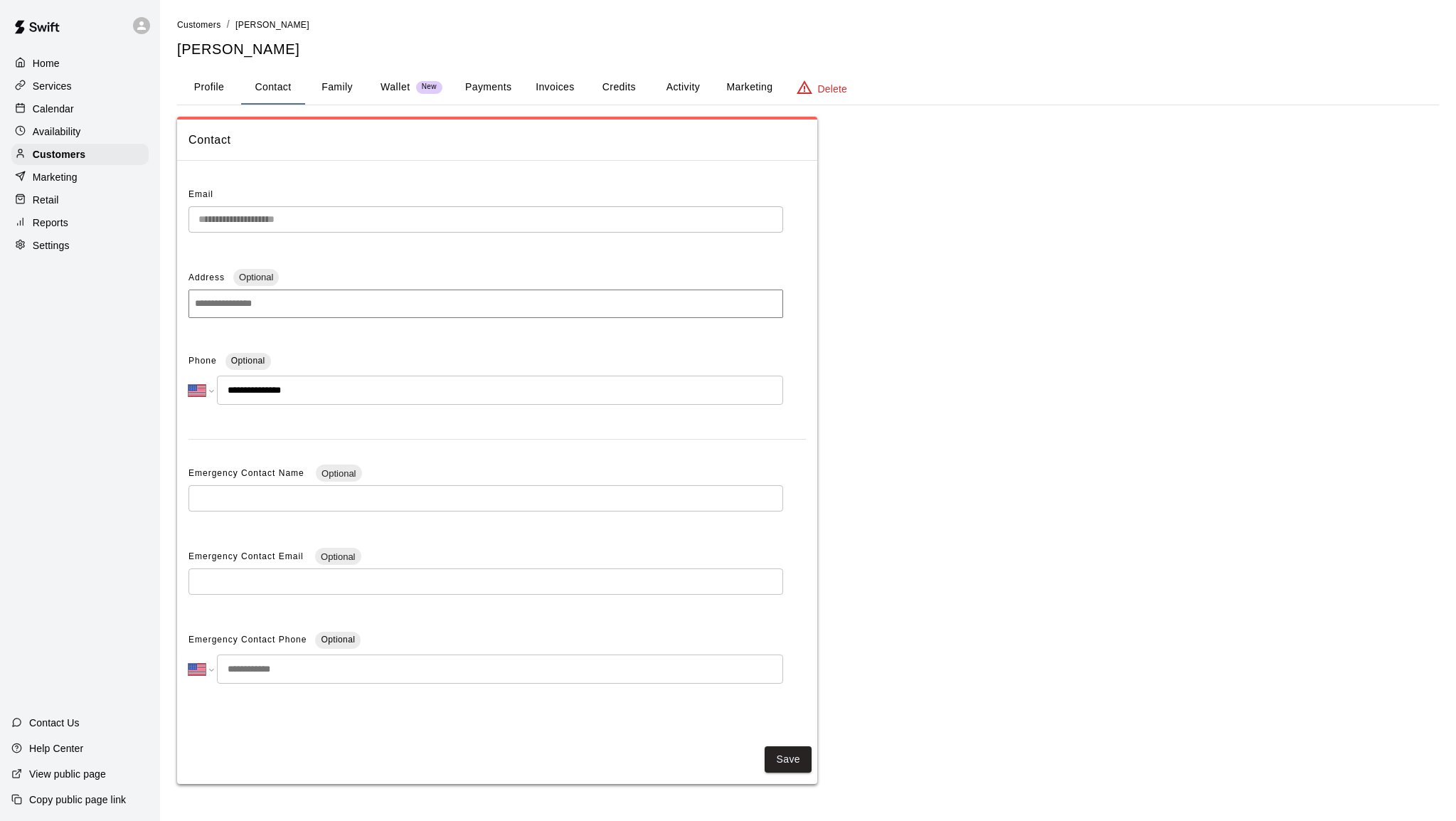
click at [211, 96] on button "Profile" at bounding box center [208, 87] width 64 height 34
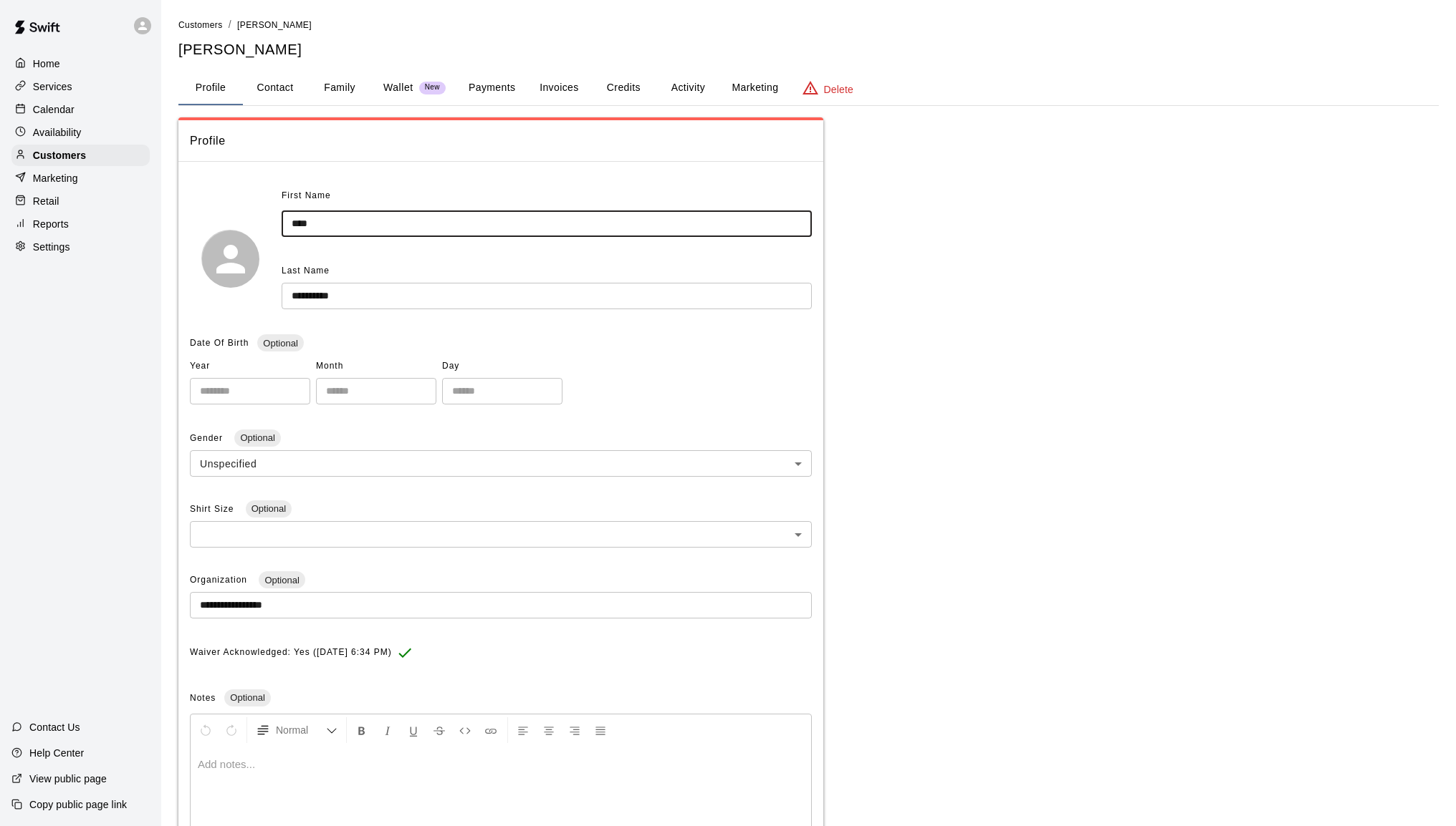
drag, startPoint x: 323, startPoint y: 231, endPoint x: 276, endPoint y: 226, distance: 47.3
click at [278, 226] on div "**********" at bounding box center [501, 258] width 622 height 148
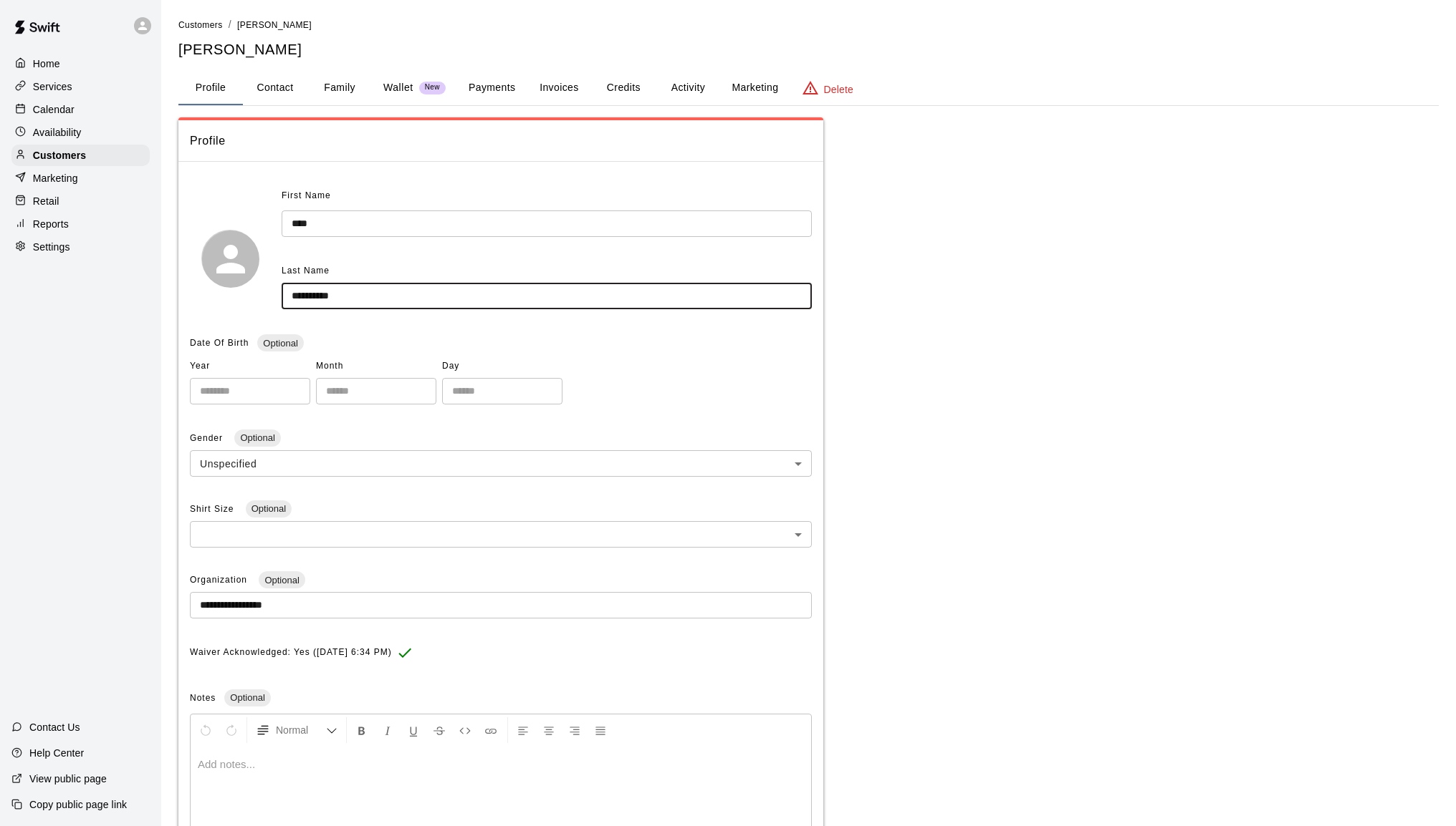
drag, startPoint x: 320, startPoint y: 297, endPoint x: 283, endPoint y: 297, distance: 37.0
click at [283, 297] on input "**********" at bounding box center [547, 296] width 530 height 26
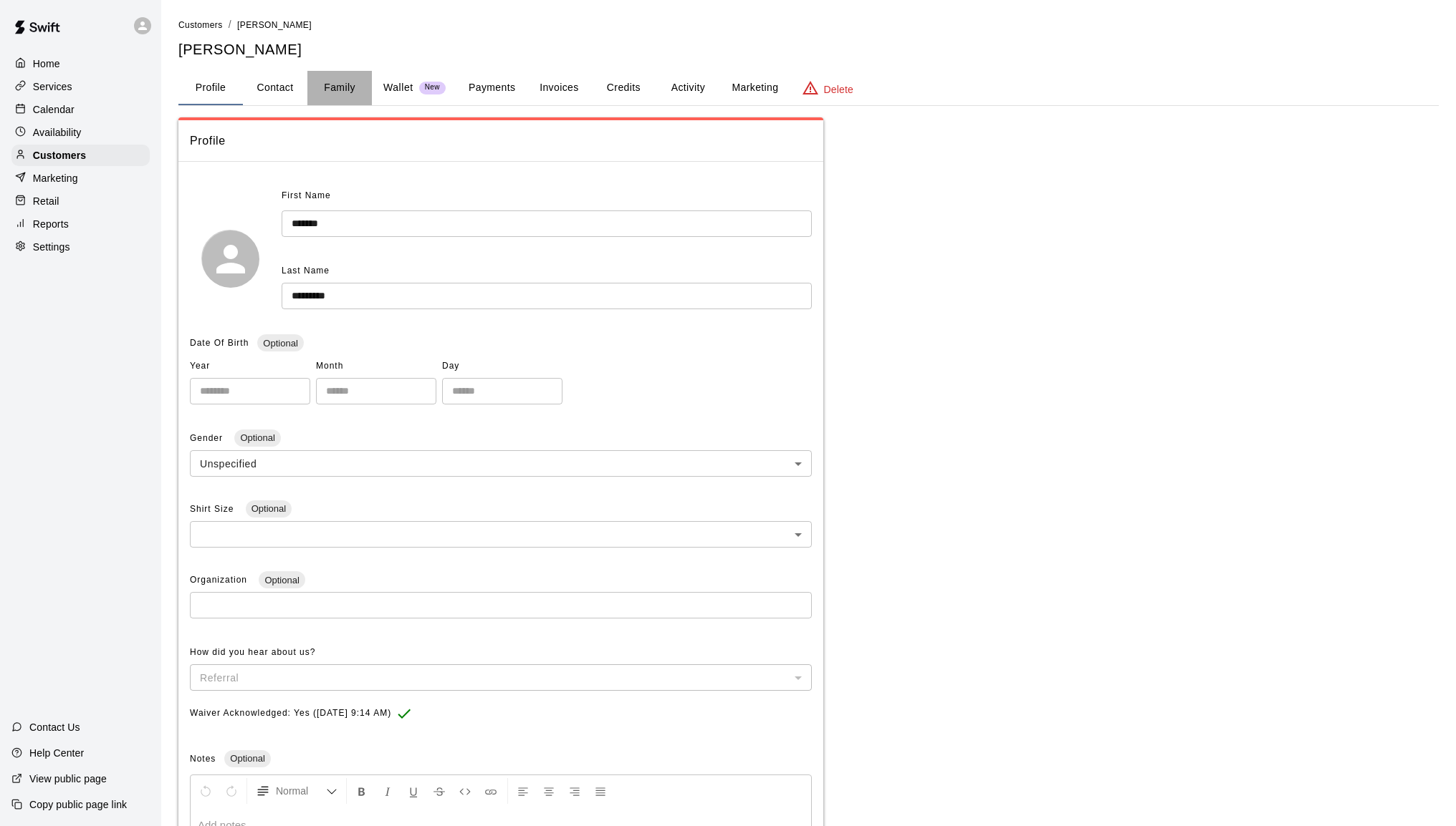
click at [333, 83] on button "Family" at bounding box center [339, 88] width 64 height 34
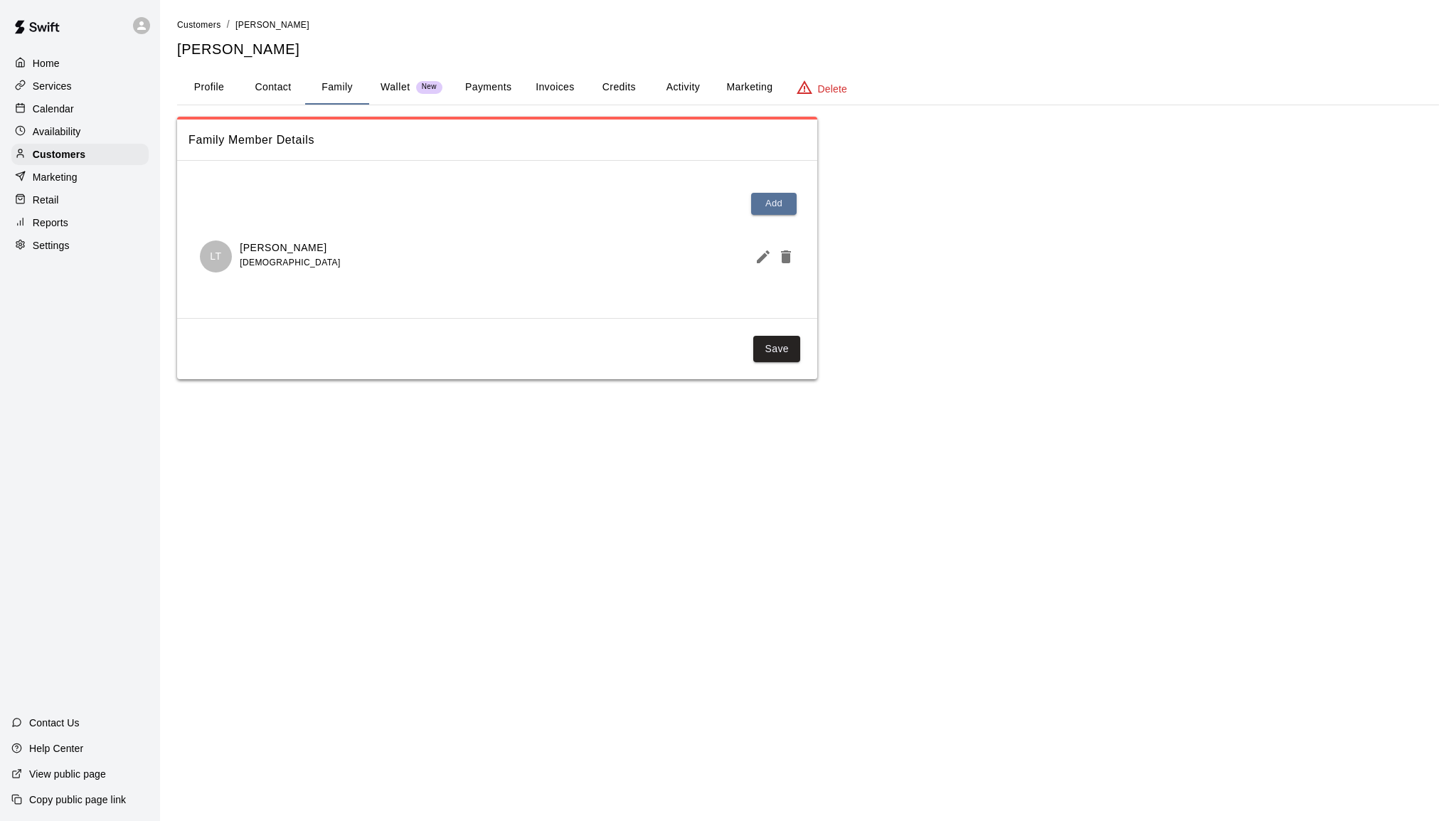
drag, startPoint x: 320, startPoint y: 252, endPoint x: 301, endPoint y: 245, distance: 20.2
click at [240, 248] on div "LT [PERSON_NAME] [DEMOGRAPHIC_DATA]" at bounding box center [497, 257] width 595 height 32
copy p "[PERSON_NAME]"
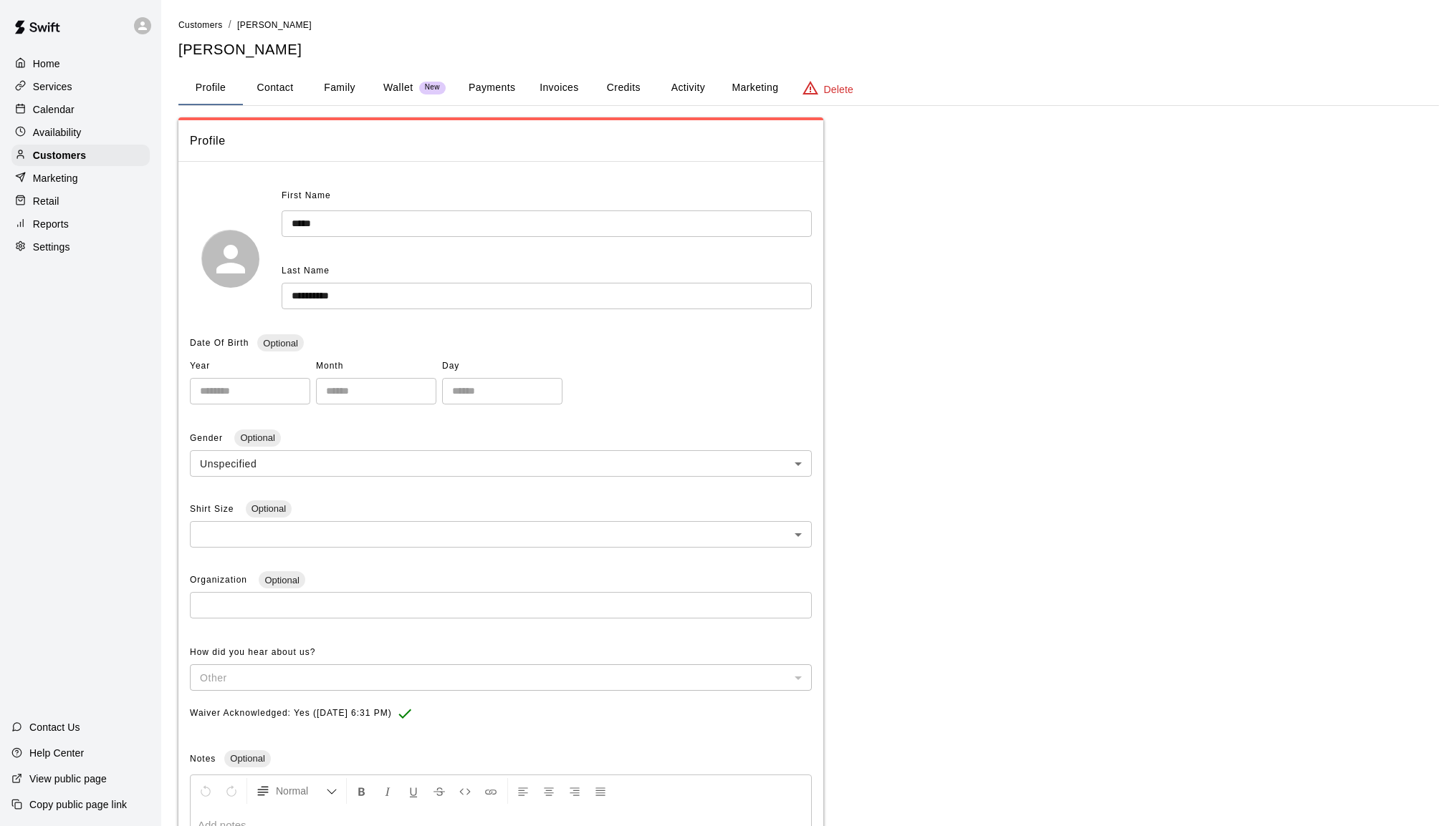
click at [343, 89] on button "Family" at bounding box center [339, 88] width 64 height 34
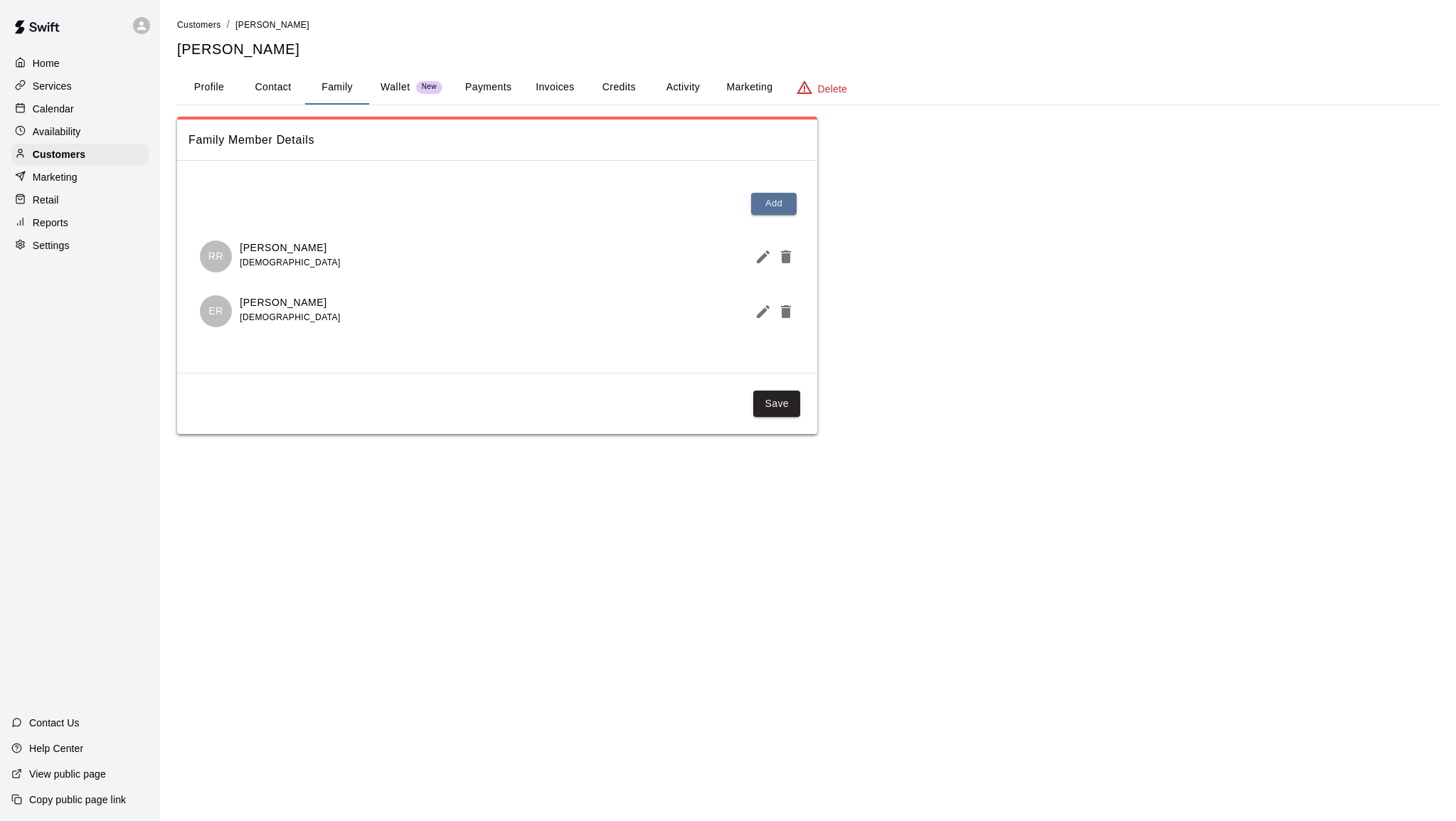
drag, startPoint x: 344, startPoint y: 302, endPoint x: 243, endPoint y: 303, distance: 101.0
click at [243, 303] on div "ER Erickson Rodriguez 13 years old" at bounding box center [497, 311] width 595 height 32
copy p "Erickson Rodriguez"
drag, startPoint x: 340, startPoint y: 250, endPoint x: 241, endPoint y: 251, distance: 99.0
click at [241, 251] on div "RR Ryan Rodriguez 13 years old" at bounding box center [497, 257] width 595 height 32
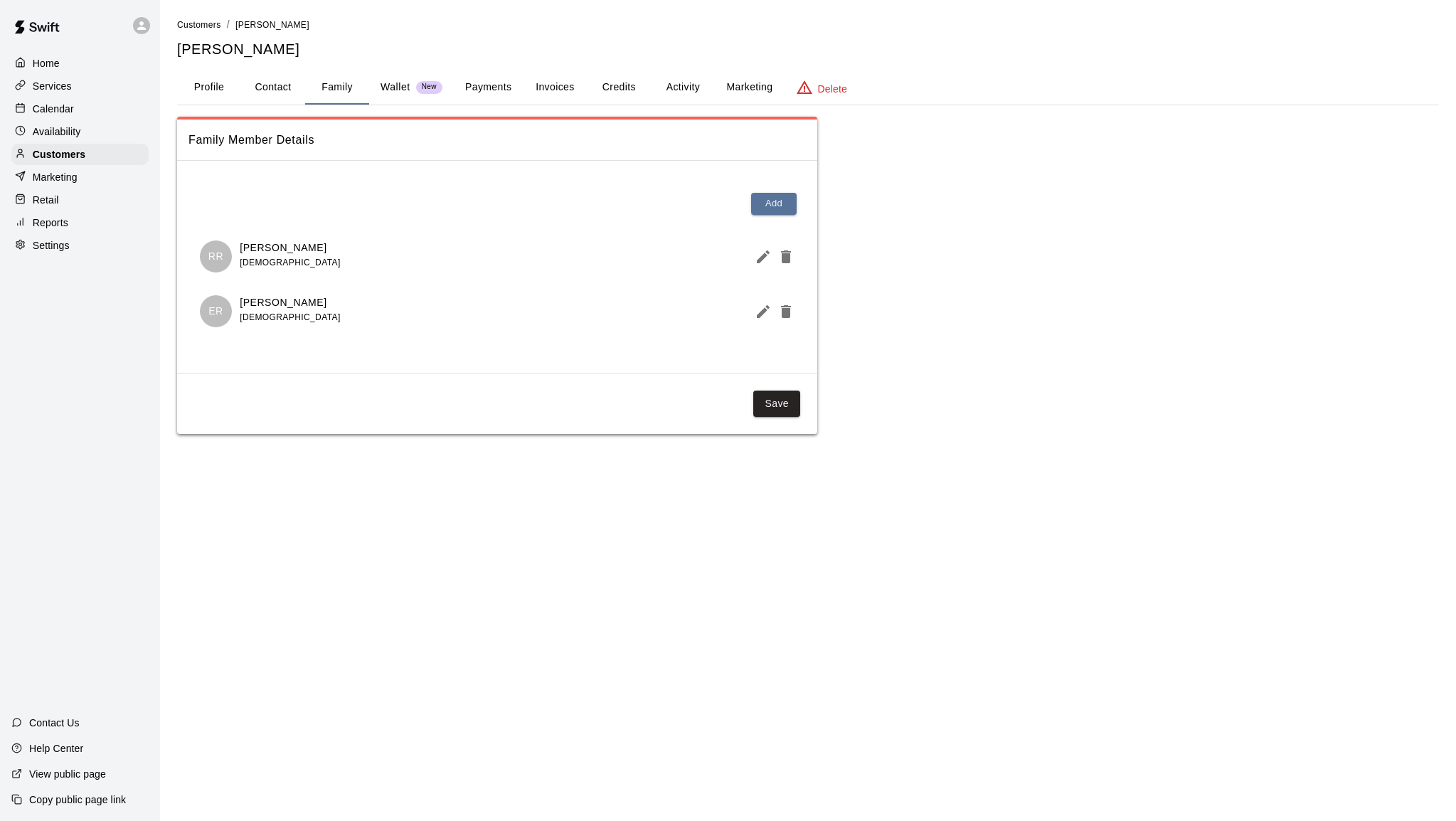
copy p "Ryan Rodriguez"
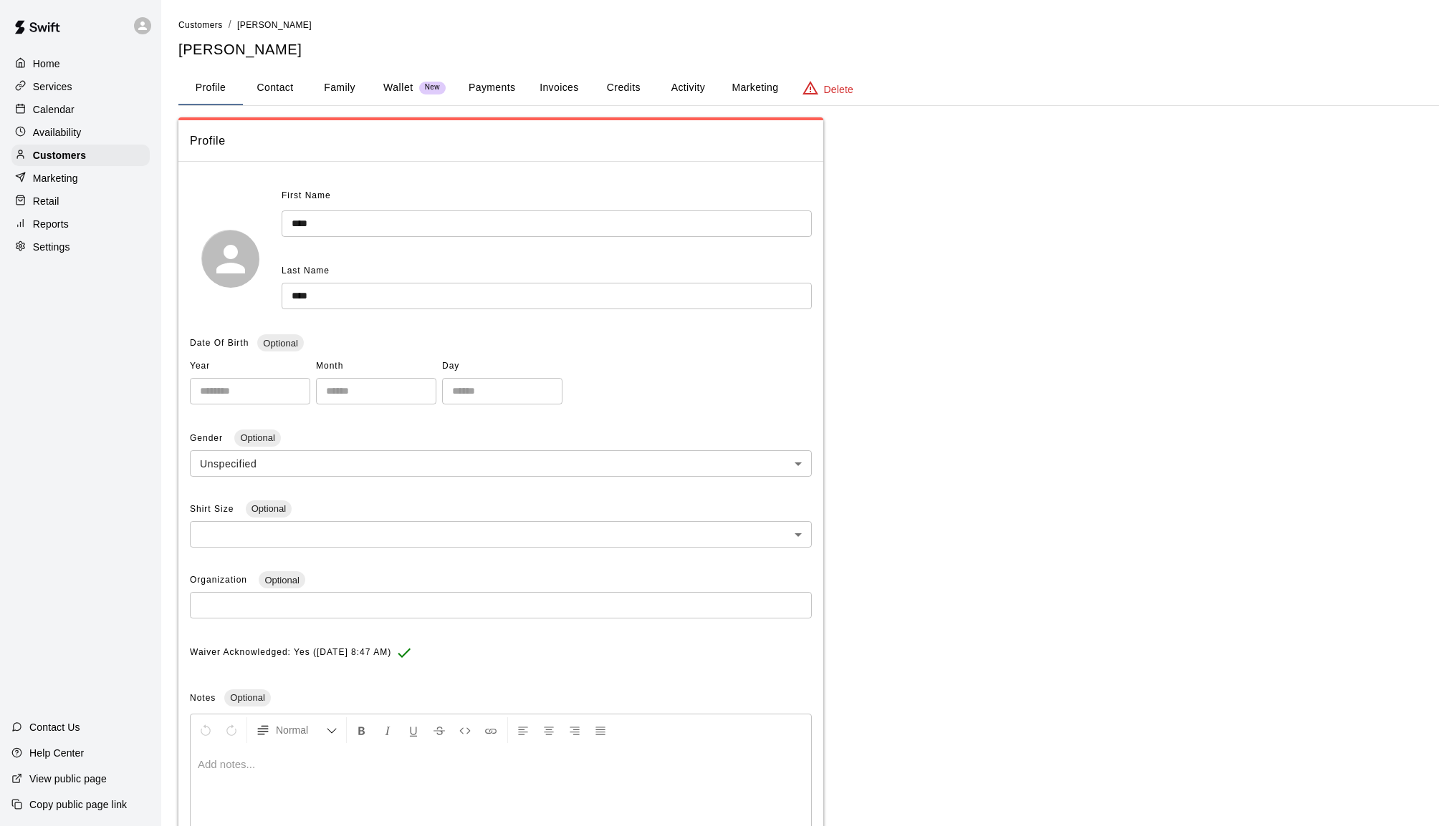
click at [337, 89] on button "Family" at bounding box center [339, 88] width 64 height 34
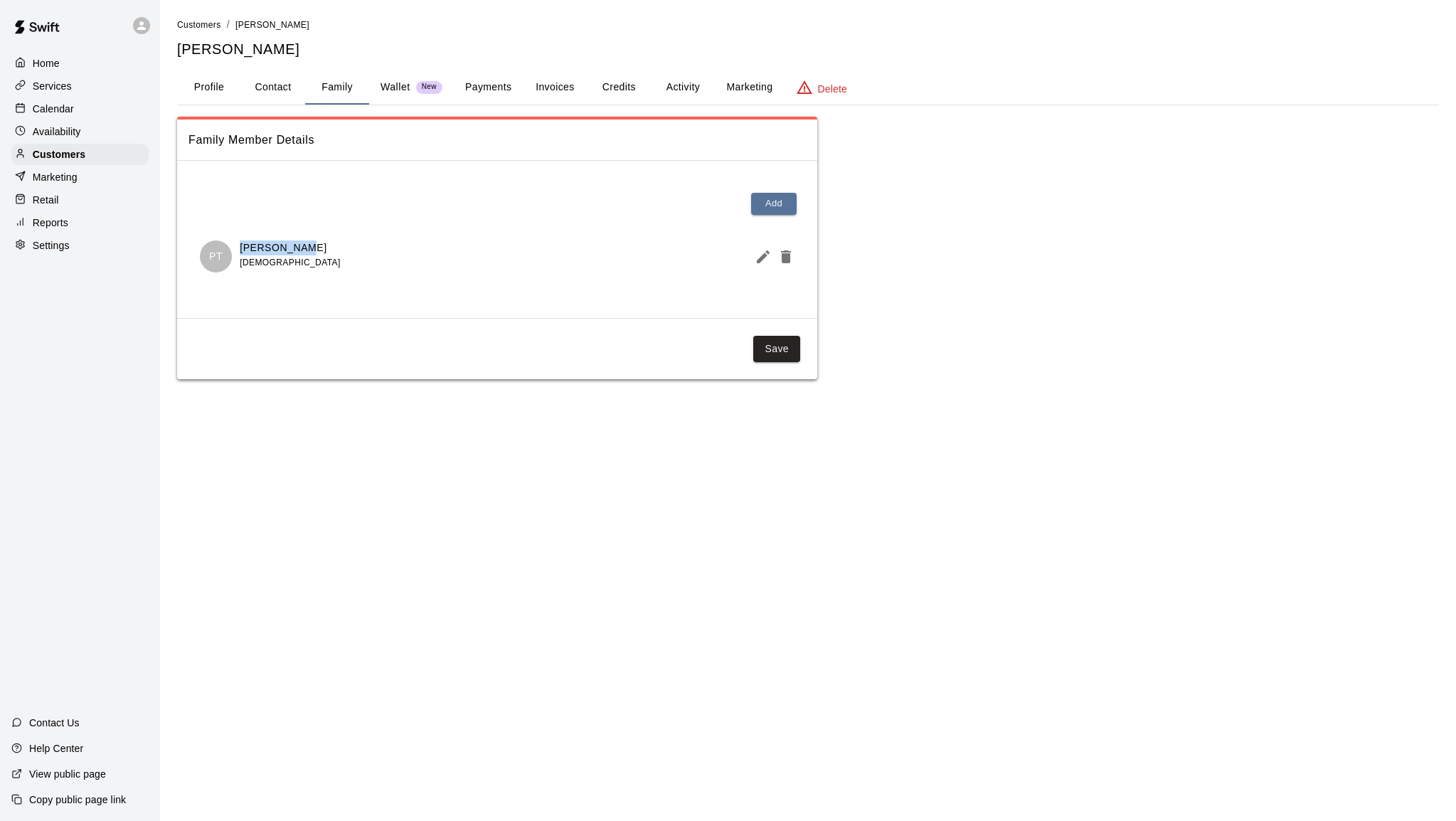
drag, startPoint x: 316, startPoint y: 248, endPoint x: 243, endPoint y: 248, distance: 73.0
click at [243, 248] on div "PT Peyton Tash 13 years old" at bounding box center [497, 257] width 595 height 32
copy p "Peyton Tash"
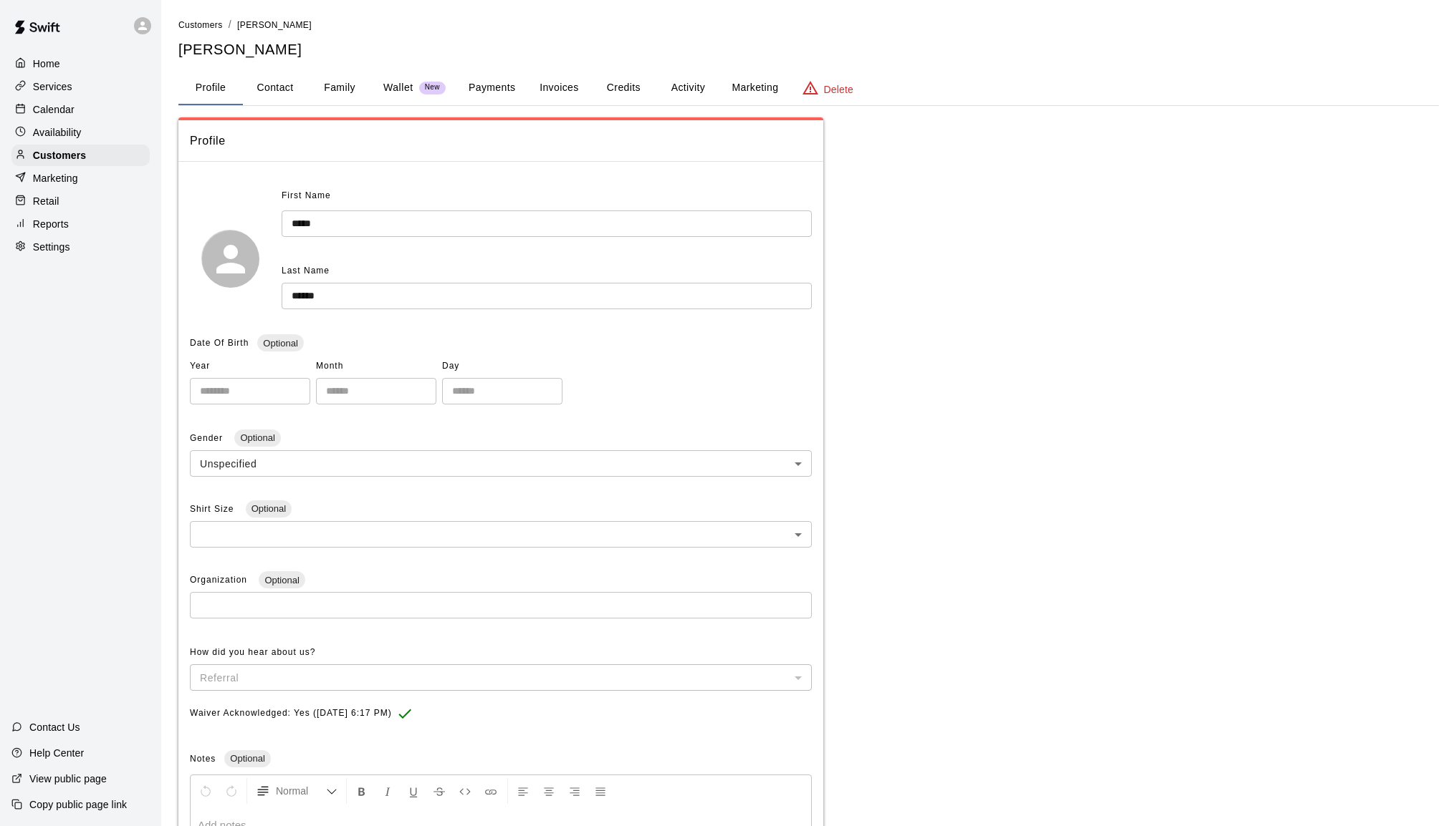
click at [347, 79] on button "Family" at bounding box center [339, 88] width 64 height 34
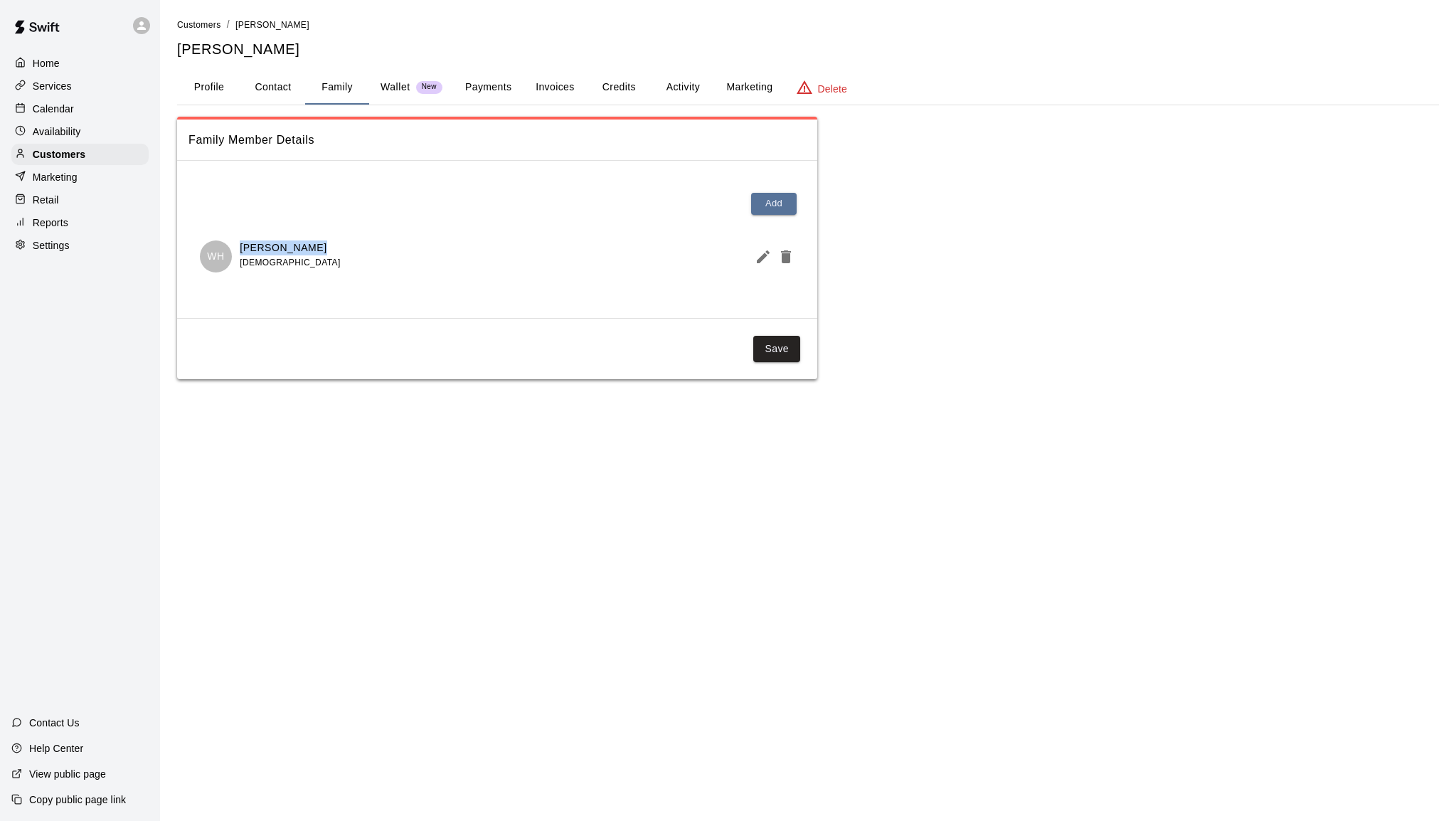
drag, startPoint x: 326, startPoint y: 247, endPoint x: 240, endPoint y: 249, distance: 86.0
click at [240, 249] on div "[PERSON_NAME] [PERSON_NAME] [DEMOGRAPHIC_DATA]" at bounding box center [497, 257] width 595 height 32
copy p "[PERSON_NAME]"
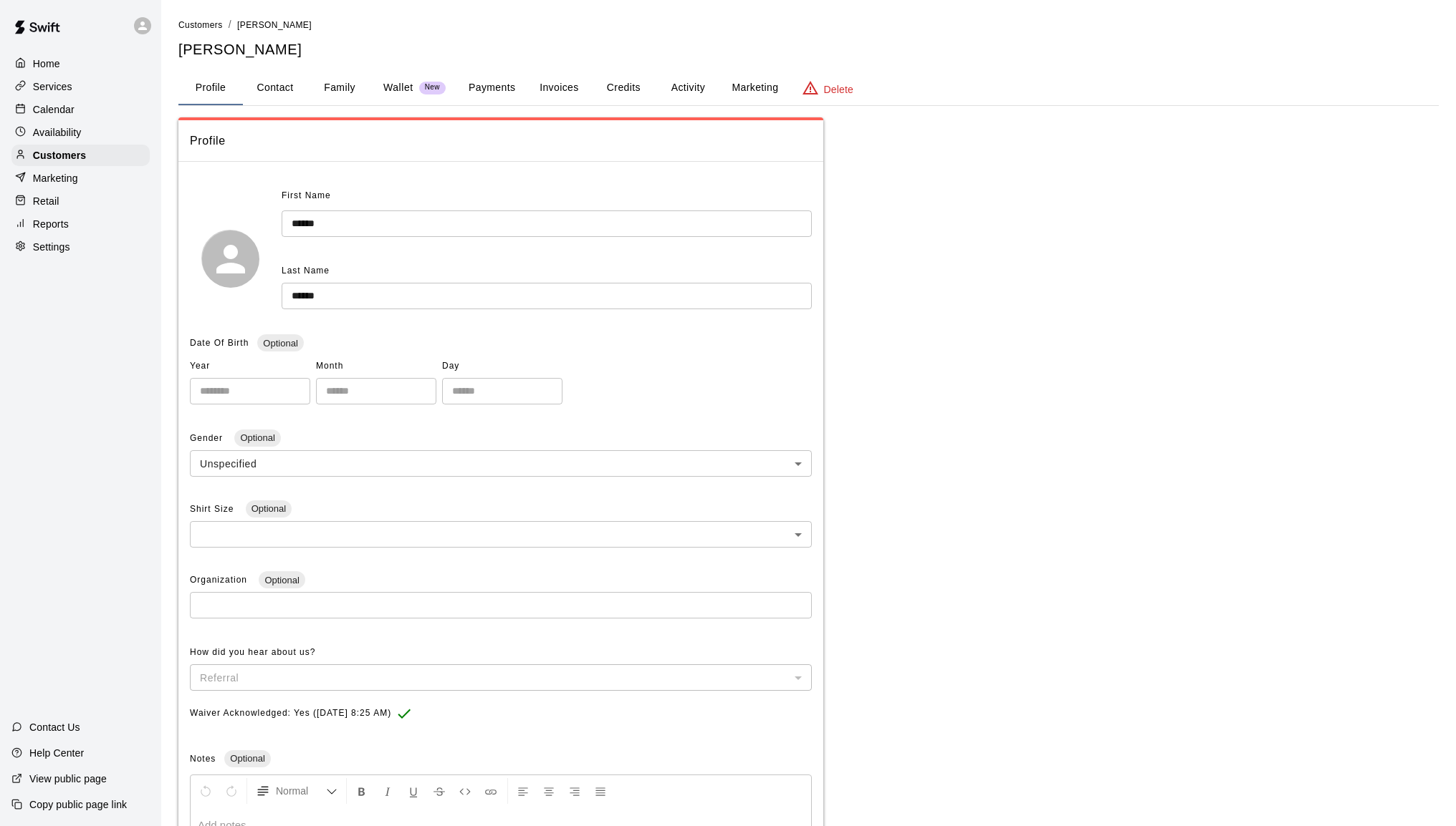
click at [341, 87] on button "Family" at bounding box center [339, 88] width 64 height 34
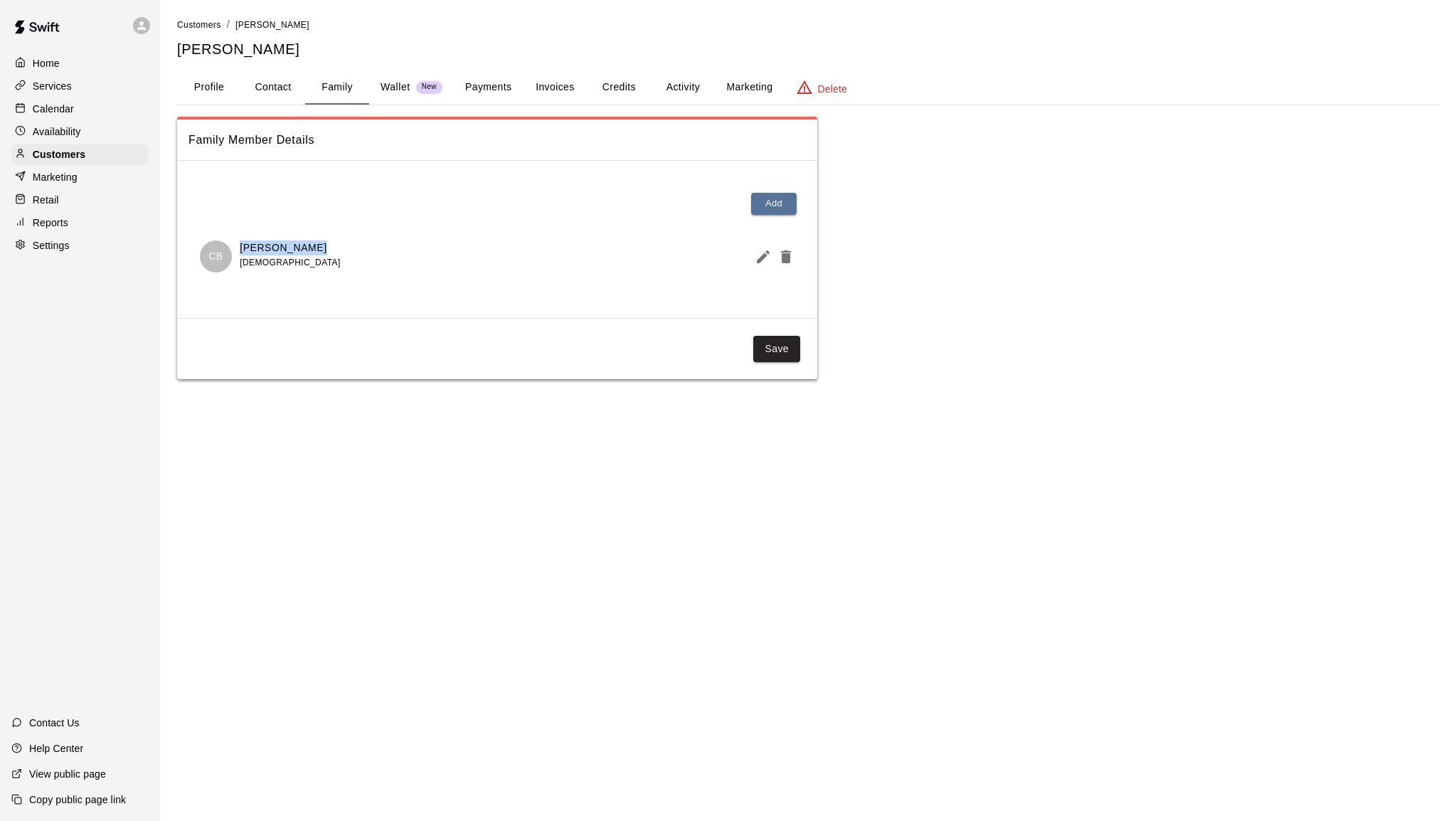
drag, startPoint x: 313, startPoint y: 245, endPoint x: 240, endPoint y: 243, distance: 73.0
click at [240, 243] on div "CB Calvin Bosley 12 years old" at bounding box center [497, 257] width 595 height 32
copy p "Calvin Bosley"
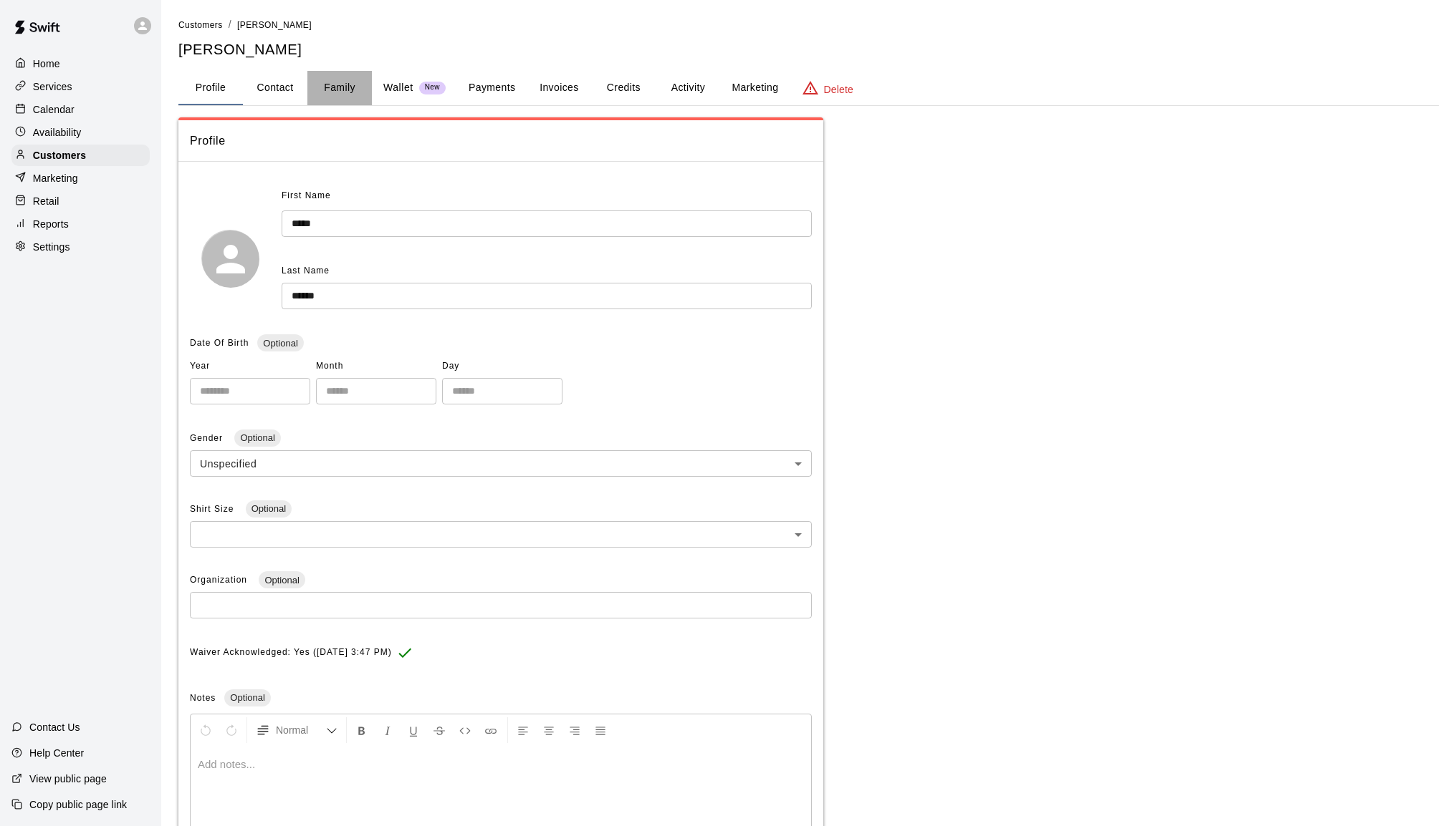
click at [330, 82] on button "Family" at bounding box center [339, 88] width 64 height 34
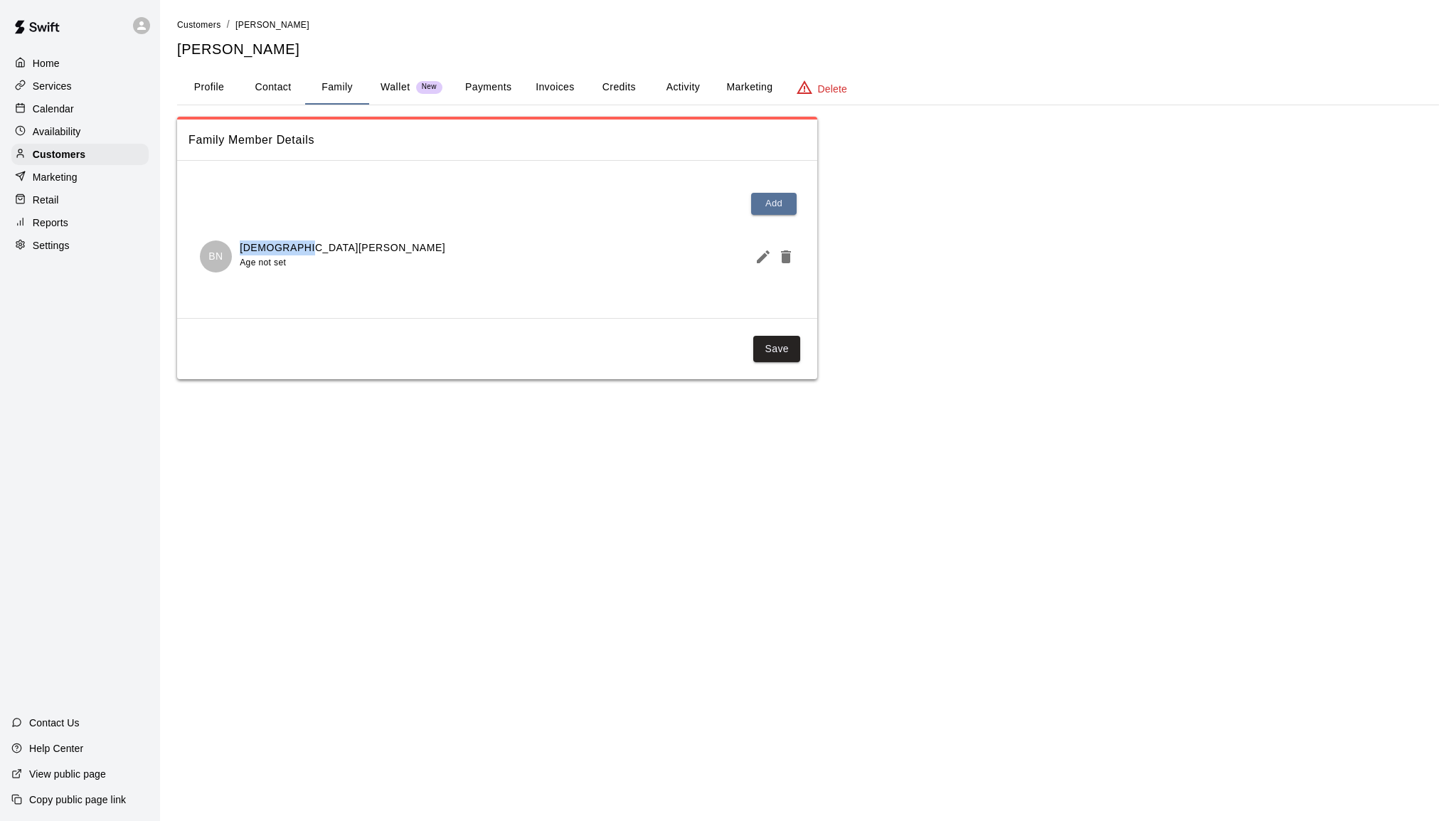
drag, startPoint x: 311, startPoint y: 251, endPoint x: 242, endPoint y: 245, distance: 69.3
click at [242, 245] on div "BN Brahm Nolan Age not set" at bounding box center [497, 257] width 595 height 32
copy p "Brahm Nolan"
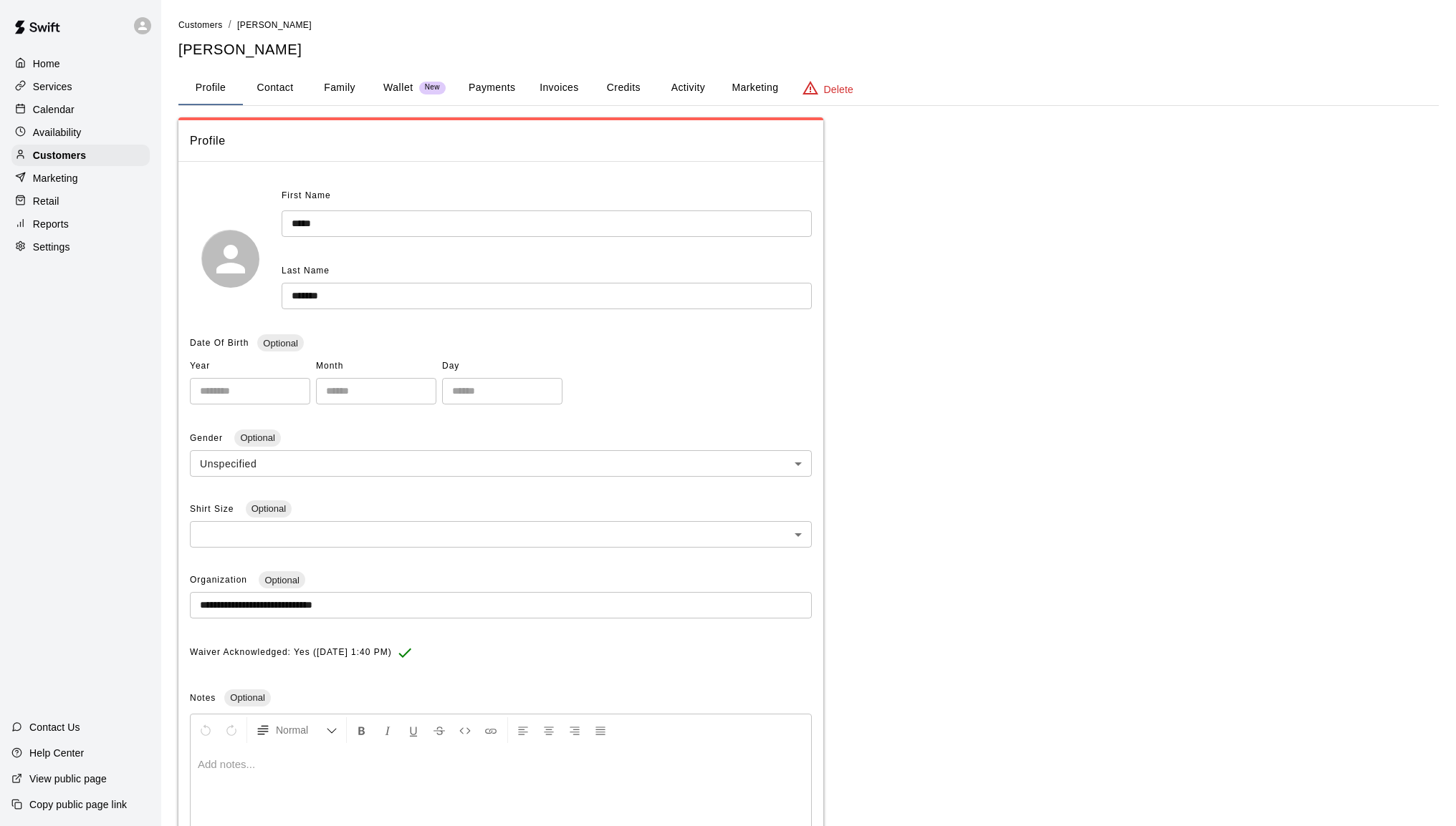
click at [339, 87] on button "Family" at bounding box center [339, 88] width 64 height 34
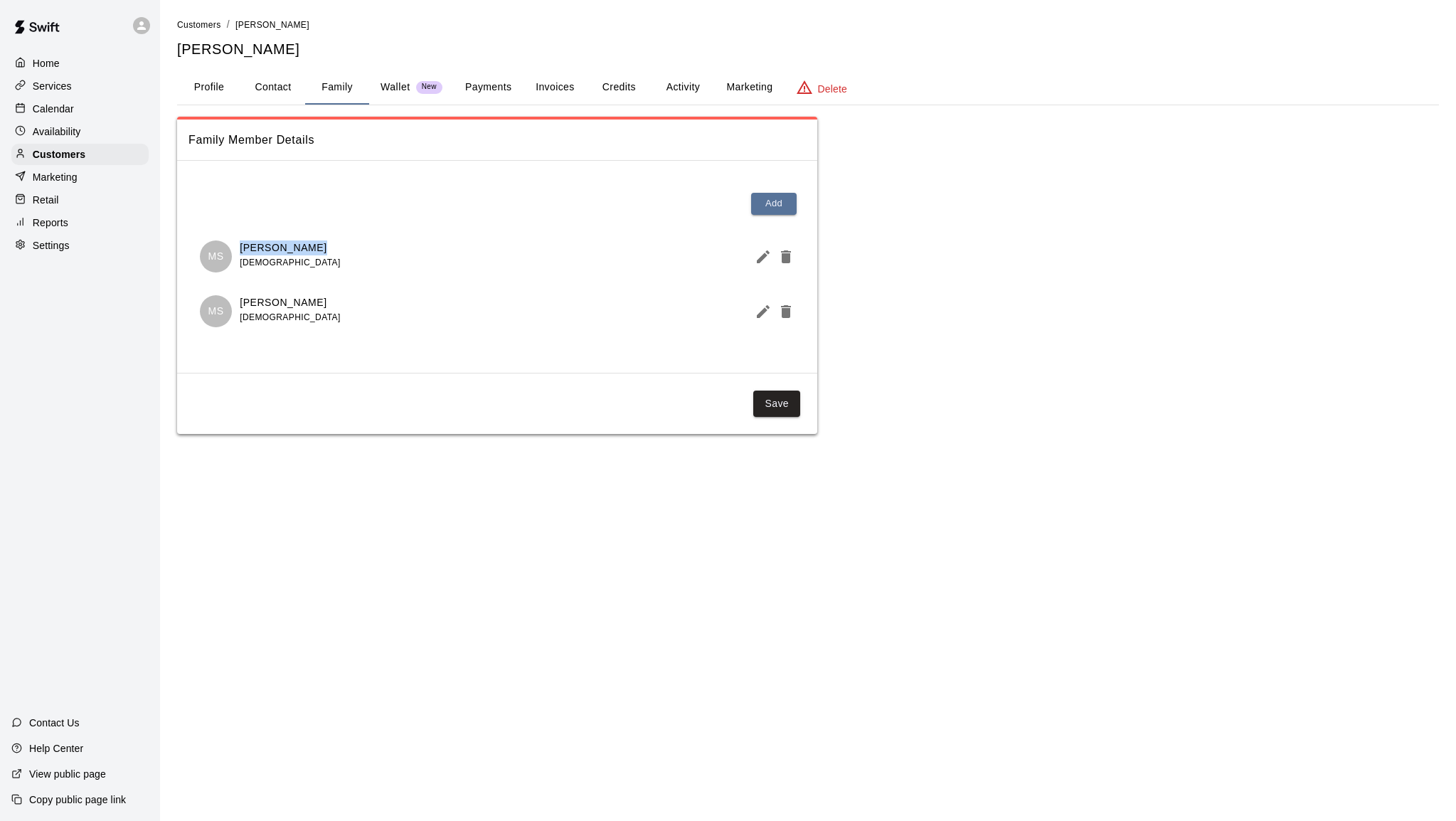
drag, startPoint x: 305, startPoint y: 251, endPoint x: 247, endPoint y: 248, distance: 58.1
click at [241, 248] on div "[PERSON_NAME] [PERSON_NAME] [DEMOGRAPHIC_DATA]" at bounding box center [497, 257] width 595 height 32
copy p "[PERSON_NAME]"
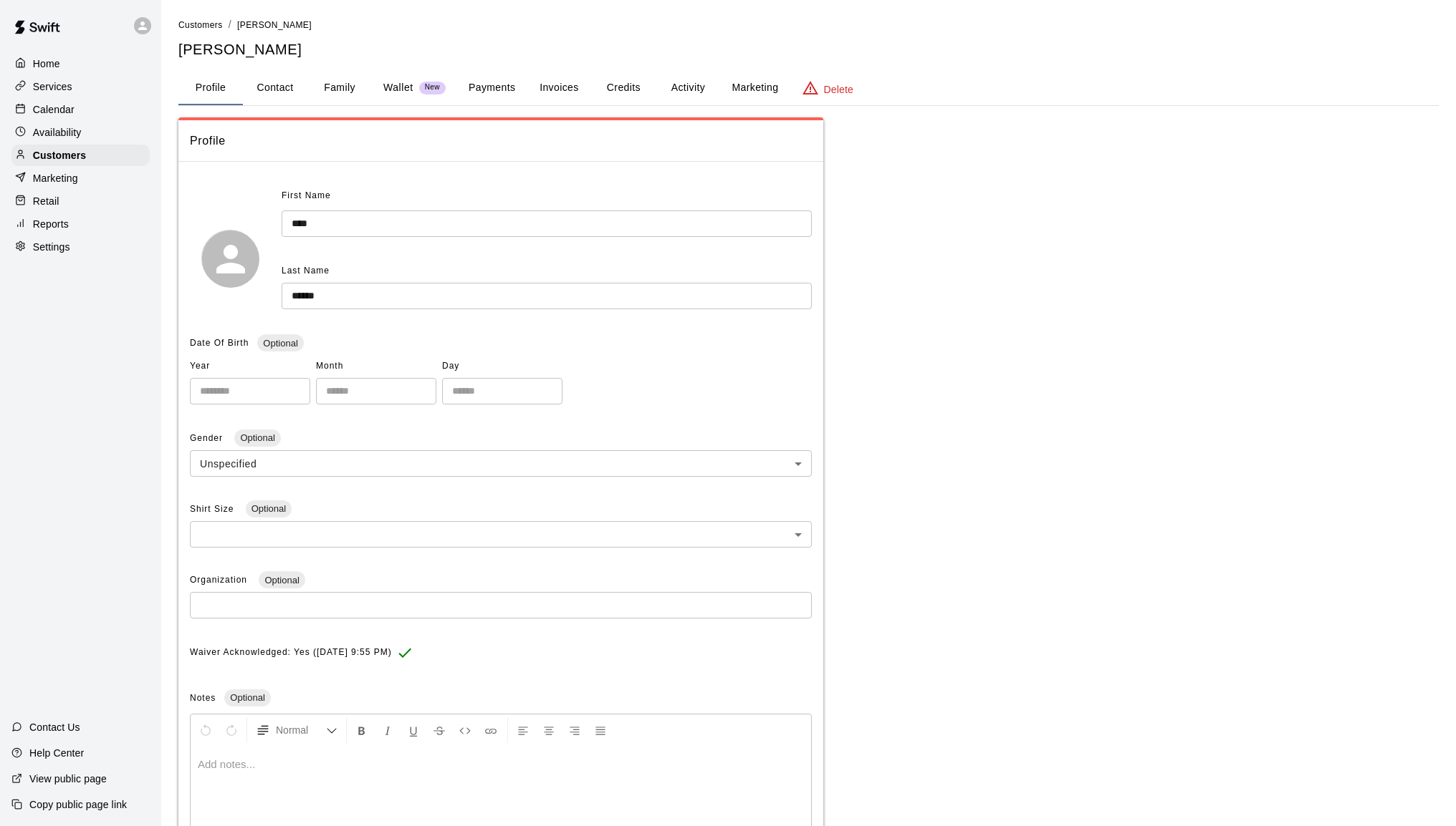
click at [337, 69] on div "**********" at bounding box center [808, 471] width 1260 height 908
click at [337, 82] on button "Family" at bounding box center [339, 88] width 64 height 34
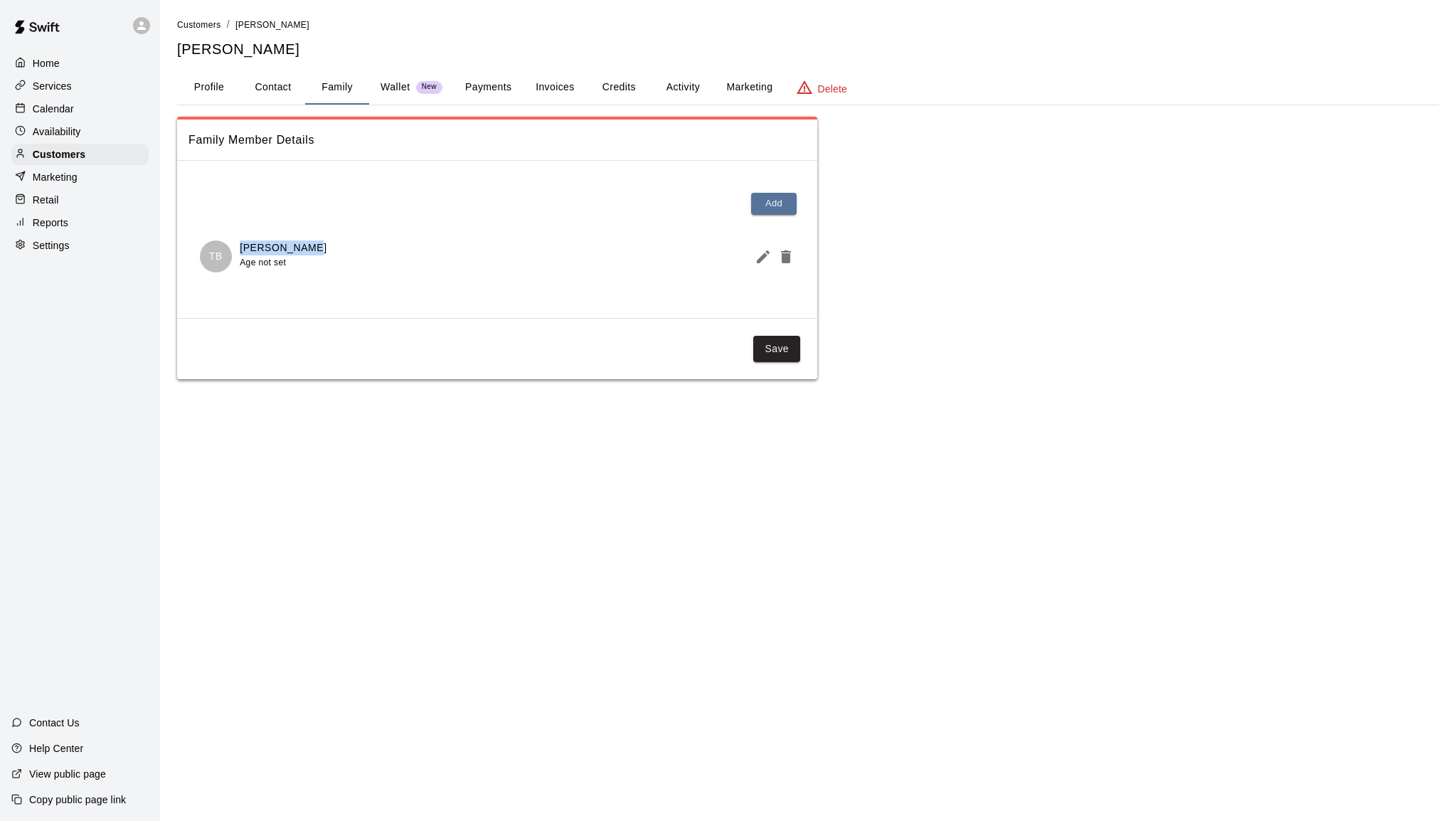
drag, startPoint x: 312, startPoint y: 248, endPoint x: 242, endPoint y: 246, distance: 70.0
click at [242, 246] on div "TB [PERSON_NAME] Age not set" at bounding box center [497, 257] width 595 height 32
copy p "[PERSON_NAME]"
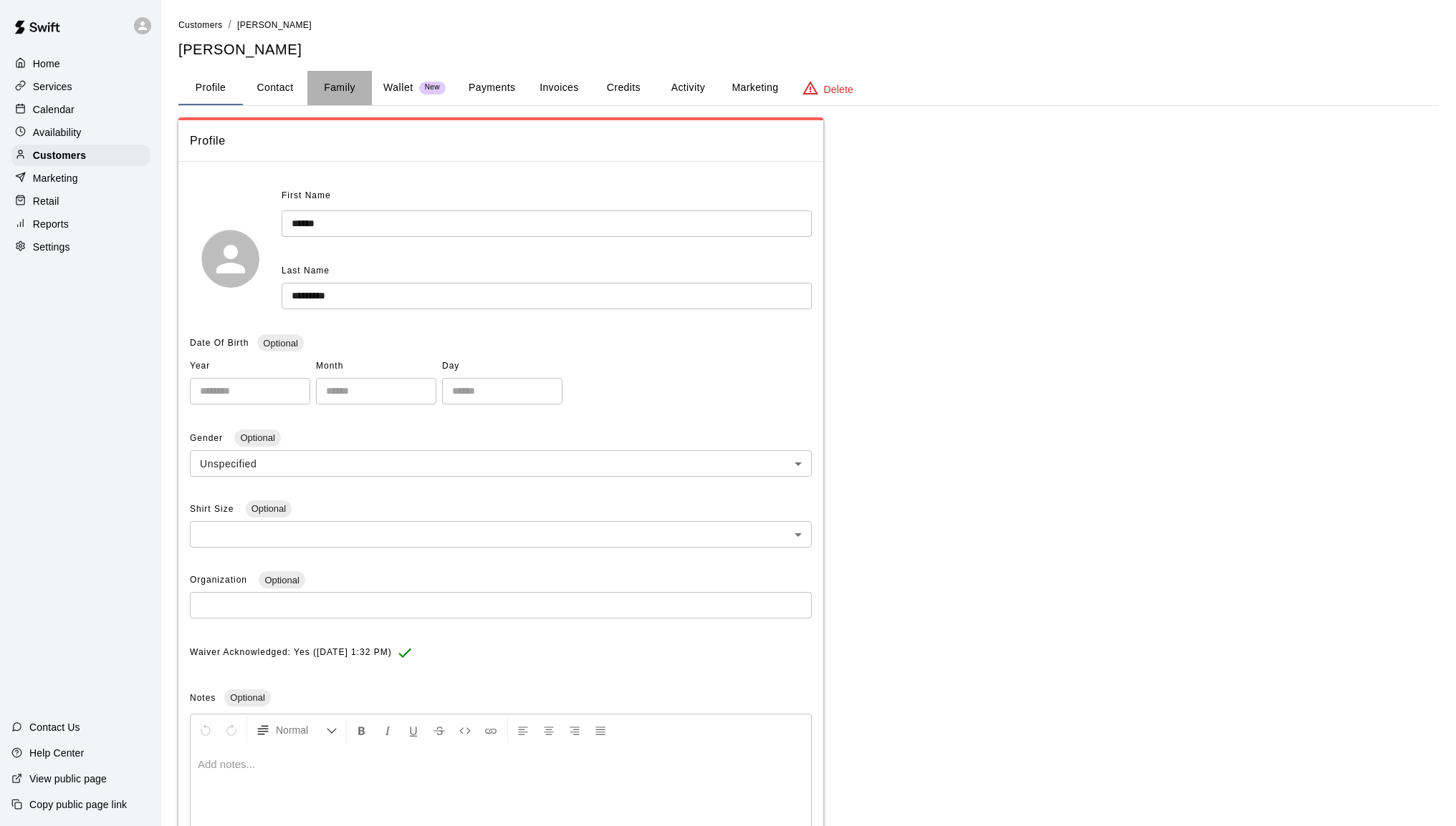
click at [342, 82] on button "Family" at bounding box center [339, 88] width 64 height 34
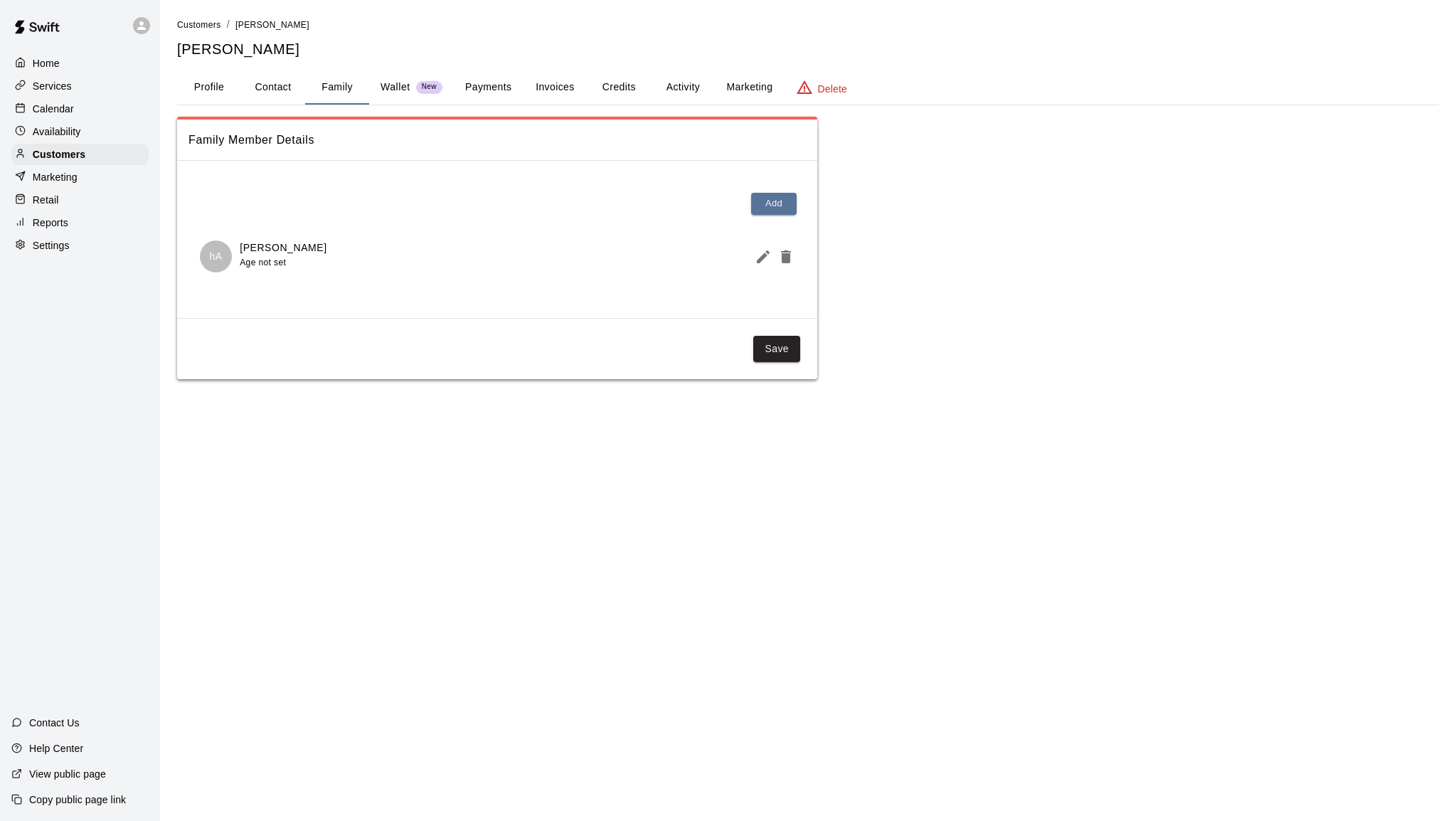
drag, startPoint x: 322, startPoint y: 246, endPoint x: 242, endPoint y: 242, distance: 80.1
click at [240, 244] on div "hA henry Androvich Age not set" at bounding box center [497, 257] width 595 height 32
copy p "henry Androvich"
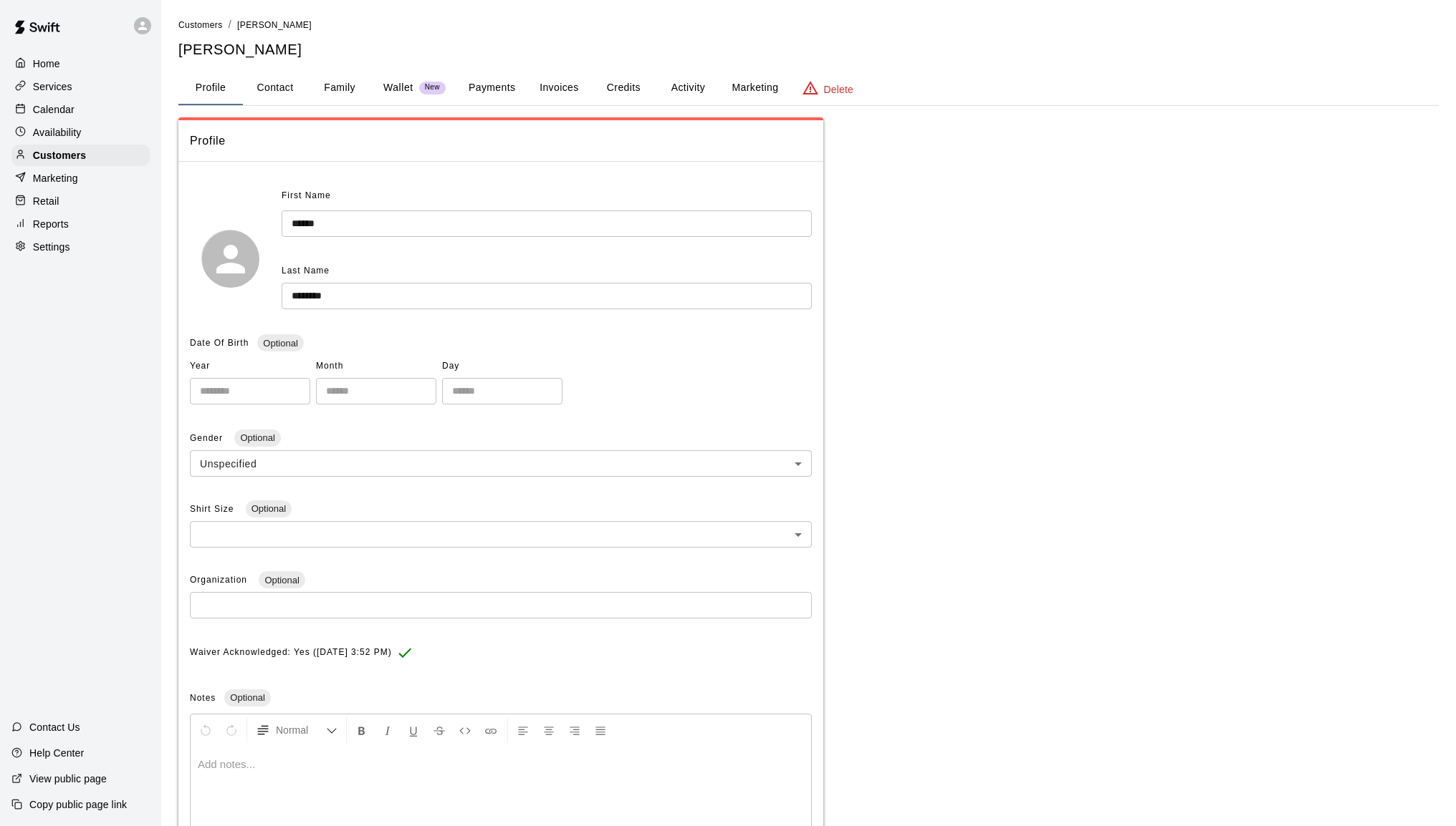
click at [353, 84] on button "Family" at bounding box center [339, 88] width 64 height 34
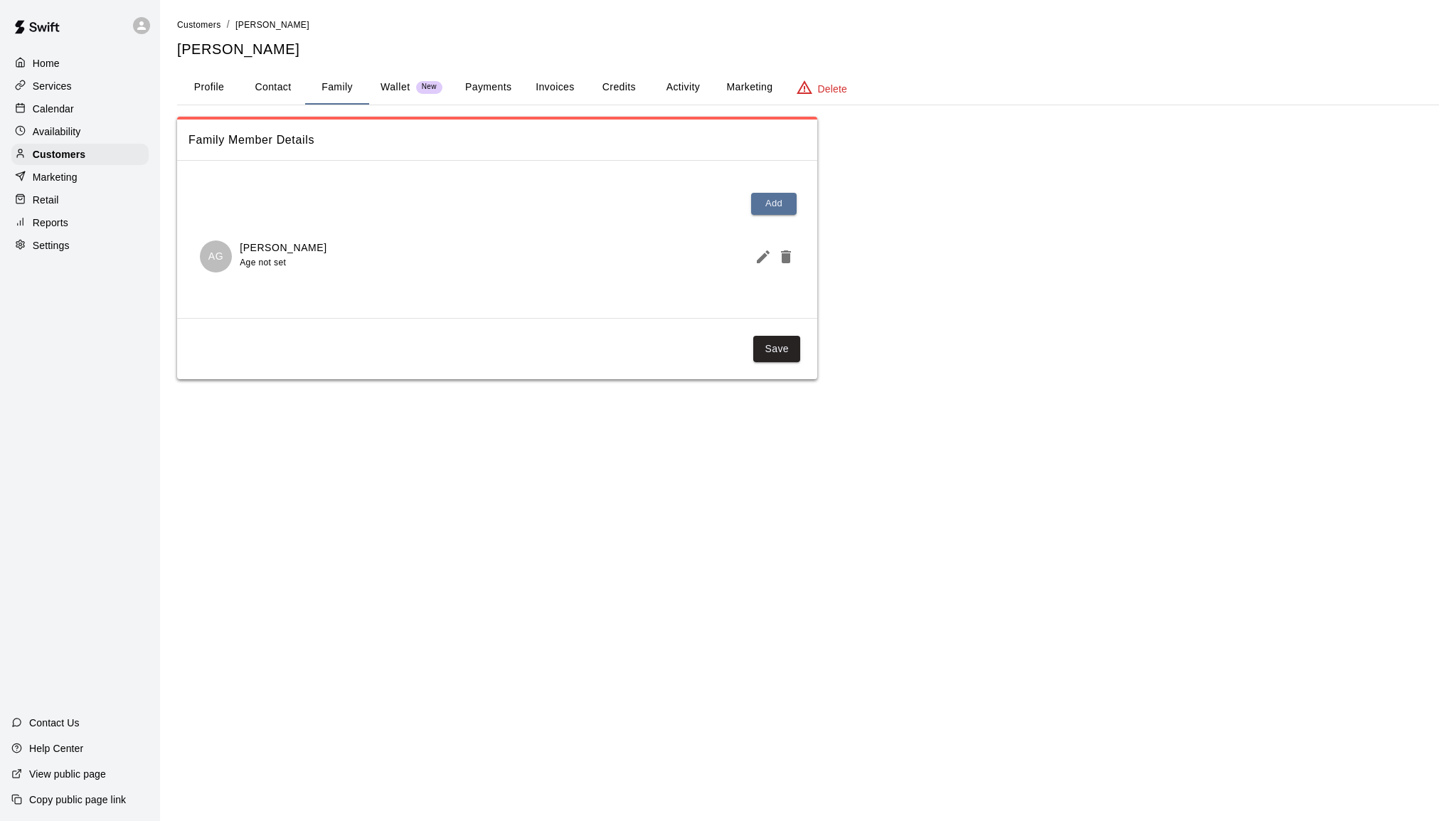
drag, startPoint x: 333, startPoint y: 251, endPoint x: 242, endPoint y: 248, distance: 91.0
click at [242, 248] on div "AG [PERSON_NAME] Age not set" at bounding box center [497, 257] width 595 height 32
copy p "[PERSON_NAME]"
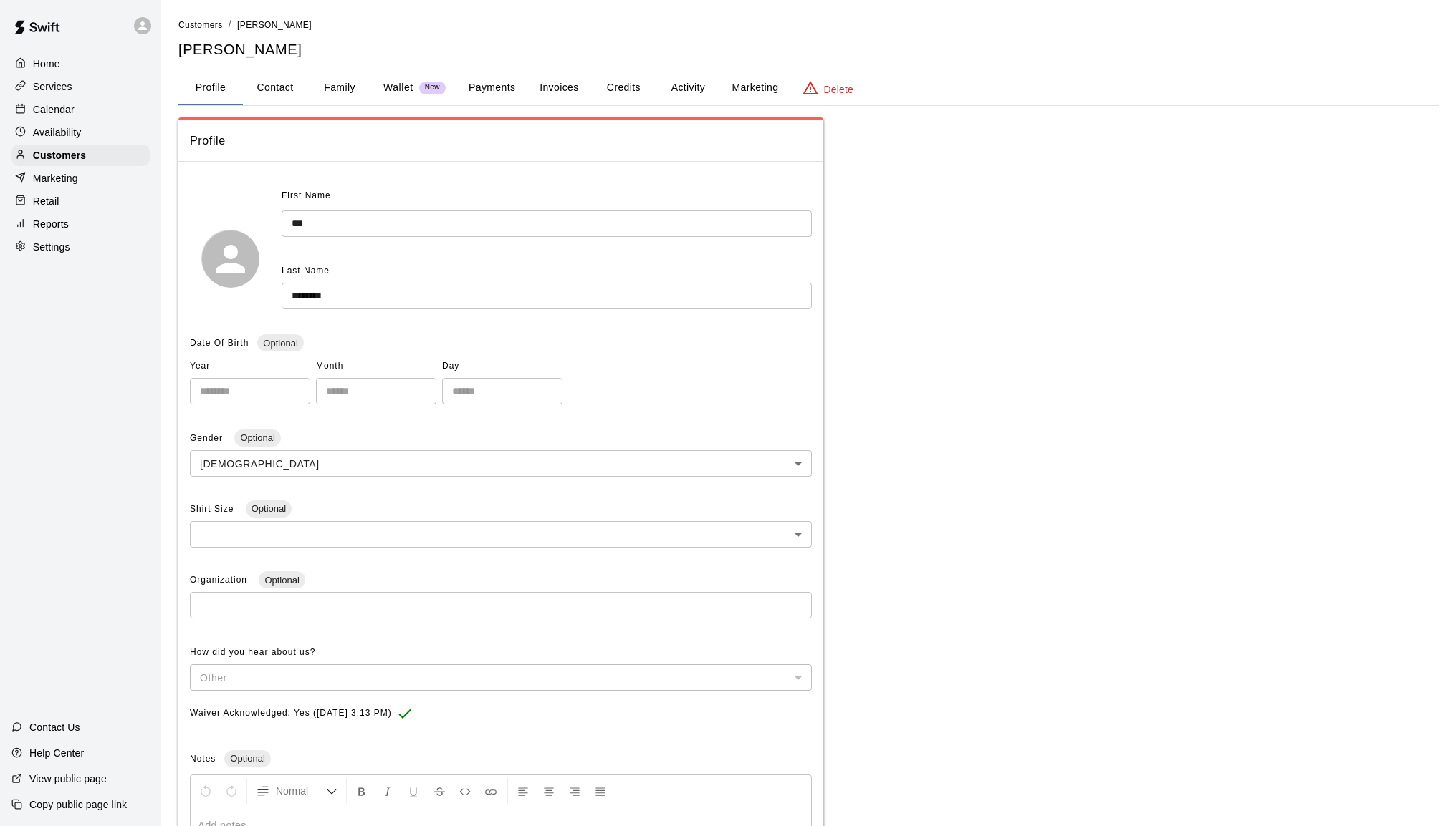
click at [345, 87] on button "Family" at bounding box center [339, 88] width 64 height 34
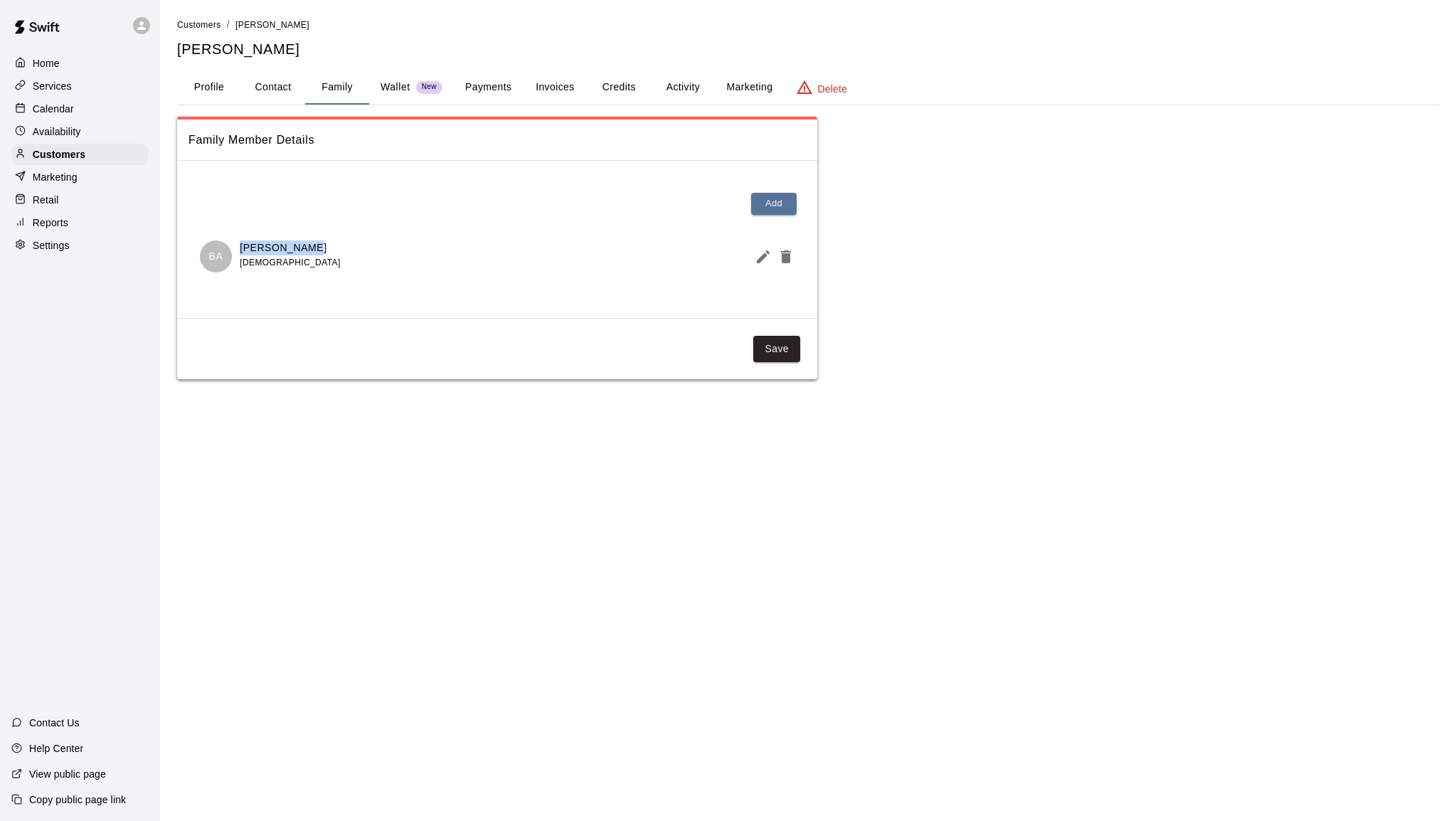
drag, startPoint x: 305, startPoint y: 248, endPoint x: 239, endPoint y: 251, distance: 66.1
click at [240, 251] on div "[PERSON_NAME] [DEMOGRAPHIC_DATA]" at bounding box center [497, 257] width 595 height 32
copy p "[PERSON_NAME]"
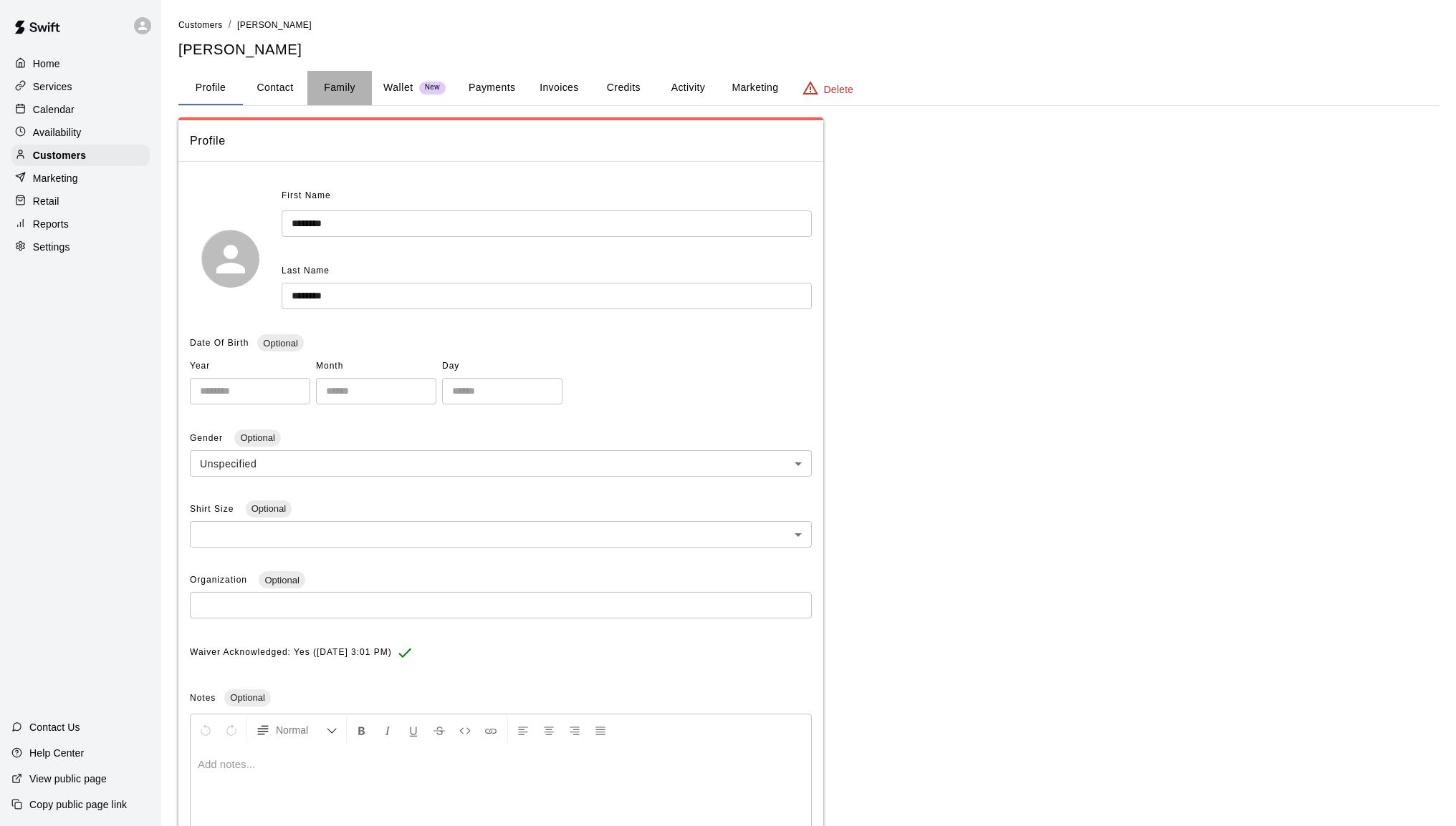
click at [339, 89] on button "Family" at bounding box center [339, 88] width 64 height 34
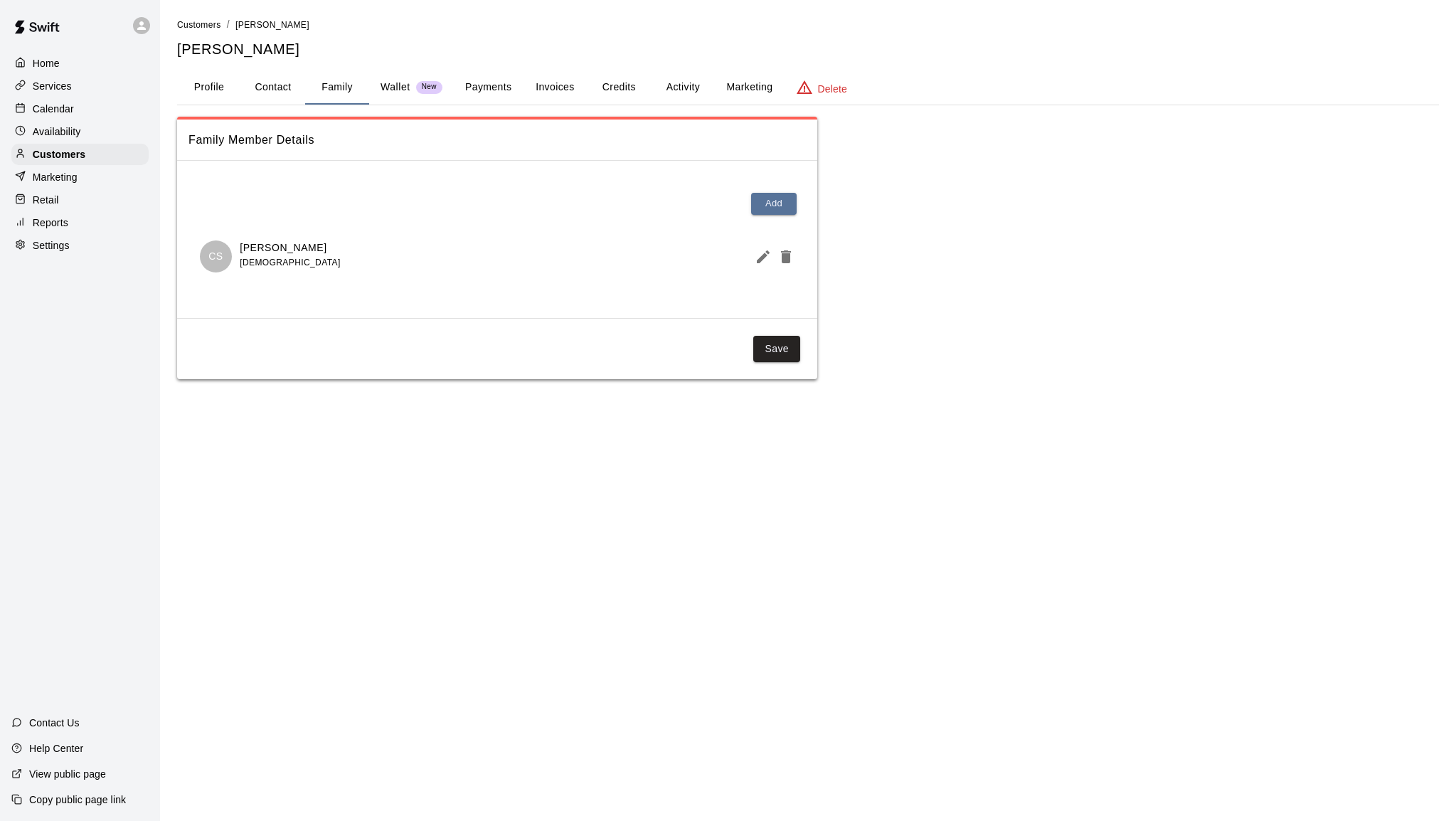
drag, startPoint x: 317, startPoint y: 242, endPoint x: 242, endPoint y: 246, distance: 75.1
click at [242, 246] on div "CS [PERSON_NAME] [DEMOGRAPHIC_DATA]" at bounding box center [497, 257] width 595 height 32
copy p "[PERSON_NAME]"
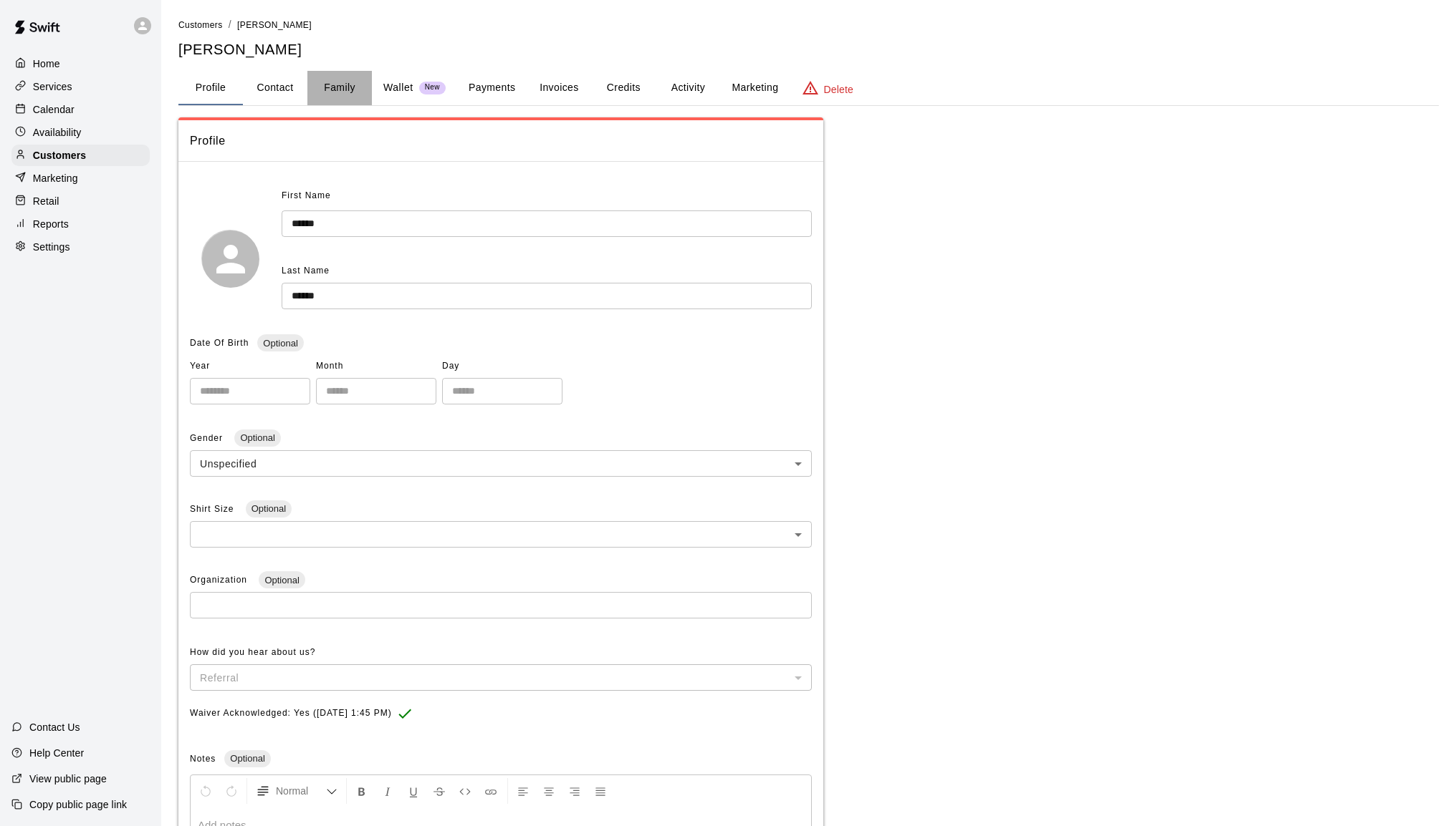
click at [352, 83] on button "Family" at bounding box center [339, 88] width 64 height 34
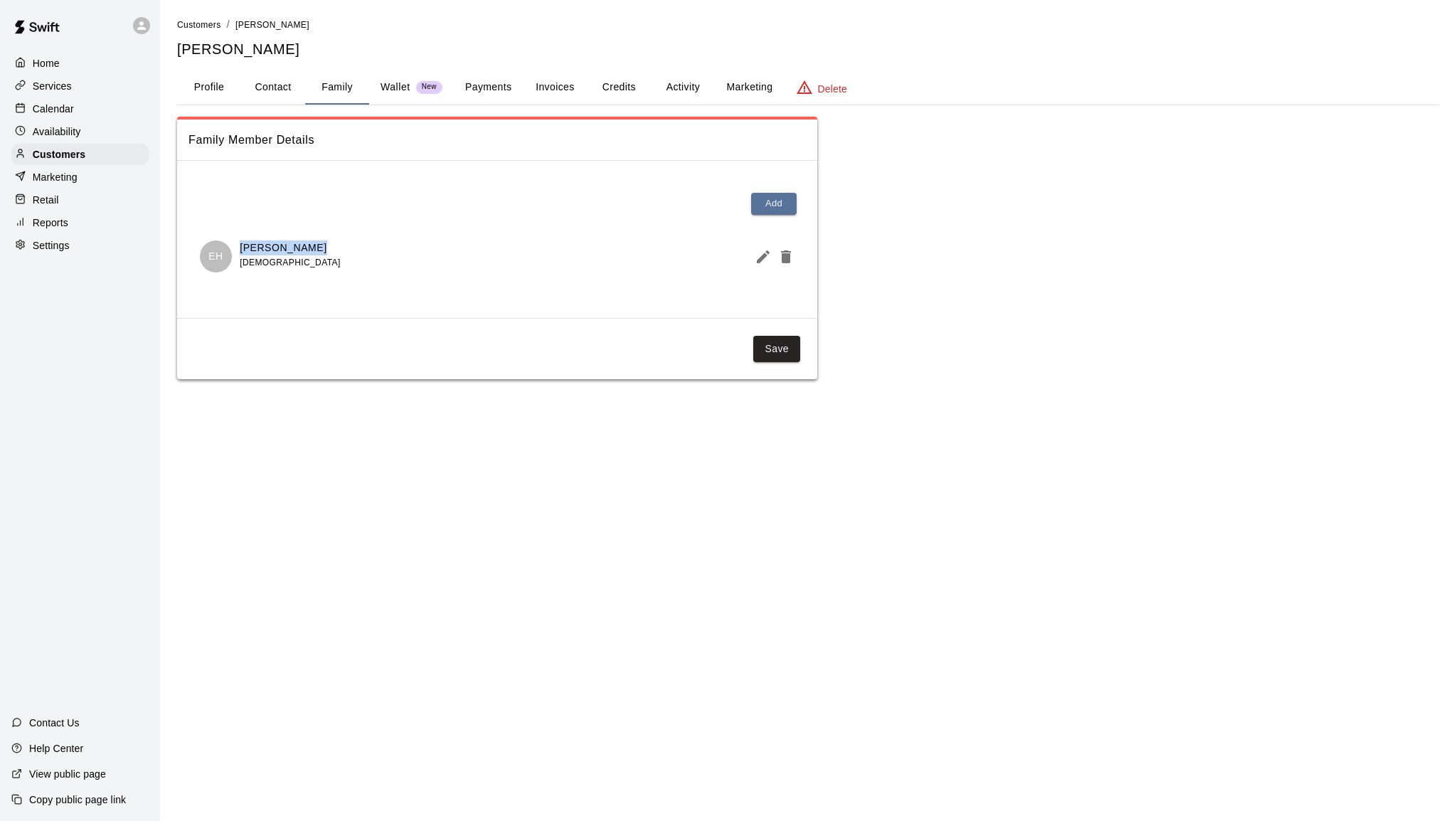
drag, startPoint x: 329, startPoint y: 247, endPoint x: 243, endPoint y: 241, distance: 86.2
click at [243, 241] on div "EH Easton Howard 12 years old" at bounding box center [497, 257] width 595 height 32
copy p "Easton Howard"
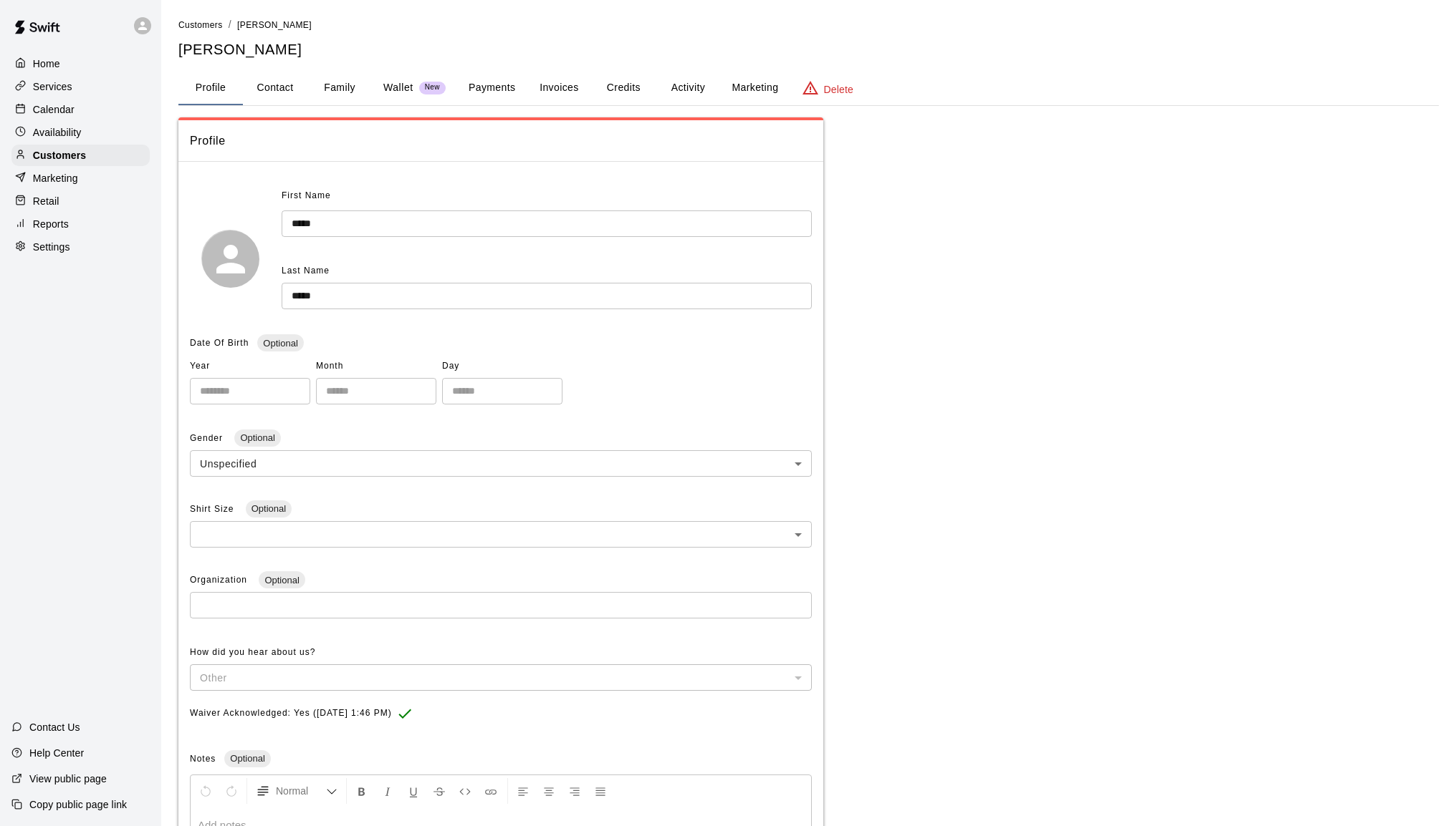
click at [334, 88] on button "Family" at bounding box center [339, 88] width 64 height 34
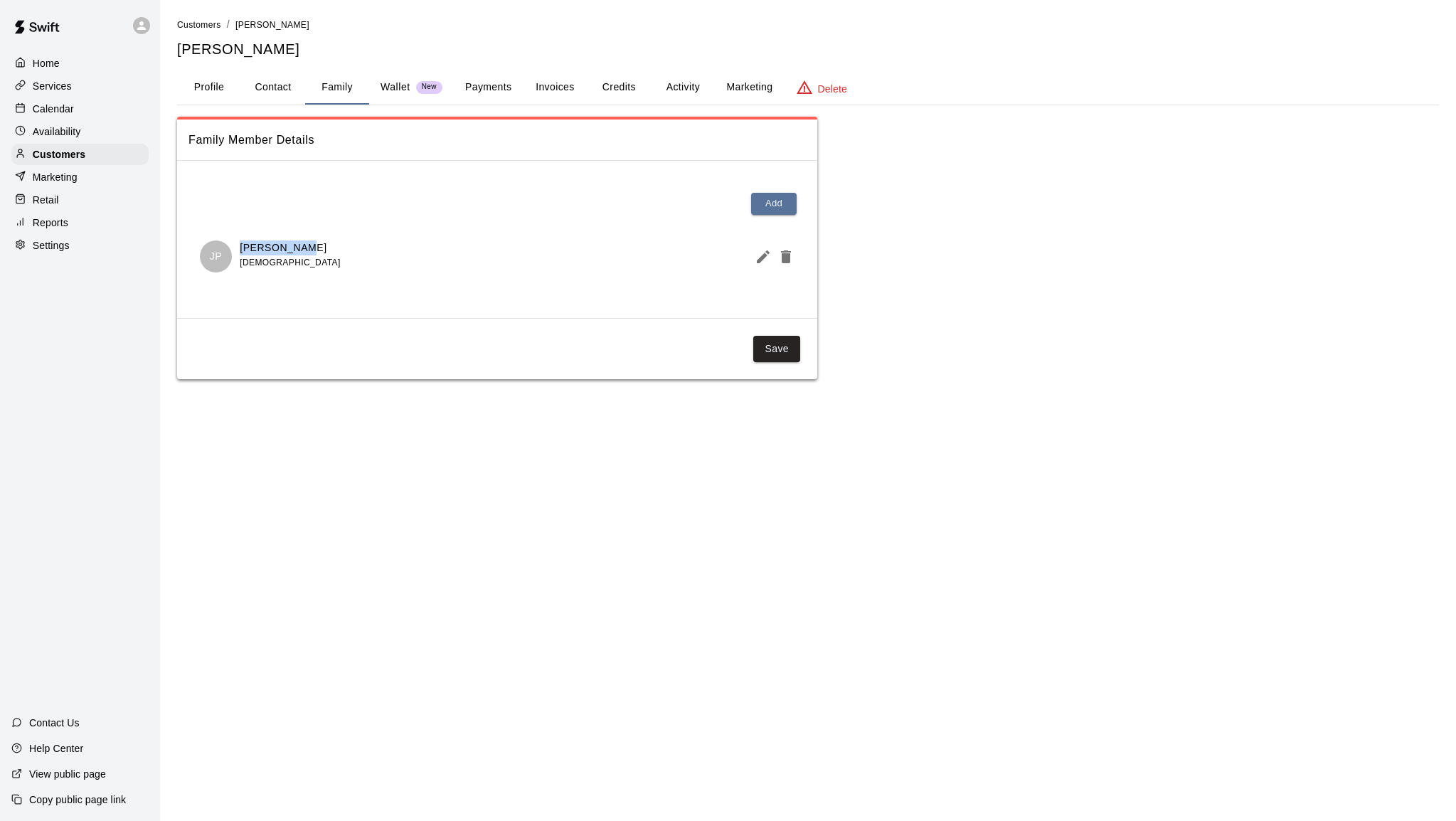
drag, startPoint x: 320, startPoint y: 251, endPoint x: 242, endPoint y: 242, distance: 78.5
click at [241, 242] on div "JP Jimmy Perez 12 years old" at bounding box center [497, 257] width 595 height 32
copy p "Jimmy Perez"
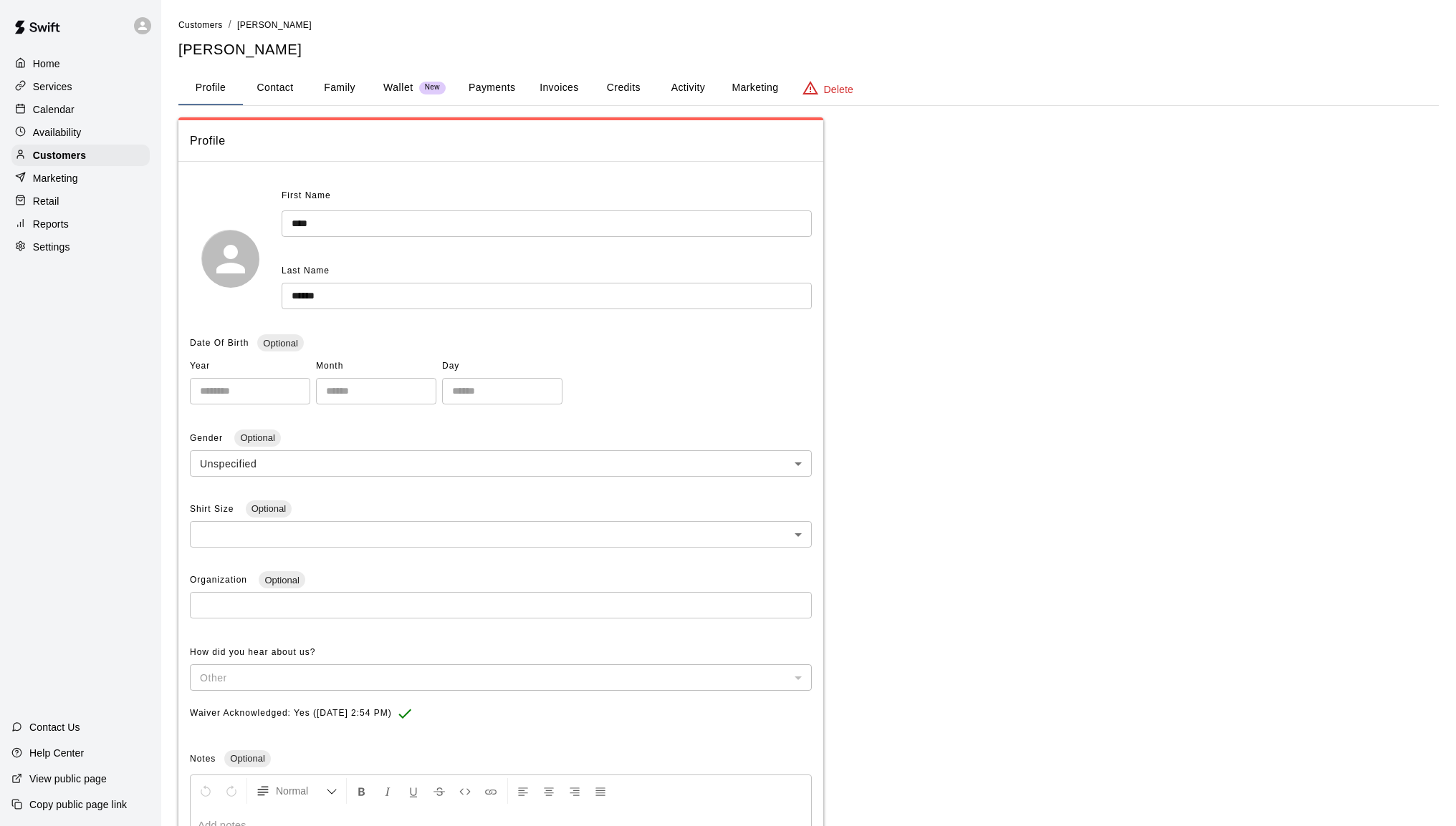
click at [326, 82] on button "Family" at bounding box center [339, 88] width 64 height 34
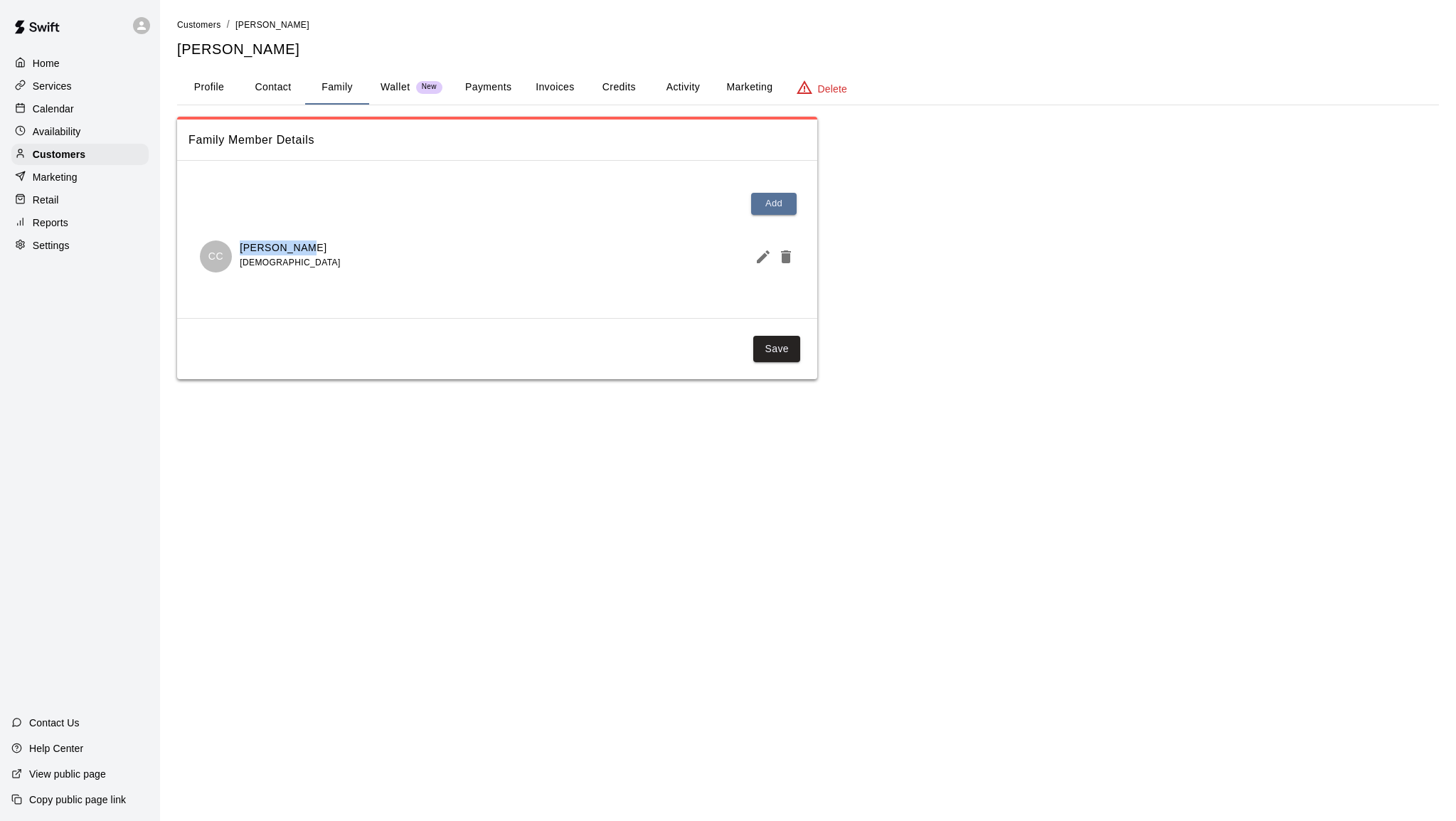
drag, startPoint x: 304, startPoint y: 251, endPoint x: 242, endPoint y: 250, distance: 62.0
click at [242, 250] on div "CC Cole Carras 11 years old" at bounding box center [497, 257] width 595 height 32
copy p "Cole Carras"
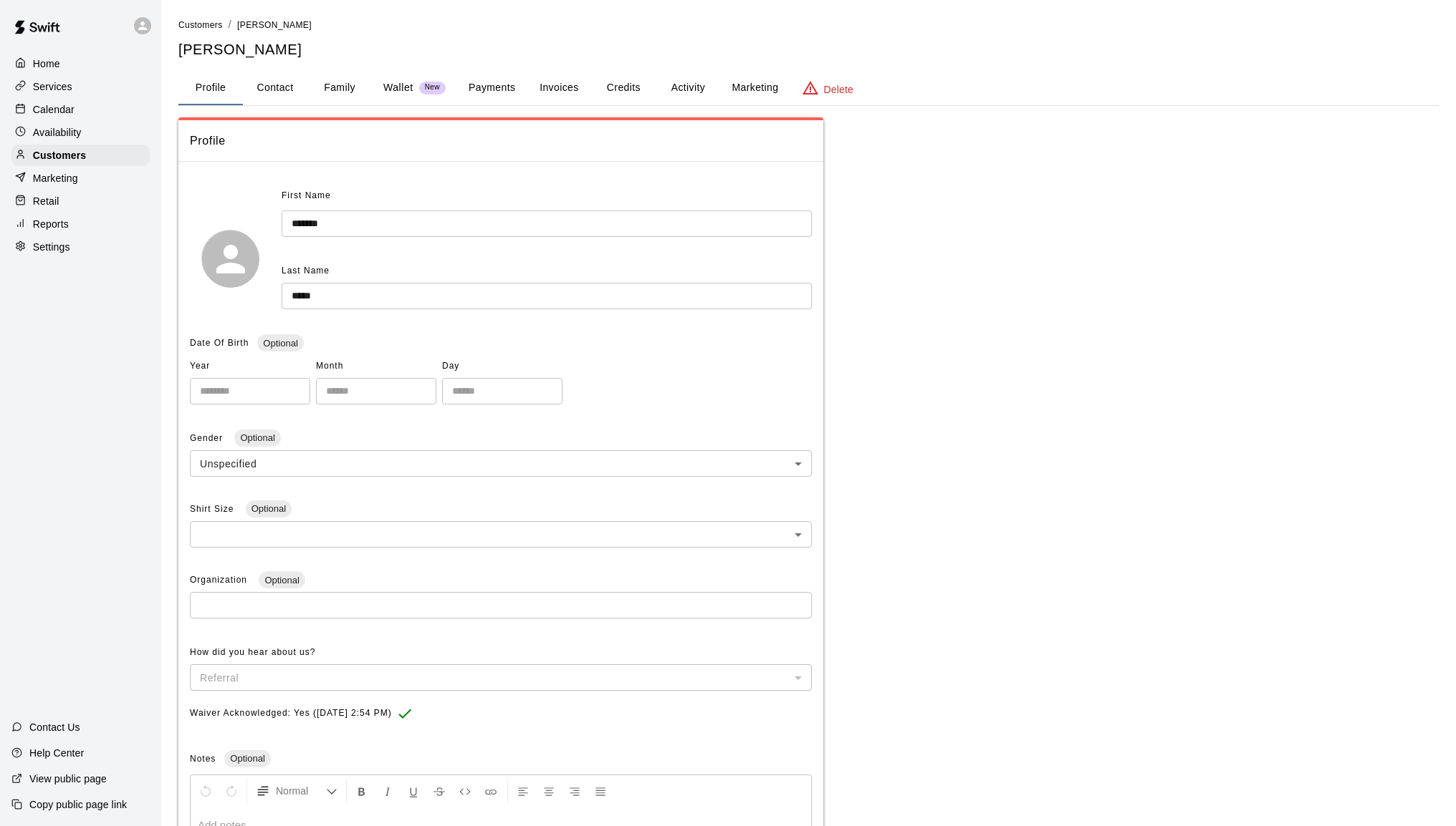
click at [323, 89] on button "Family" at bounding box center [339, 88] width 64 height 34
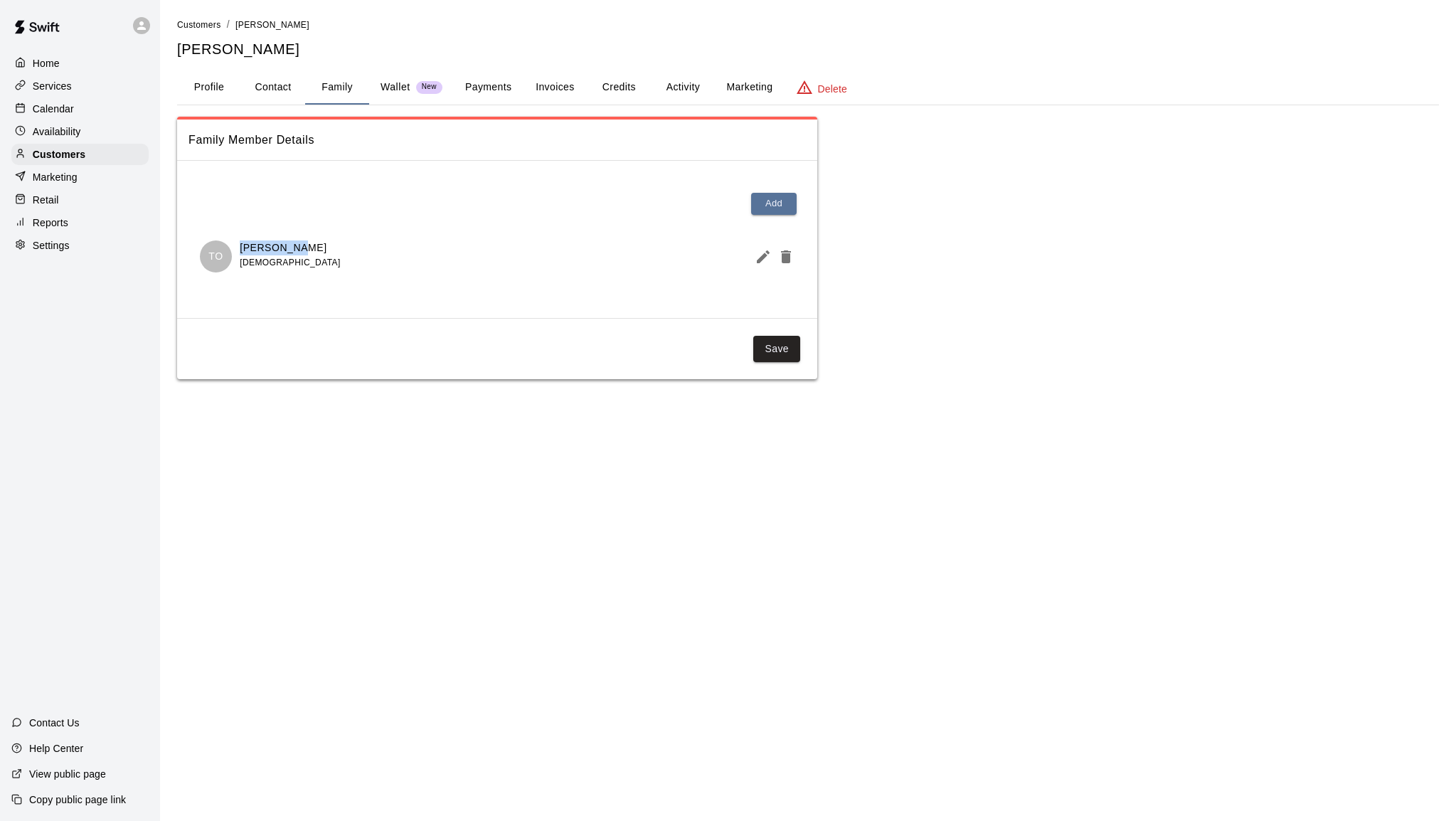
drag, startPoint x: 297, startPoint y: 248, endPoint x: 242, endPoint y: 254, distance: 55.3
click at [242, 254] on div "TO [PERSON_NAME] [DEMOGRAPHIC_DATA]" at bounding box center [497, 257] width 595 height 32
copy p "[PERSON_NAME]"
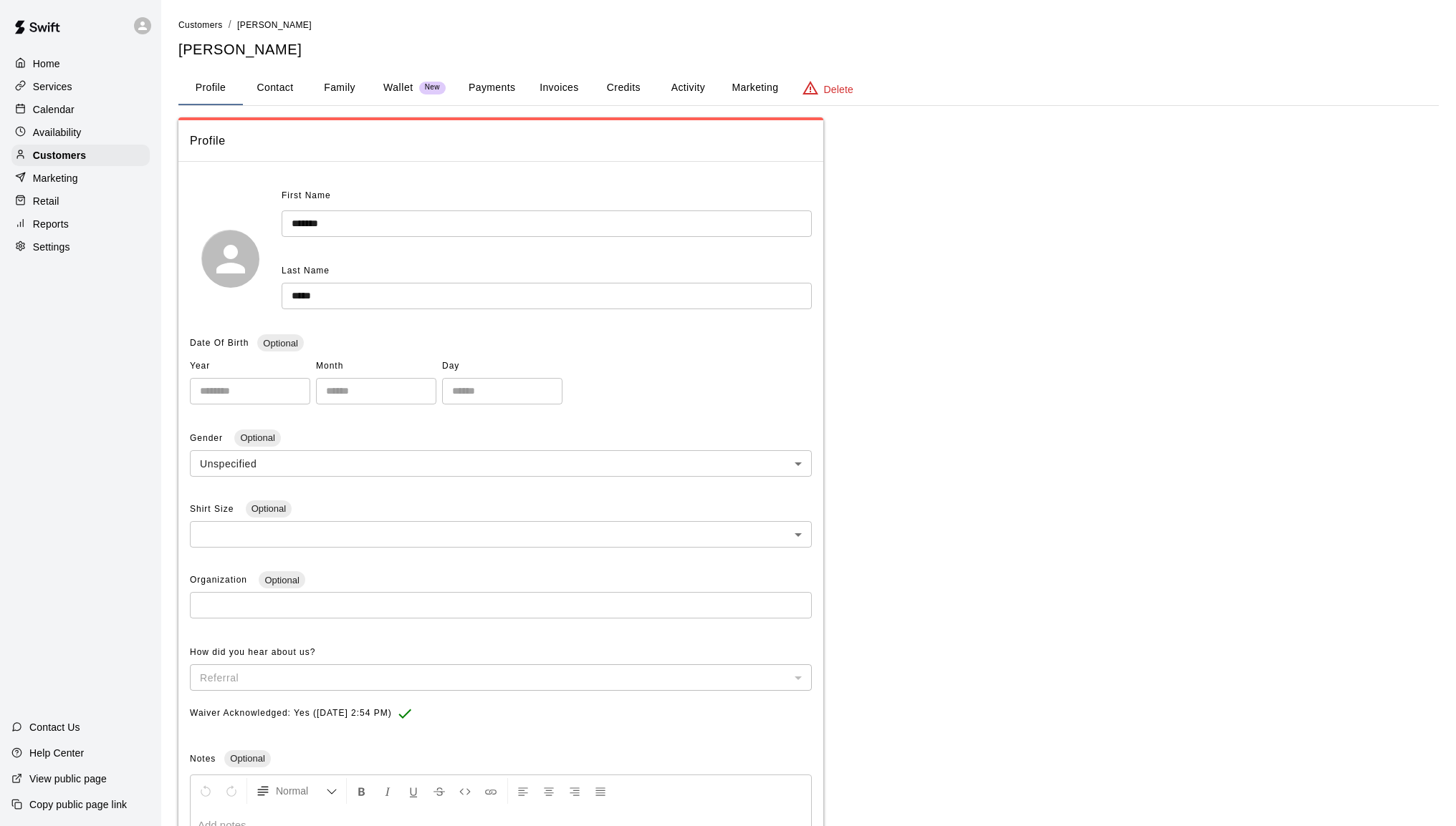
click at [286, 89] on button "Contact" at bounding box center [275, 88] width 64 height 34
select select "**"
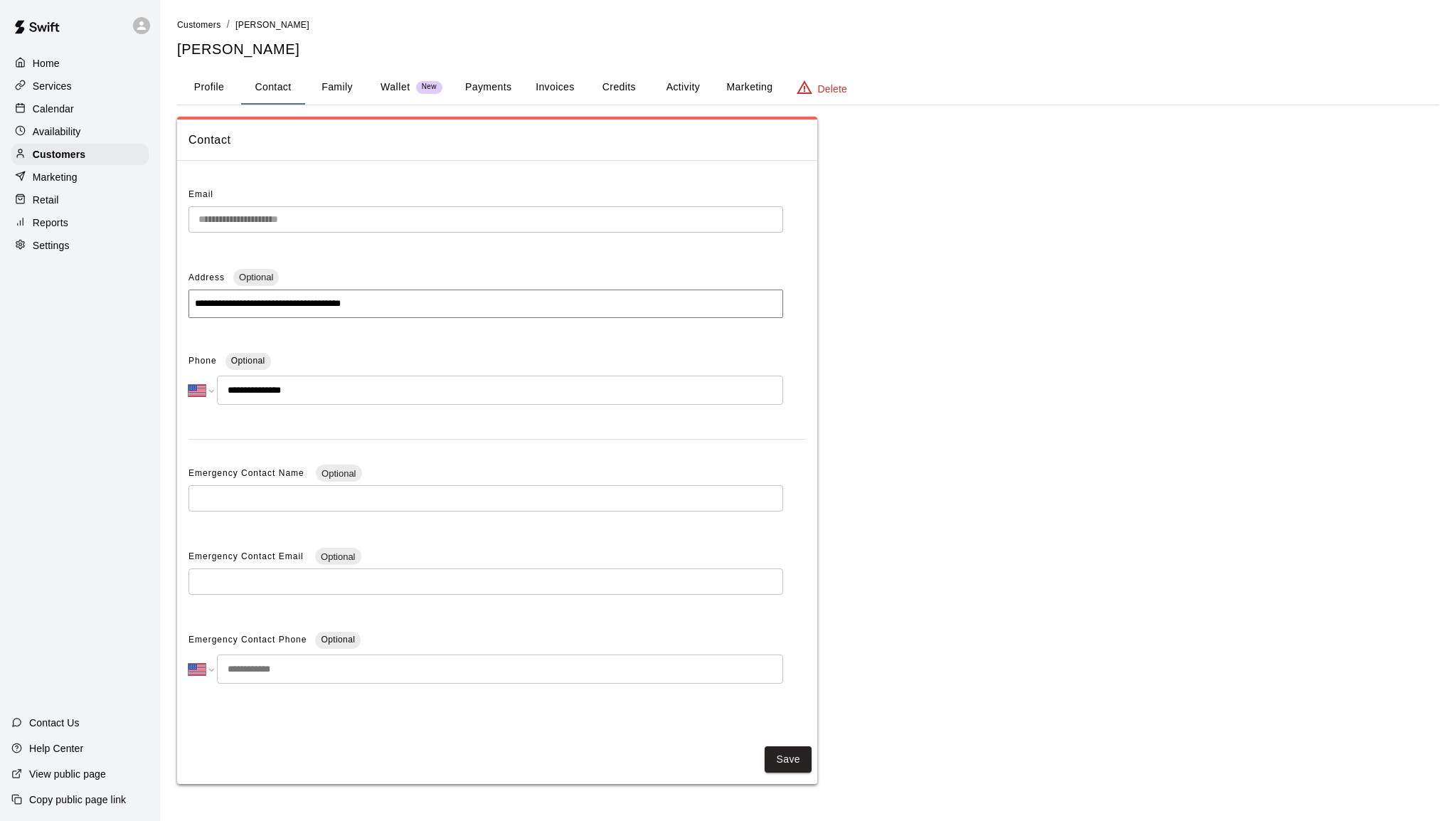
click at [350, 89] on button "Family" at bounding box center [337, 87] width 64 height 34
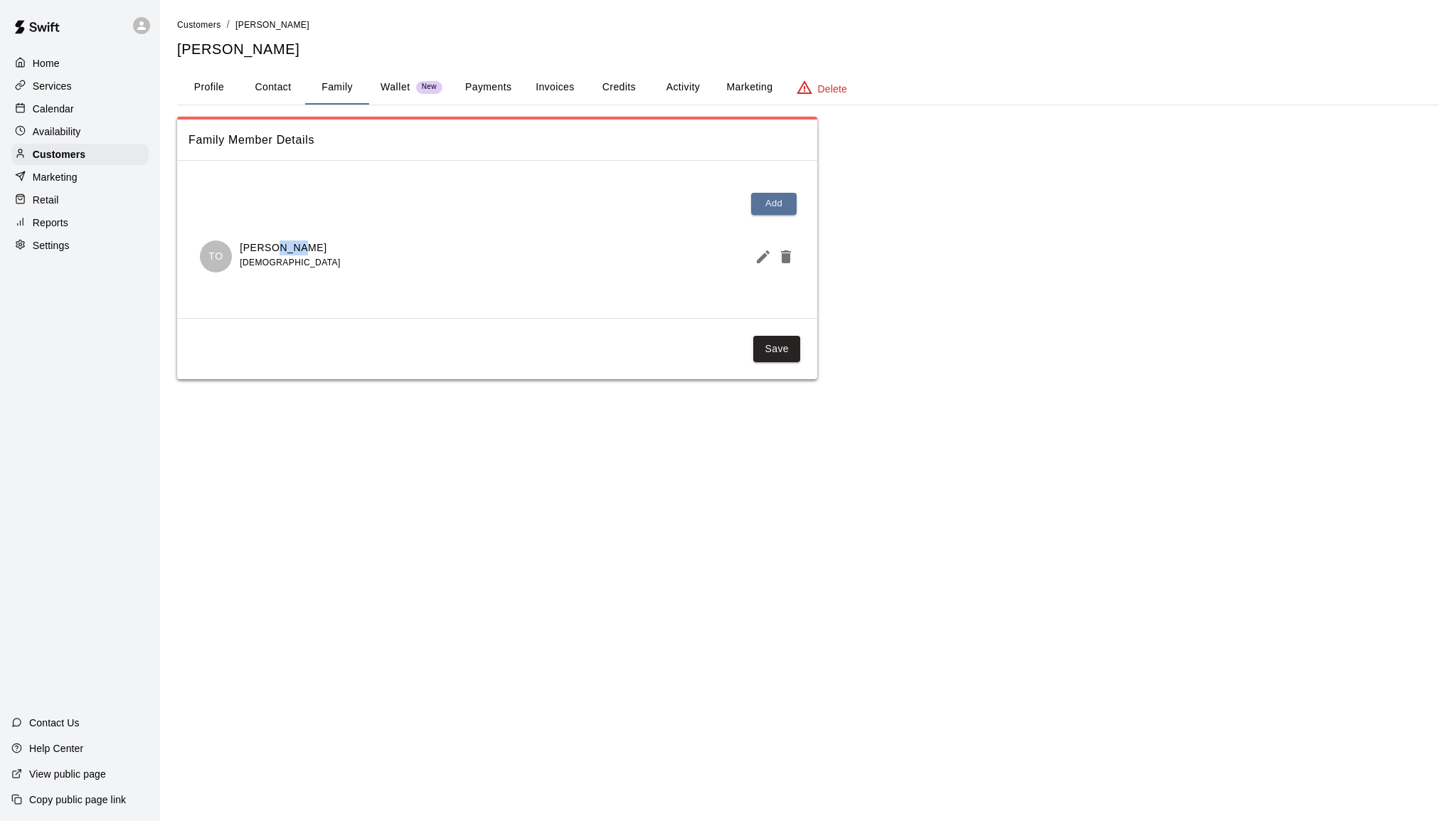
drag, startPoint x: 297, startPoint y: 245, endPoint x: 272, endPoint y: 243, distance: 25.1
click at [271, 244] on div "TO Trey Olson 11 years old" at bounding box center [497, 257] width 595 height 32
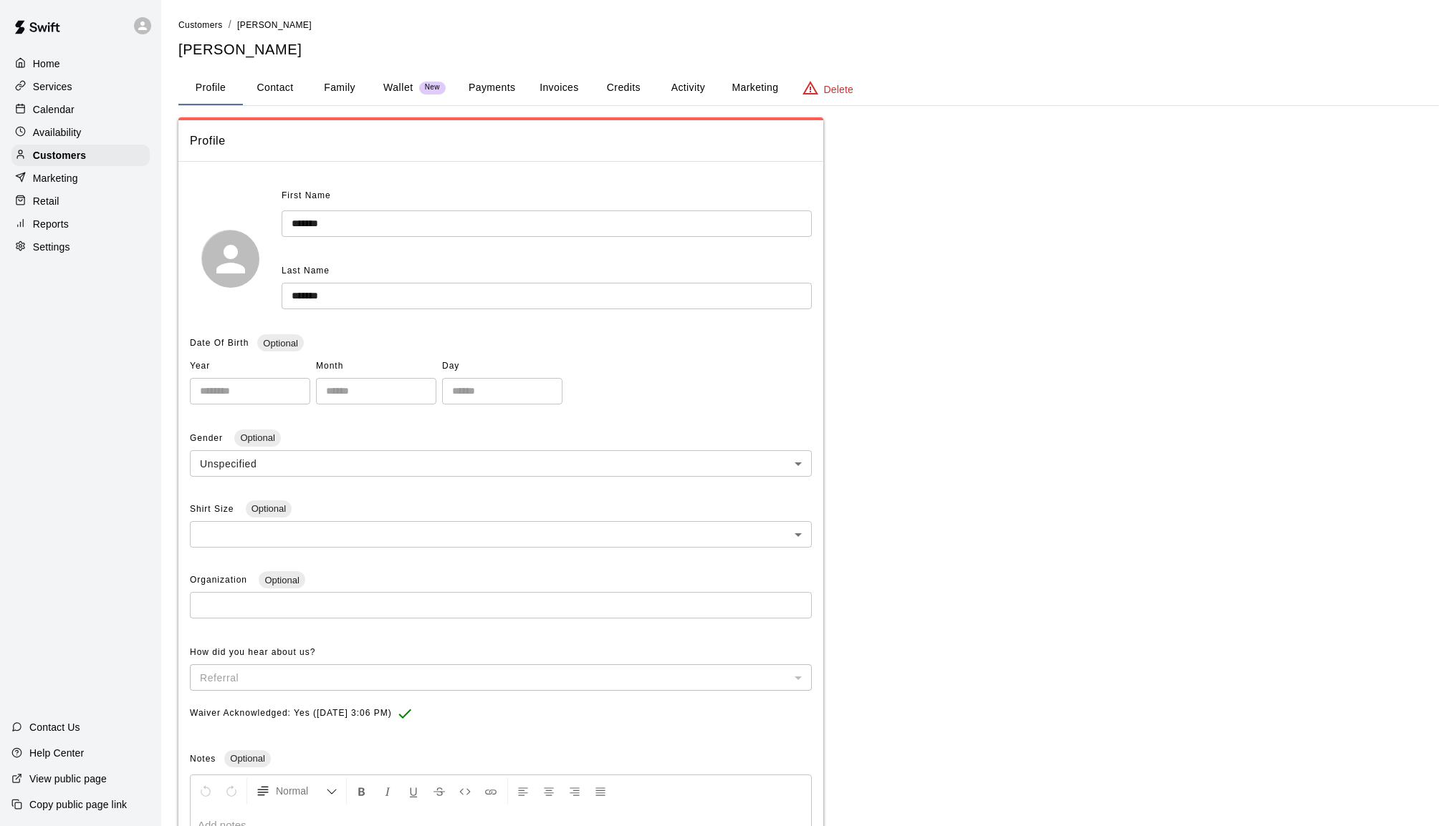
click at [342, 89] on button "Family" at bounding box center [339, 88] width 64 height 34
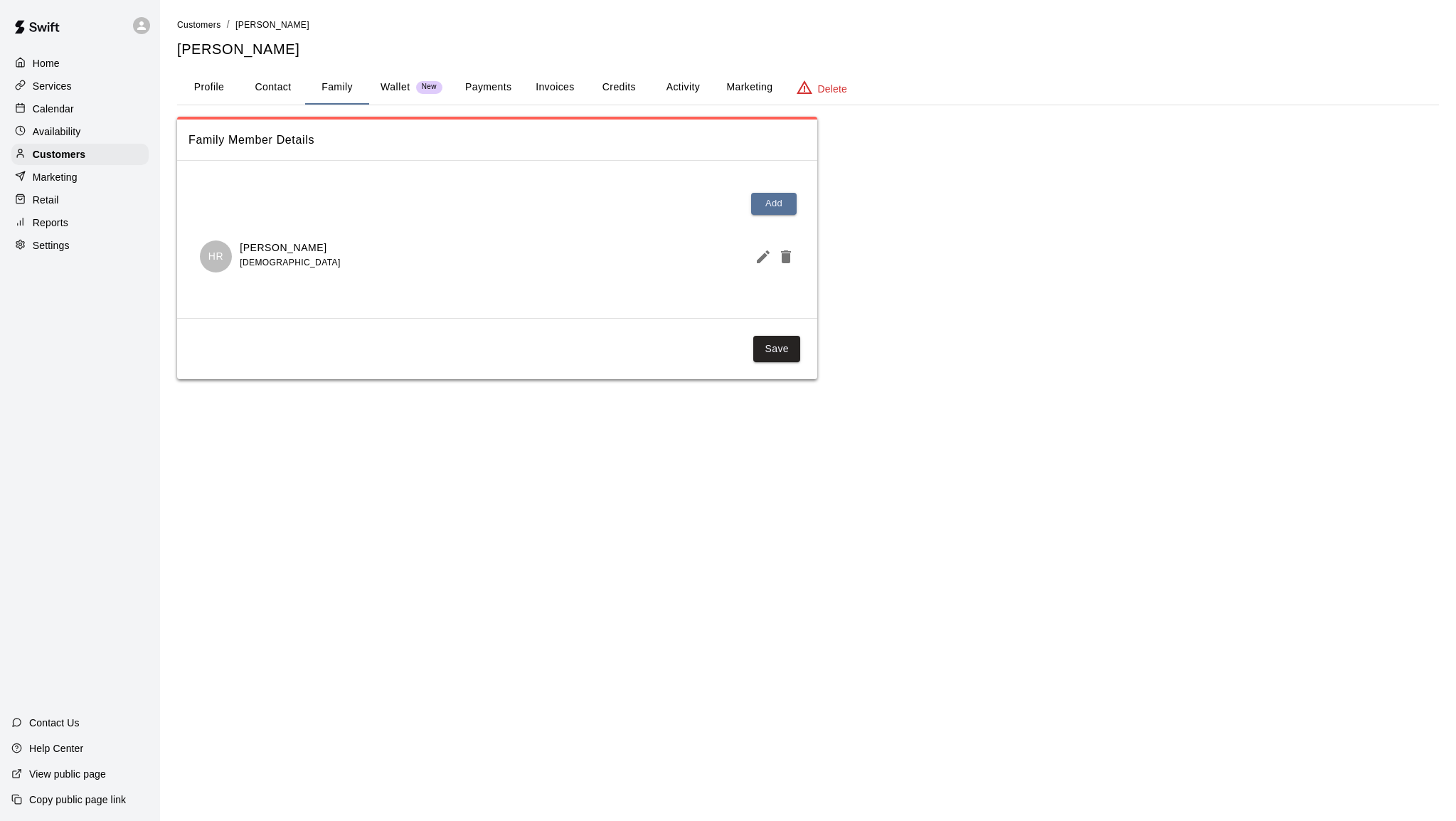
drag, startPoint x: 358, startPoint y: 251, endPoint x: 240, endPoint y: 242, distance: 118.3
click at [240, 242] on div "HR [PERSON_NAME] [DEMOGRAPHIC_DATA]" at bounding box center [497, 257] width 595 height 32
copy p "[PERSON_NAME]"
click at [56, 84] on p "Services" at bounding box center [53, 86] width 39 height 14
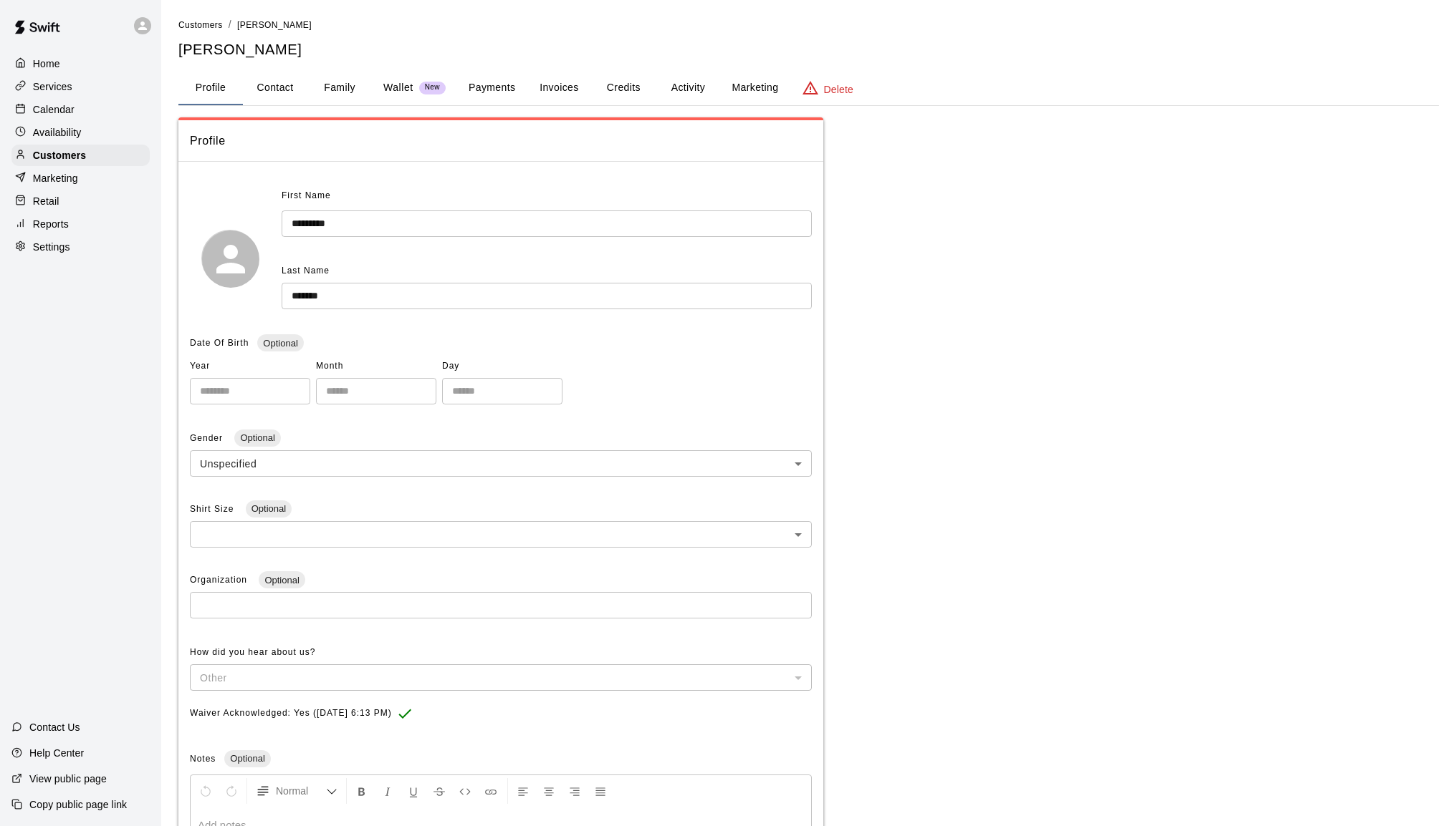
click at [342, 76] on button "Family" at bounding box center [339, 88] width 64 height 34
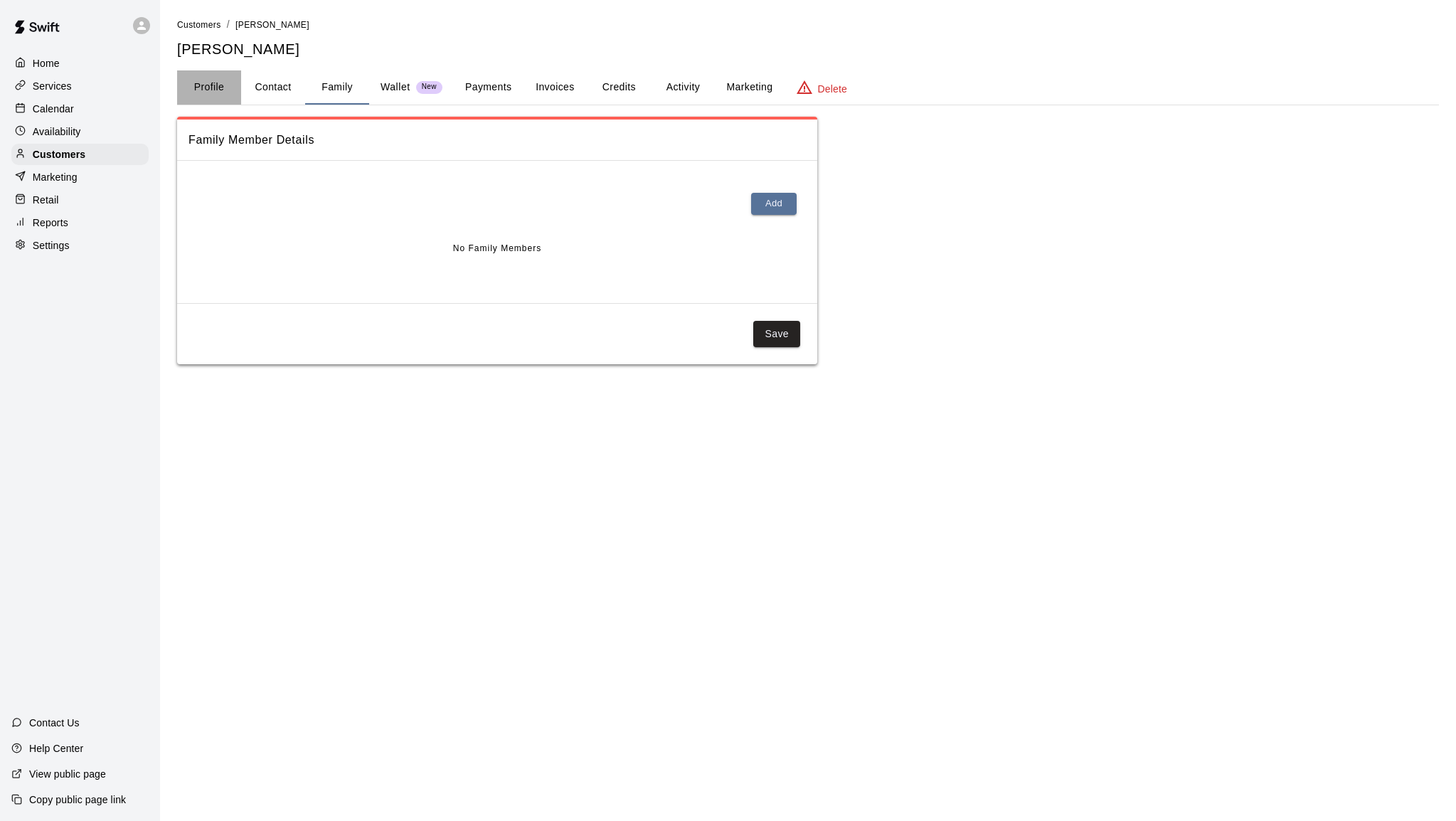
click at [217, 85] on button "Profile" at bounding box center [208, 87] width 64 height 34
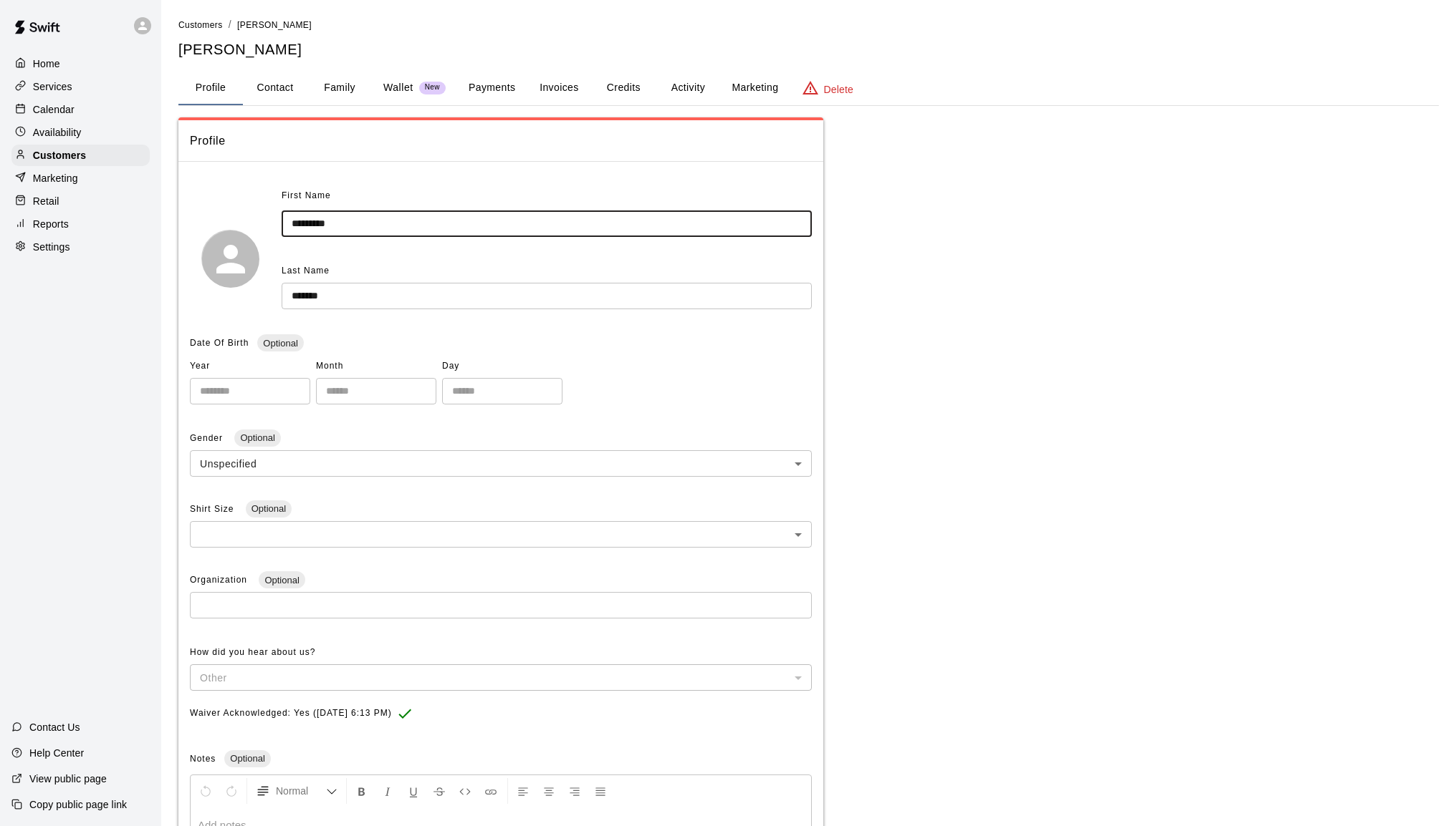
drag, startPoint x: 316, startPoint y: 226, endPoint x: 280, endPoint y: 226, distance: 36.0
click at [280, 226] on div "First Name ********* ​ Last Name ****** ​" at bounding box center [501, 258] width 622 height 148
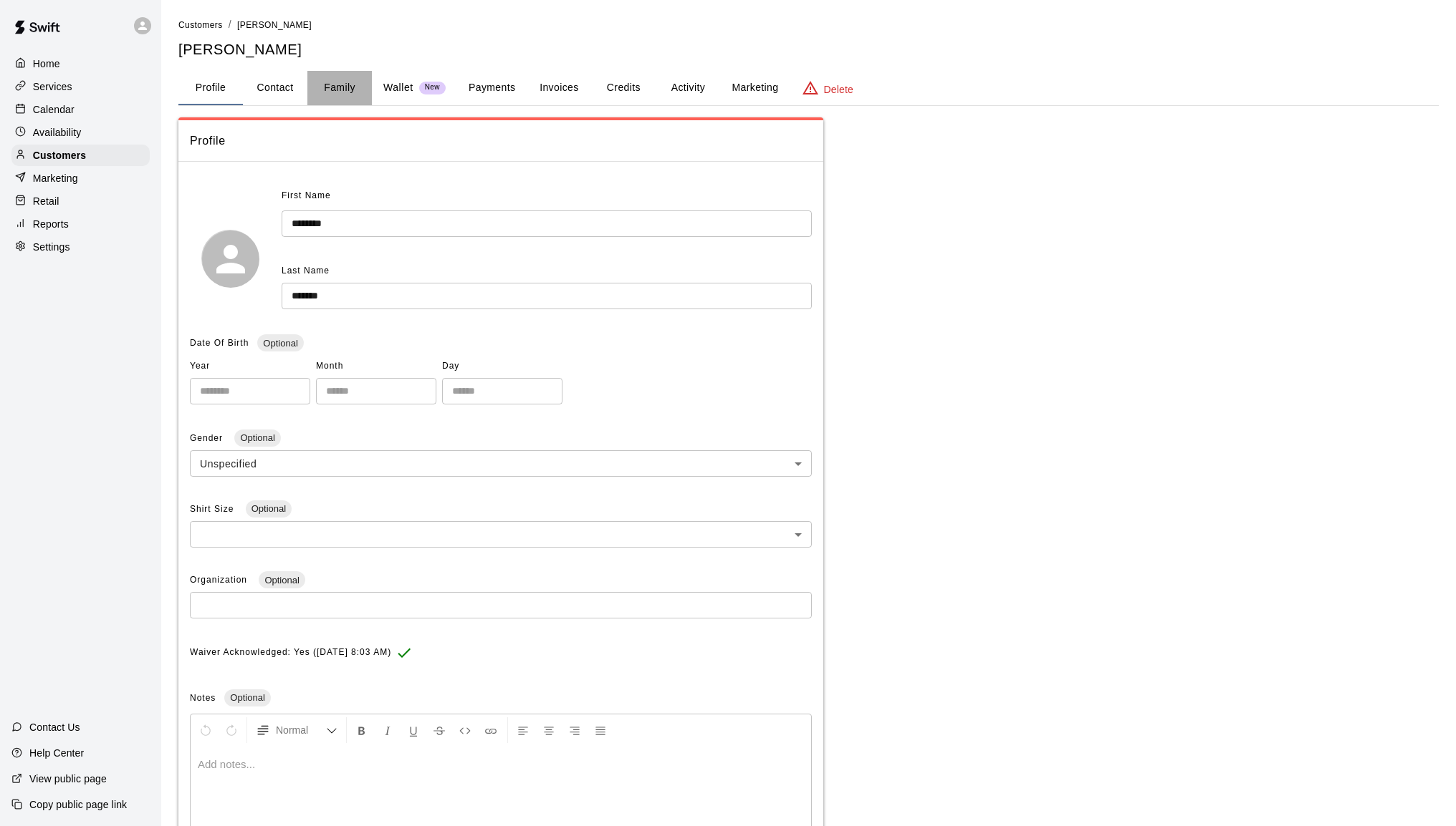
click at [341, 96] on button "Family" at bounding box center [339, 88] width 64 height 34
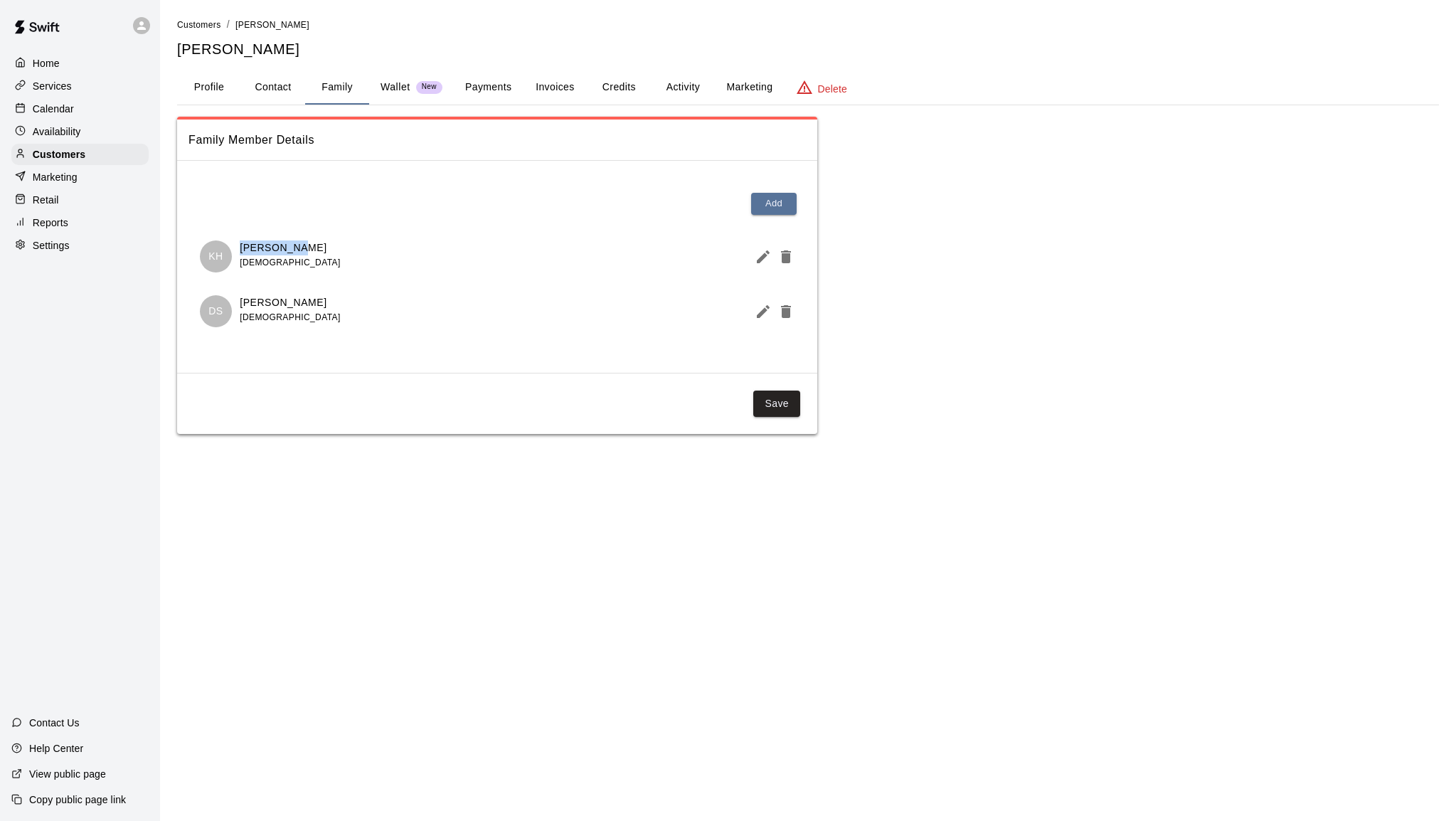
drag, startPoint x: 298, startPoint y: 242, endPoint x: 238, endPoint y: 250, distance: 60.5
click at [238, 250] on div "KH Kal Herbst 11 years old" at bounding box center [497, 257] width 595 height 32
copy p "Kal Herbst"
click at [536, 80] on button "Invoices" at bounding box center [554, 87] width 64 height 34
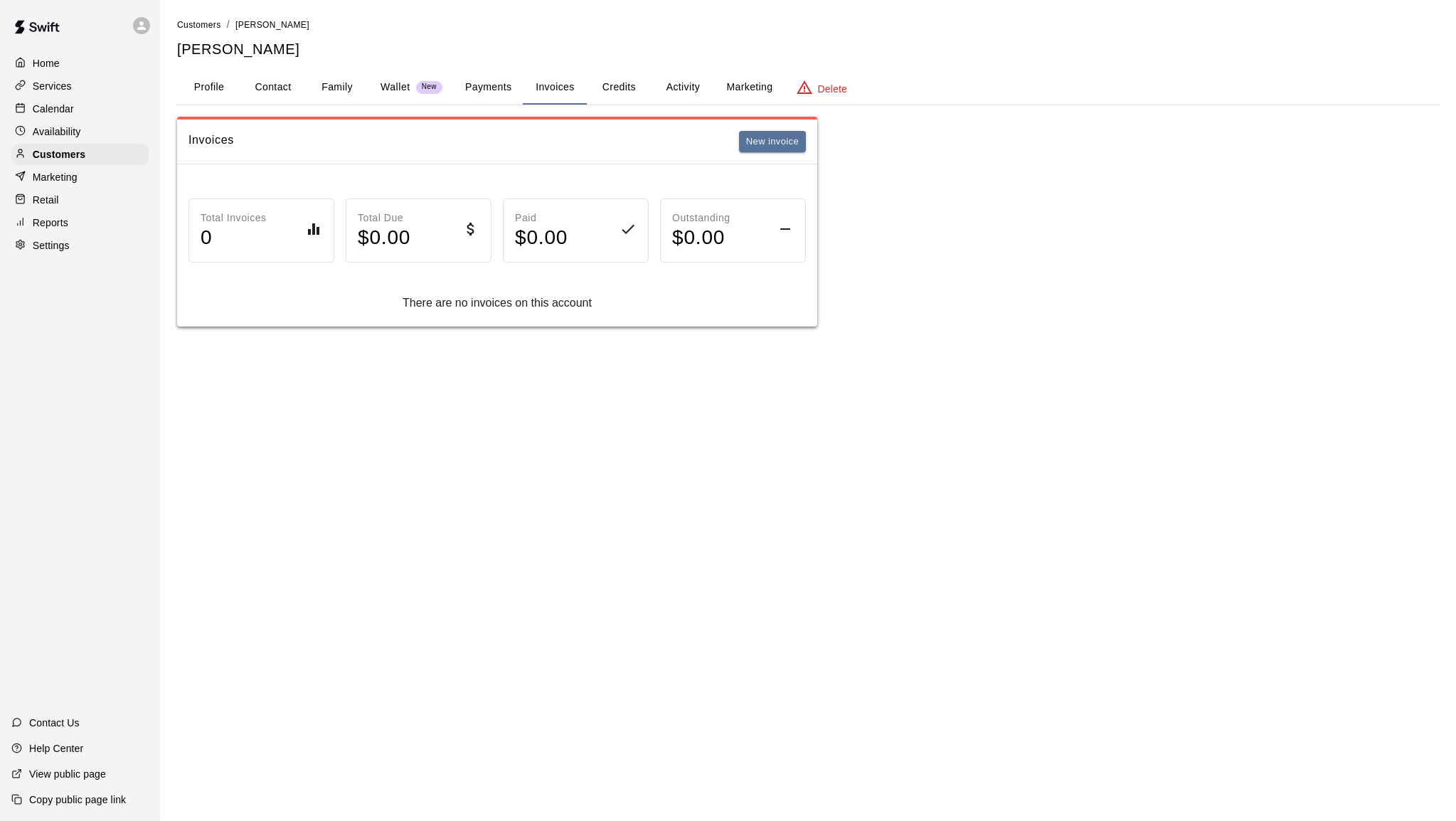
click at [487, 86] on button "Payments" at bounding box center [488, 87] width 69 height 34
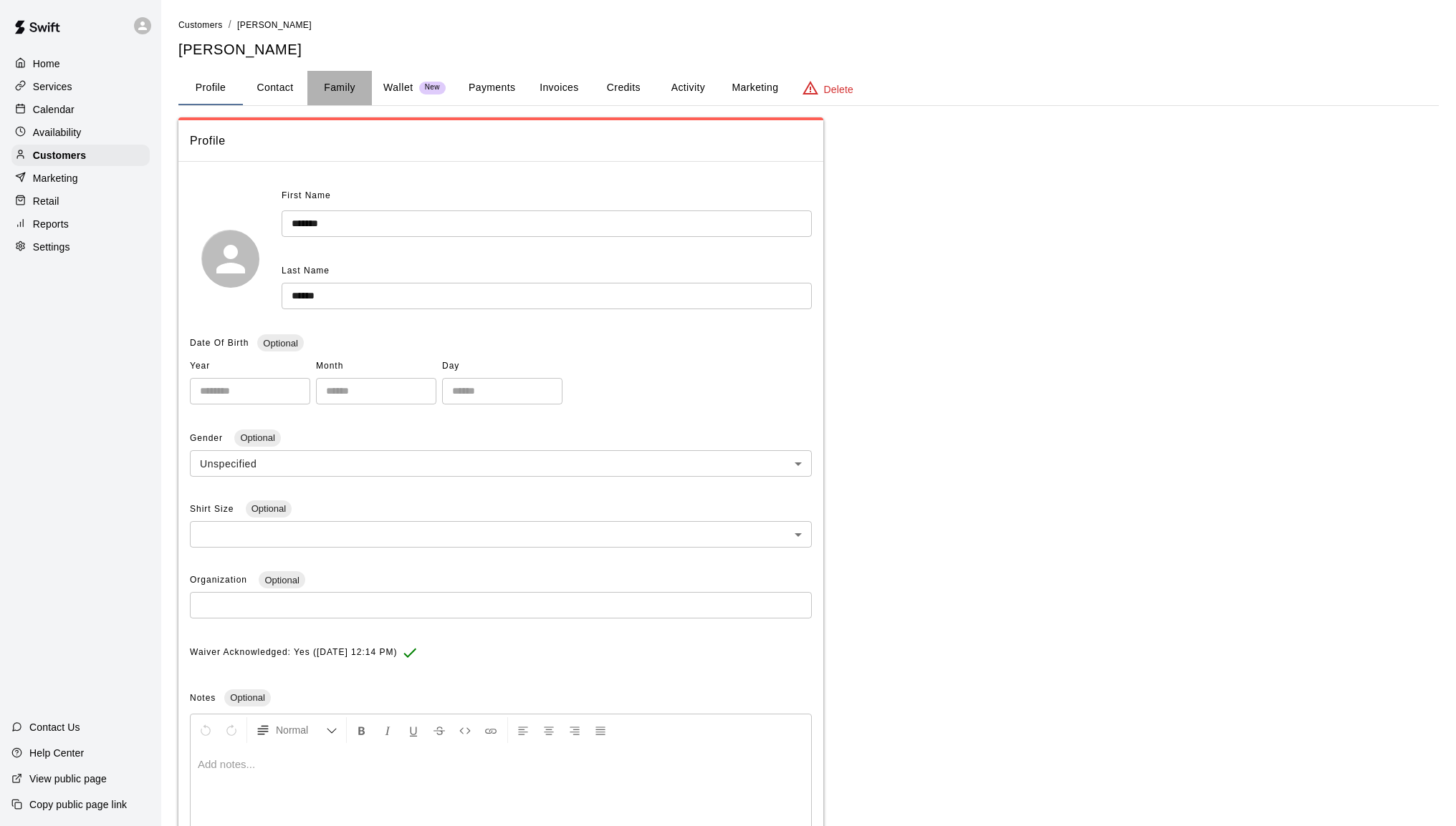
click at [352, 85] on button "Family" at bounding box center [339, 88] width 64 height 34
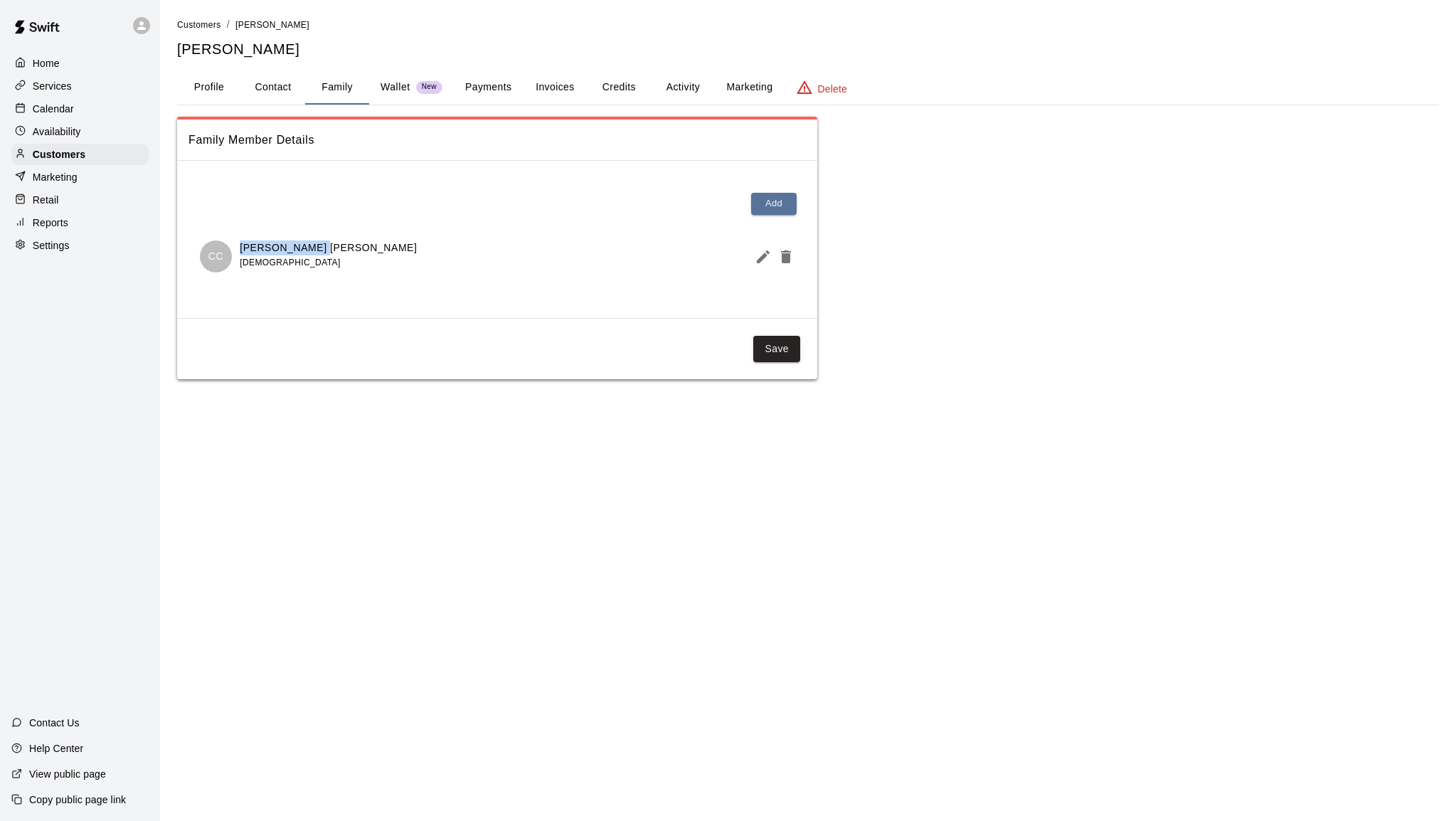
drag, startPoint x: 331, startPoint y: 245, endPoint x: 243, endPoint y: 247, distance: 88.0
click at [242, 248] on div "[PERSON_NAME] [DEMOGRAPHIC_DATA]" at bounding box center [497, 257] width 595 height 32
copy p "[PERSON_NAME] [PERSON_NAME]"
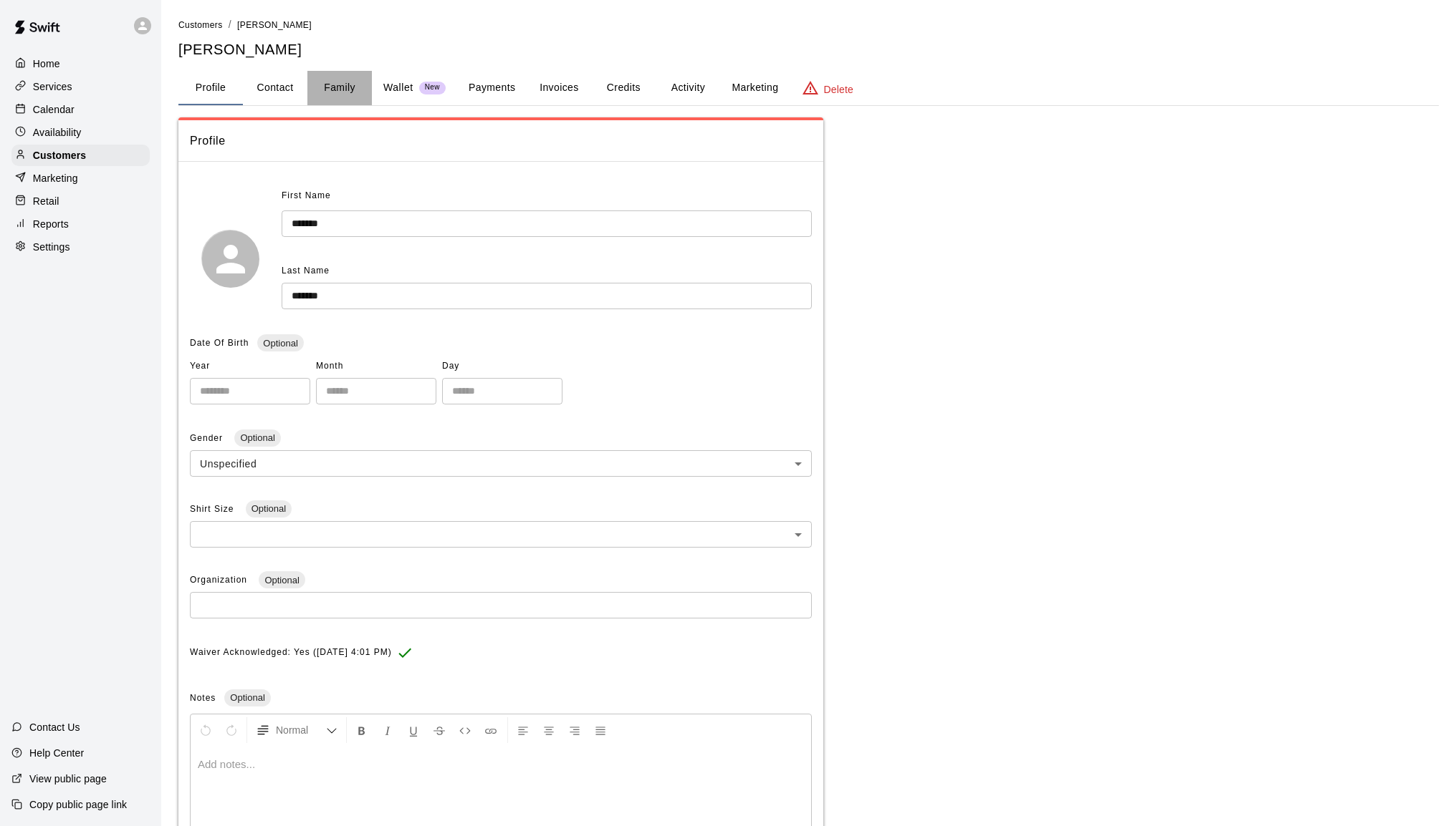
click at [345, 86] on button "Family" at bounding box center [339, 88] width 64 height 34
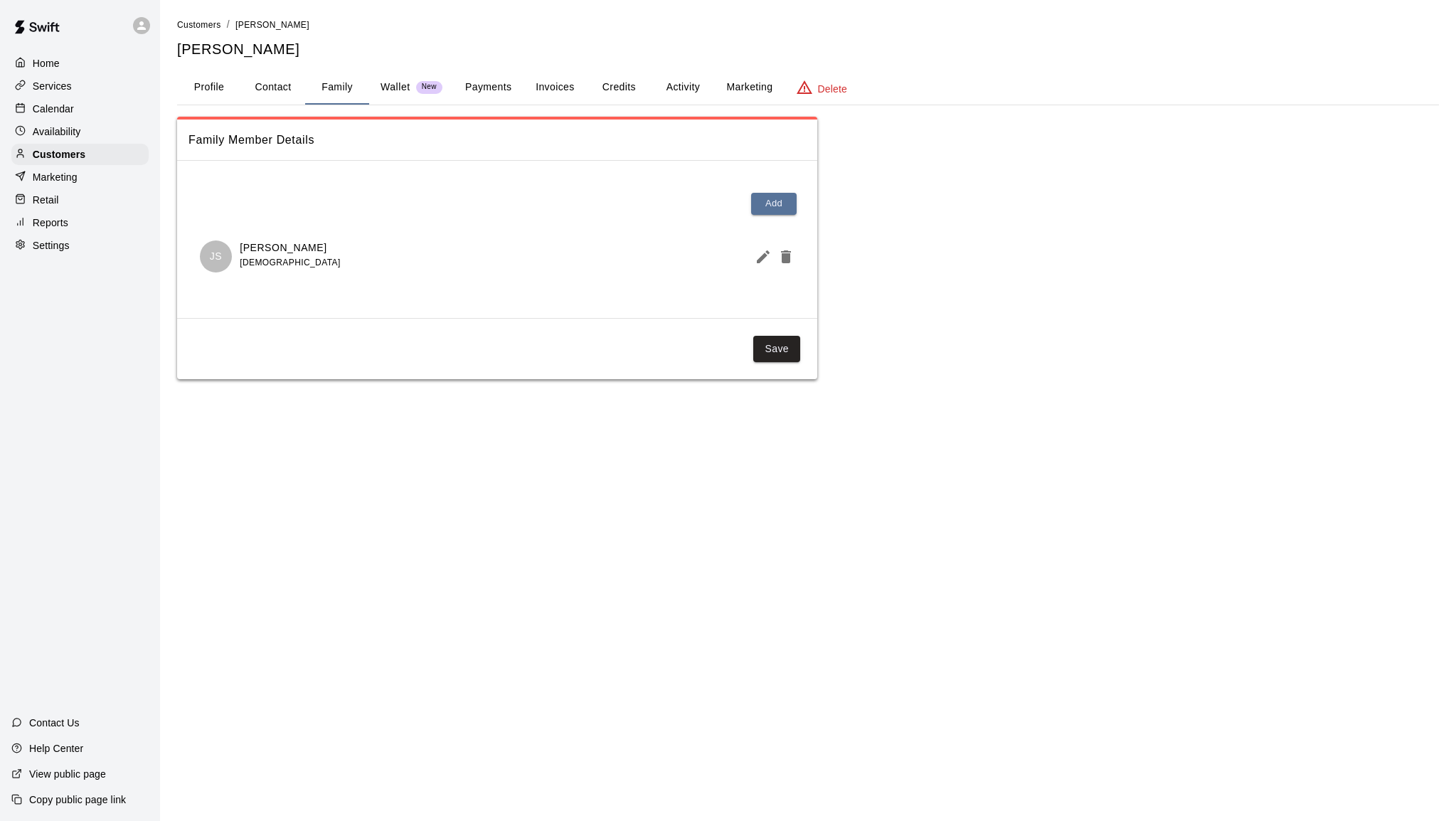
drag, startPoint x: 323, startPoint y: 248, endPoint x: 232, endPoint y: 245, distance: 91.0
click at [232, 245] on div "JS Jacob Smentek 11 years old" at bounding box center [497, 257] width 595 height 32
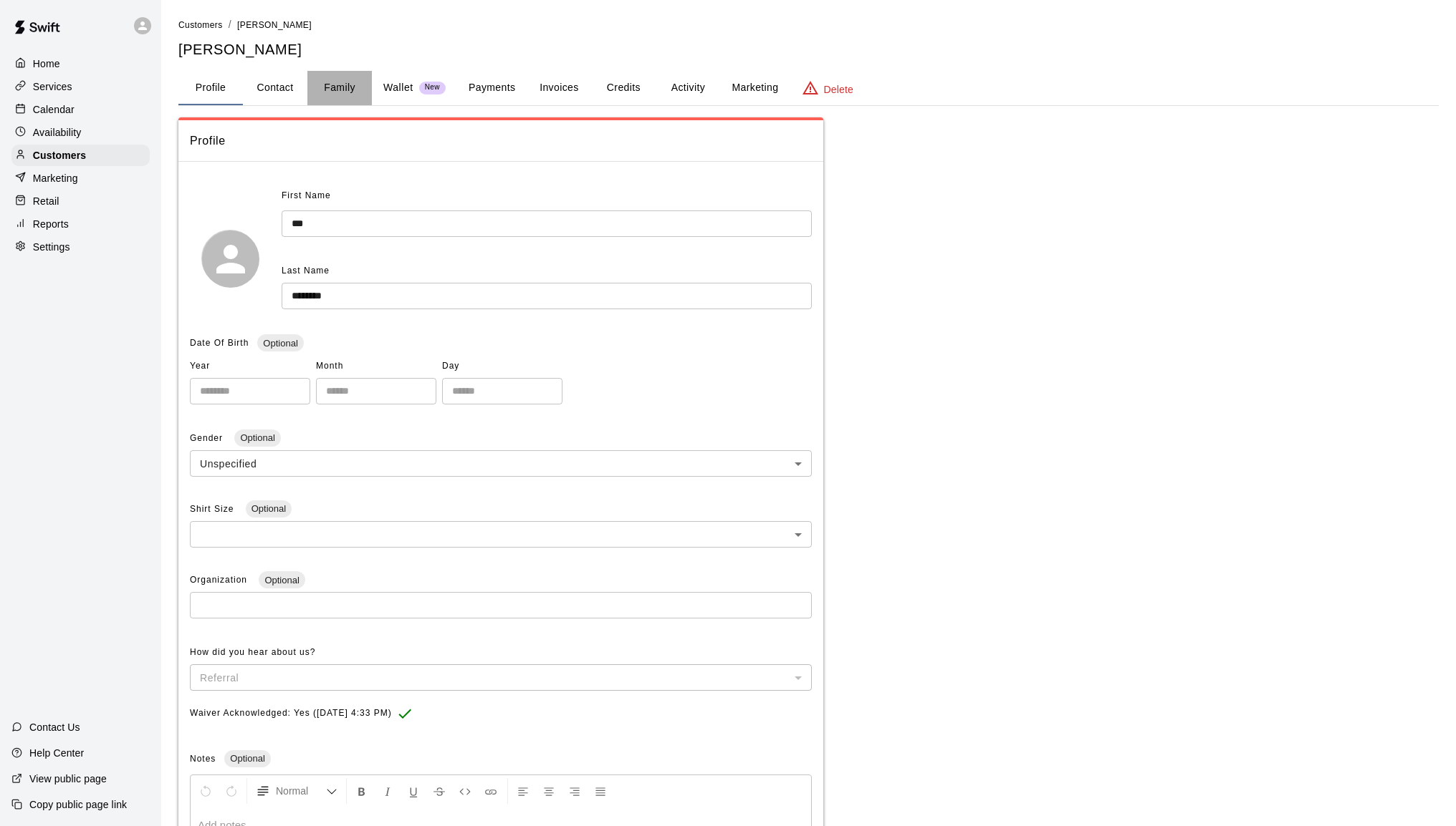
click at [342, 89] on button "Family" at bounding box center [339, 88] width 64 height 34
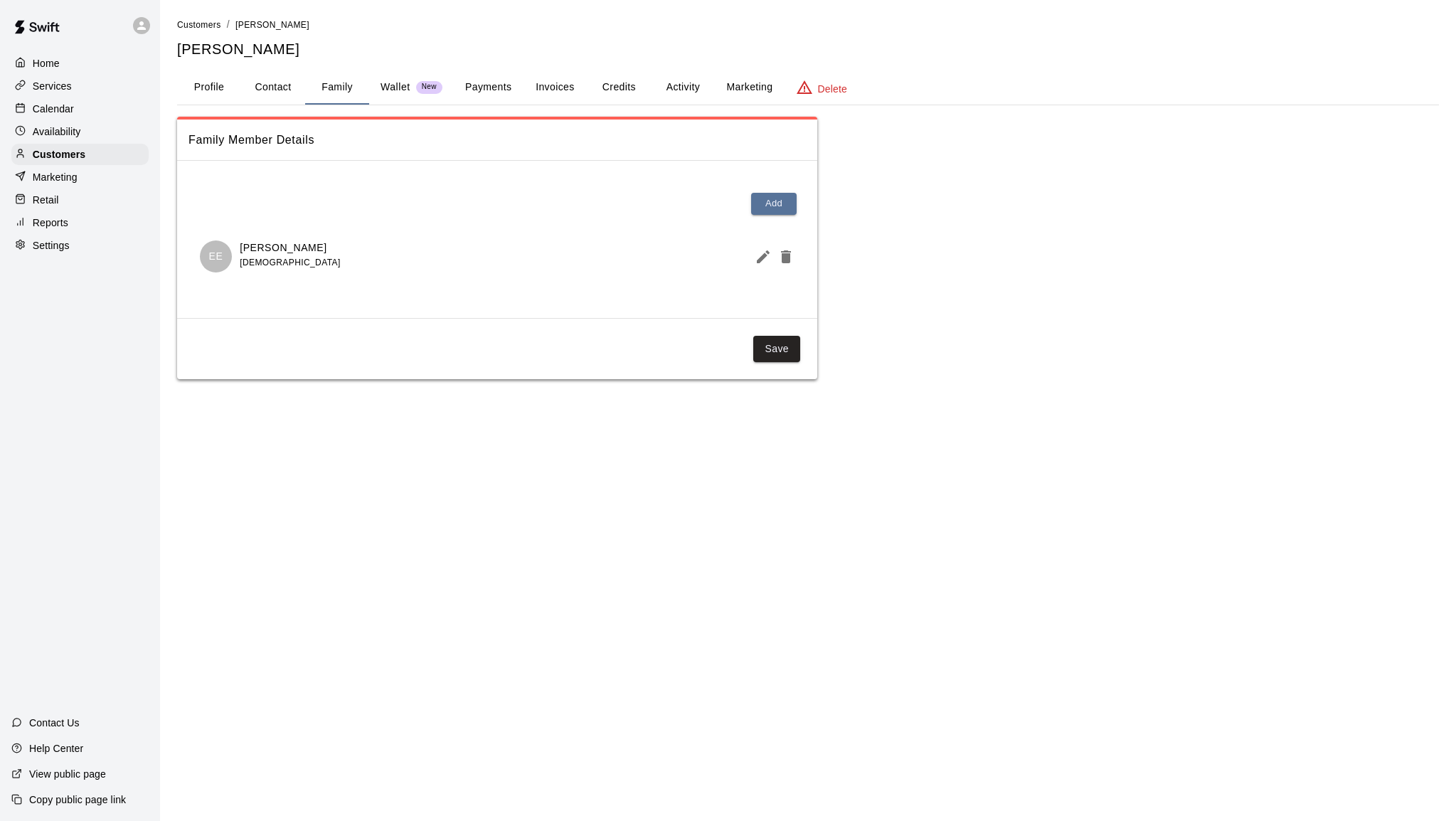
drag, startPoint x: 269, startPoint y: 247, endPoint x: 239, endPoint y: 247, distance: 30.0
click at [239, 247] on div "EE [PERSON_NAME] [DEMOGRAPHIC_DATA]" at bounding box center [497, 257] width 595 height 32
copy p "[PERSON_NAME]"
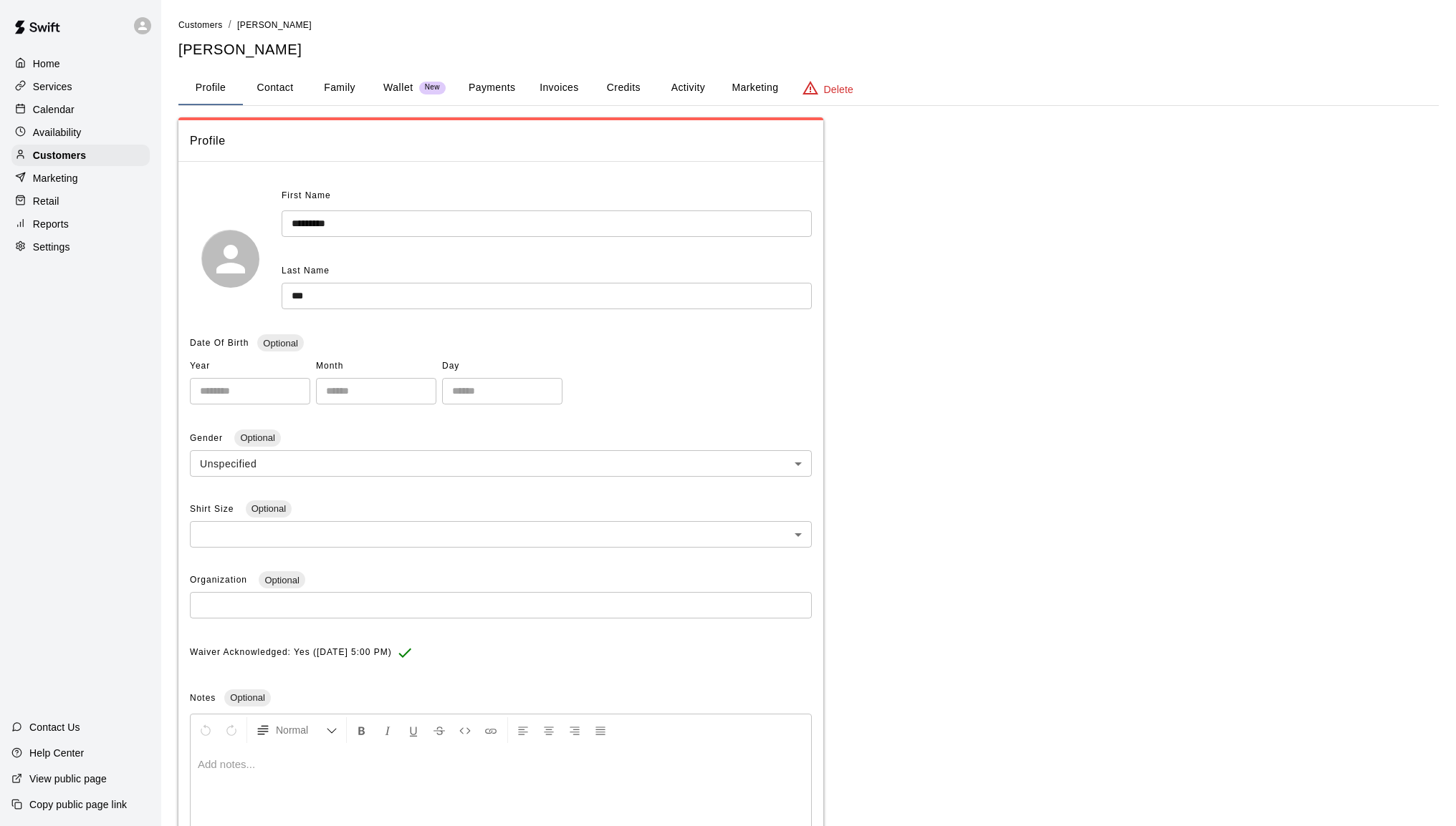
click at [322, 88] on button "Family" at bounding box center [339, 88] width 64 height 34
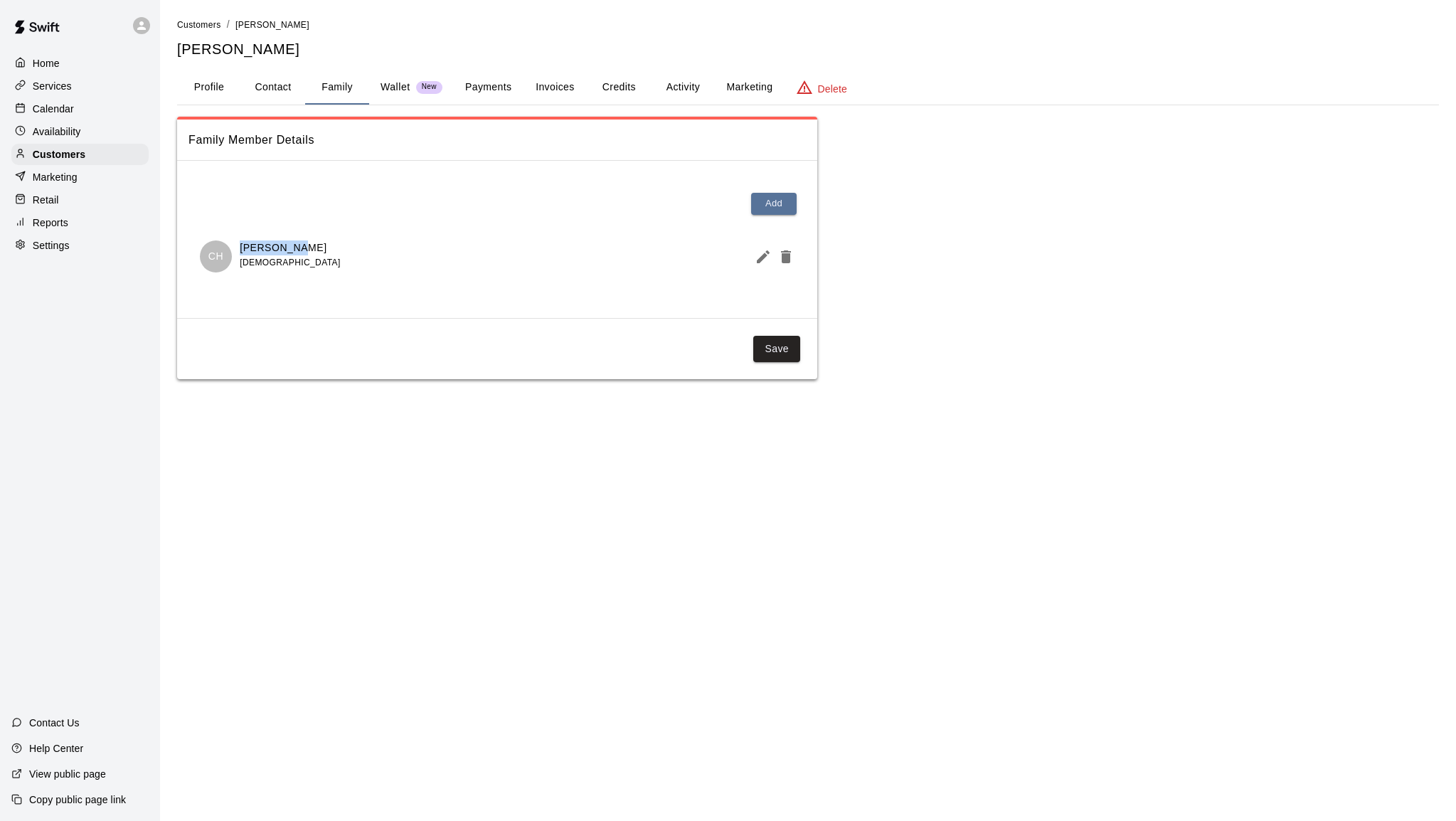
drag, startPoint x: 268, startPoint y: 250, endPoint x: 241, endPoint y: 250, distance: 27.0
click at [241, 250] on div "[PERSON_NAME] Haw [DEMOGRAPHIC_DATA]" at bounding box center [497, 257] width 595 height 32
